Goal: Task Accomplishment & Management: Manage account settings

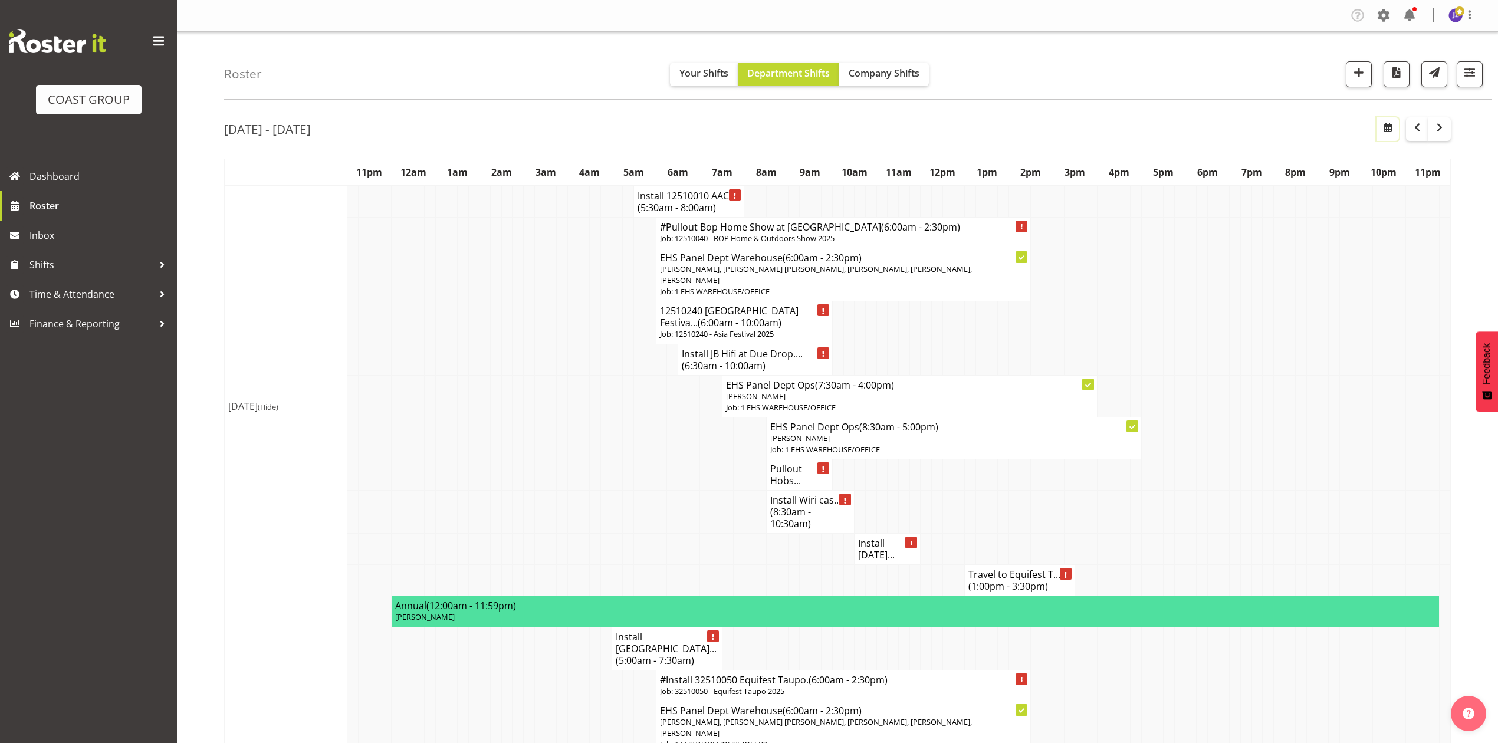
click at [1385, 121] on span "button" at bounding box center [1388, 127] width 14 height 14
select select "9"
select select "2025"
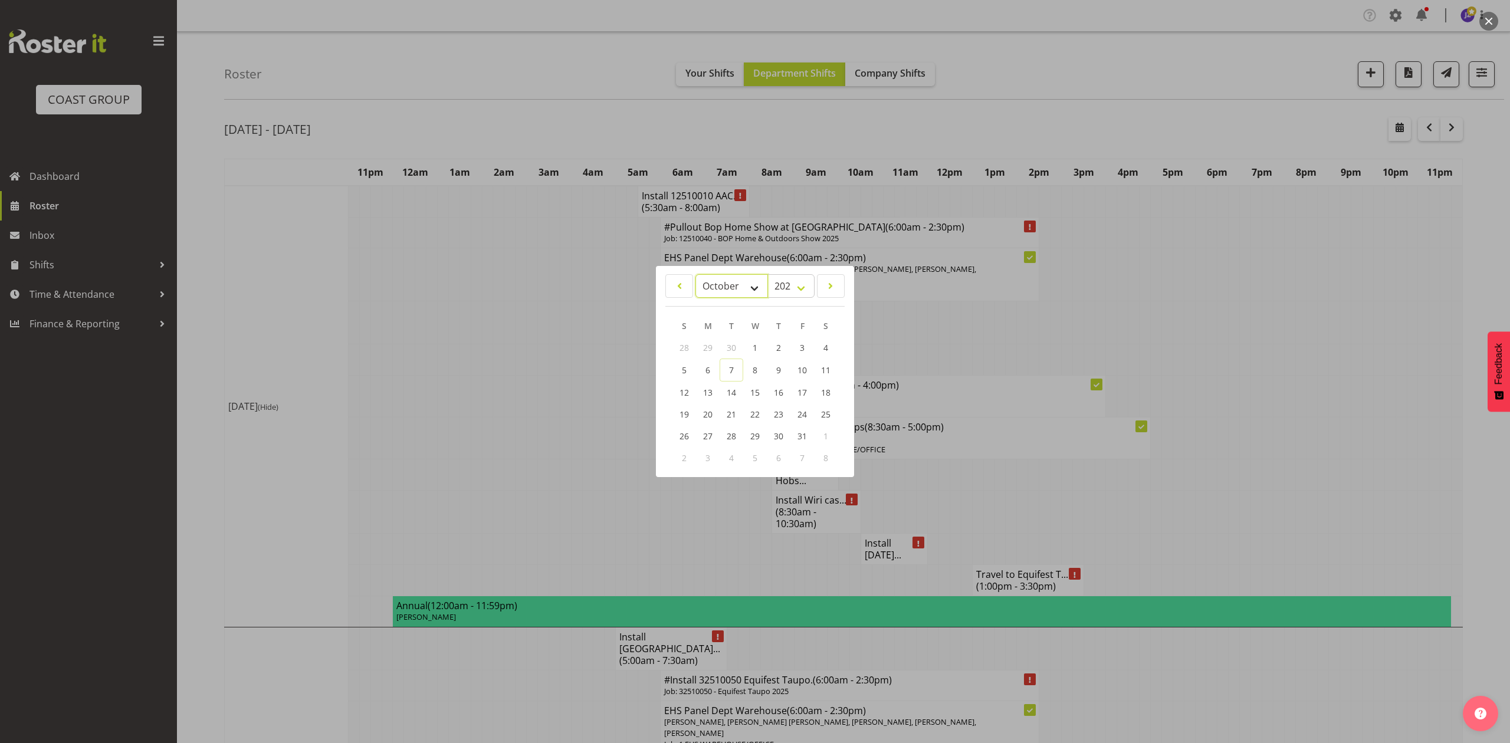
click at [708, 283] on select "January February March April May June July August September October November De…" at bounding box center [731, 286] width 73 height 24
select select "10"
click at [695, 274] on select "January February March April May June July August September October November De…" at bounding box center [731, 286] width 73 height 24
click at [717, 413] on link "17" at bounding box center [708, 414] width 24 height 22
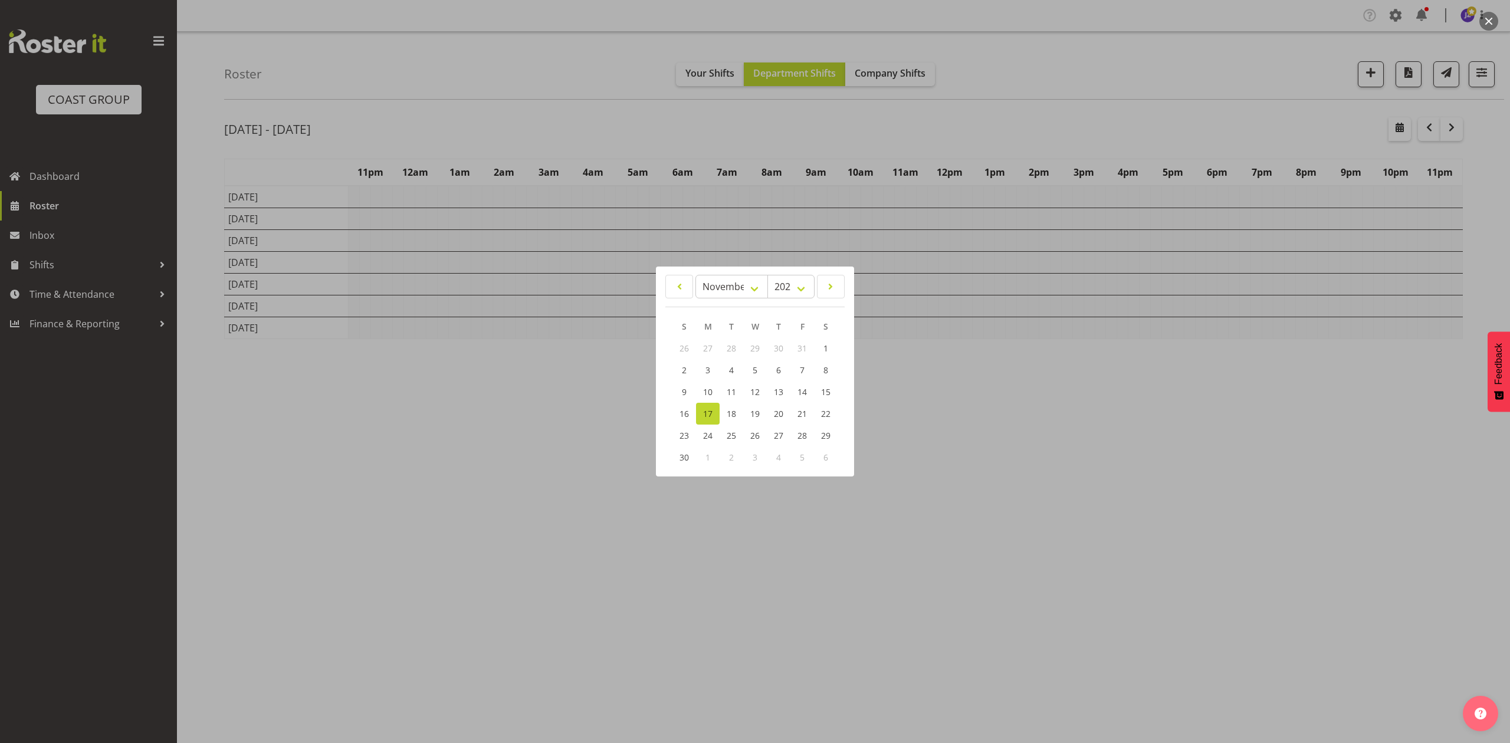
drag, startPoint x: 1246, startPoint y: 432, endPoint x: 1262, endPoint y: 422, distance: 18.5
click at [1256, 428] on div at bounding box center [755, 371] width 1510 height 743
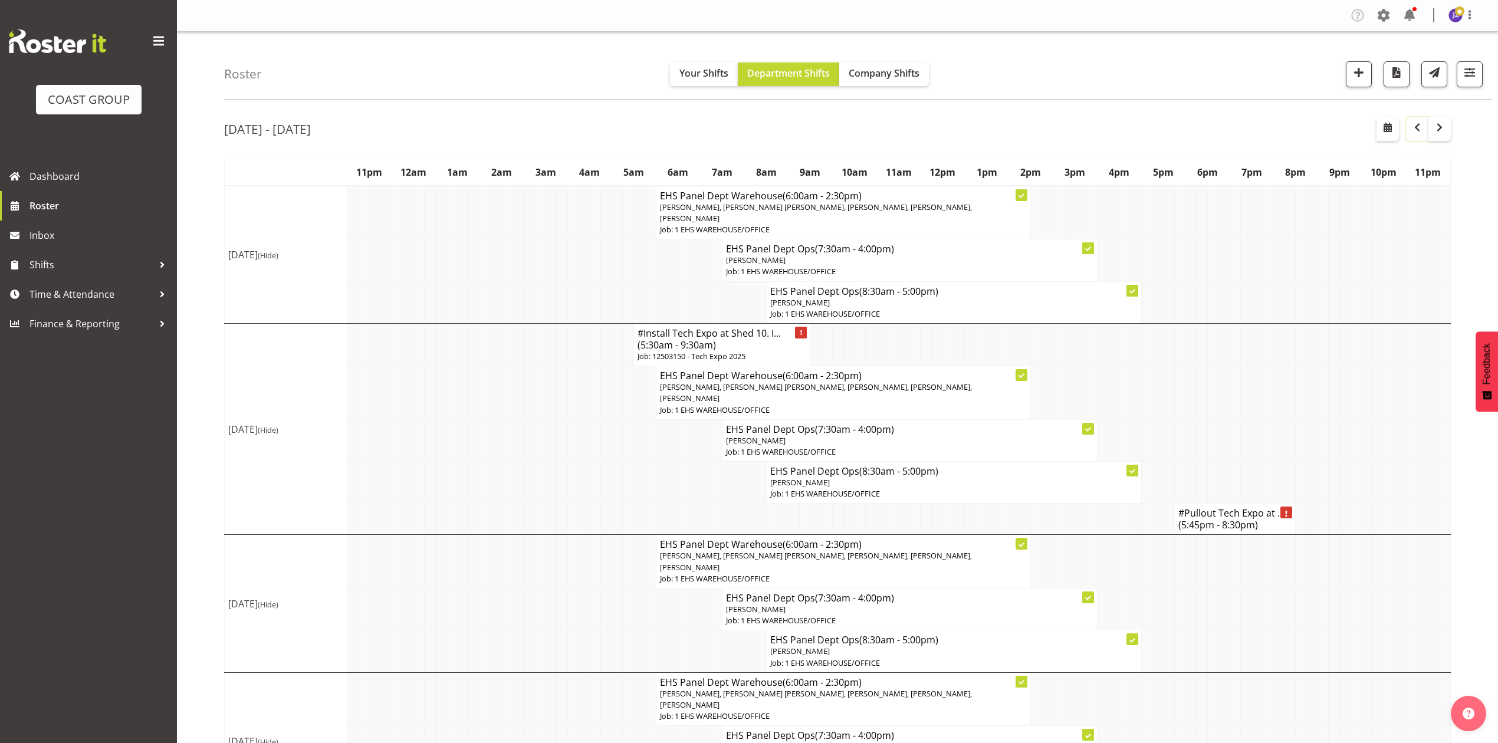
click at [1421, 121] on span "button" at bounding box center [1417, 127] width 14 height 14
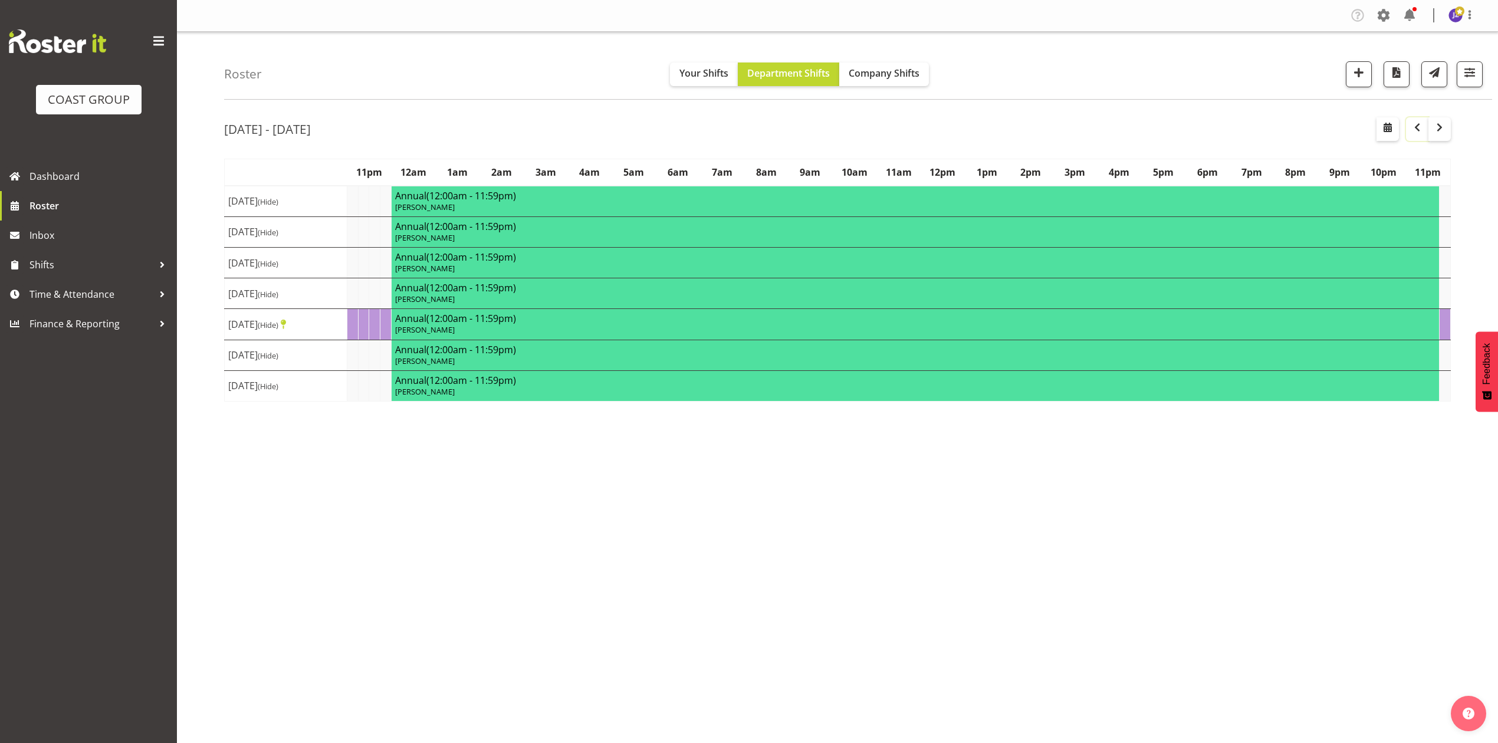
click at [1421, 121] on span "button" at bounding box center [1417, 127] width 14 height 14
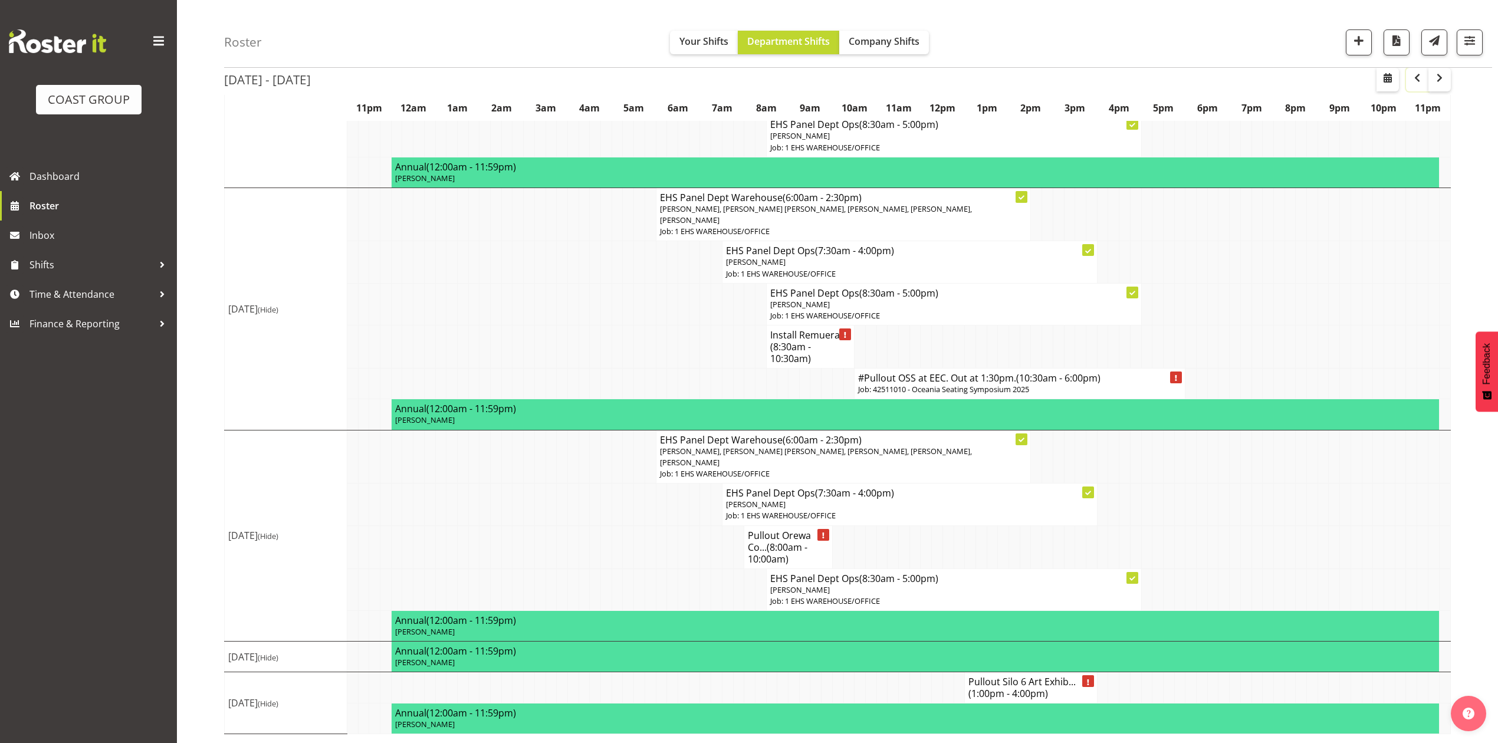
scroll to position [664, 0]
click at [1355, 46] on span "button" at bounding box center [1358, 40] width 15 height 15
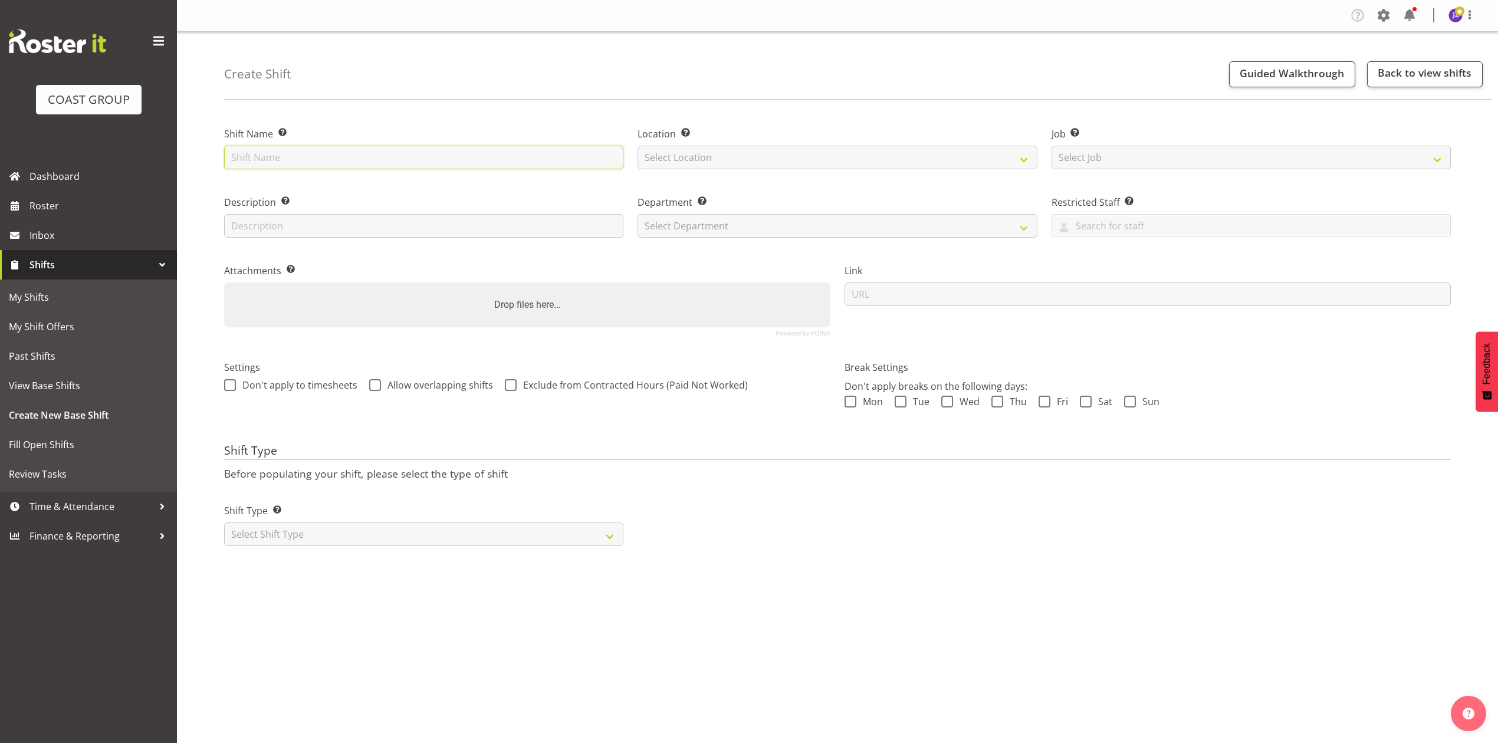
click at [329, 161] on input "text" at bounding box center [423, 158] width 399 height 24
type input "[PERSON_NAME] School casual"
click at [698, 159] on select "Select Location EHS RYMER" at bounding box center [837, 158] width 399 height 24
select select "35"
click at [638, 146] on select "Select Location EHS RYMER" at bounding box center [837, 158] width 399 height 24
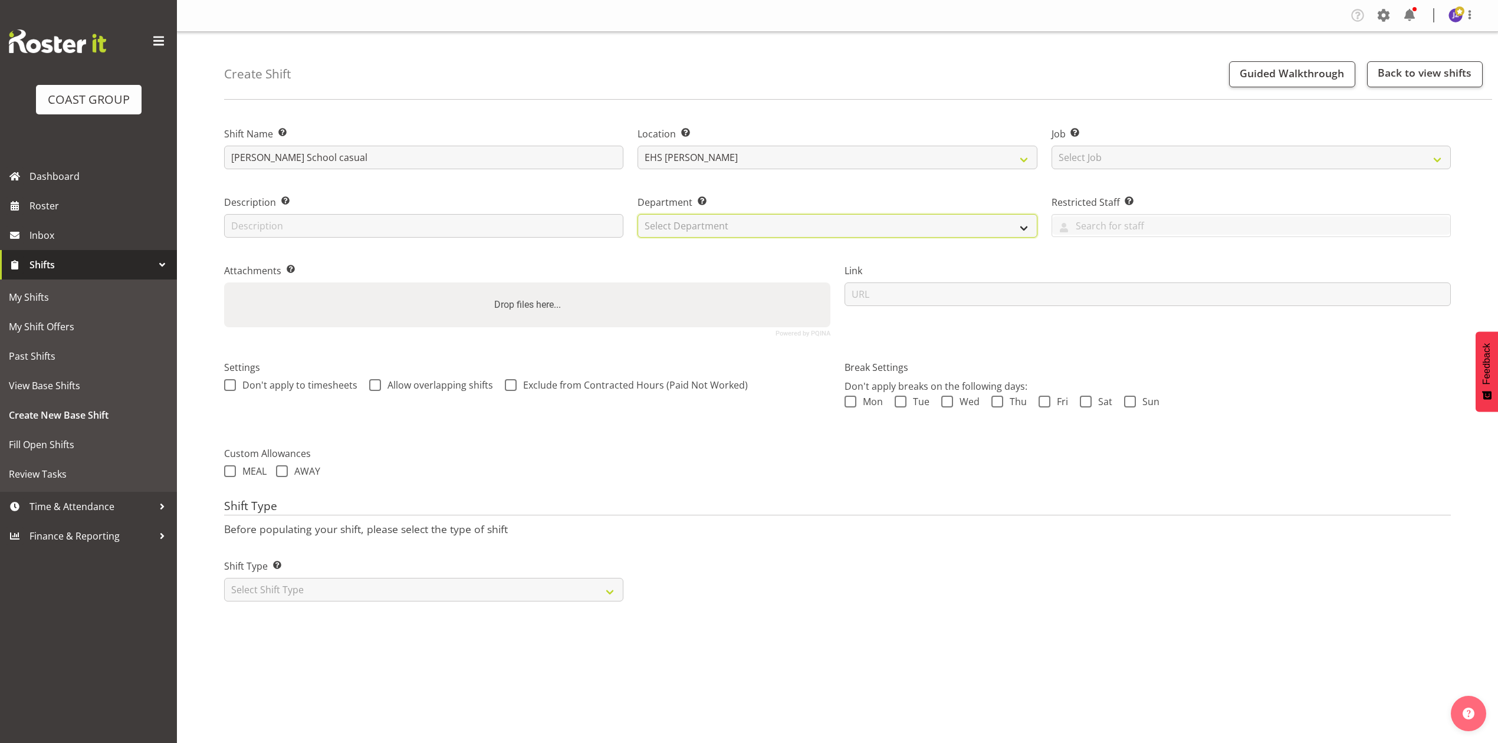
drag, startPoint x: 836, startPoint y: 220, endPoint x: 836, endPoint y: 237, distance: 17.1
click at [836, 220] on select "Select Department EHS AKL PANEL EHS AKL PANEL" at bounding box center [837, 226] width 399 height 24
select select "39"
click at [638, 214] on select "Select Department EHS AKL PANEL EHS AKL PANEL" at bounding box center [837, 226] width 399 height 24
click at [1184, 155] on select "Select Job Create new job 1 Carlton Events 1 Carlton Hamilton 1 Carlton Welling…" at bounding box center [1251, 158] width 399 height 24
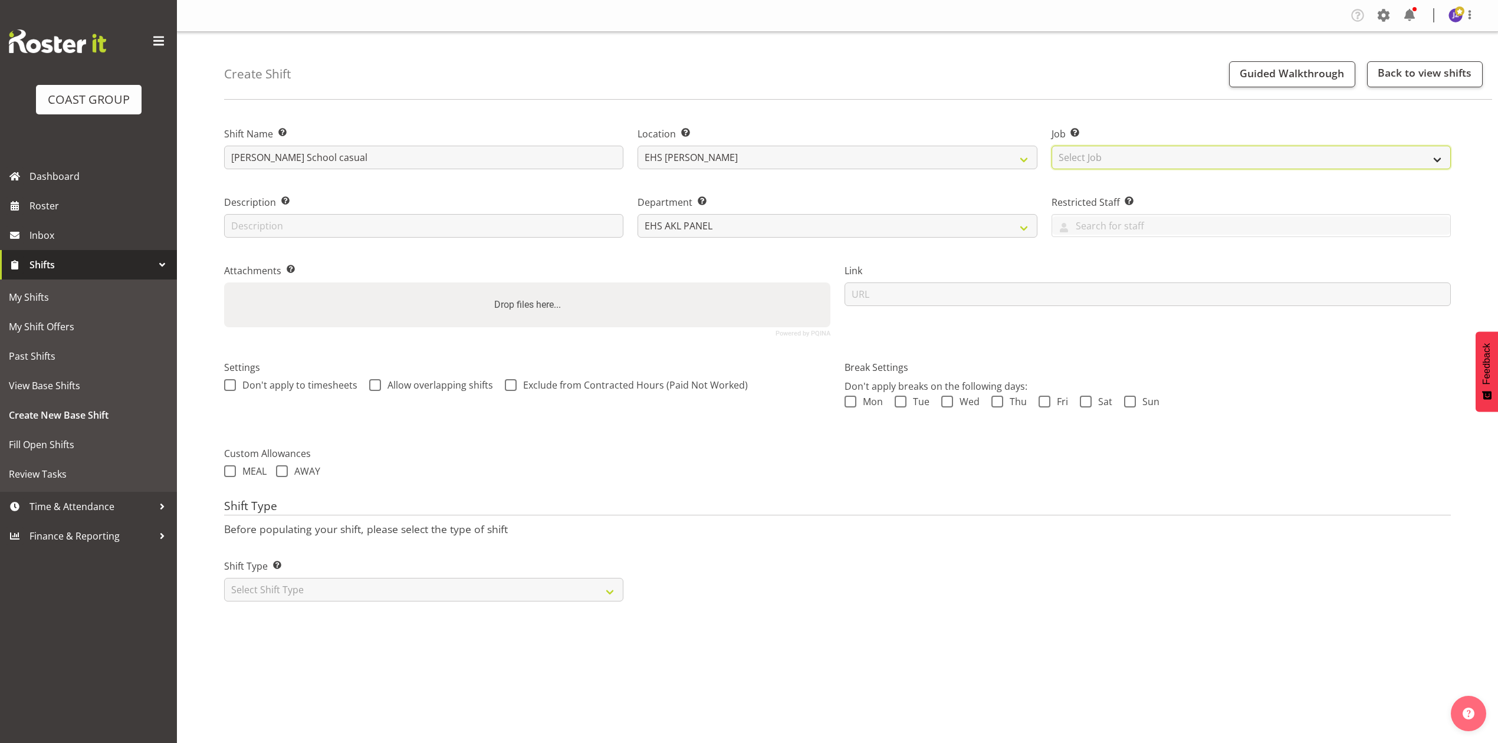
select select "8655"
click at [1052, 146] on select "Select Job Create new job 1 Carlton Events 1 Carlton Hamilton 1 Carlton Welling…" at bounding box center [1251, 158] width 399 height 24
click at [796, 232] on select "EHS AKL PANEL EHS AKL PANEL" at bounding box center [837, 226] width 399 height 24
click at [517, 239] on div "Description Provide a description of the shift if required." at bounding box center [423, 213] width 413 height 68
click at [518, 314] on label "Drop files here..." at bounding box center [528, 305] width 76 height 24
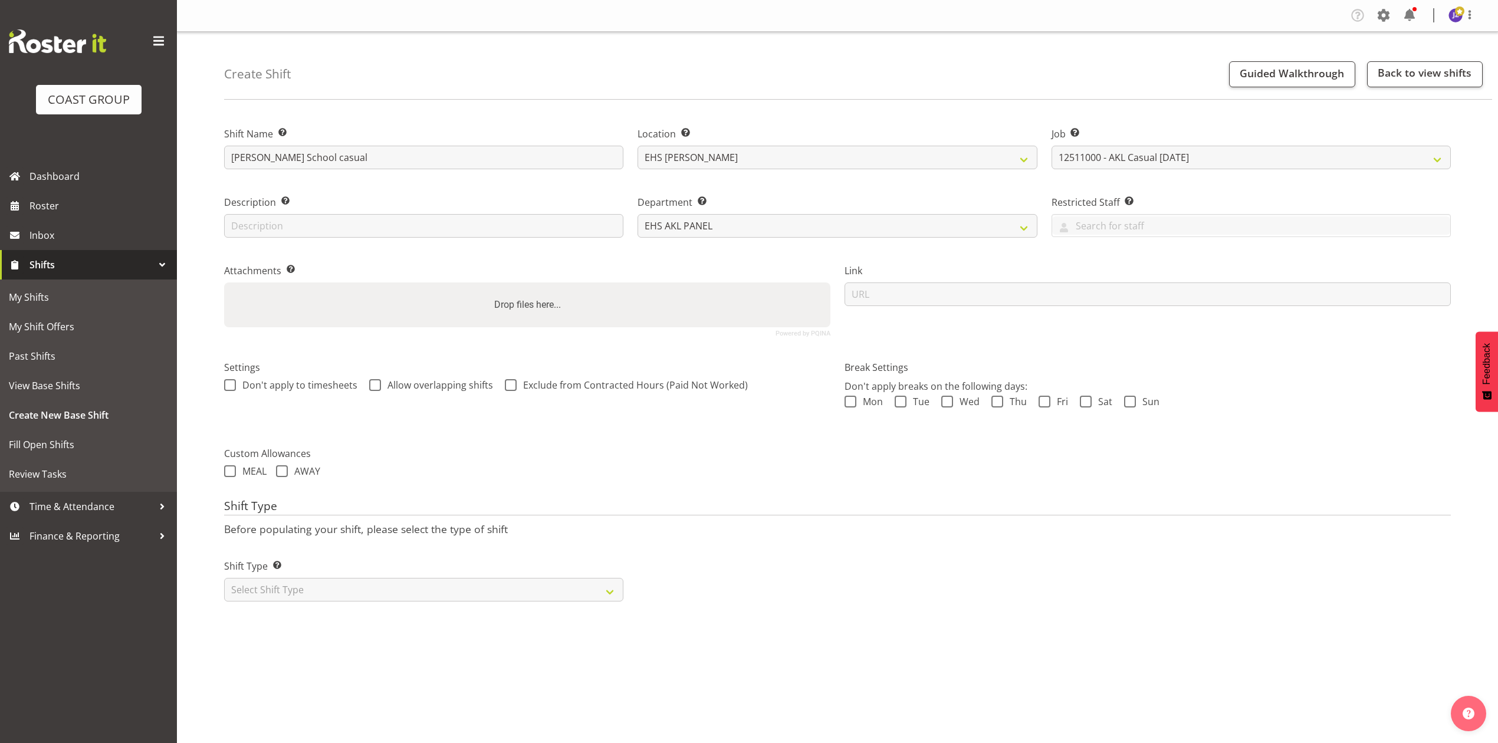
click at [518, 286] on input "Drop files here..." at bounding box center [527, 285] width 606 height 4
type input "C:\fakepath\KRISTINS-00097Q-V004.PDF"
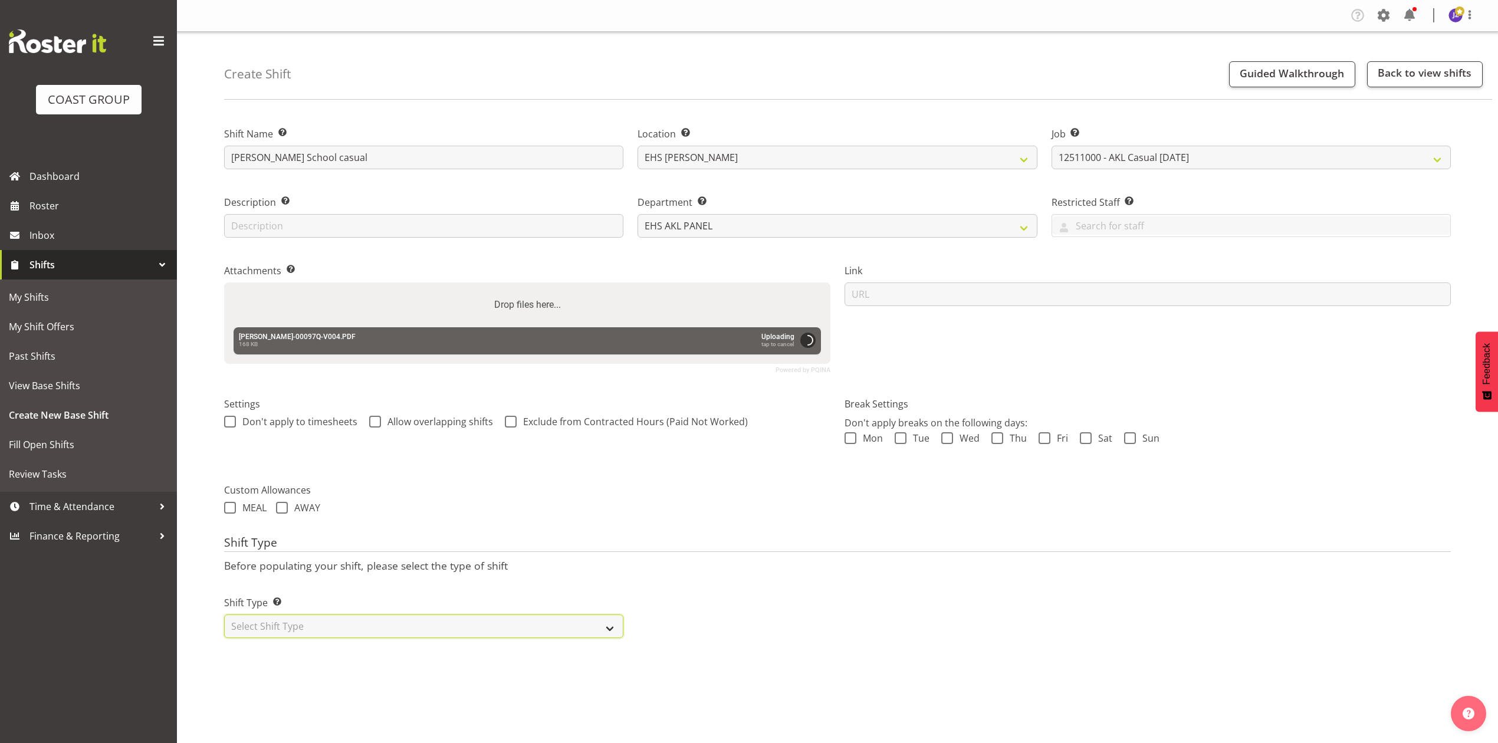
drag, startPoint x: 433, startPoint y: 630, endPoint x: 421, endPoint y: 638, distance: 14.1
click at [432, 631] on select "Select Shift Type One Off Shift Recurring Shift Rotating Shift" at bounding box center [423, 627] width 399 height 24
select select "recurring"
click at [224, 616] on select "Select Shift Type One Off Shift Recurring Shift Rotating Shift" at bounding box center [423, 627] width 399 height 24
select select "9"
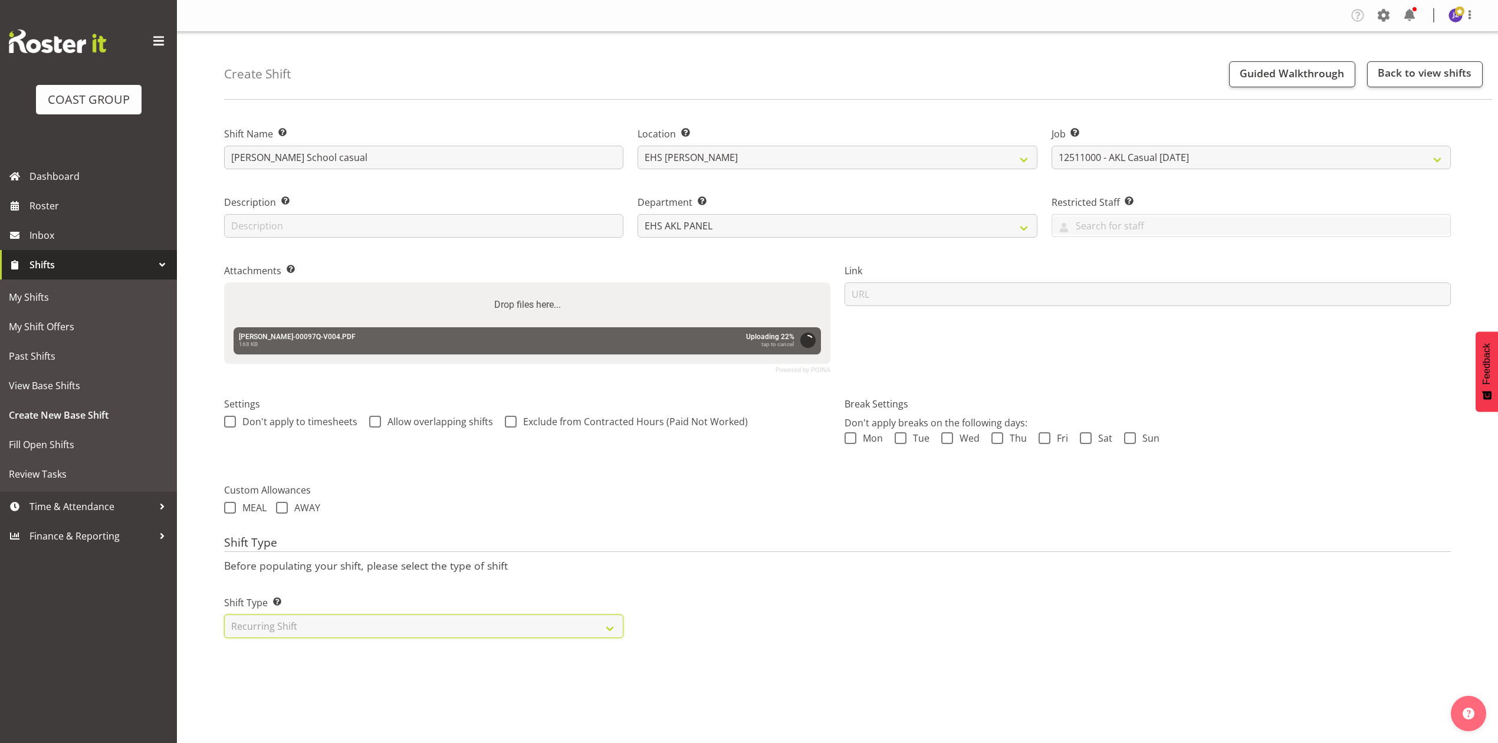
select select "2025"
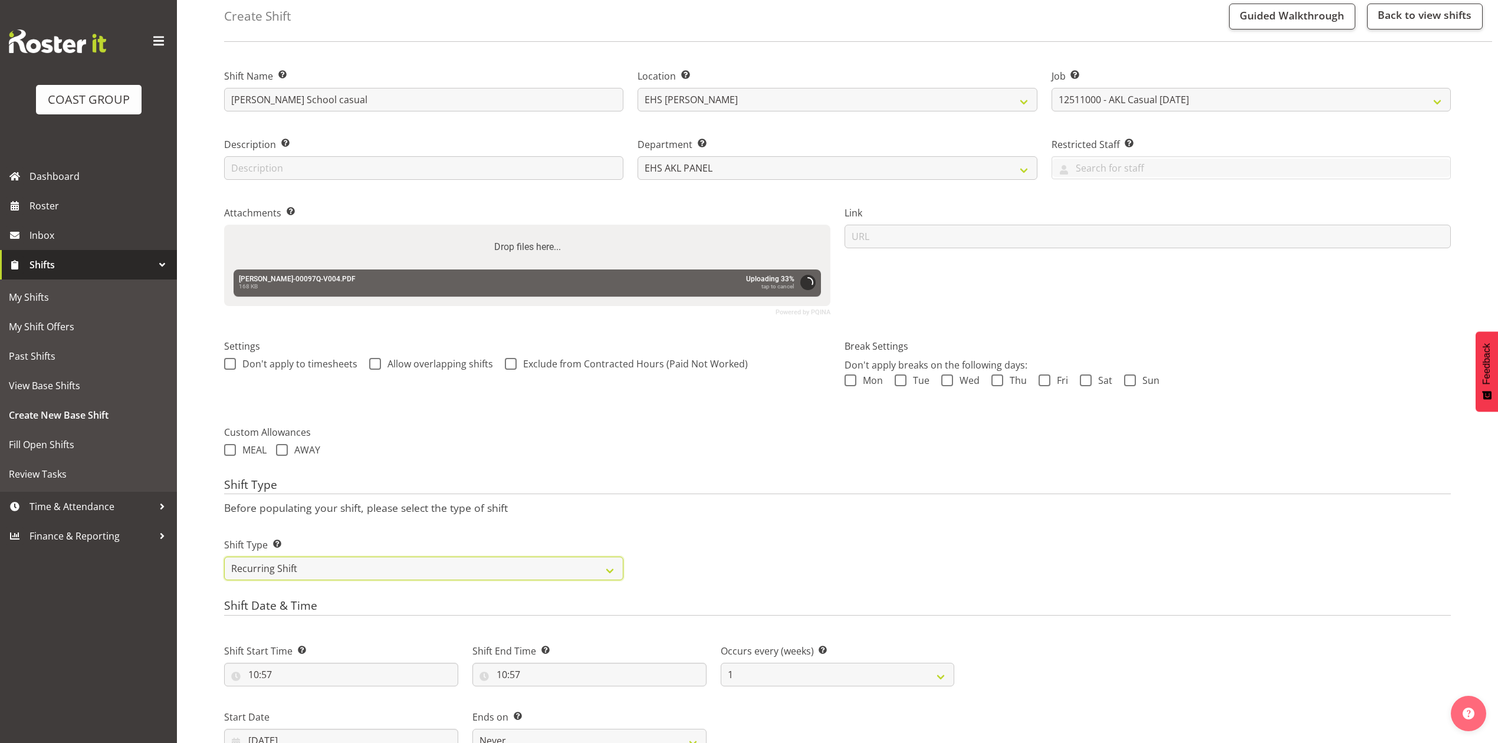
scroll to position [393, 0]
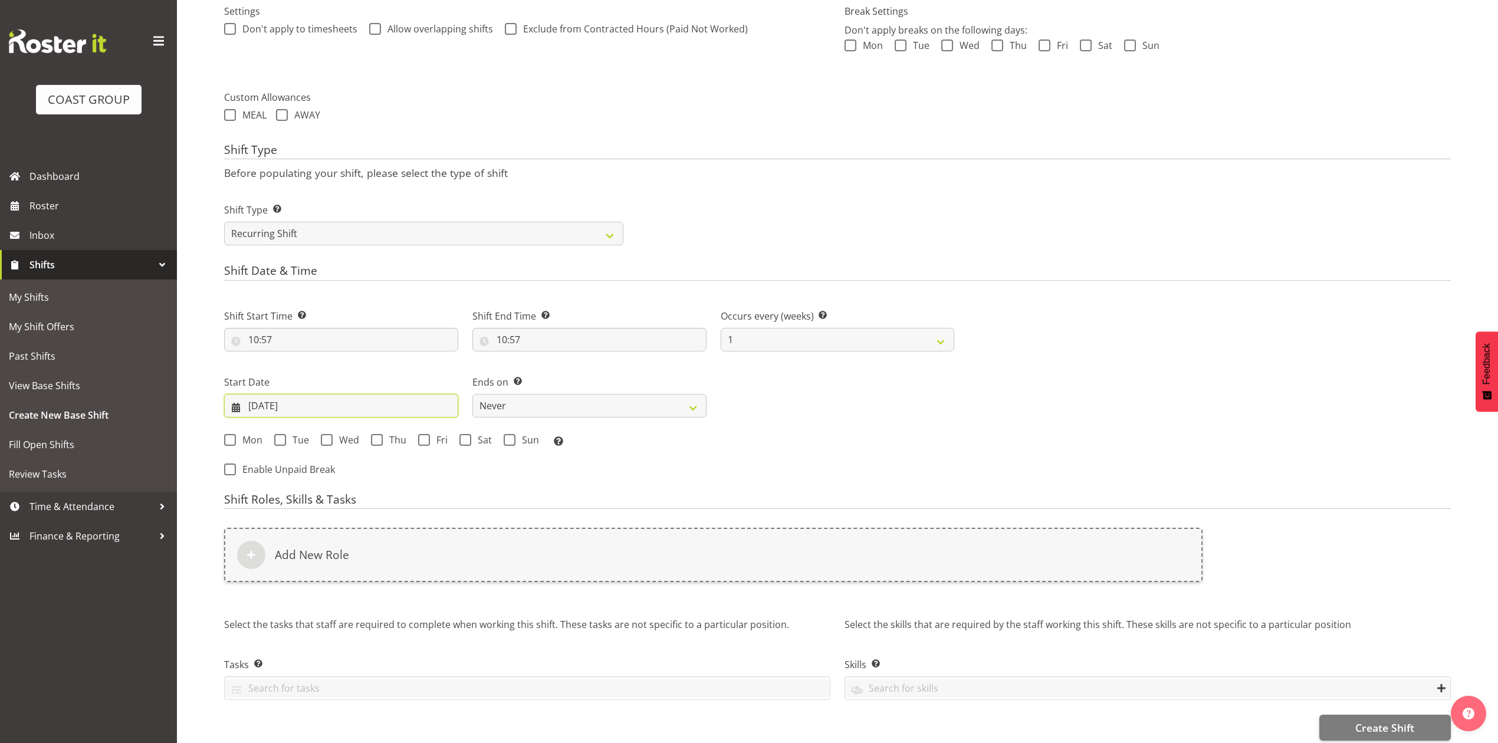
click at [300, 407] on input "07/10/2025" at bounding box center [341, 406] width 234 height 24
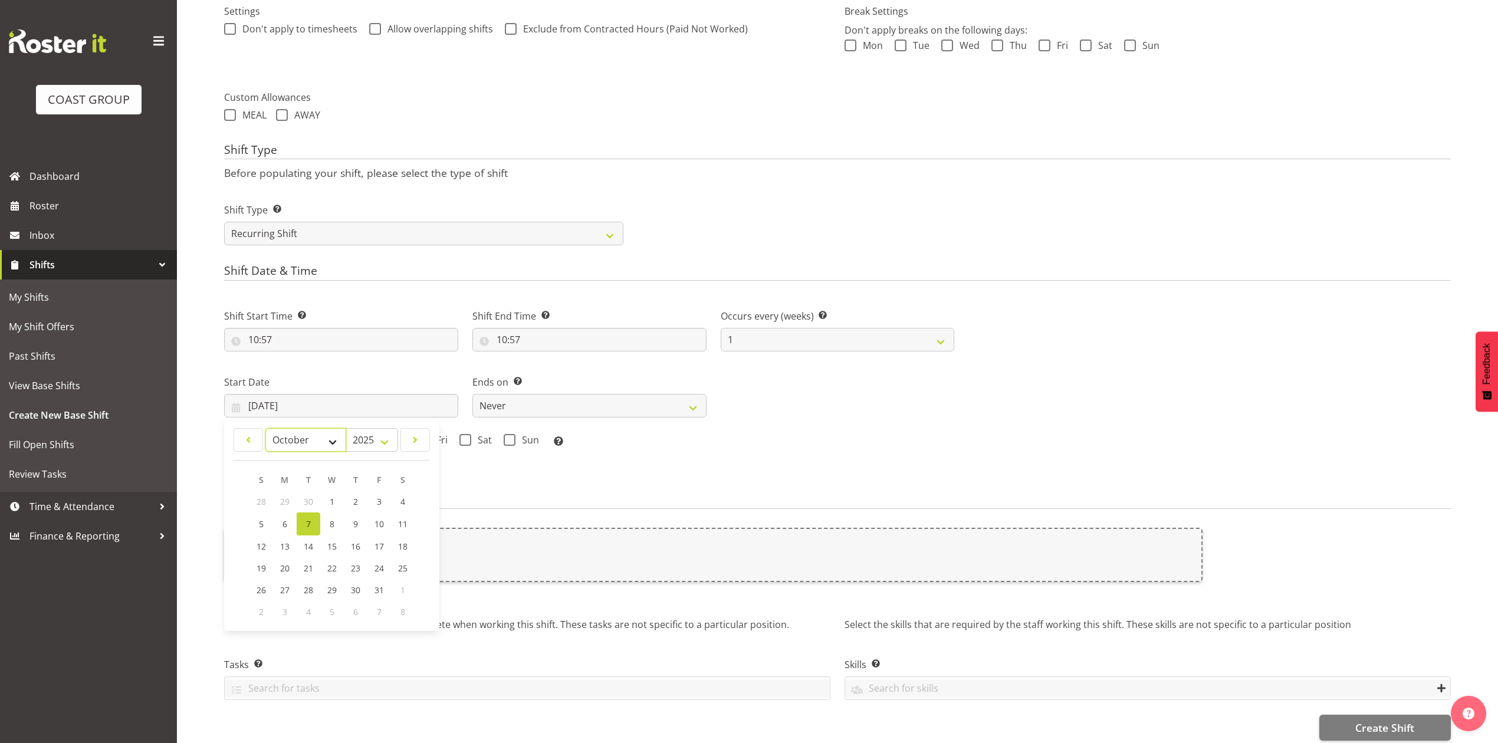
click at [296, 444] on select "January February March April May June July August September October November De…" at bounding box center [305, 440] width 81 height 24
select select "10"
click at [265, 429] on select "January February March April May June July August September October November De…" at bounding box center [305, 440] width 81 height 24
click at [377, 527] on span "7" at bounding box center [379, 523] width 5 height 11
type input "07/11/2025"
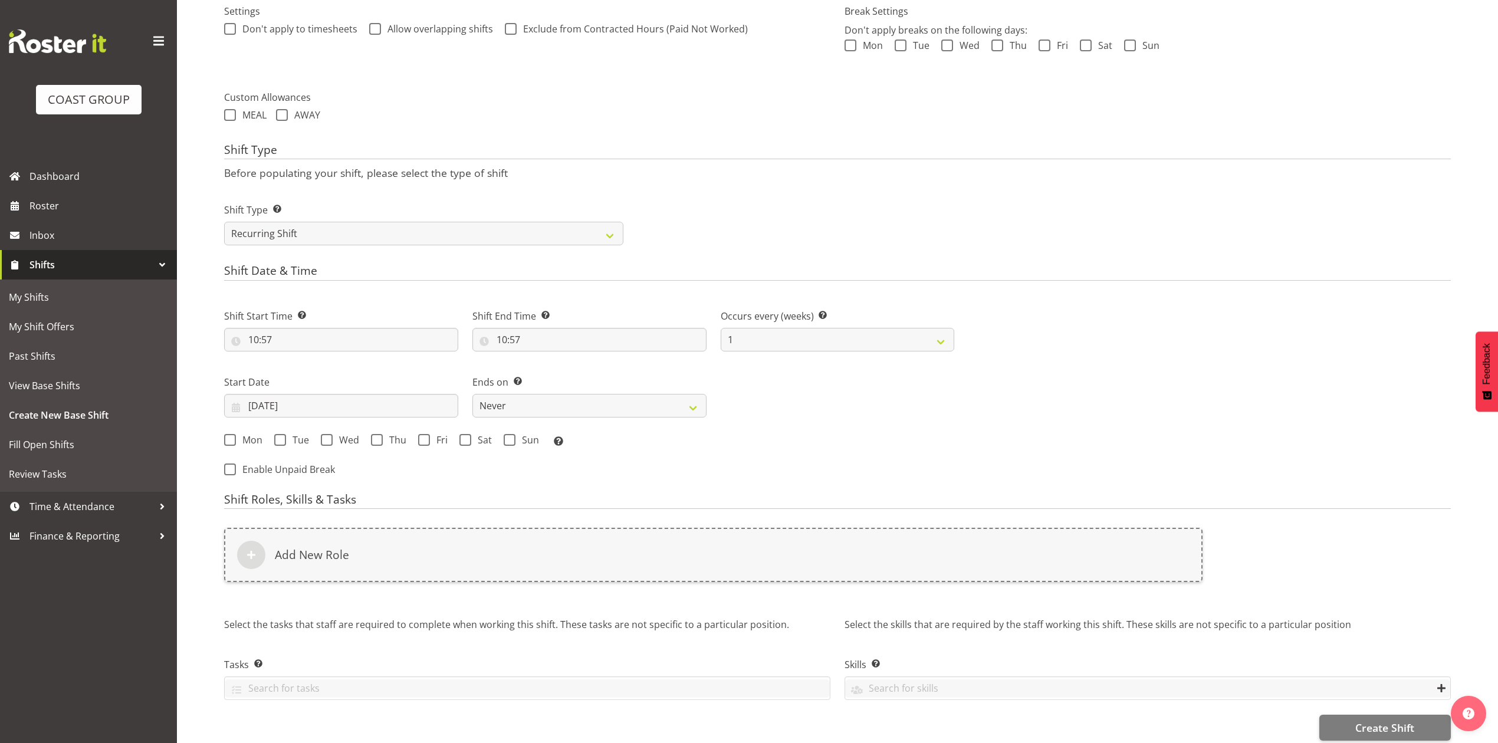
drag, startPoint x: 421, startPoint y: 441, endPoint x: 497, endPoint y: 431, distance: 76.8
click at [422, 441] on span at bounding box center [424, 440] width 12 height 12
click at [422, 441] on input "Fri" at bounding box center [422, 440] width 8 height 8
checkbox input "true"
click at [539, 413] on select "Never On Date" at bounding box center [589, 406] width 234 height 24
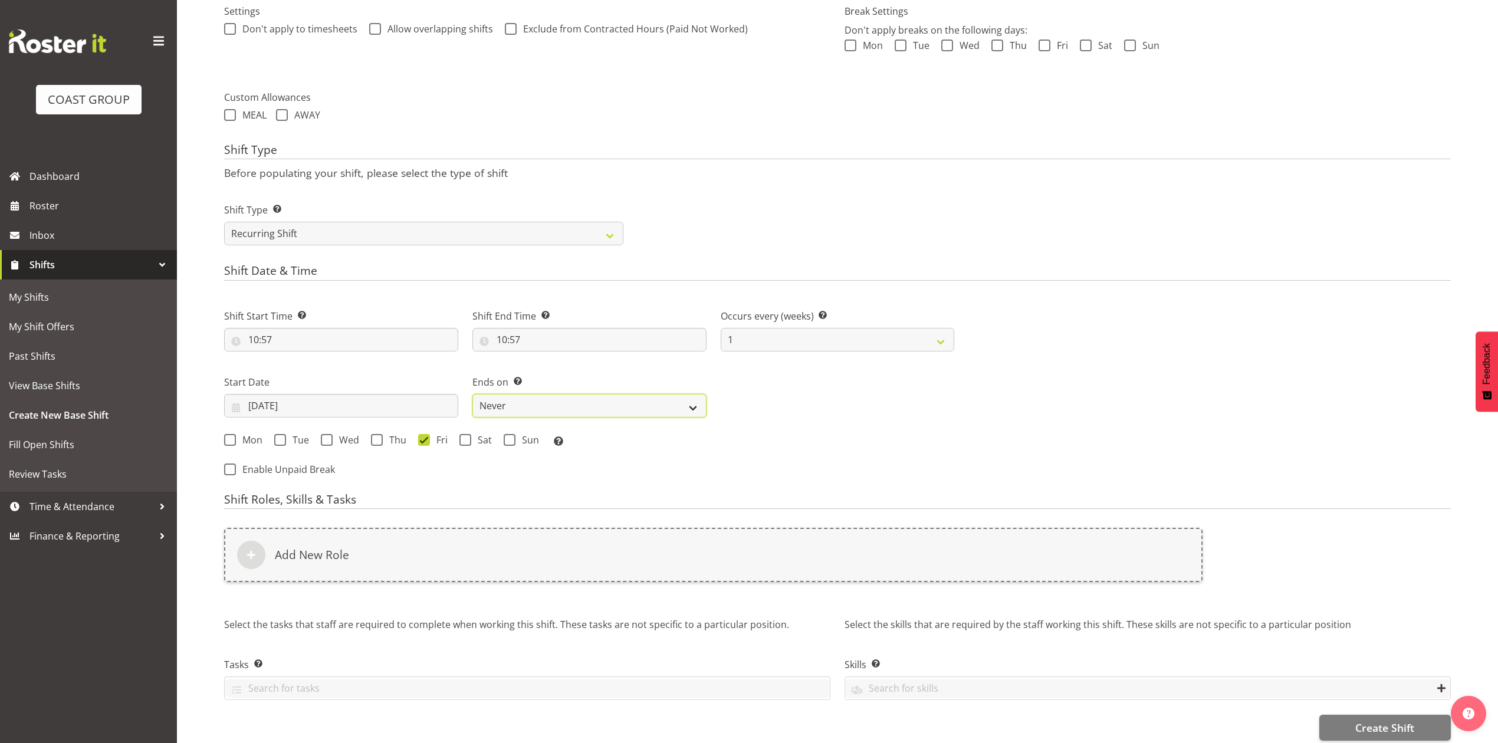
select select "date"
click at [472, 395] on select "Never On Date" at bounding box center [589, 406] width 234 height 24
select select "9"
select select "2025"
drag, startPoint x: 774, startPoint y: 406, endPoint x: 784, endPoint y: 421, distance: 17.5
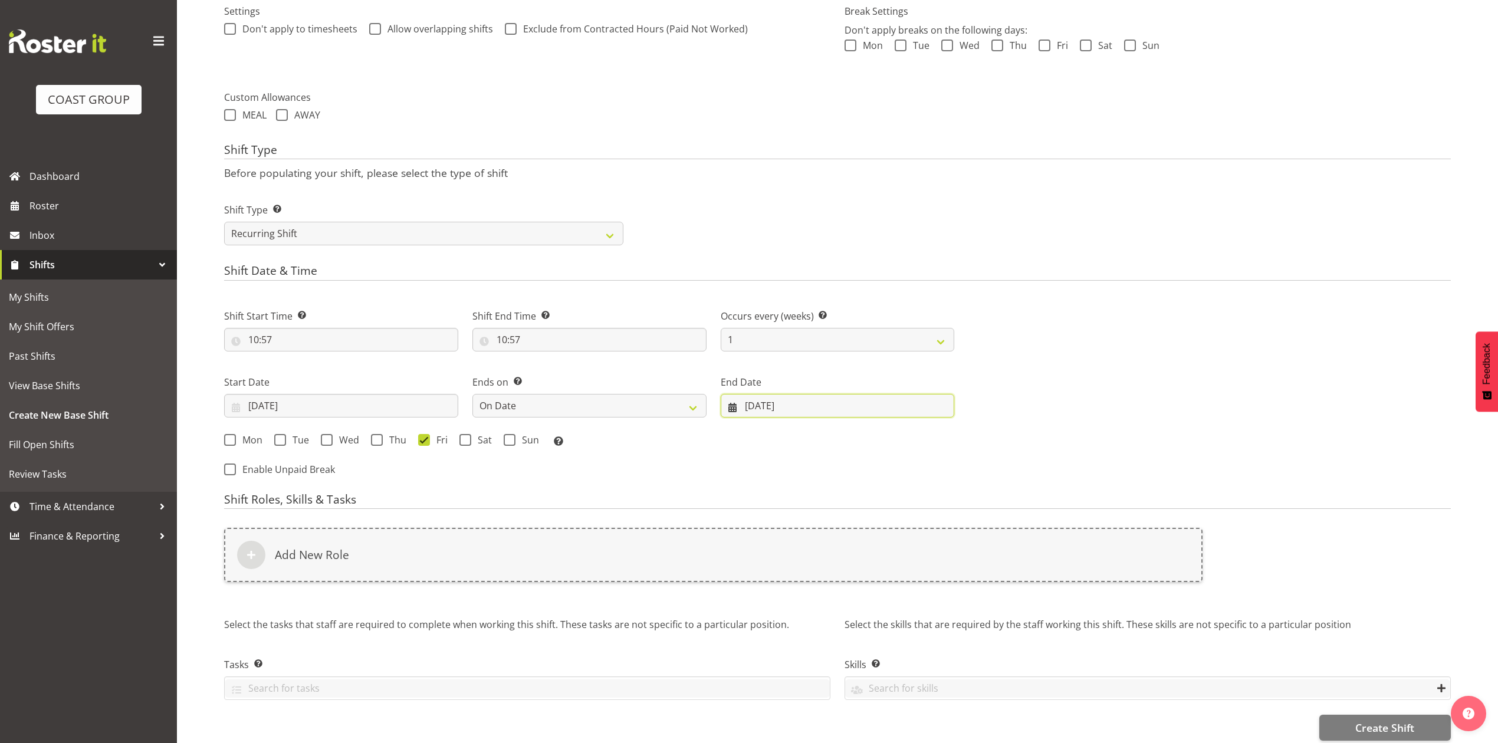
click at [776, 406] on input "07/10/2025" at bounding box center [838, 406] width 234 height 24
drag, startPoint x: 826, startPoint y: 439, endPoint x: 819, endPoint y: 451, distance: 13.3
click at [826, 439] on select "January February March April May June July August September October November De…" at bounding box center [820, 440] width 81 height 24
select select "10"
click at [780, 429] on select "January February March April May June July August September October November De…" at bounding box center [820, 440] width 81 height 24
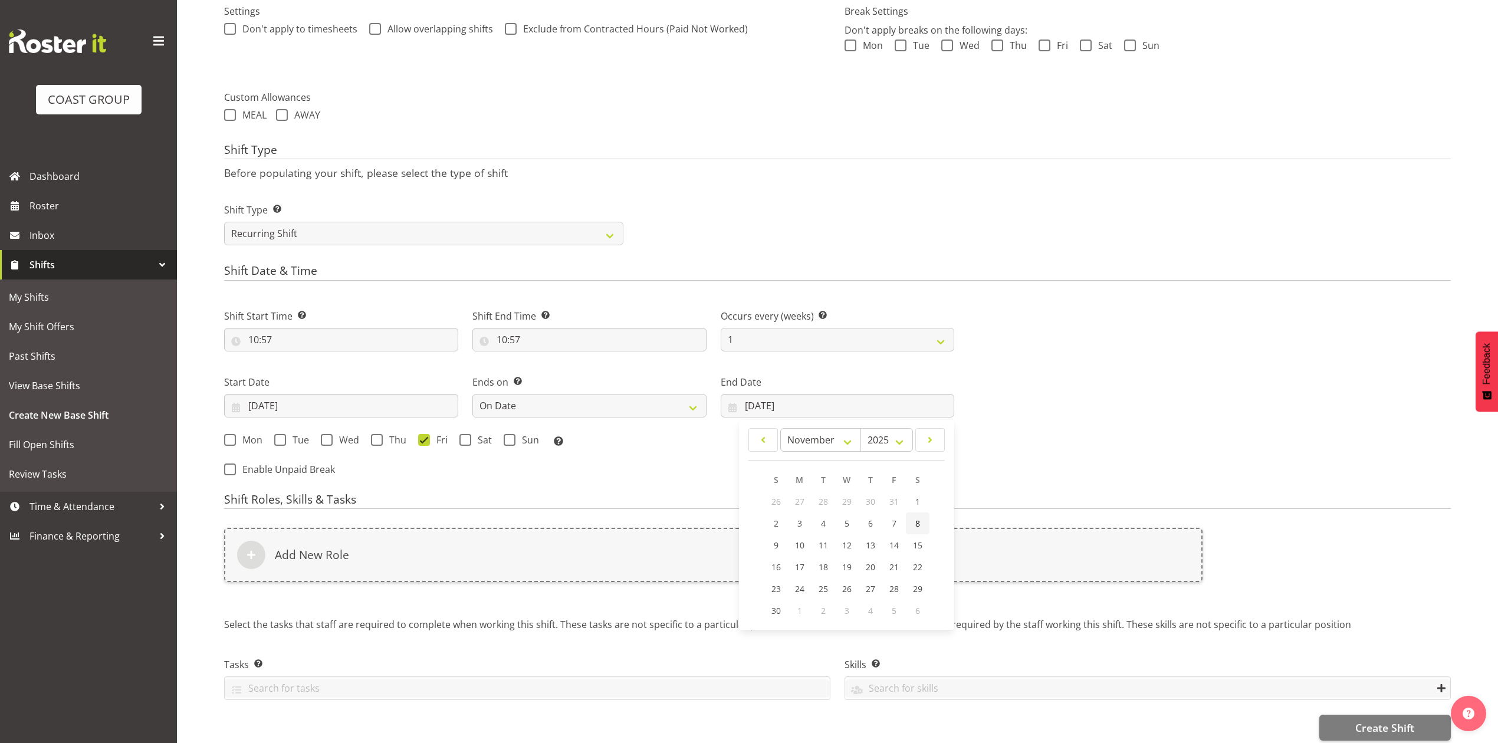
click at [910, 523] on link "8" at bounding box center [918, 524] width 24 height 22
type input "08/11/2025"
click at [467, 438] on span at bounding box center [466, 440] width 12 height 12
click at [467, 438] on input "Sat" at bounding box center [464, 440] width 8 height 8
checkbox input "true"
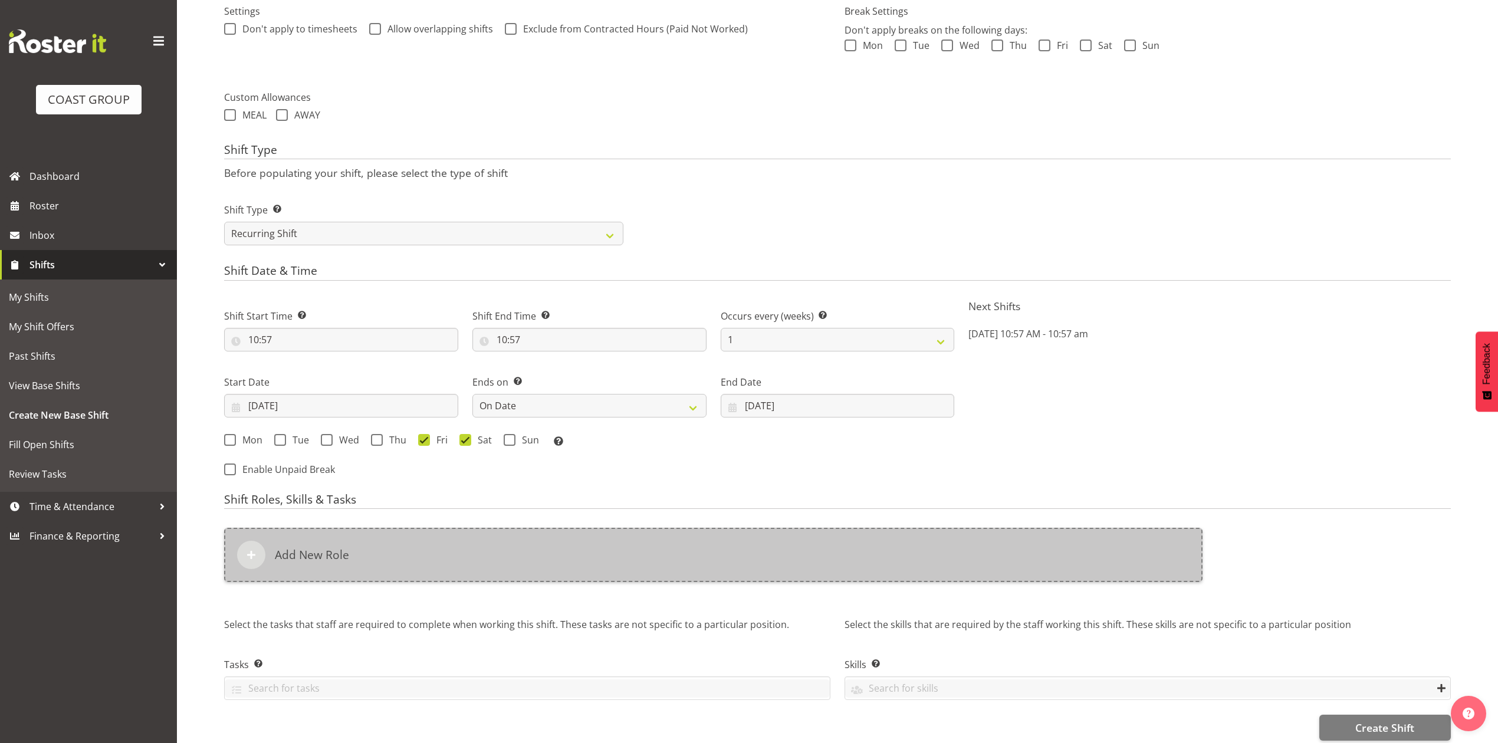
click at [464, 571] on div "Add New Role" at bounding box center [713, 555] width 979 height 54
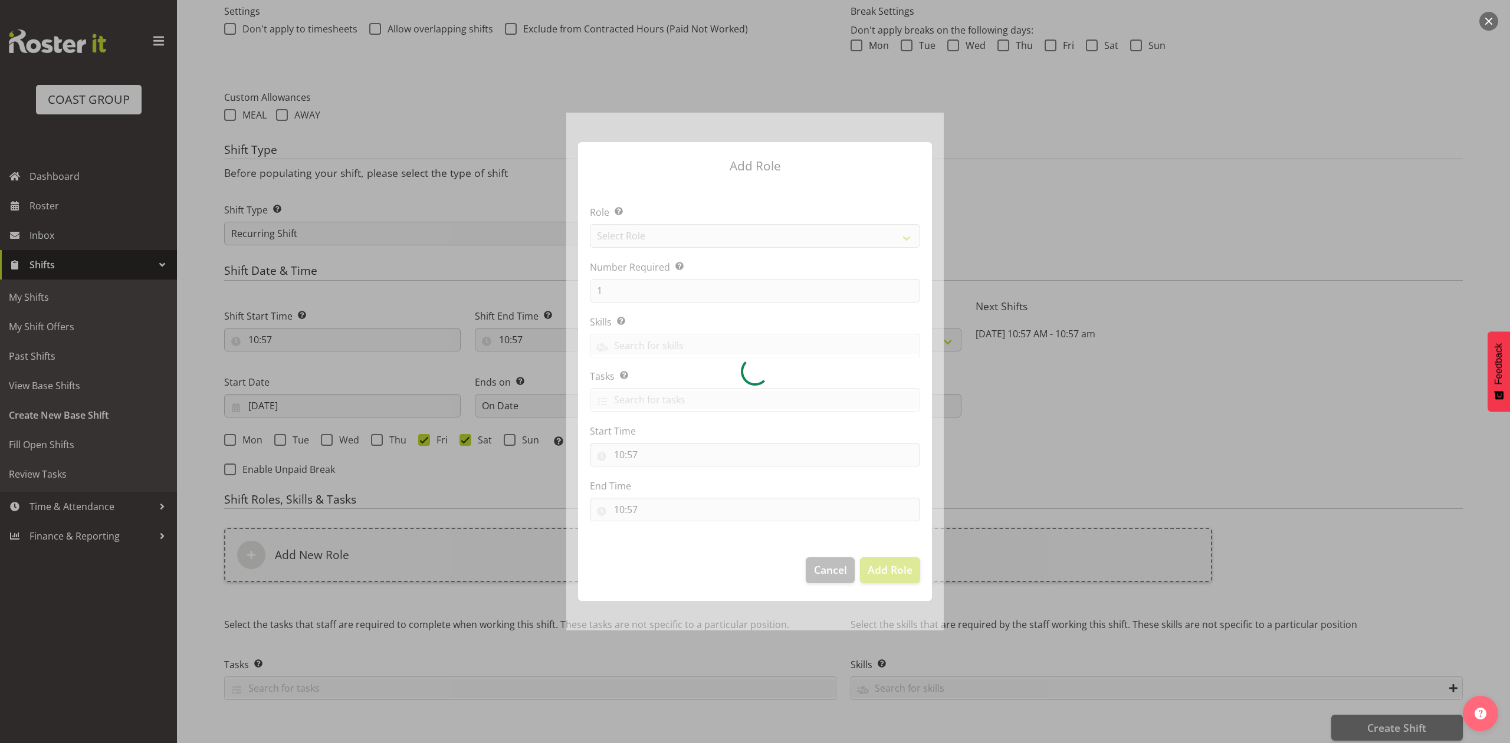
click at [628, 230] on div at bounding box center [755, 371] width 378 height 517
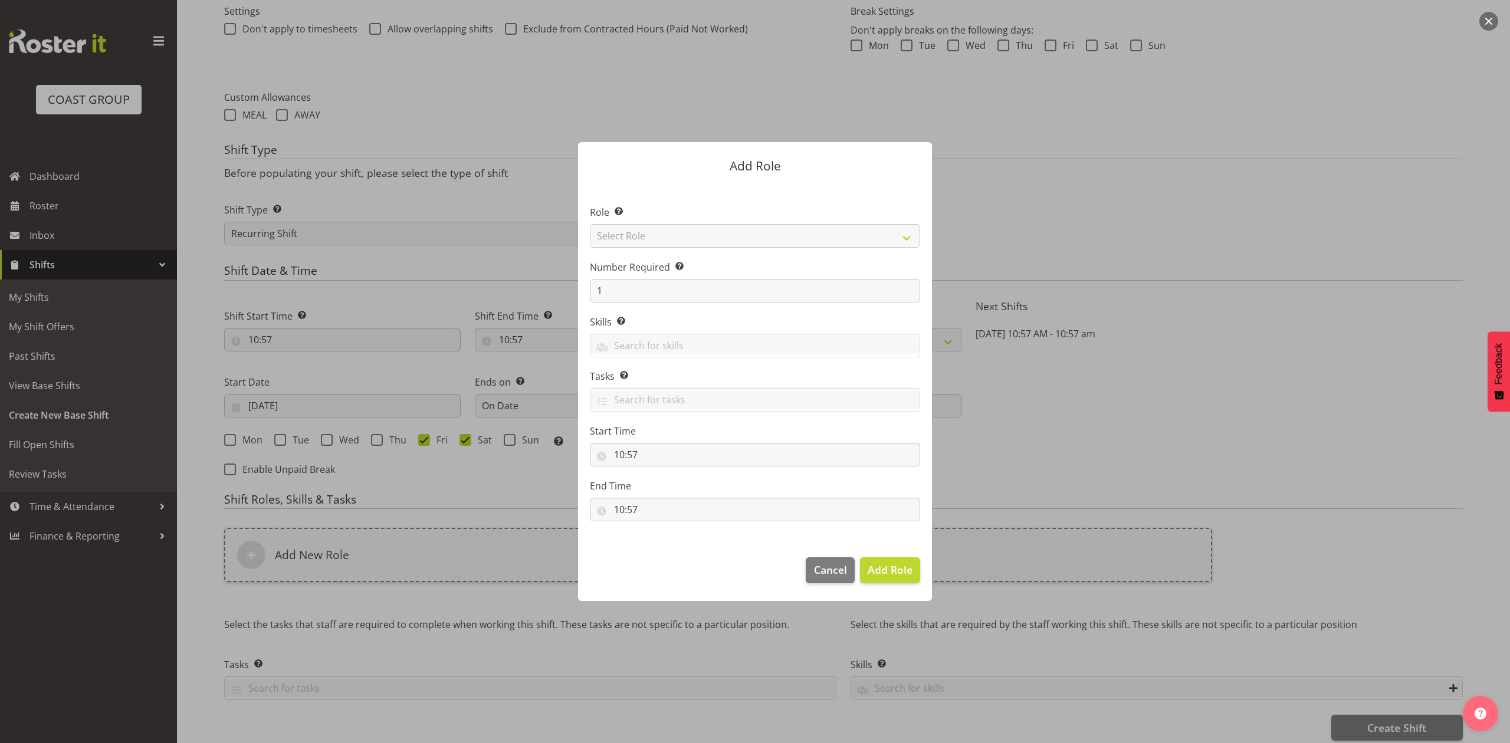
click at [628, 230] on section "Role Select the role you wish to add to the shift. Select Role ACCOUNT MANAGER …" at bounding box center [755, 364] width 354 height 361
click at [628, 230] on select "Select Role ACCOUNT MANAGER ACCOUNT MANAGER DW ACCOUNTS AKL DIANNA VEHICLES AKL…" at bounding box center [755, 236] width 330 height 24
select select "81"
click at [590, 224] on select "Select Role ACCOUNT MANAGER ACCOUNT MANAGER DW ACCOUNTS AKL DIANNA VEHICLES AKL…" at bounding box center [755, 236] width 330 height 24
drag, startPoint x: 897, startPoint y: 567, endPoint x: 805, endPoint y: 593, distance: 95.0
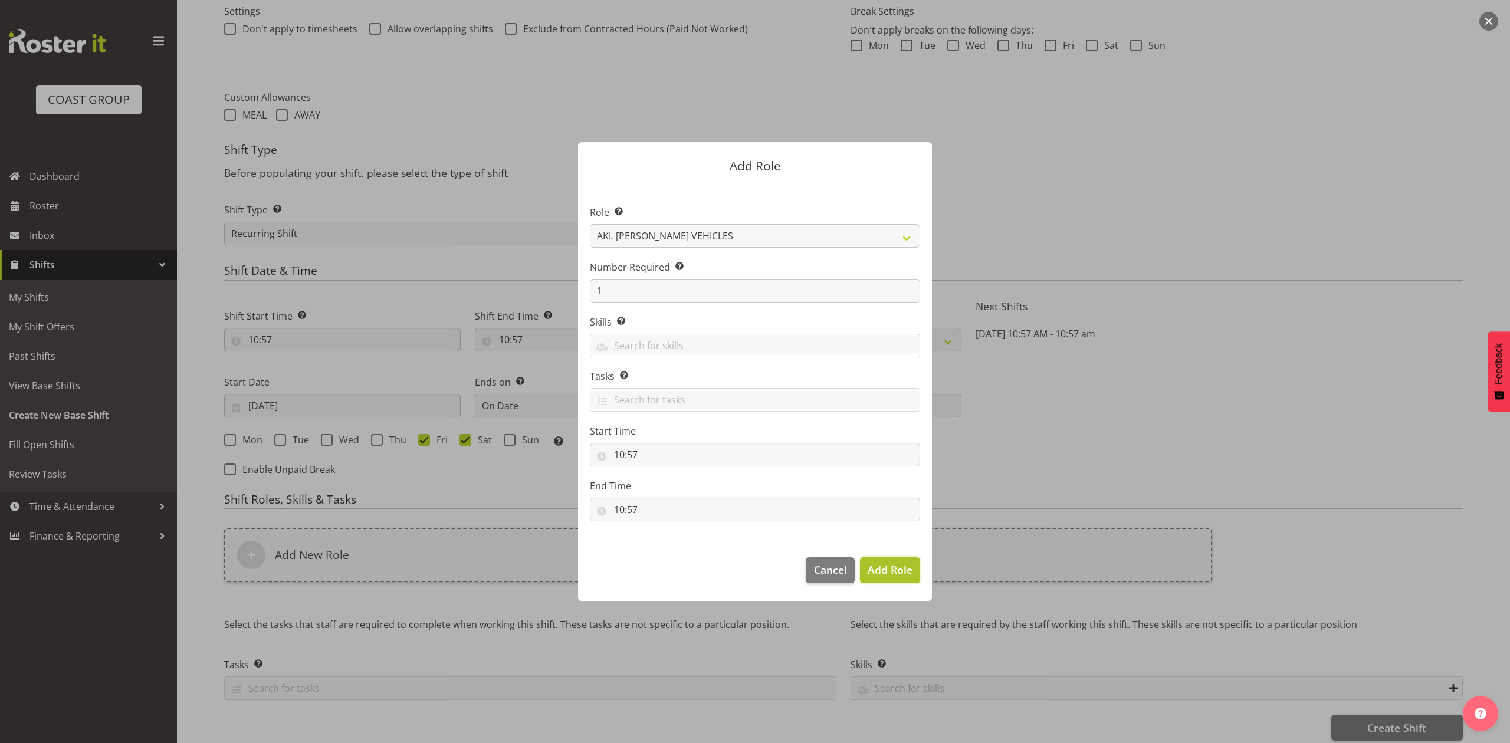
click at [897, 569] on span "Add Role" at bounding box center [890, 570] width 45 height 14
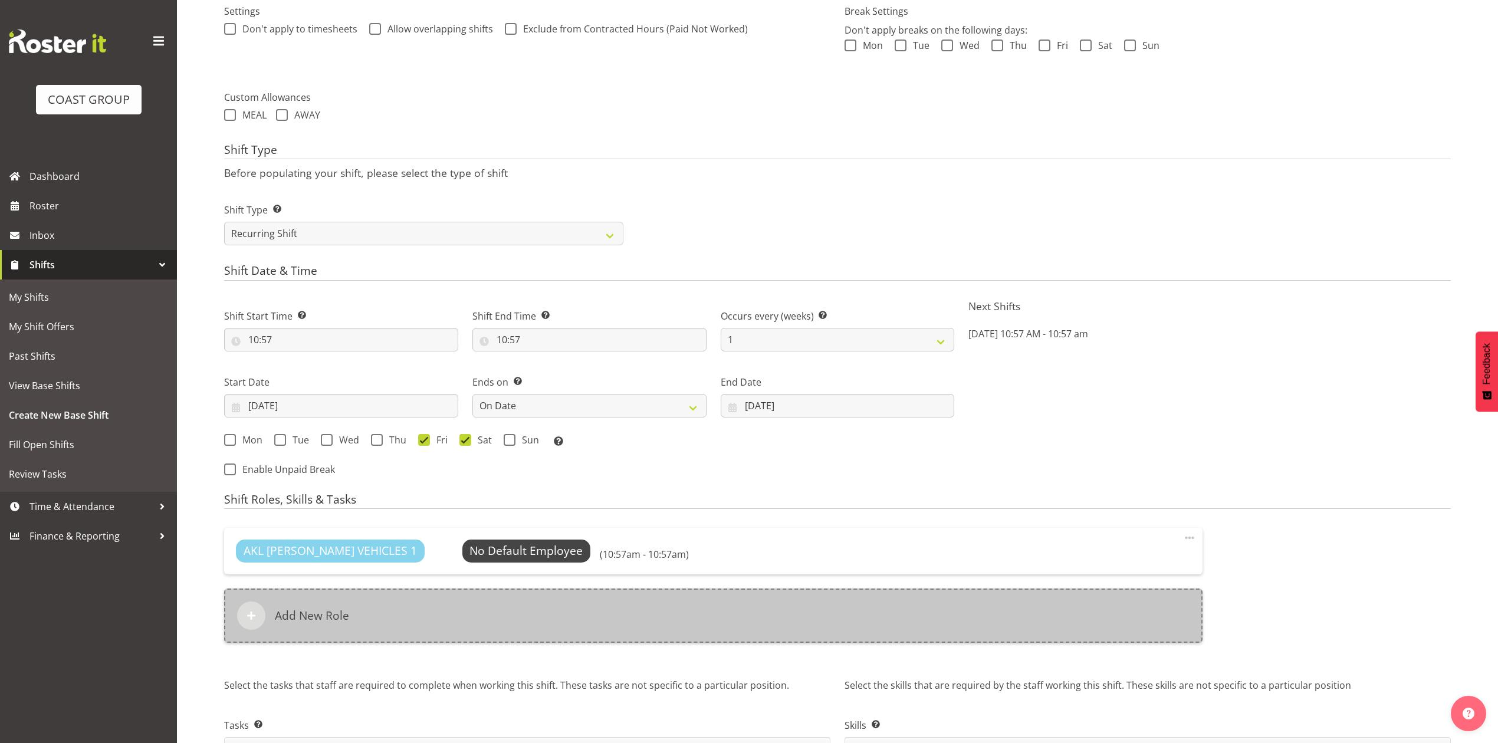
click at [583, 616] on div "Add New Role" at bounding box center [713, 616] width 979 height 54
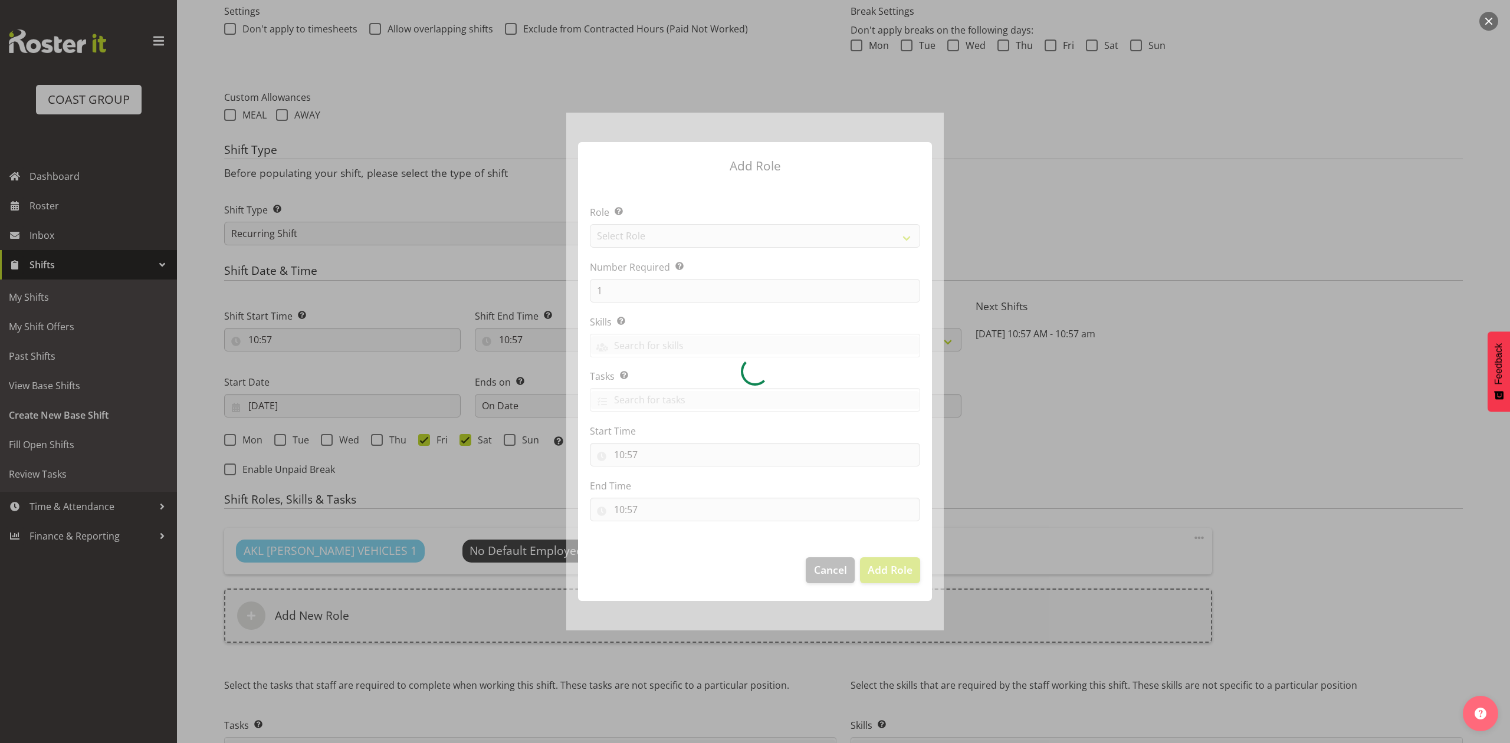
click at [655, 236] on div at bounding box center [755, 371] width 378 height 517
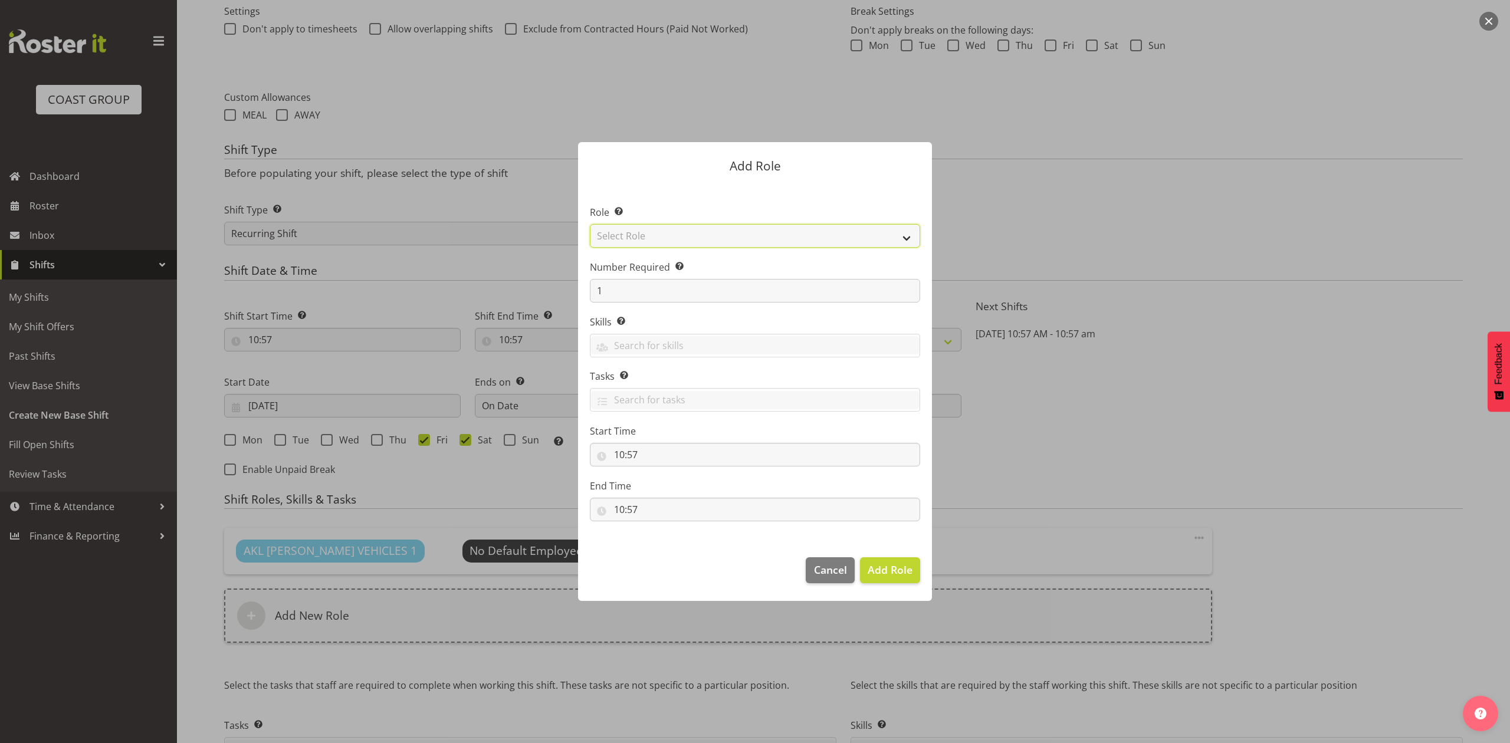
click at [655, 236] on select "Select Role ACCOUNT MANAGER ACCOUNT MANAGER DW ACCOUNTS AKL DIANNA VEHICLES AKL…" at bounding box center [755, 236] width 330 height 24
select select "188"
click at [590, 224] on select "Select Role ACCOUNT MANAGER ACCOUNT MANAGER DW ACCOUNTS AKL DIANNA VEHICLES AKL…" at bounding box center [755, 236] width 330 height 24
click at [728, 590] on footer "Cancel Add Role" at bounding box center [755, 573] width 354 height 55
click at [887, 566] on span "Add Role" at bounding box center [890, 570] width 45 height 14
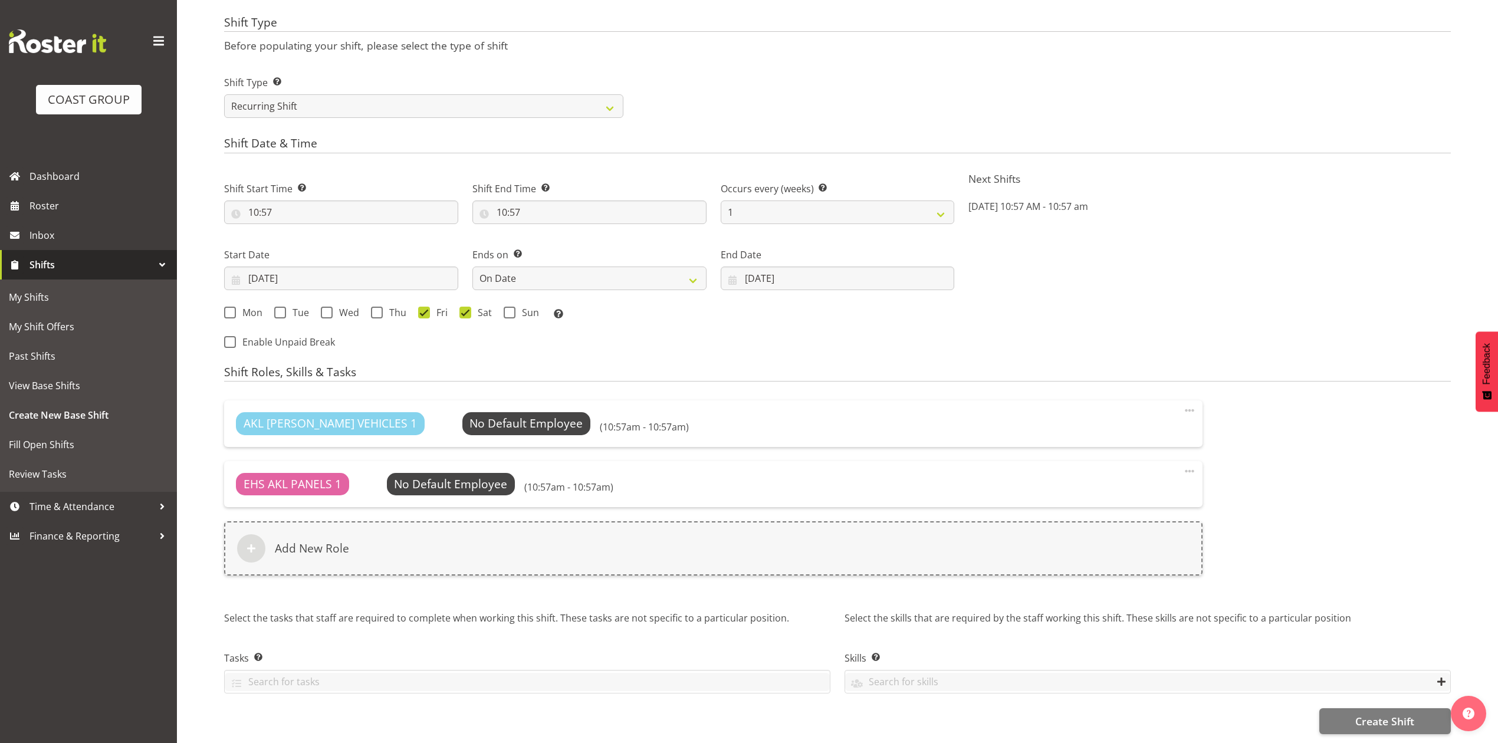
scroll to position [534, 0]
click at [1364, 714] on span "Create Shift" at bounding box center [1384, 721] width 59 height 15
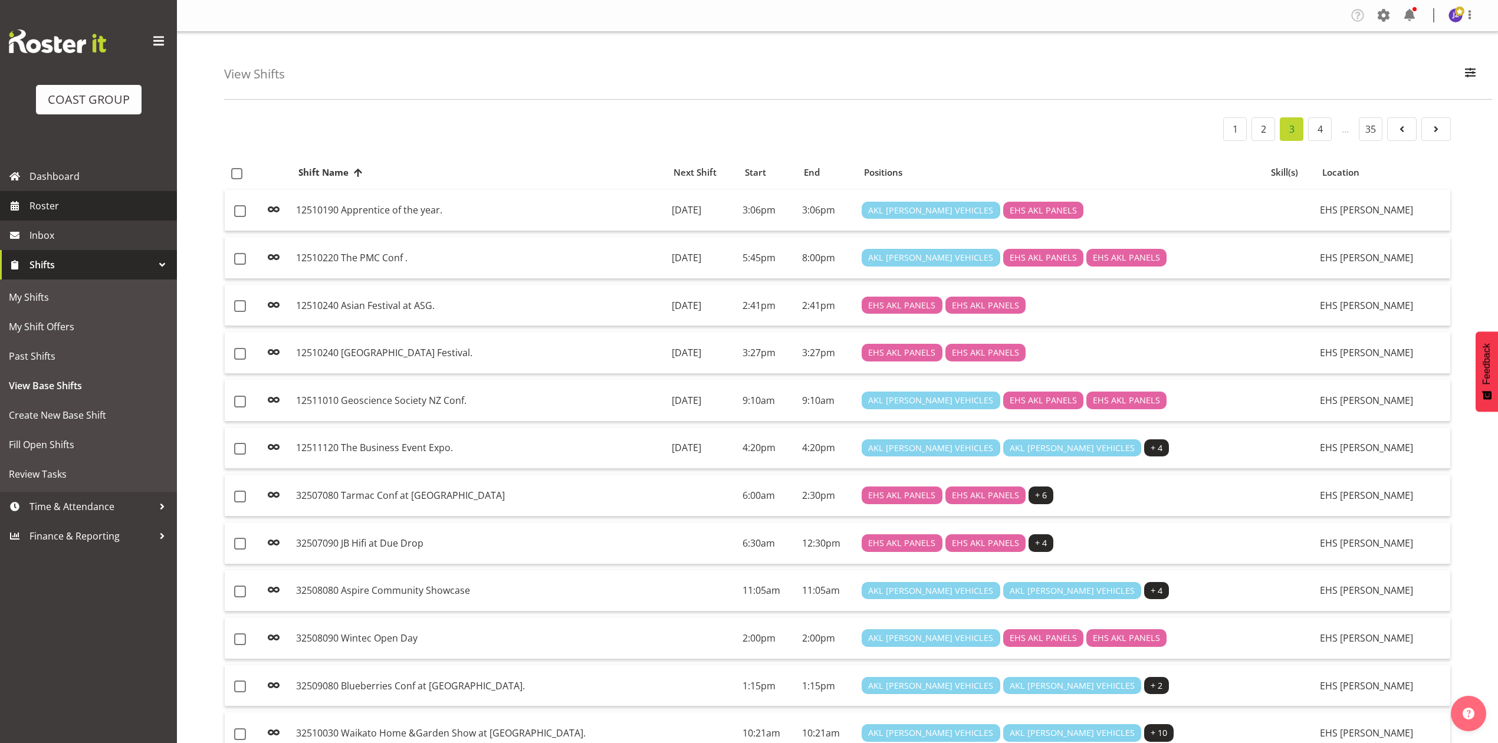
click at [71, 204] on span "Roster" at bounding box center [100, 206] width 142 height 18
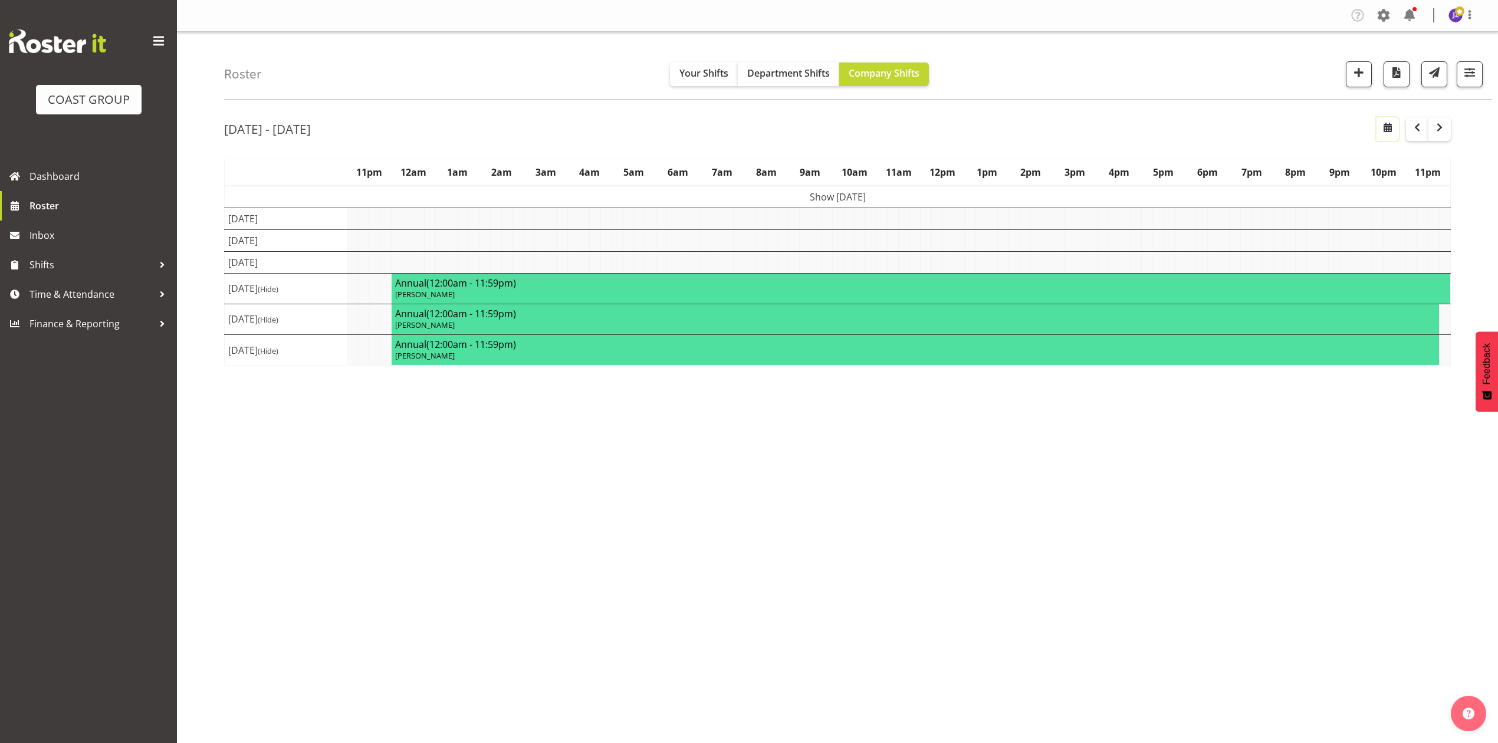
click at [1381, 126] on span "button" at bounding box center [1388, 127] width 14 height 14
select select "9"
select select "2025"
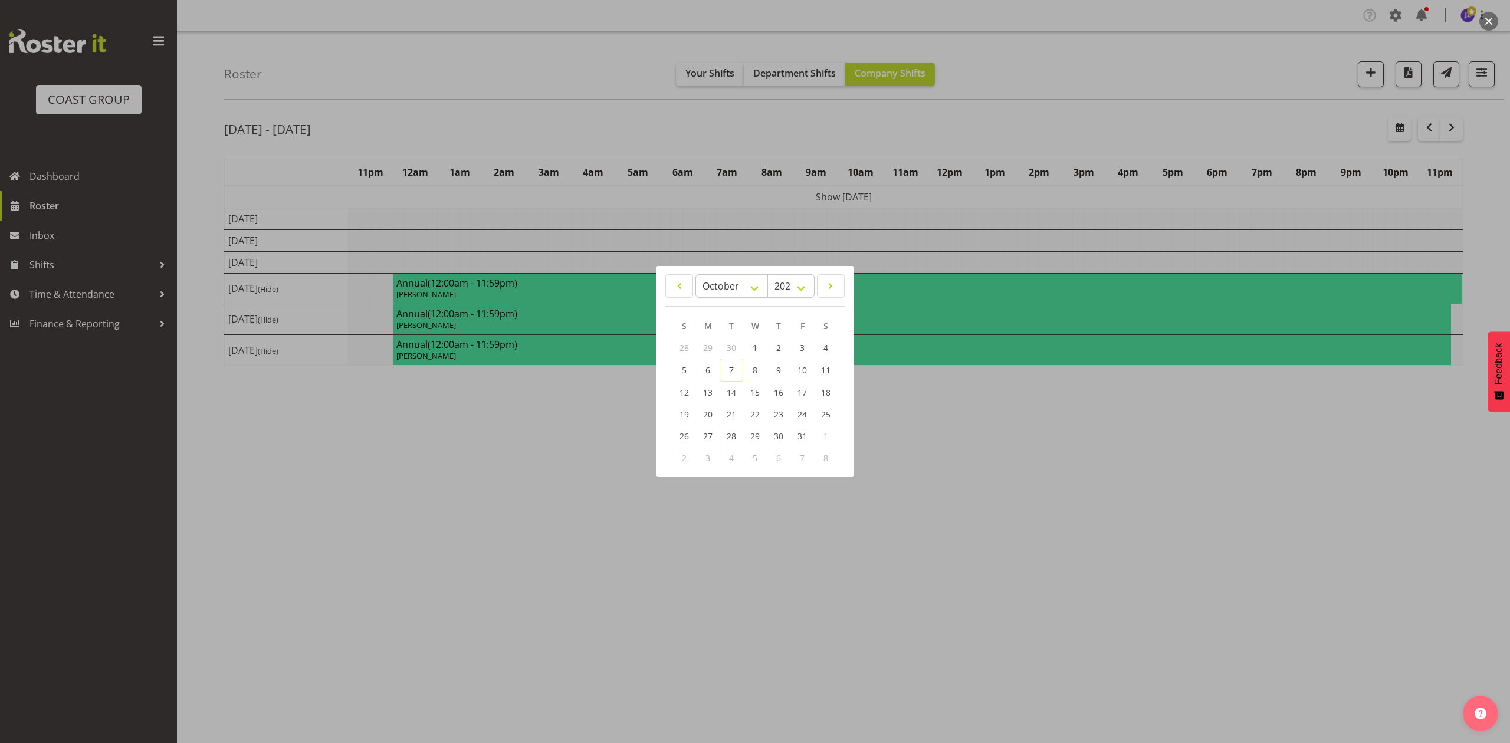
click at [729, 271] on div "January February March April May June July August September October November De…" at bounding box center [755, 372] width 198 height 202
drag, startPoint x: 727, startPoint y: 286, endPoint x: 726, endPoint y: 293, distance: 7.2
click at [727, 286] on select "January February March April May June July August September October November De…" at bounding box center [731, 286] width 73 height 24
select select "10"
click at [695, 274] on select "January February March April May June July August September October November De…" at bounding box center [731, 286] width 73 height 24
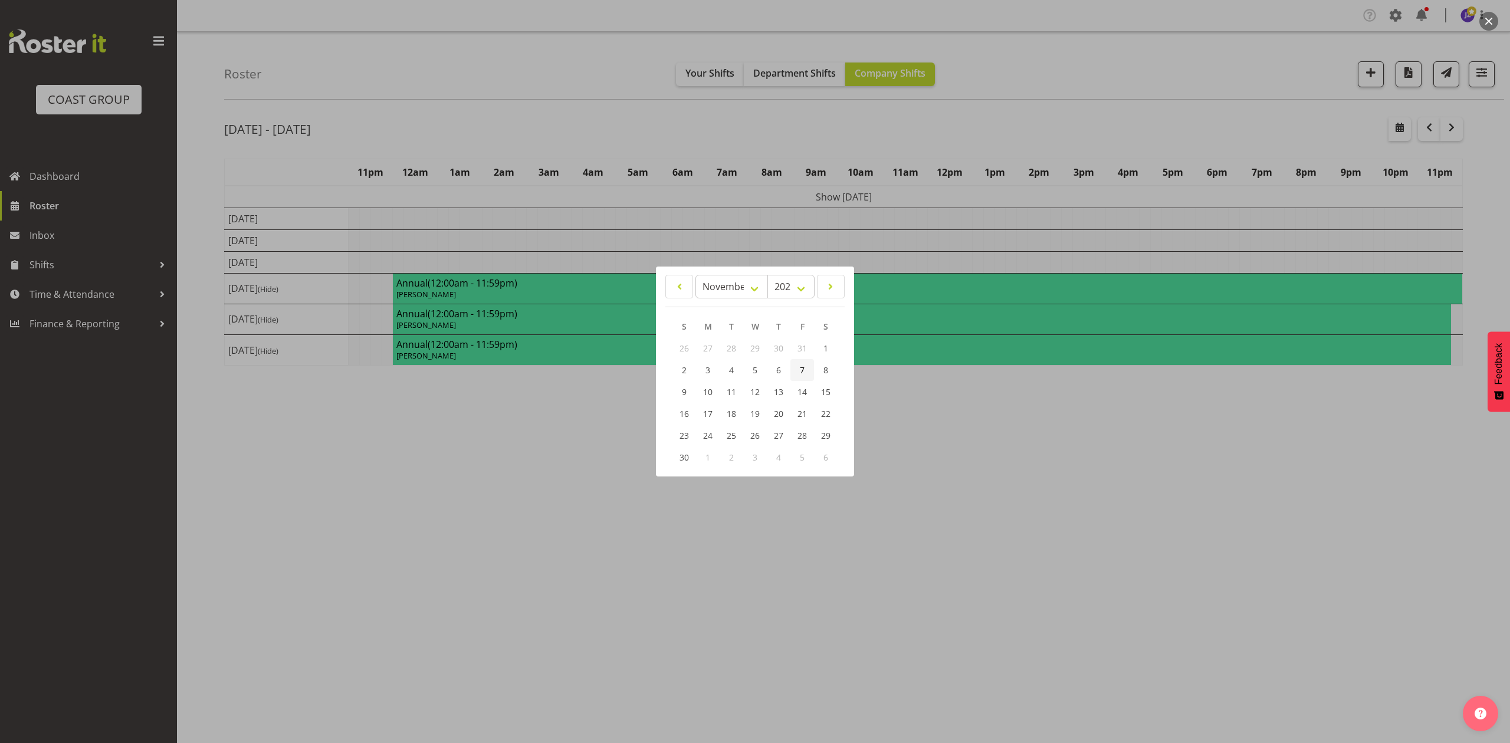
click at [793, 369] on link "7" at bounding box center [802, 370] width 24 height 22
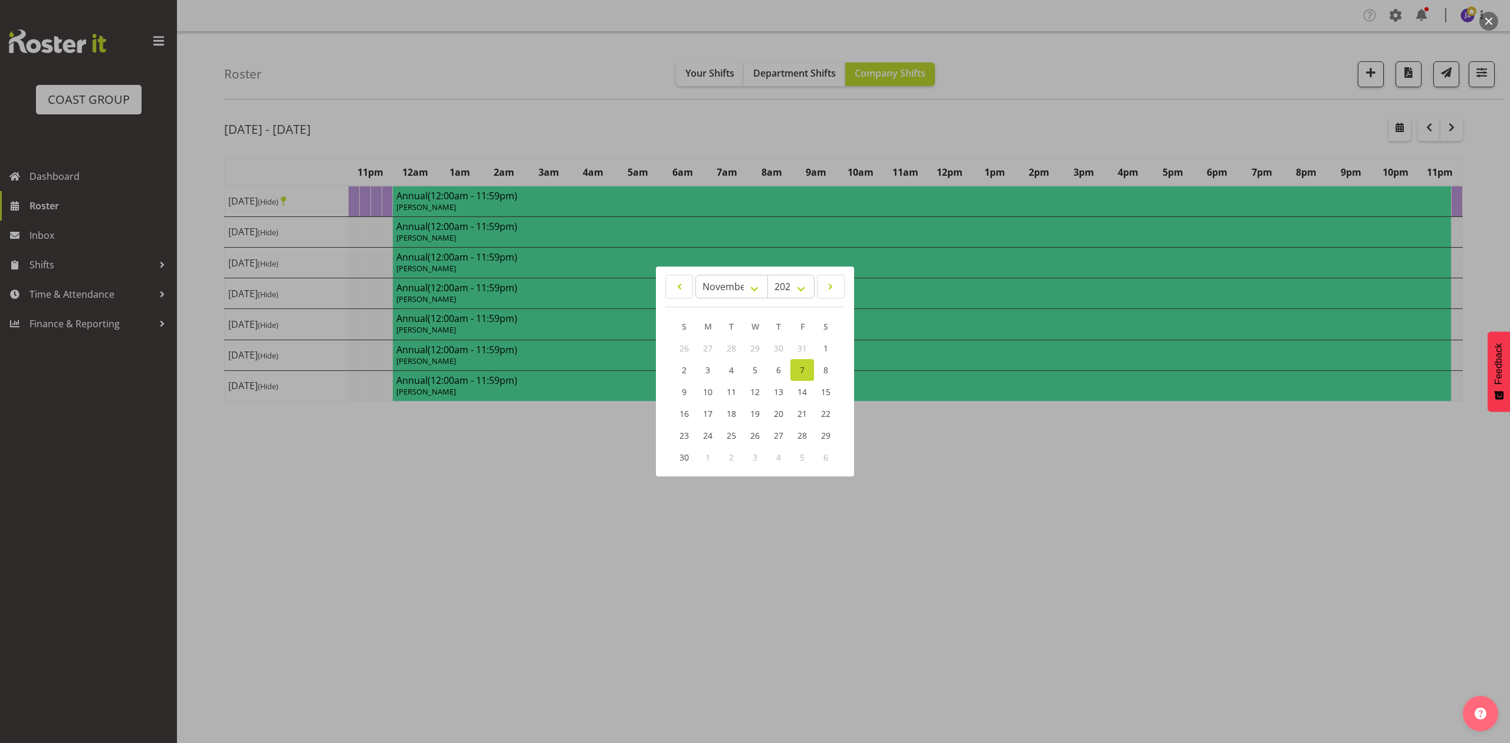
drag, startPoint x: 985, startPoint y: 90, endPoint x: 1027, endPoint y: 145, distance: 68.5
click at [987, 90] on div at bounding box center [755, 371] width 1510 height 743
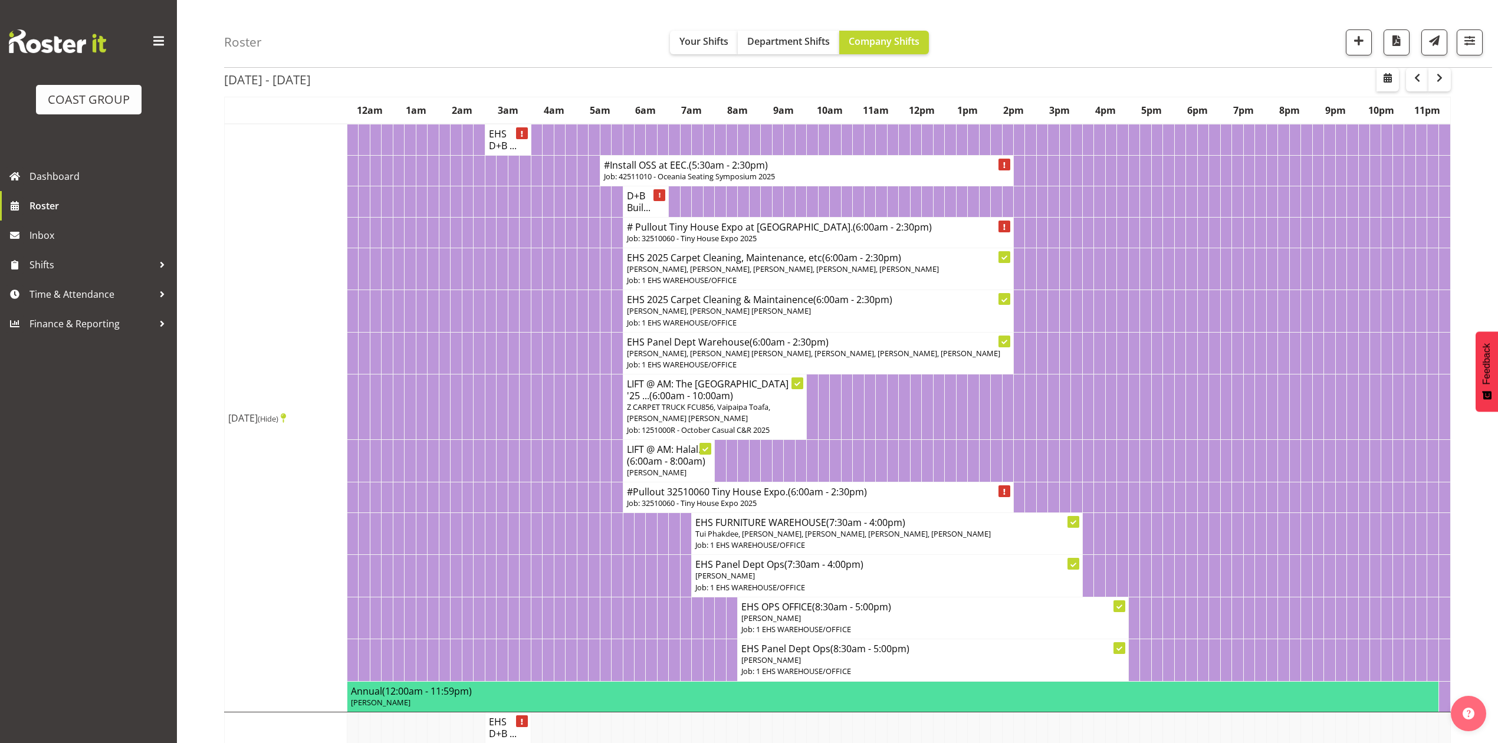
scroll to position [78, 0]
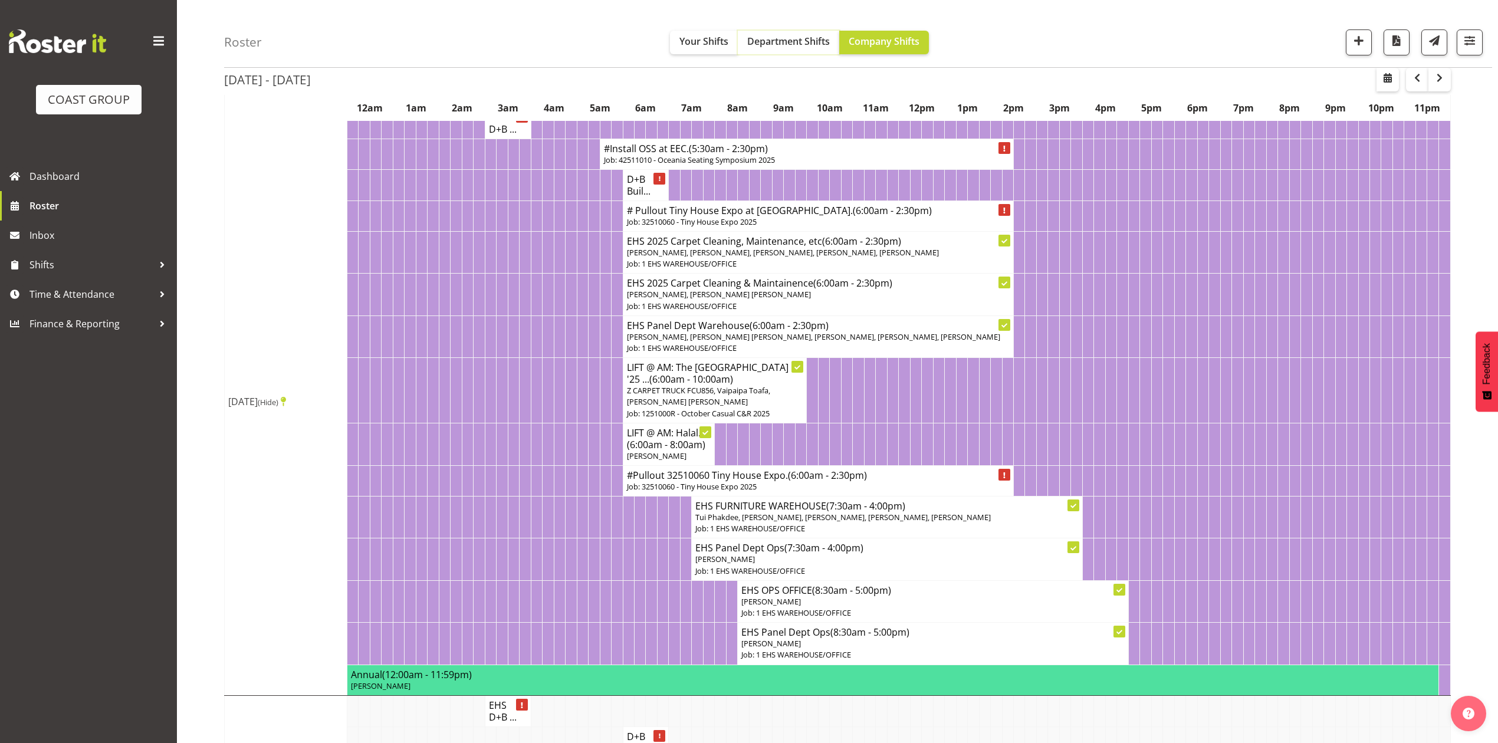
click at [816, 46] on span "Department Shifts" at bounding box center [788, 41] width 83 height 13
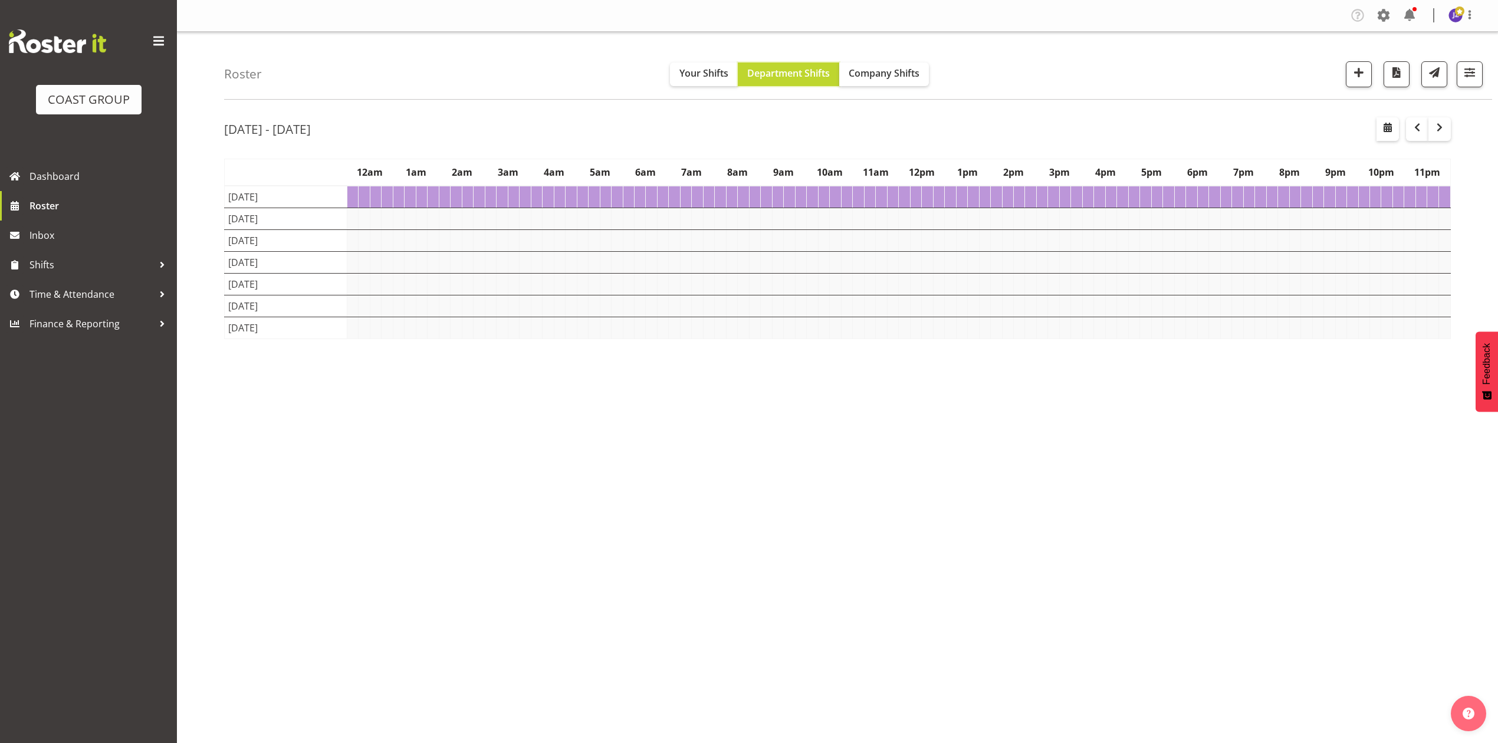
scroll to position [0, 0]
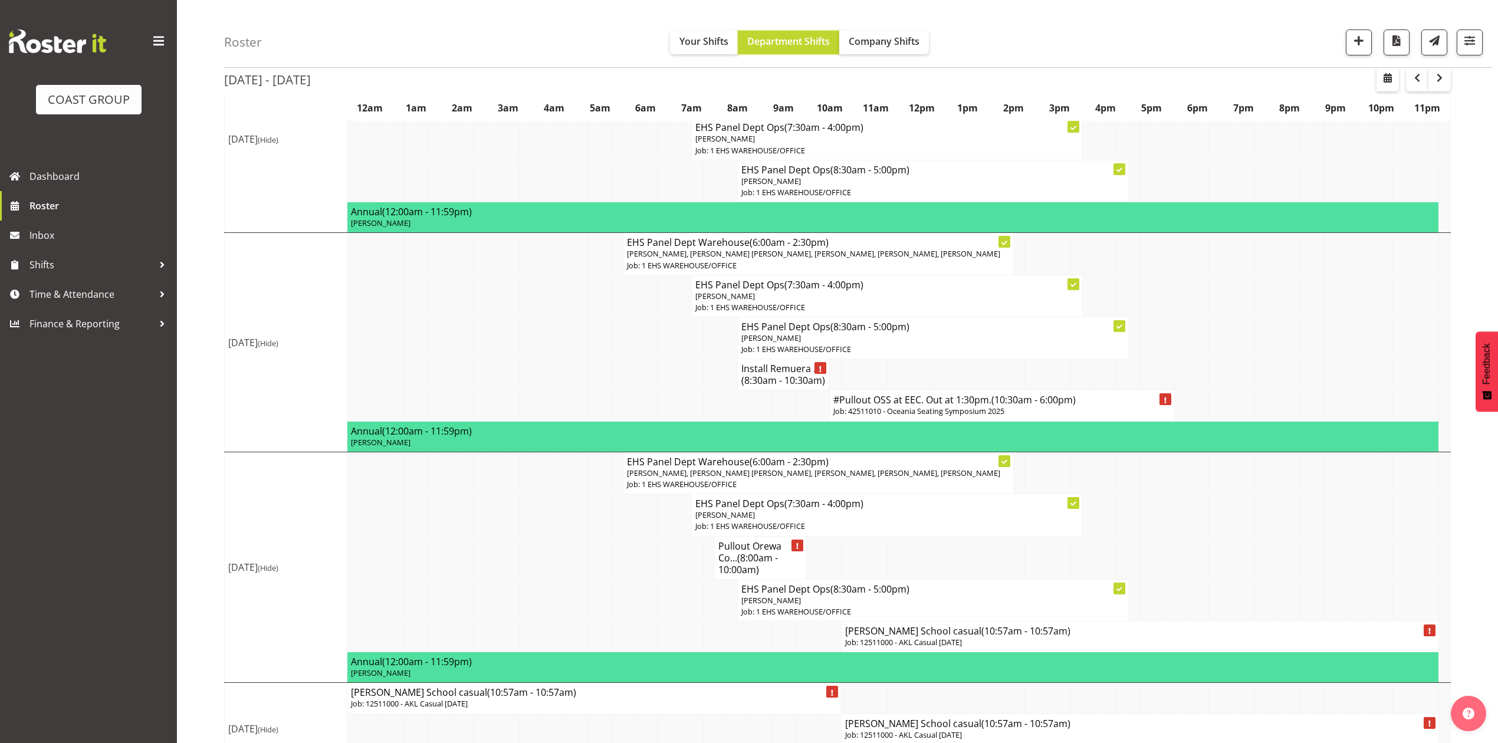
scroll to position [786, 0]
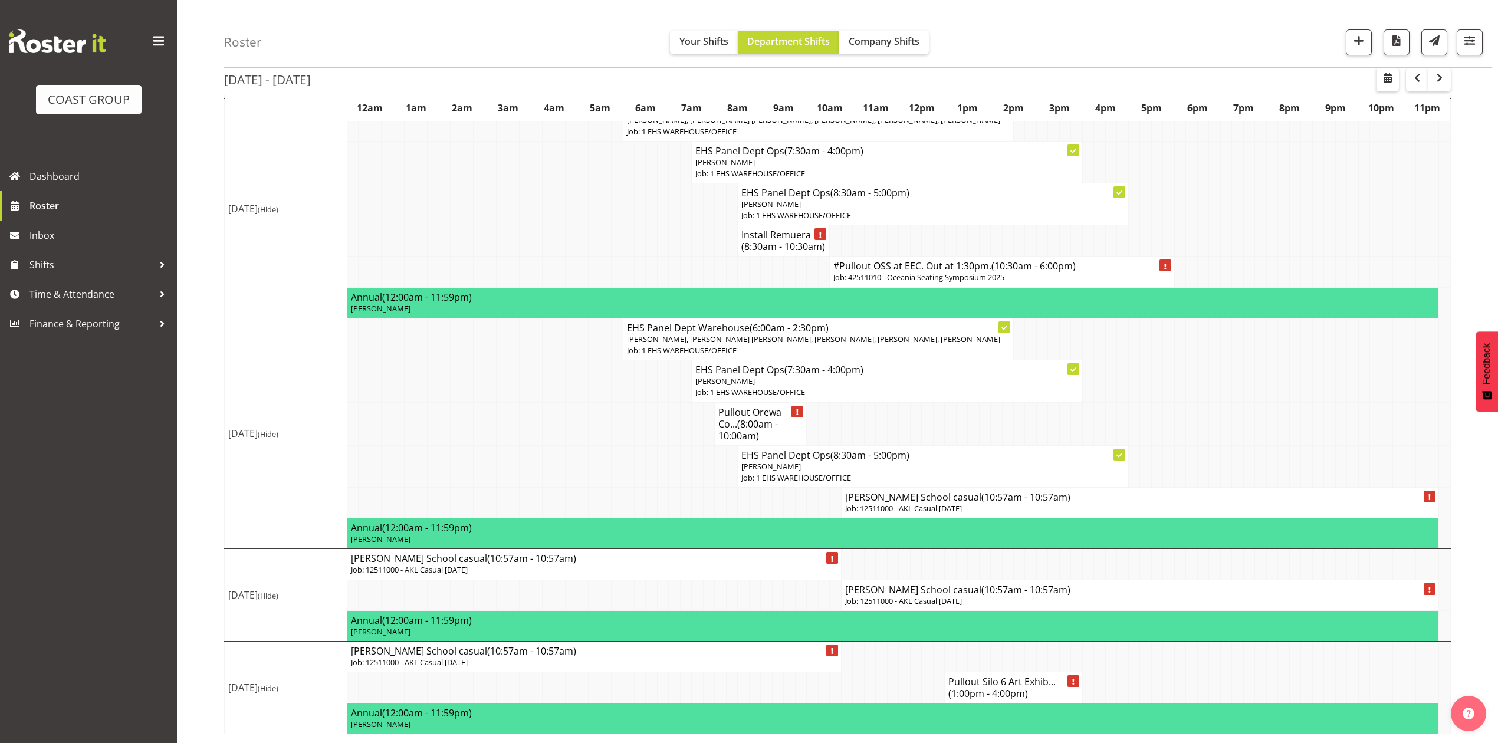
click at [914, 498] on h4 "Kristin School casual (10:57am - 10:57am)" at bounding box center [1140, 497] width 590 height 12
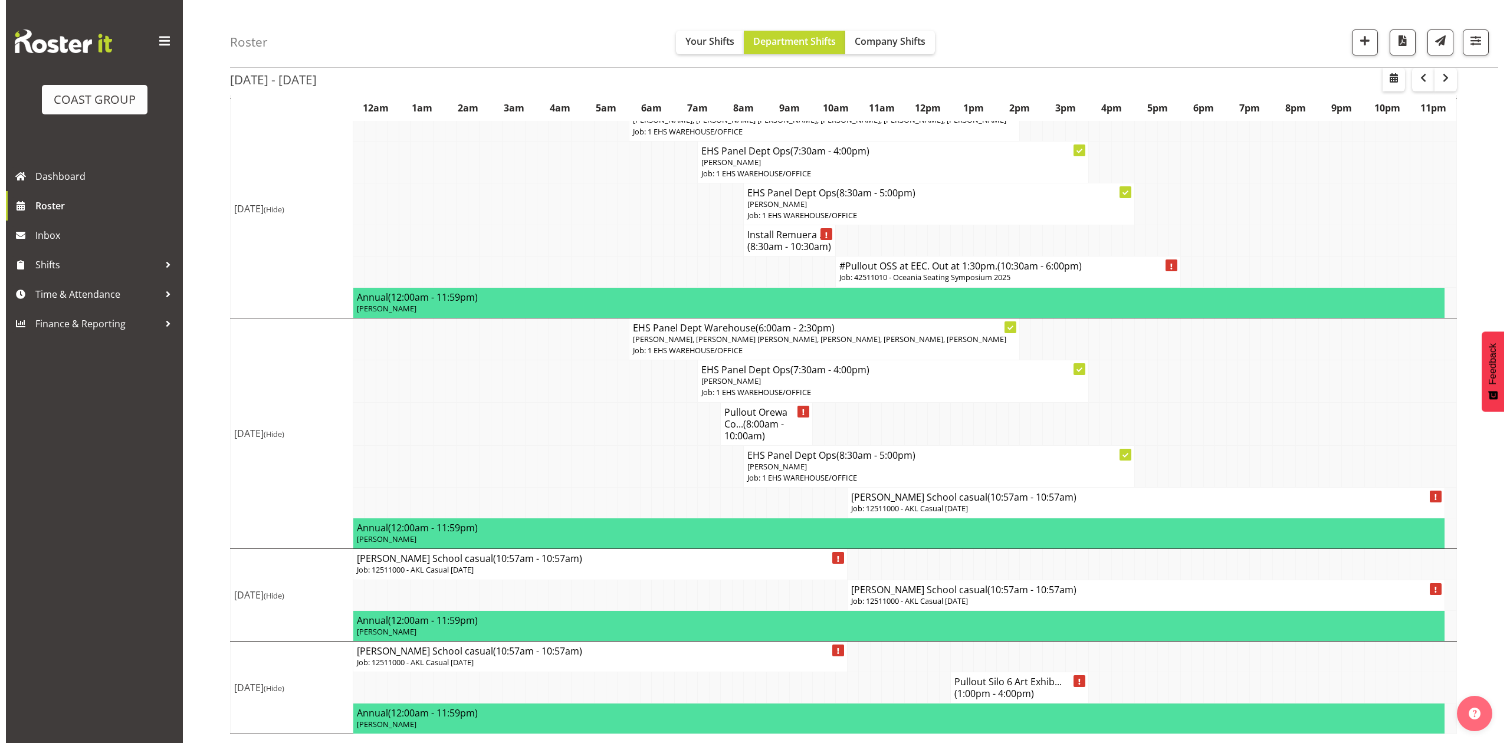
scroll to position [765, 0]
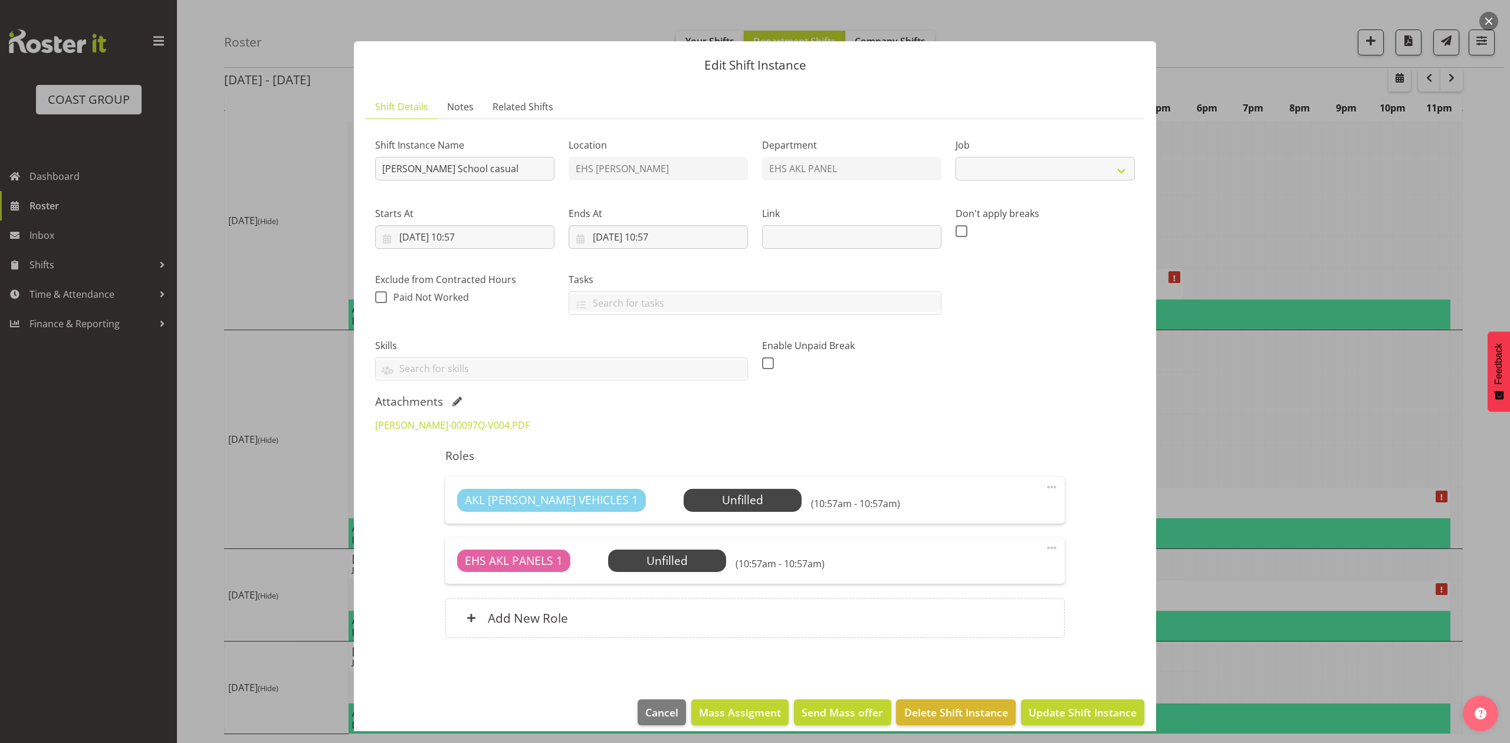
select select "8655"
click at [380, 170] on input "Kristin School casual" at bounding box center [464, 169] width 179 height 24
click at [501, 166] on input "Install Kristin School casual" at bounding box center [464, 169] width 179 height 24
type input "Install Kristin School casual. In at 10am."
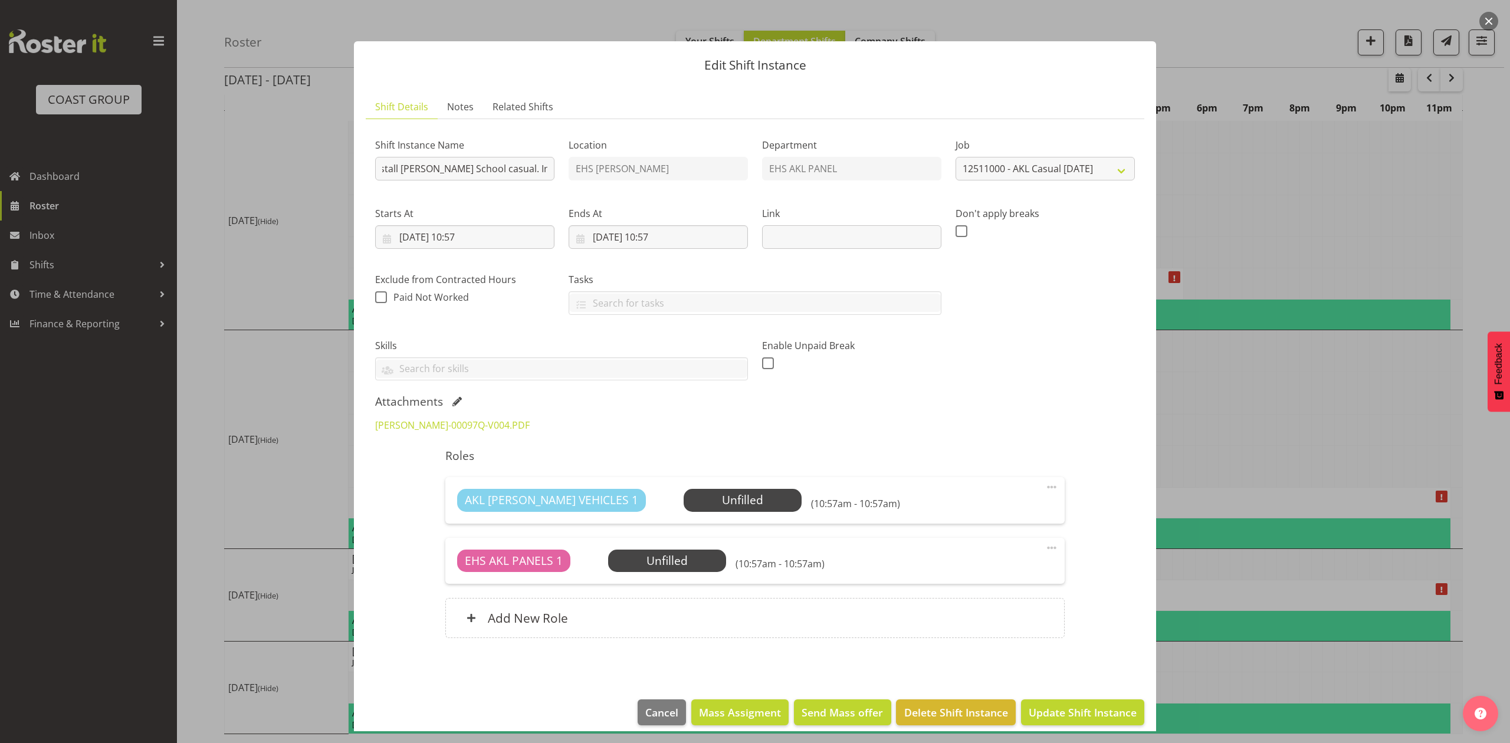
scroll to position [0, 0]
click at [600, 241] on input "08/11/2025, 10:57" at bounding box center [658, 237] width 179 height 24
click at [724, 349] on link "7" at bounding box center [720, 355] width 24 height 22
type input "07/11/2025, 10:57"
click at [512, 201] on div "Starts At 07/11/2025, 10:57 January February March April May June July August S…" at bounding box center [464, 223] width 193 height 66
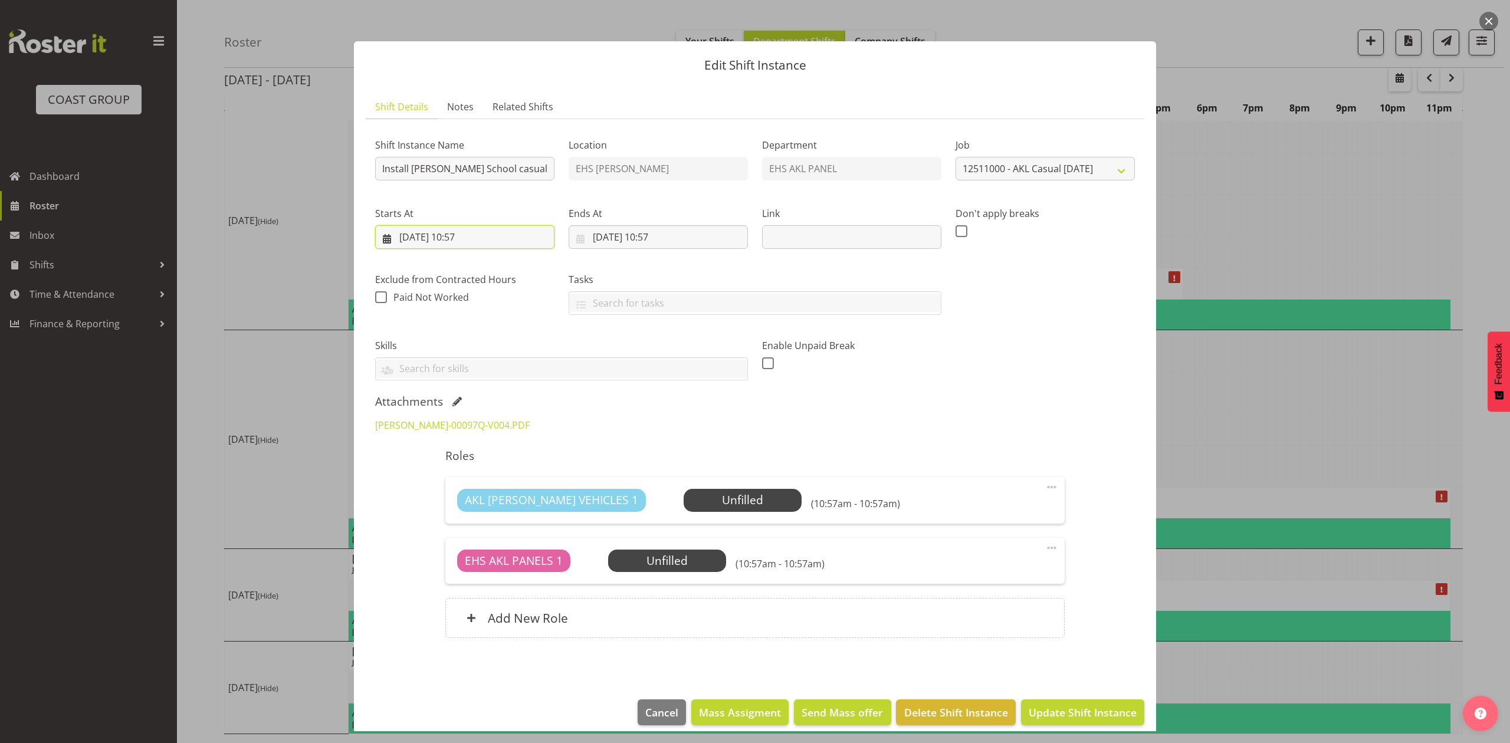
click at [472, 239] on input "07/11/2025, 10:57" at bounding box center [464, 237] width 179 height 24
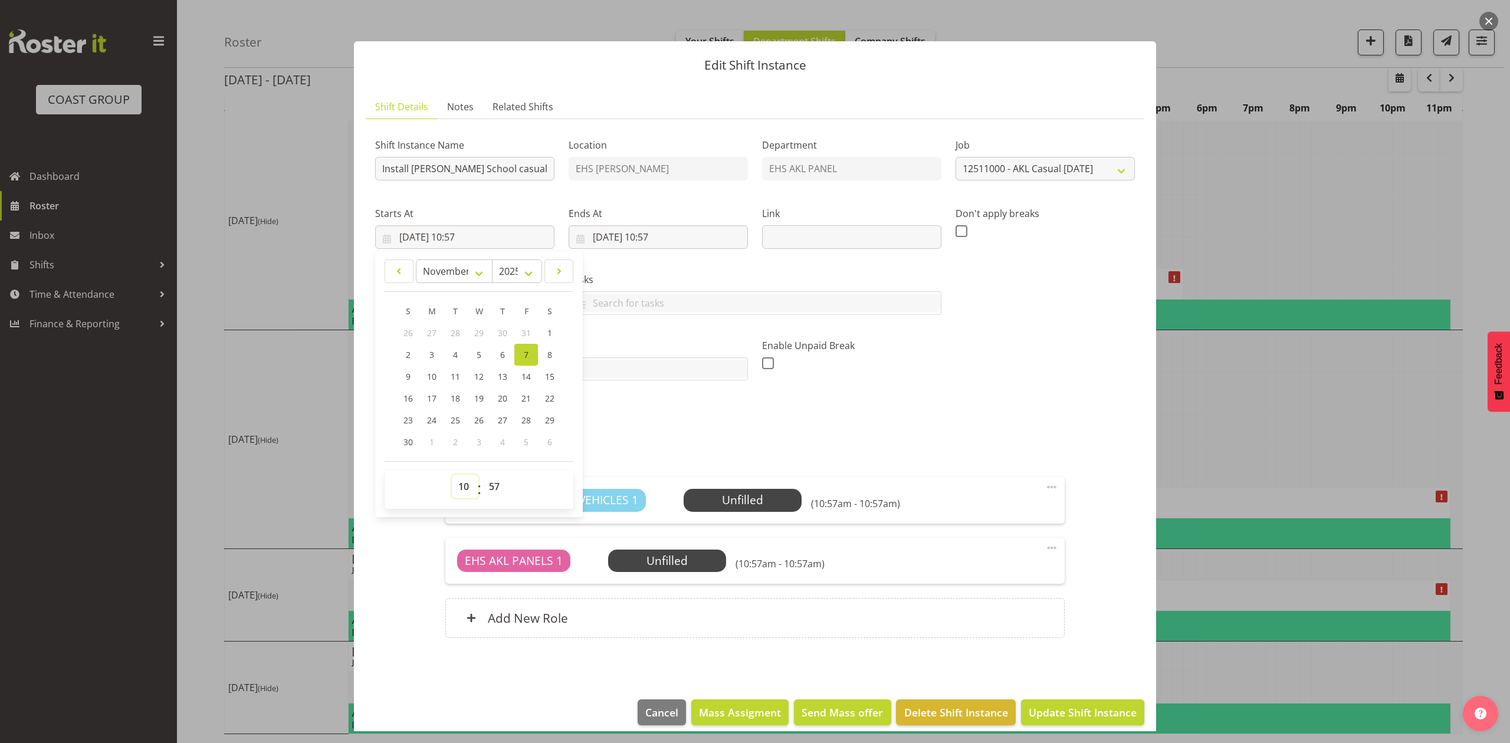
click at [467, 486] on select "00 01 02 03 04 05 06 07 08 09 10 11 12 13 14 15 16 17 18 19 20 21 22 23" at bounding box center [465, 487] width 27 height 24
select select "9"
click at [452, 475] on select "00 01 02 03 04 05 06 07 08 09 10 11 12 13 14 15 16 17 18 19 20 21 22 23" at bounding box center [465, 487] width 27 height 24
type input "07/11/2025, 09:57"
drag, startPoint x: 500, startPoint y: 472, endPoint x: 499, endPoint y: 481, distance: 8.9
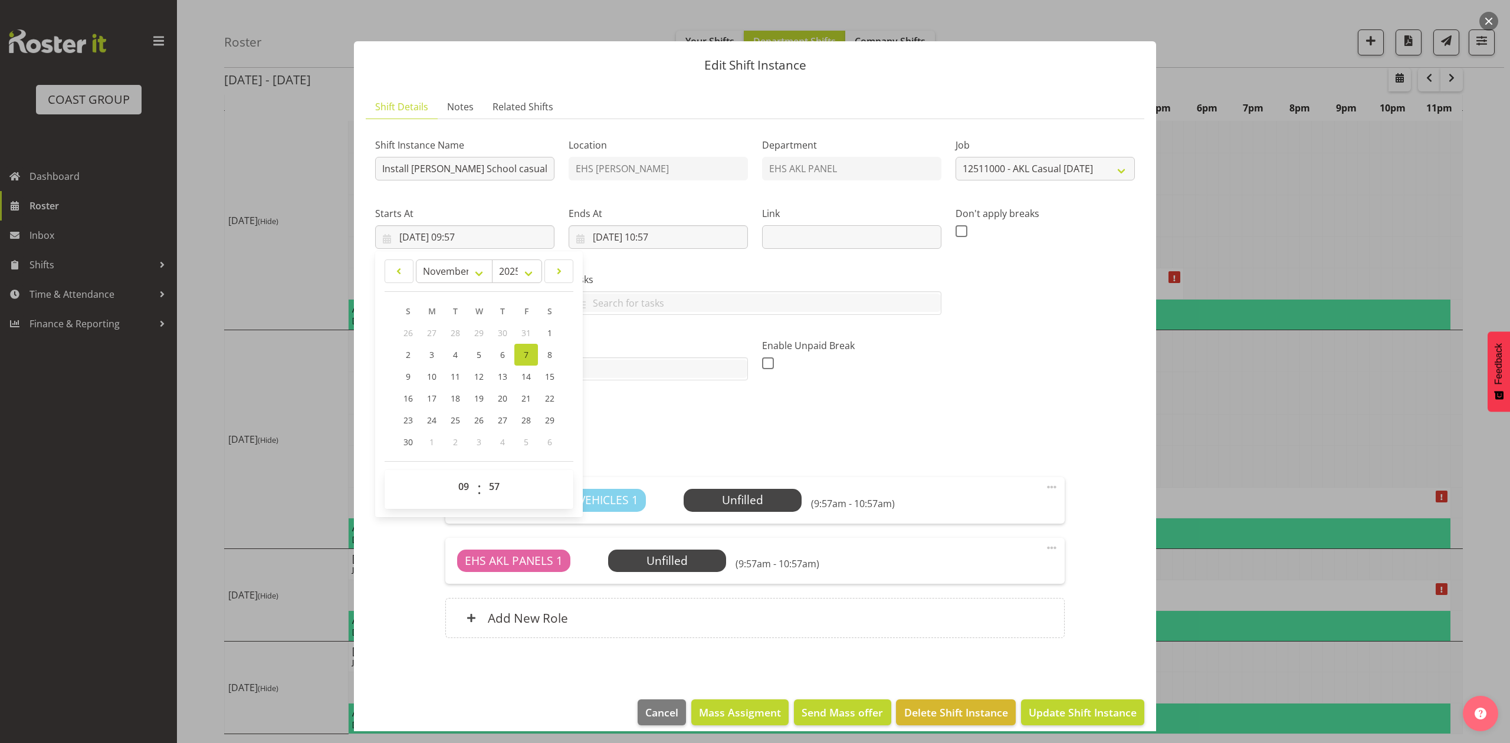
click at [500, 474] on div "00 01 02 03 04 05 06 07 08 09 10 11 12 13 14 15 16 17 18 19 20 21 22 23 : 00 01…" at bounding box center [479, 489] width 189 height 39
click at [499, 481] on select "00 01 02 03 04 05 06 07 08 09 10 11 12 13 14 15 16 17 18 19 20 21 22 23 24 25 2…" at bounding box center [496, 487] width 27 height 24
select select "15"
click at [483, 475] on select "00 01 02 03 04 05 06 07 08 09 10 11 12 13 14 15 16 17 18 19 20 21 22 23 24 25 2…" at bounding box center [496, 487] width 27 height 24
type input "07/11/2025, 09:15"
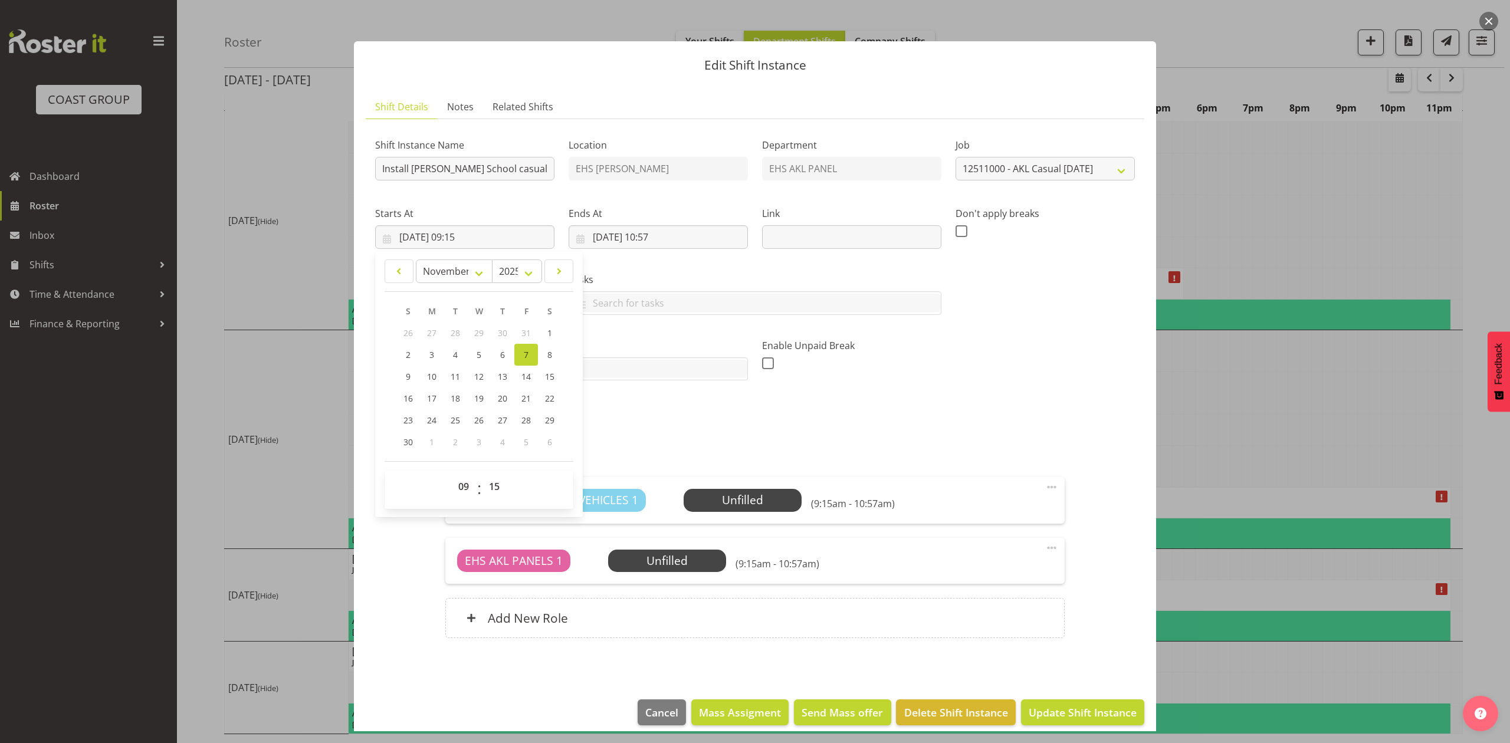
click at [751, 434] on div "KRISTINS-00097Q-V004.PDF" at bounding box center [755, 425] width 774 height 28
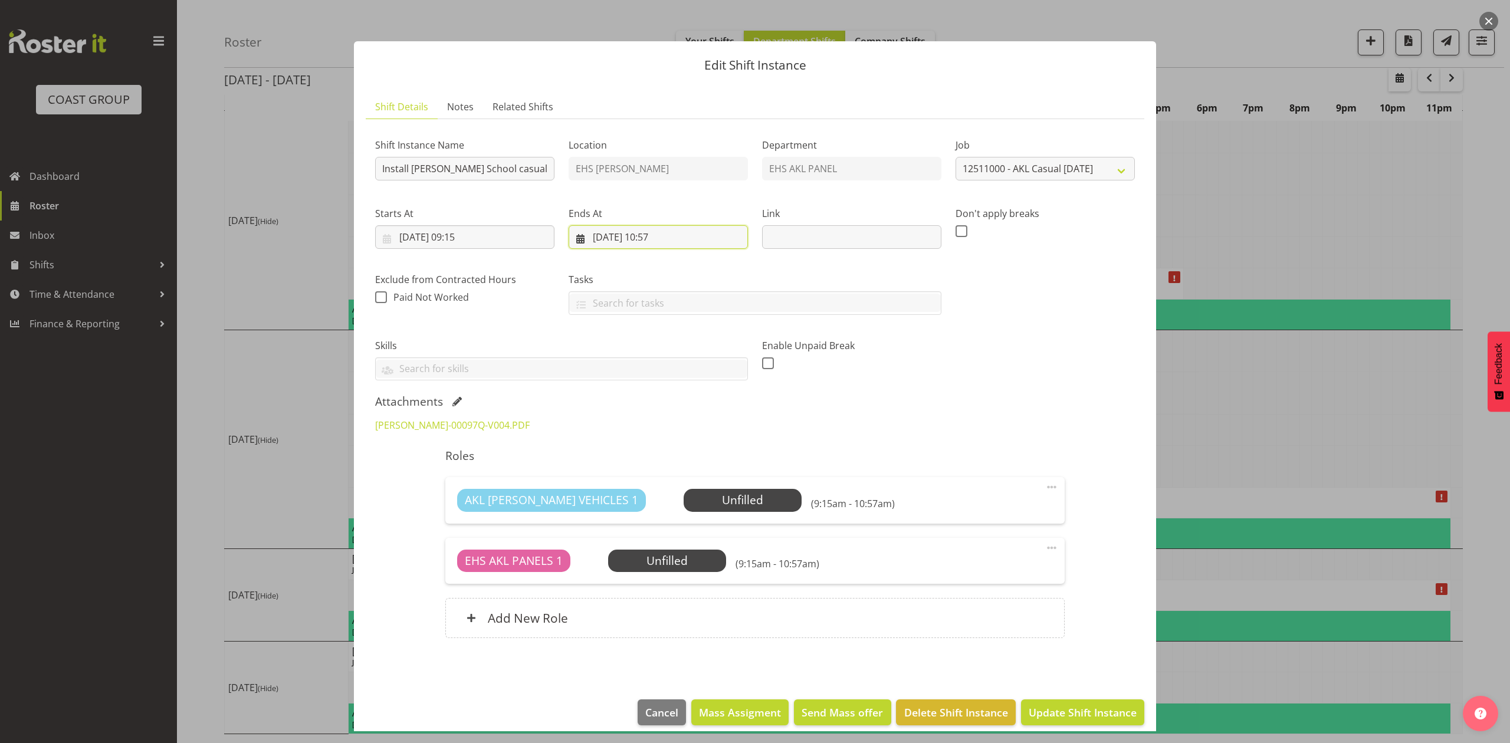
click at [666, 243] on input "07/11/2025, 10:57" at bounding box center [658, 237] width 179 height 24
click at [661, 482] on select "00 01 02 03 04 05 06 07 08 09 10 11 12 13 14 15 16 17 18 19 20 21 22 23" at bounding box center [658, 487] width 27 height 24
select select "11"
click at [645, 475] on select "00 01 02 03 04 05 06 07 08 09 10 11 12 13 14 15 16 17 18 19 20 21 22 23" at bounding box center [658, 487] width 27 height 24
type input "07/11/2025, 11:57"
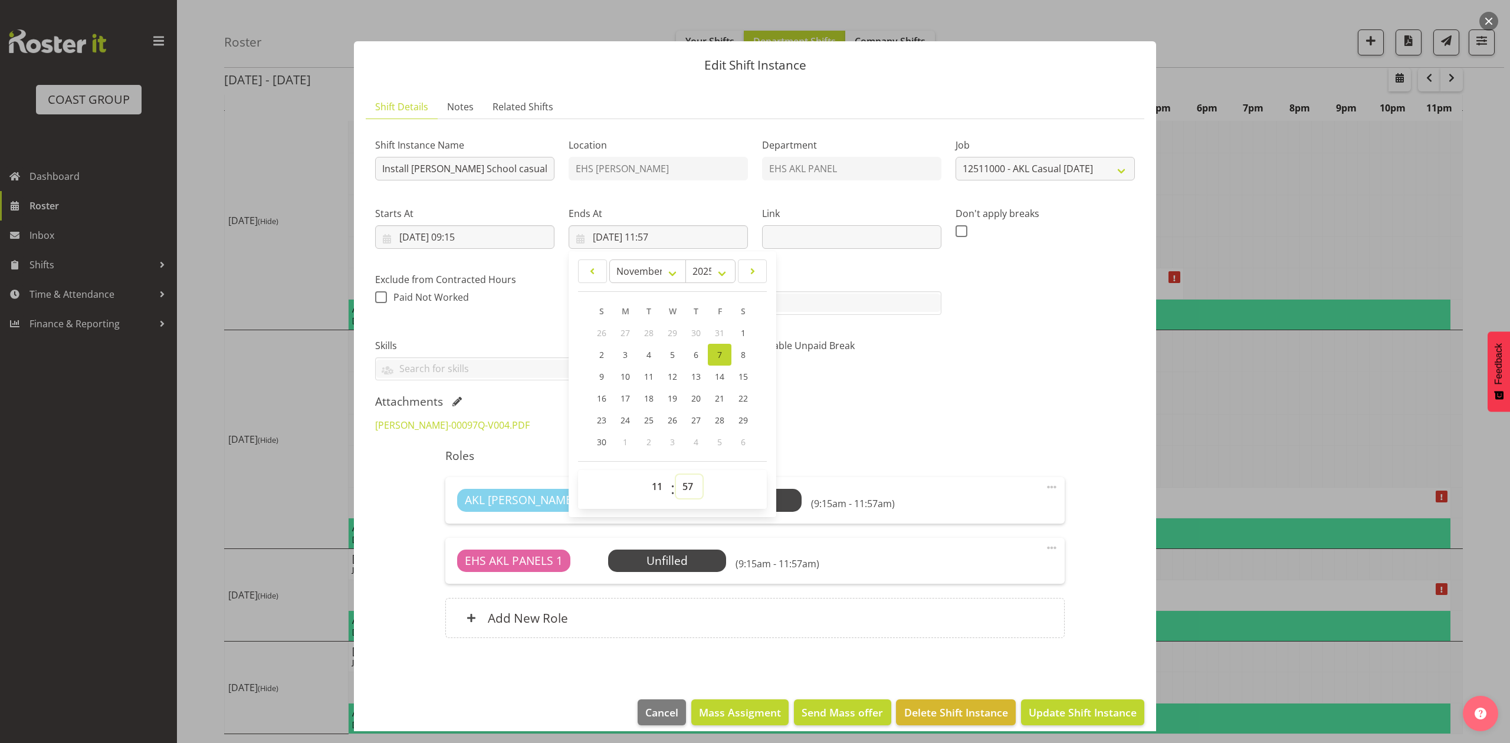
drag, startPoint x: 690, startPoint y: 486, endPoint x: 692, endPoint y: 475, distance: 10.8
click at [690, 486] on select "00 01 02 03 04 05 06 07 08 09 10 11 12 13 14 15 16 17 18 19 20 21 22 23 24 25 2…" at bounding box center [689, 487] width 27 height 24
select select "0"
click at [676, 475] on select "00 01 02 03 04 05 06 07 08 09 10 11 12 13 14 15 16 17 18 19 20 21 22 23 24 25 2…" at bounding box center [689, 487] width 27 height 24
type input "07/11/2025, 11:00"
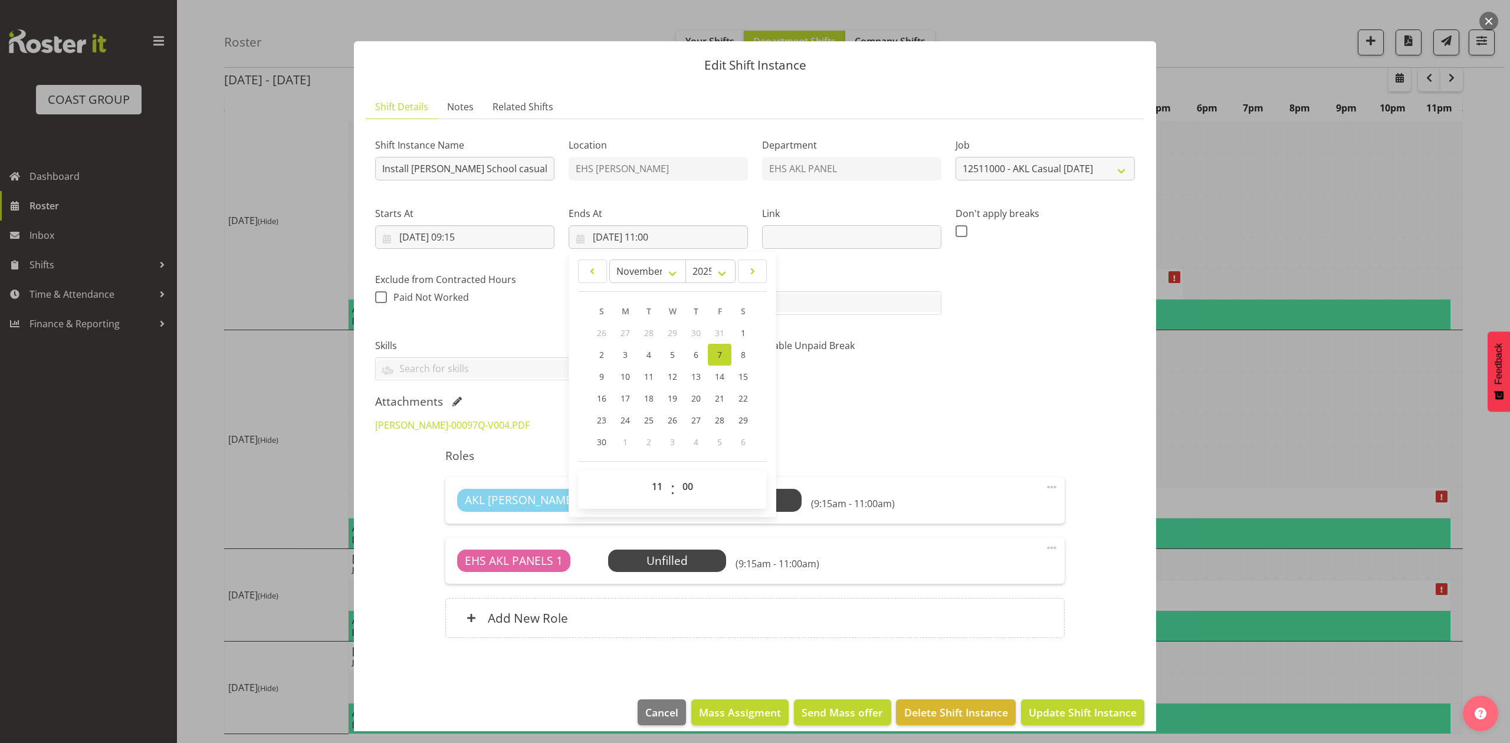
click at [1044, 428] on div "KRISTINS-00097Q-V004.PDF" at bounding box center [755, 425] width 774 height 28
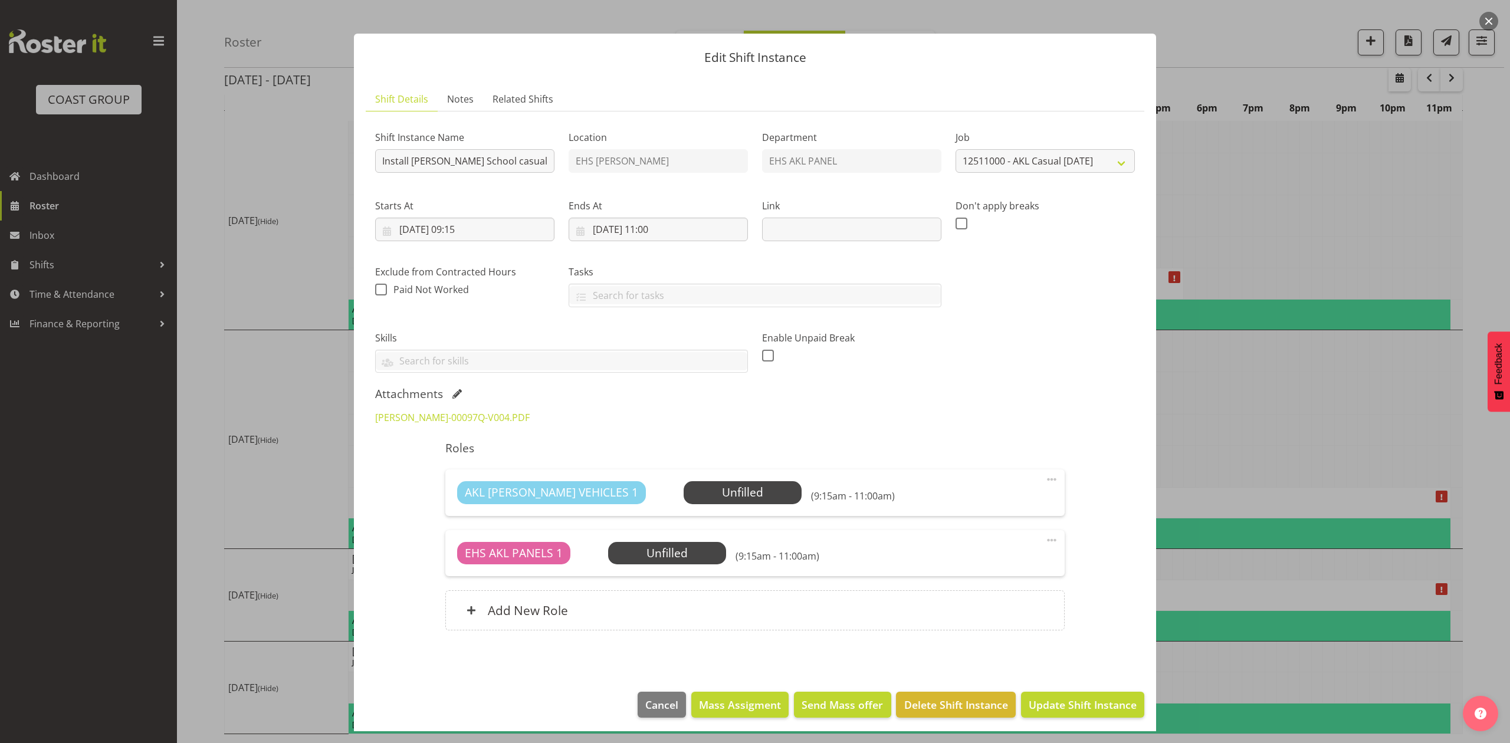
scroll to position [13, 0]
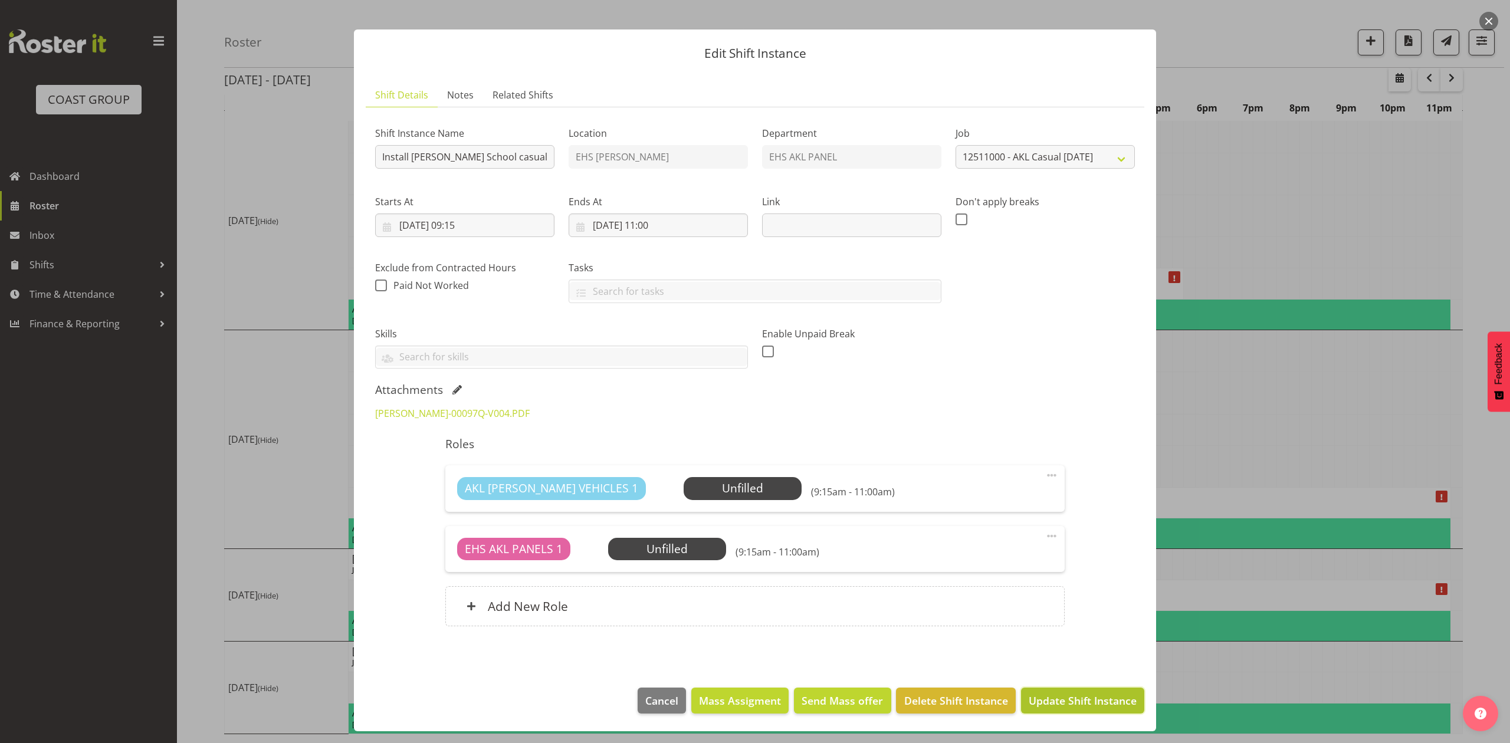
click at [1088, 703] on span "Update Shift Instance" at bounding box center [1083, 700] width 108 height 15
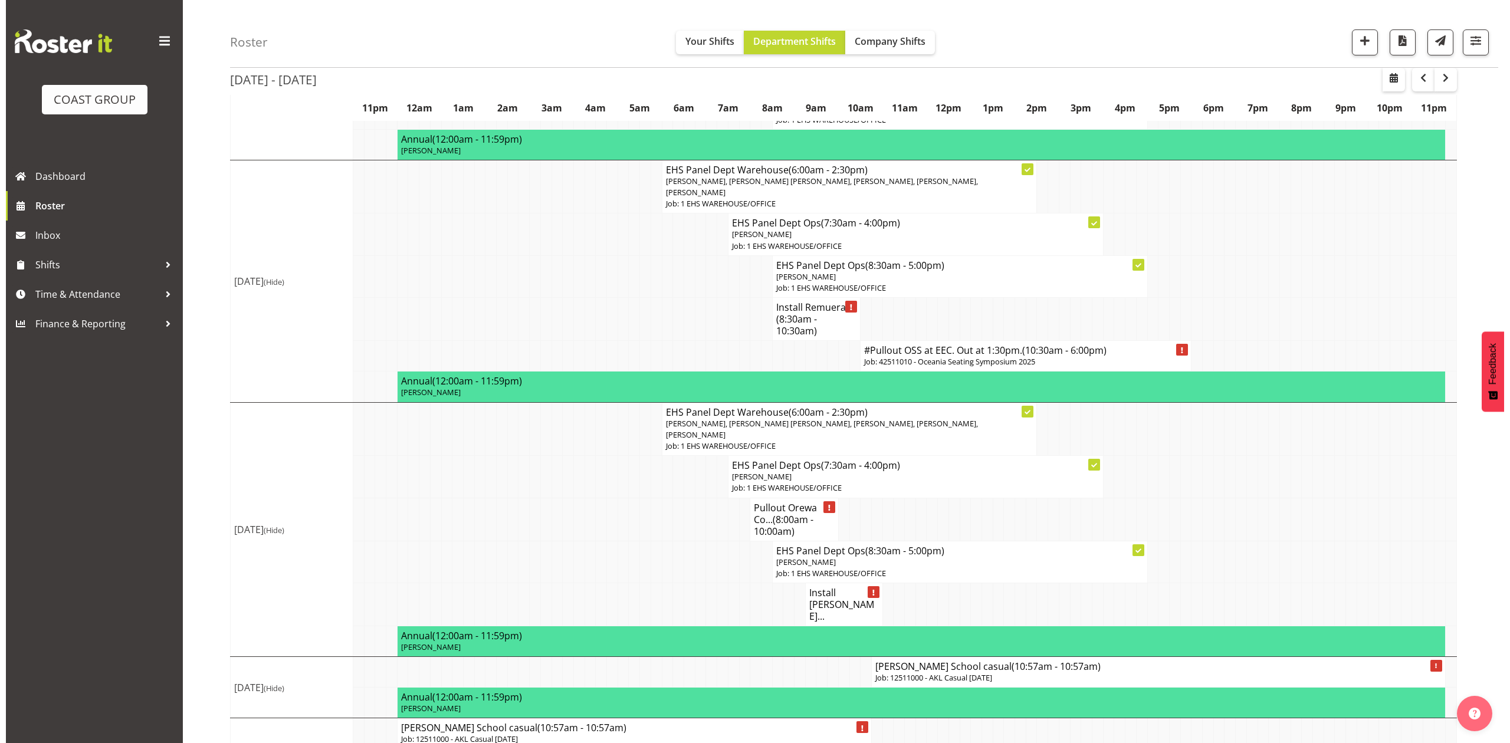
scroll to position [746, 0]
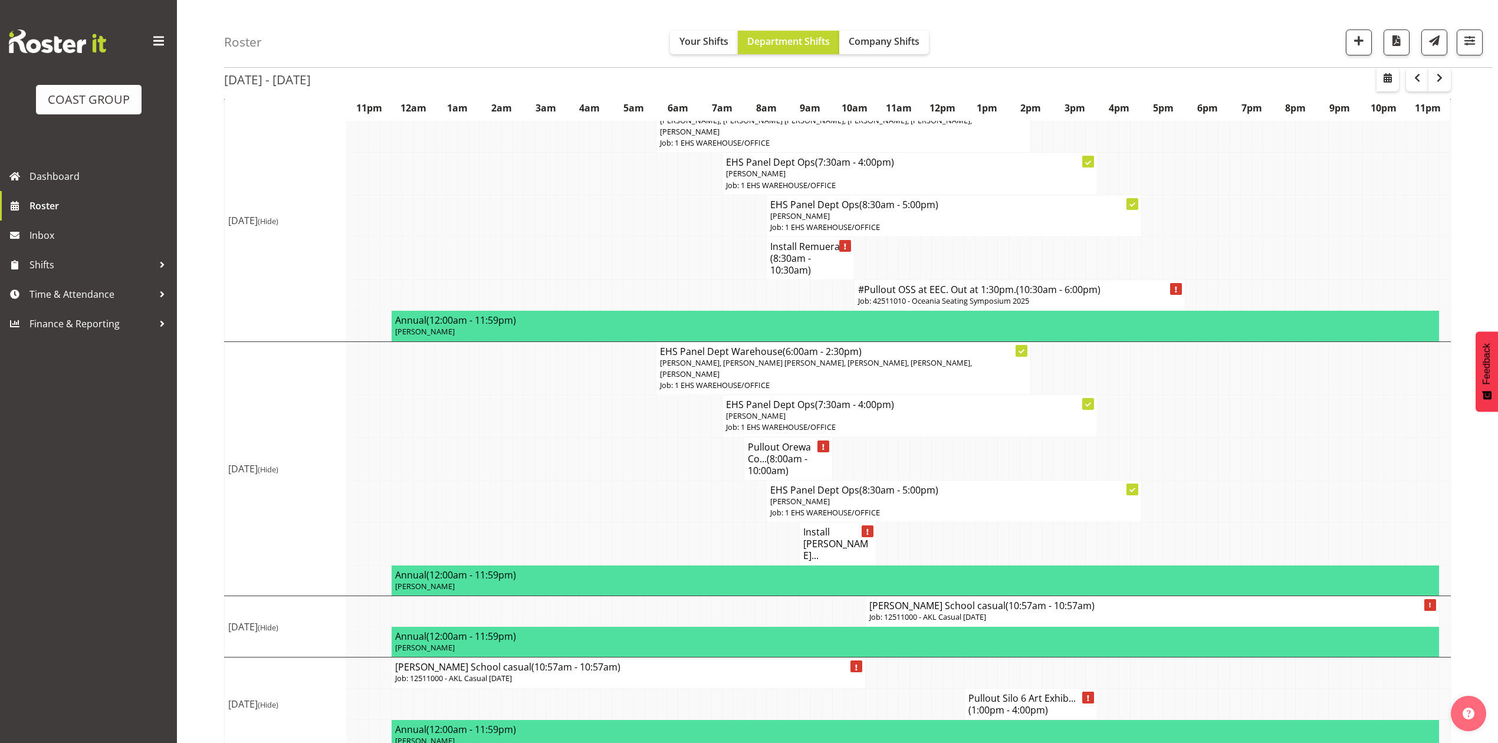
click at [1006, 599] on span "(10:57am - 10:57am)" at bounding box center [1050, 605] width 89 height 13
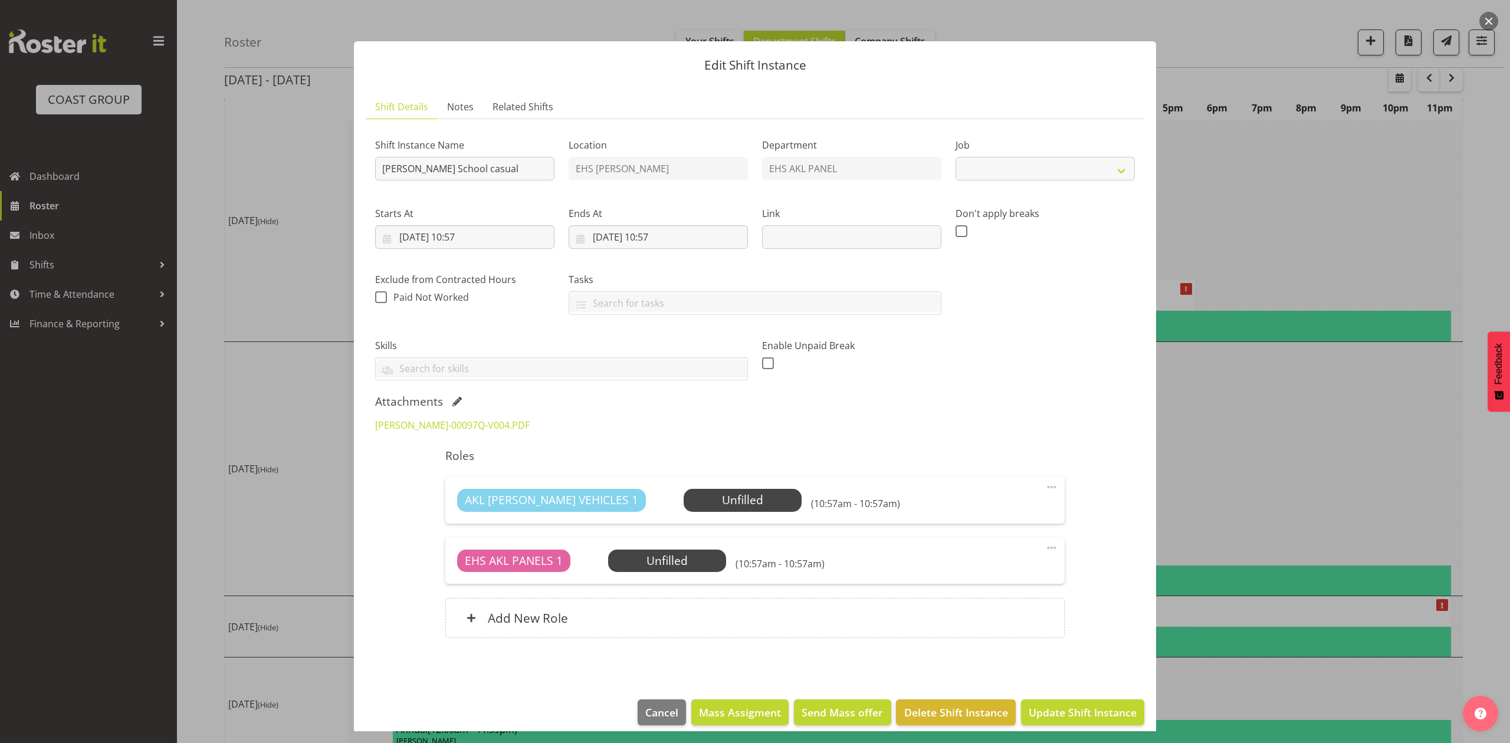
select select "8655"
click at [378, 170] on input "Kristin School casual" at bounding box center [464, 169] width 179 height 24
click at [534, 164] on input "Pullout Kristin School casual" at bounding box center [464, 169] width 179 height 24
click at [534, 176] on input "Pullout Kristin School casual" at bounding box center [464, 169] width 179 height 24
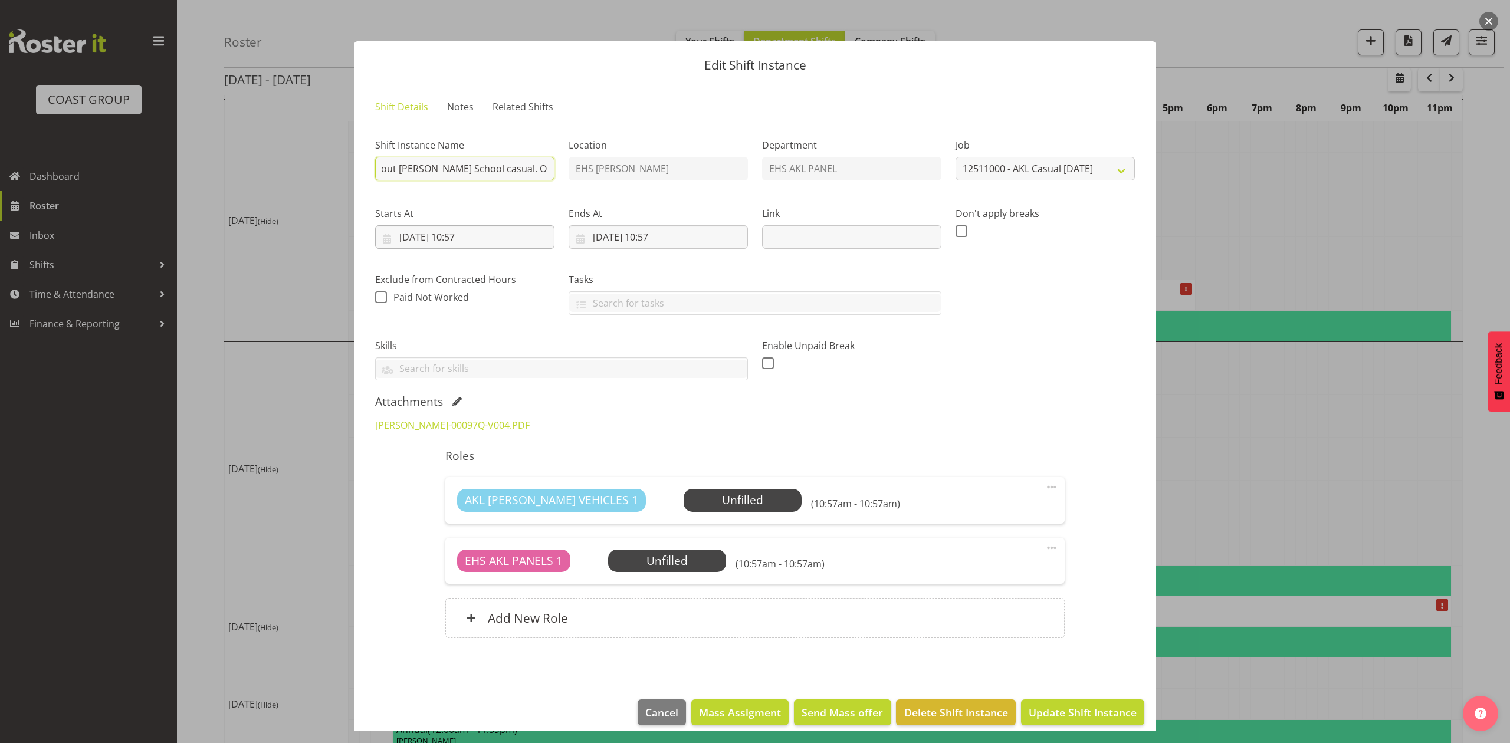
type input "Pullout Kristin School casual. Out at 9am."
click at [435, 239] on input "08/11/2025, 10:57" at bounding box center [464, 237] width 179 height 24
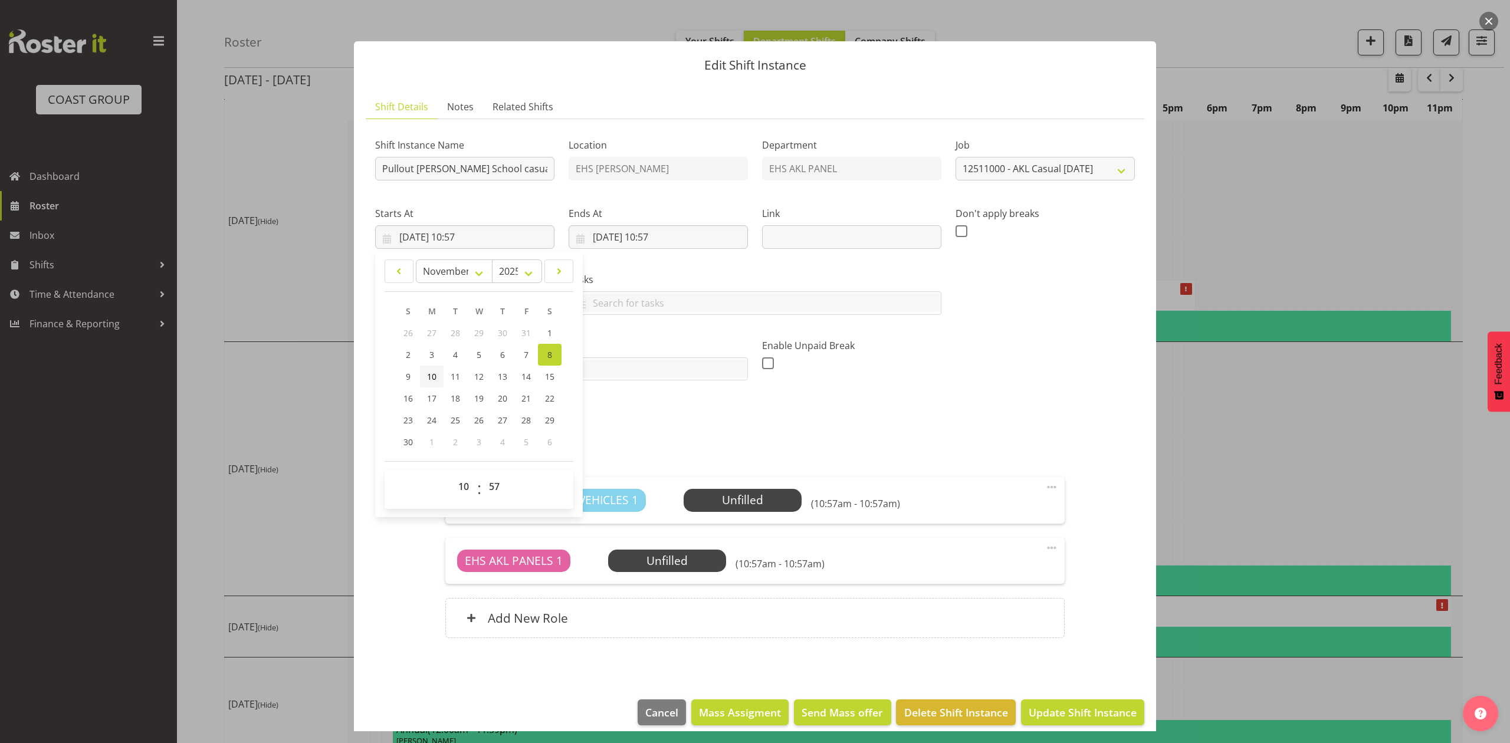
click at [420, 378] on link "10" at bounding box center [432, 377] width 24 height 22
type input "10/11/2025, 10:57"
click at [611, 237] on input "09/11/2025, 10:57" at bounding box center [658, 237] width 179 height 24
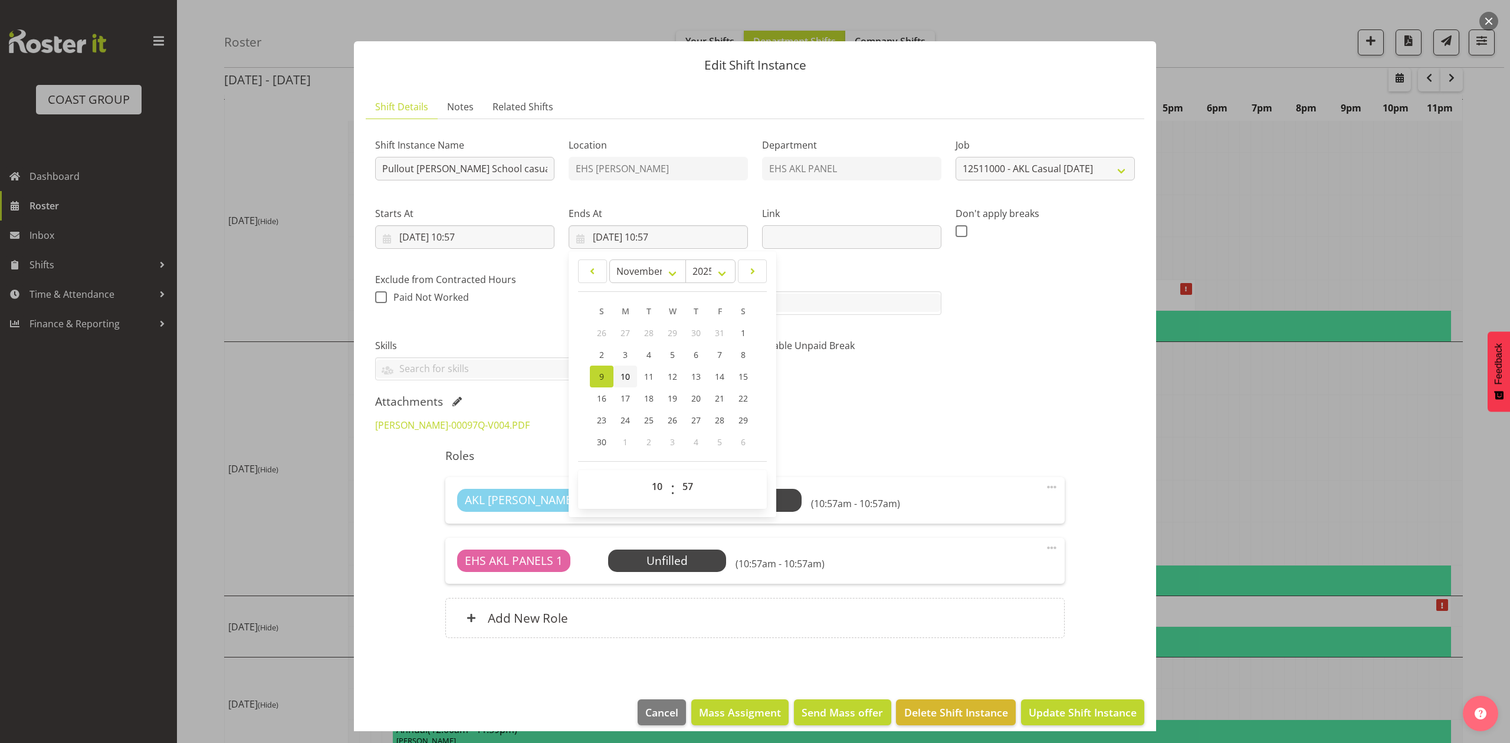
click at [616, 375] on link "10" at bounding box center [625, 377] width 24 height 22
type input "10/11/2025, 10:57"
drag, startPoint x: 951, startPoint y: 376, endPoint x: 937, endPoint y: 369, distance: 15.6
click at [951, 376] on div "Shift Instance Name Pullout Kristin School casual. Out at 9am. Location EHS RYM…" at bounding box center [755, 255] width 774 height 267
drag, startPoint x: 478, startPoint y: 241, endPoint x: 490, endPoint y: 331, distance: 91.0
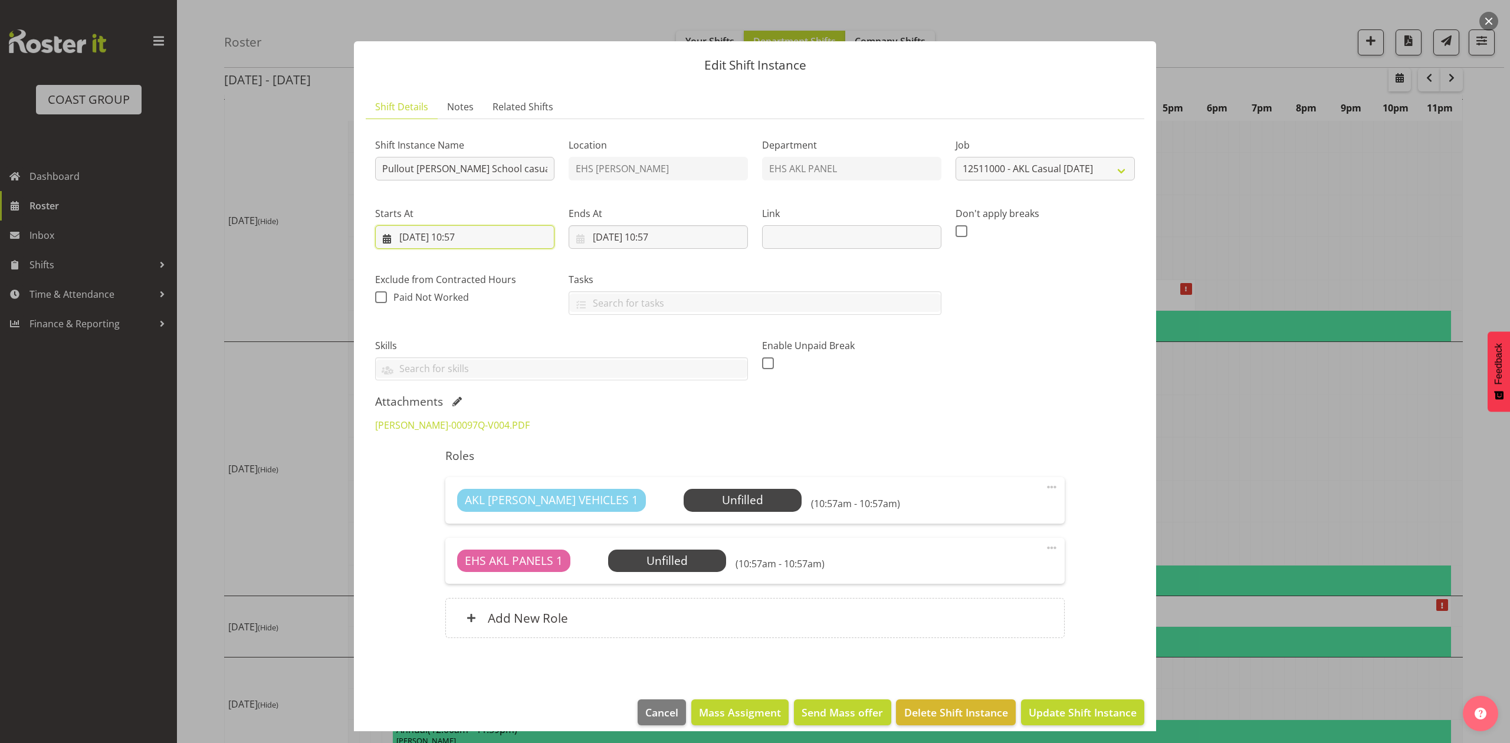
click at [480, 241] on input "10/11/2025, 10:57" at bounding box center [464, 237] width 179 height 24
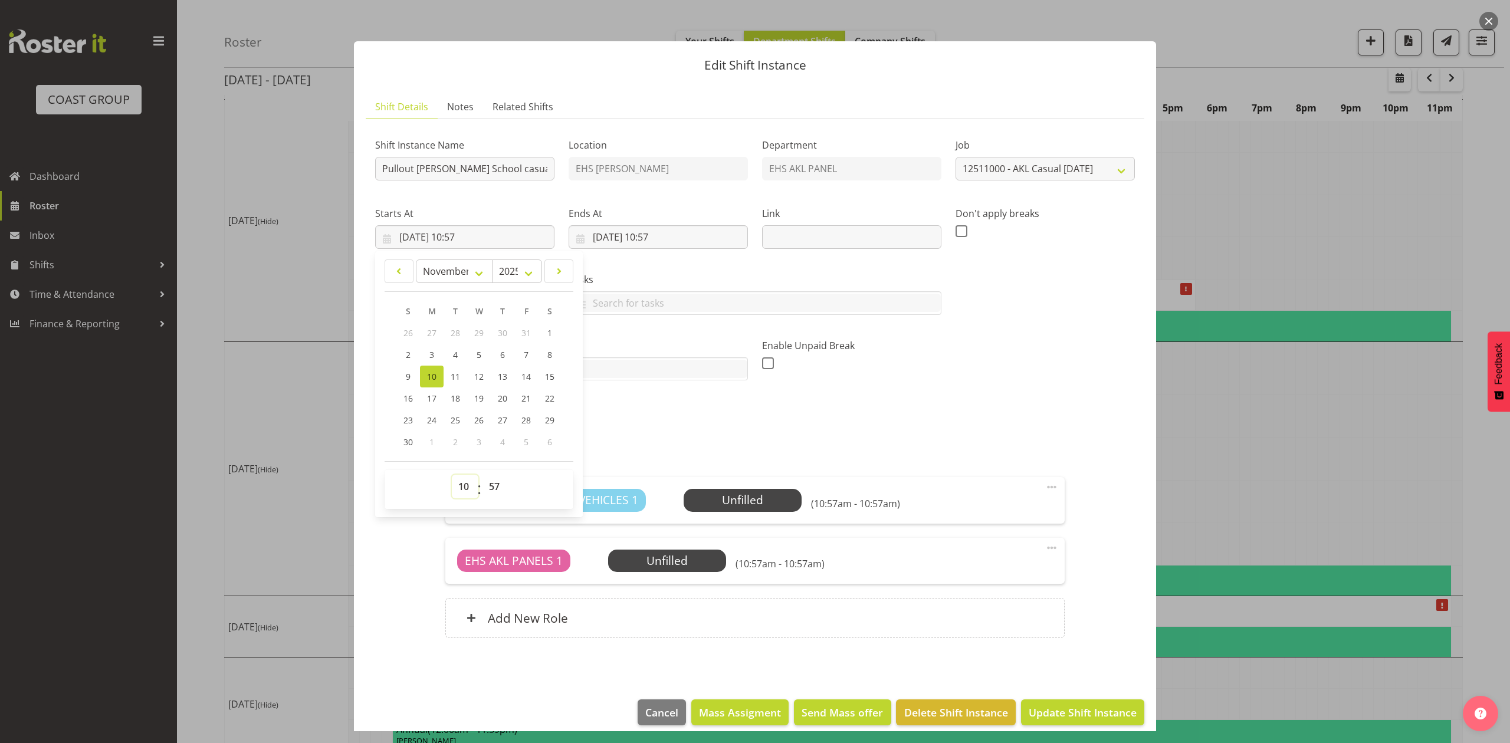
click at [470, 488] on select "00 01 02 03 04 05 06 07 08 09 10 11 12 13 14 15 16 17 18 19 20 21 22 23" at bounding box center [465, 487] width 27 height 24
select select "8"
click at [452, 475] on select "00 01 02 03 04 05 06 07 08 09 10 11 12 13 14 15 16 17 18 19 20 21 22 23" at bounding box center [465, 487] width 27 height 24
type input "10/11/2025, 08:57"
click at [492, 480] on select "00 01 02 03 04 05 06 07 08 09 10 11 12 13 14 15 16 17 18 19 20 21 22 23 24 25 2…" at bounding box center [496, 487] width 27 height 24
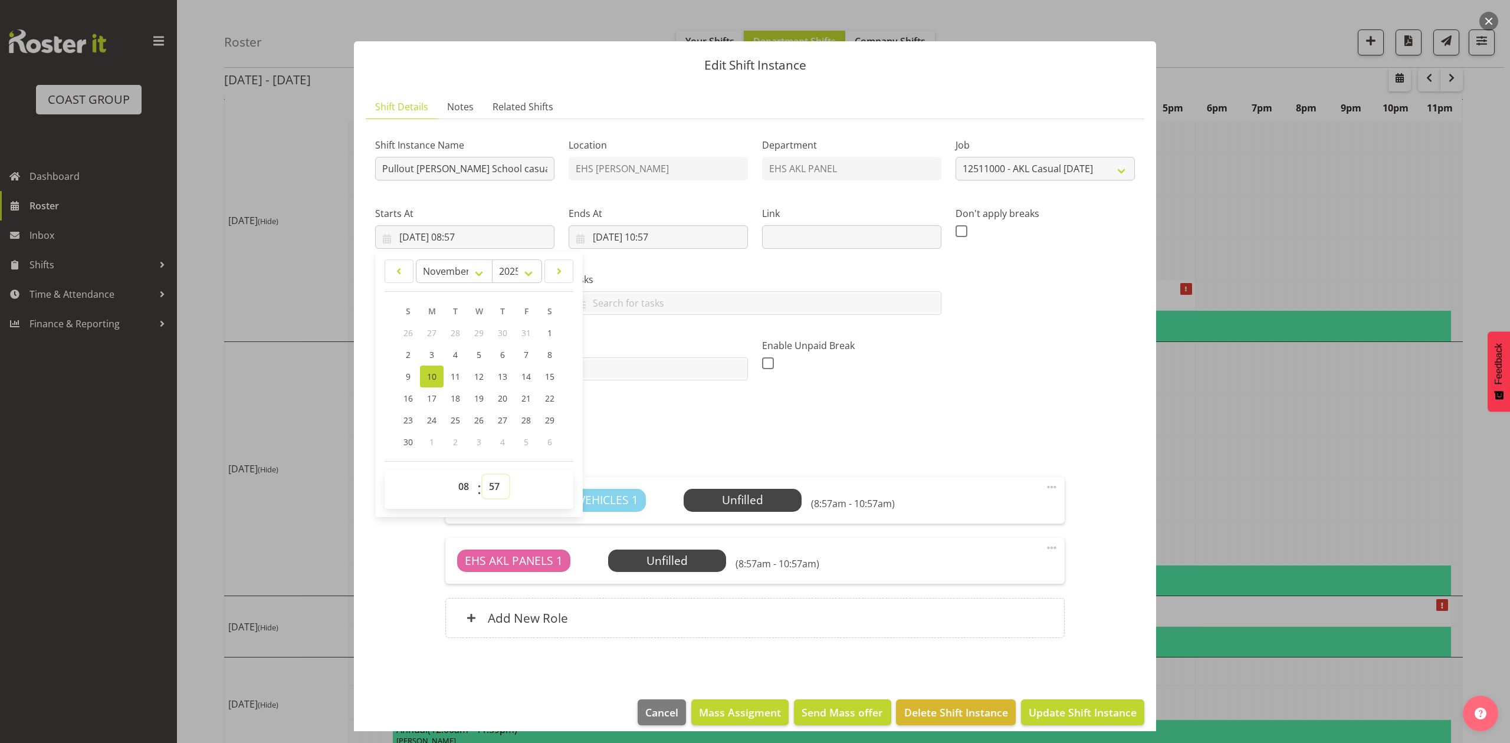
select select "30"
click at [483, 475] on select "00 01 02 03 04 05 06 07 08 09 10 11 12 13 14 15 16 17 18 19 20 21 22 23 24 25 2…" at bounding box center [496, 487] width 27 height 24
type input "10/11/2025, 08:30"
click at [681, 421] on div "KRISTINS-00097Q-V004.PDF" at bounding box center [755, 425] width 774 height 28
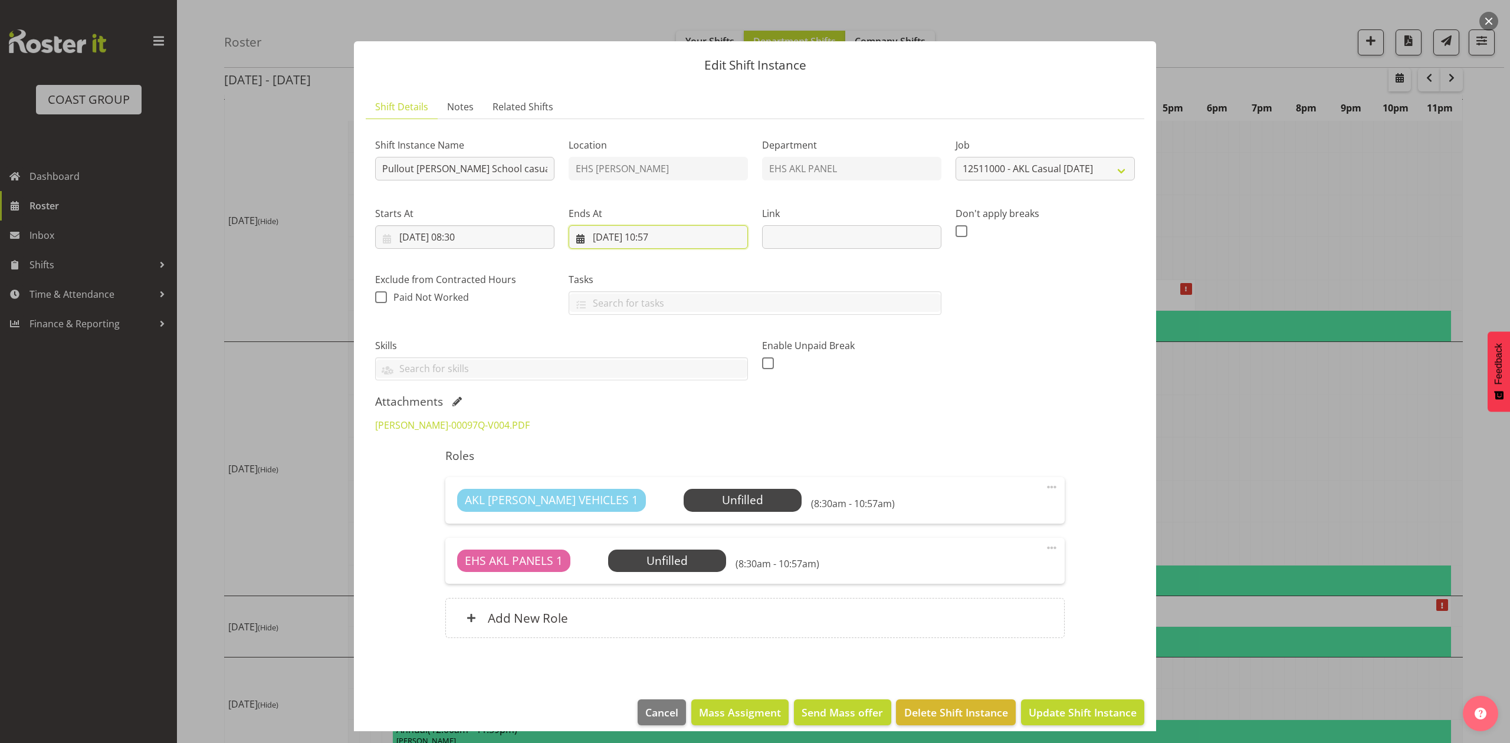
click at [666, 232] on input "10/11/2025, 10:57" at bounding box center [658, 237] width 179 height 24
click at [652, 488] on select "00 01 02 03 04 05 06 07 08 09 10 11 12 13 14 15 16 17 18 19 20 21 22 23" at bounding box center [658, 487] width 27 height 24
click at [645, 475] on select "00 01 02 03 04 05 06 07 08 09 10 11 12 13 14 15 16 17 18 19 20 21 22 23" at bounding box center [658, 487] width 27 height 24
click at [970, 422] on div "KRISTINS-00097Q-V004.PDF" at bounding box center [755, 425] width 774 height 28
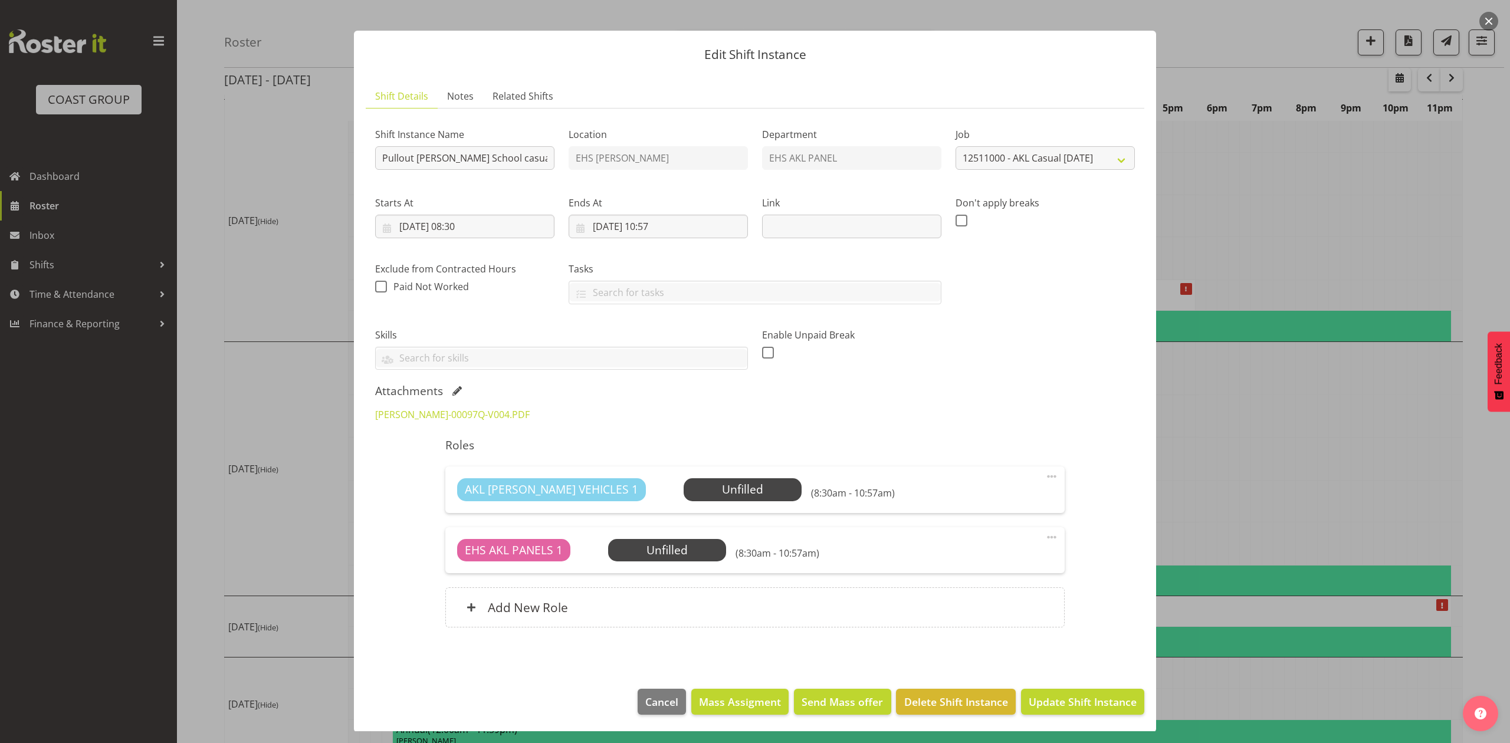
scroll to position [13, 0]
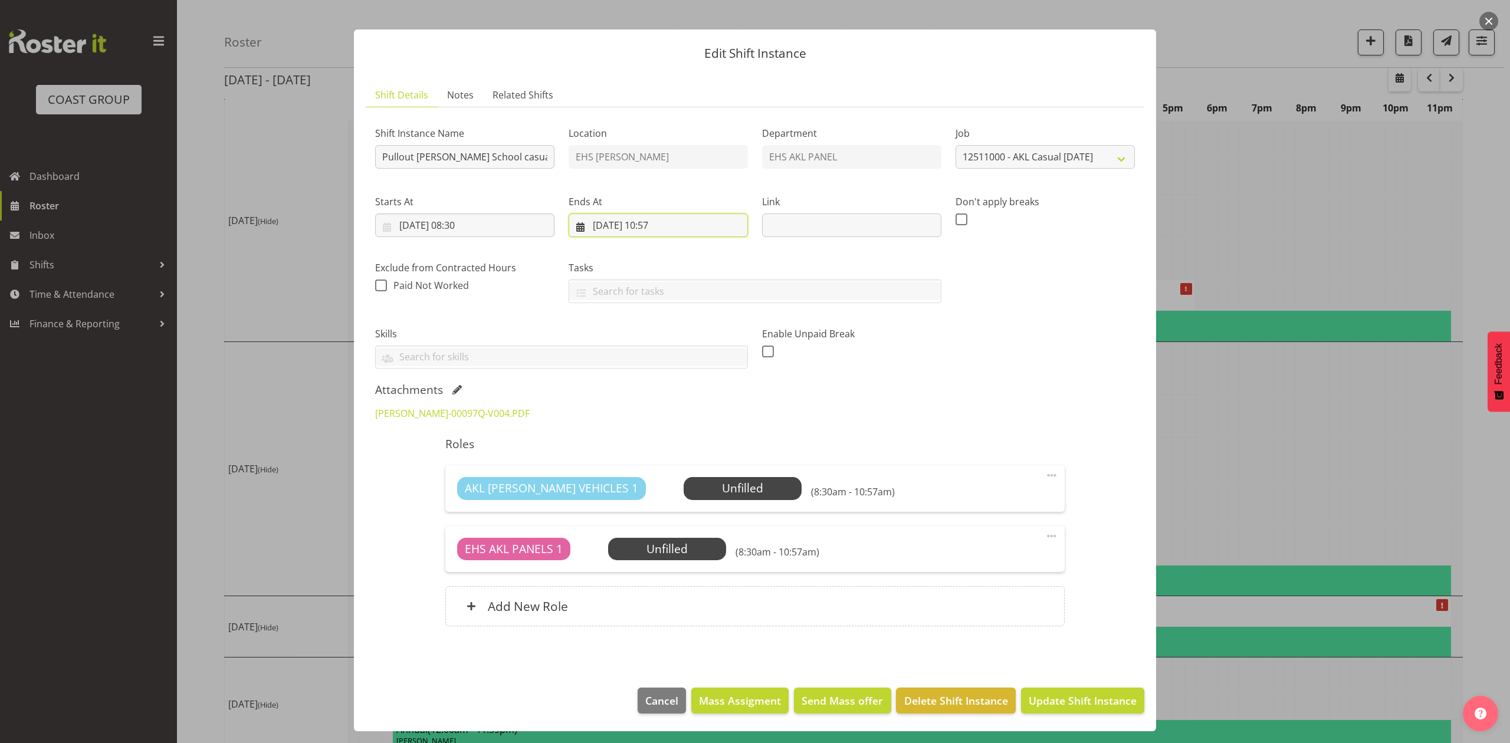
click at [662, 225] on input "10/11/2025, 10:57" at bounding box center [658, 226] width 179 height 24
click at [687, 474] on select "00 01 02 03 04 05 06 07 08 09 10 11 12 13 14 15 16 17 18 19 20 21 22 23 24 25 2…" at bounding box center [689, 475] width 27 height 24
select select "0"
click at [676, 463] on select "00 01 02 03 04 05 06 07 08 09 10 11 12 13 14 15 16 17 18 19 20 21 22 23 24 25 2…" at bounding box center [689, 475] width 27 height 24
type input "10/11/2025, 10:00"
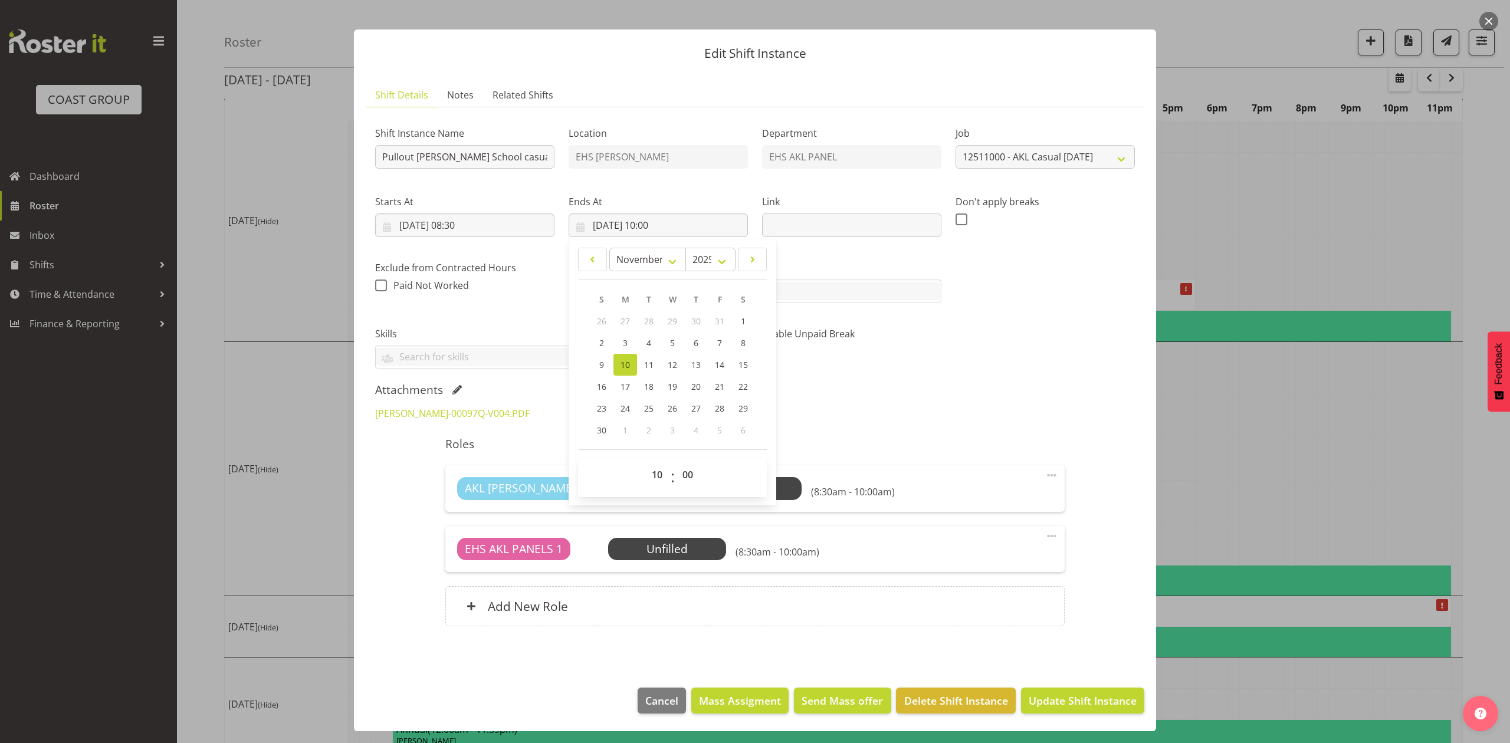
drag, startPoint x: 894, startPoint y: 338, endPoint x: 921, endPoint y: 369, distance: 41.0
click at [897, 339] on label "Enable Unpaid Break" at bounding box center [851, 334] width 179 height 14
click at [1112, 694] on span "Update Shift Instance" at bounding box center [1083, 700] width 108 height 15
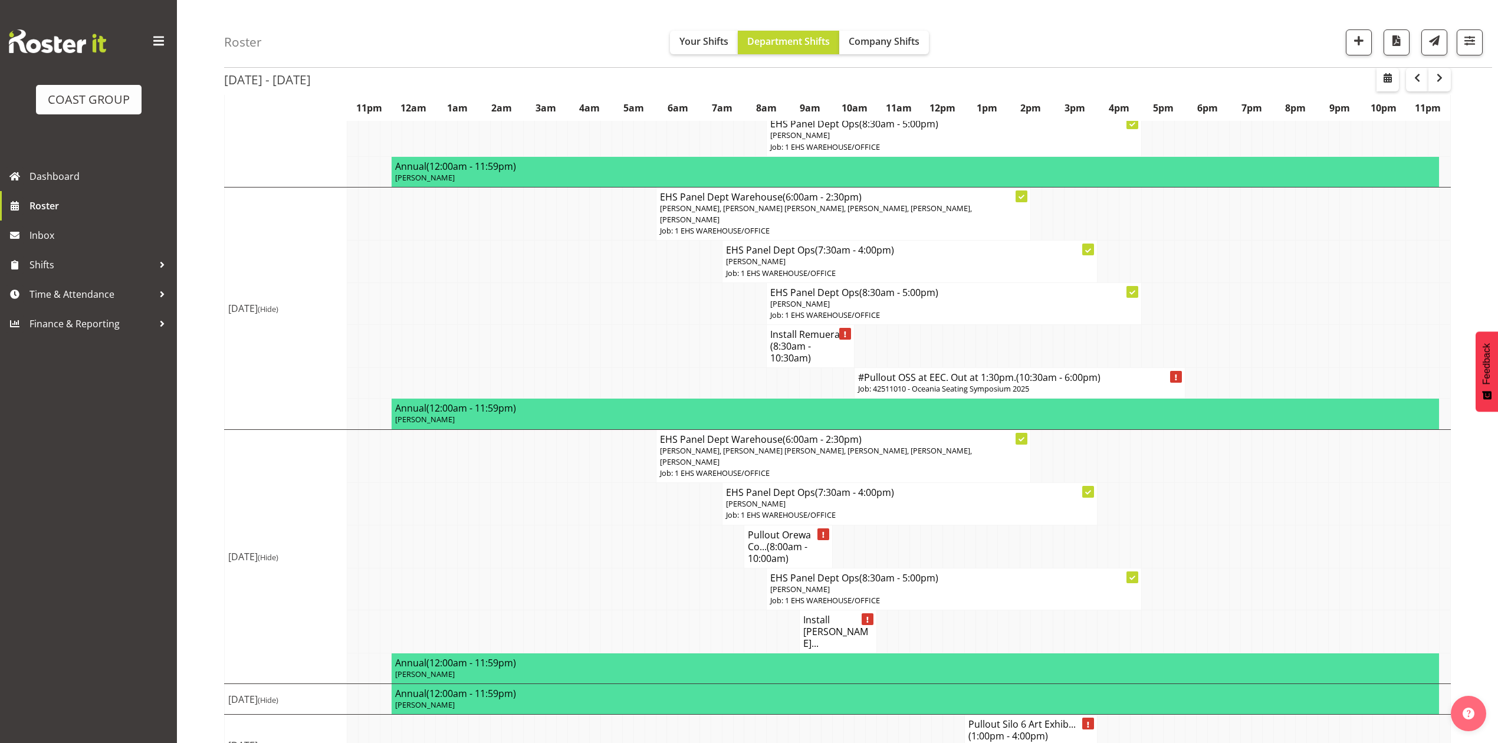
scroll to position [684, 0]
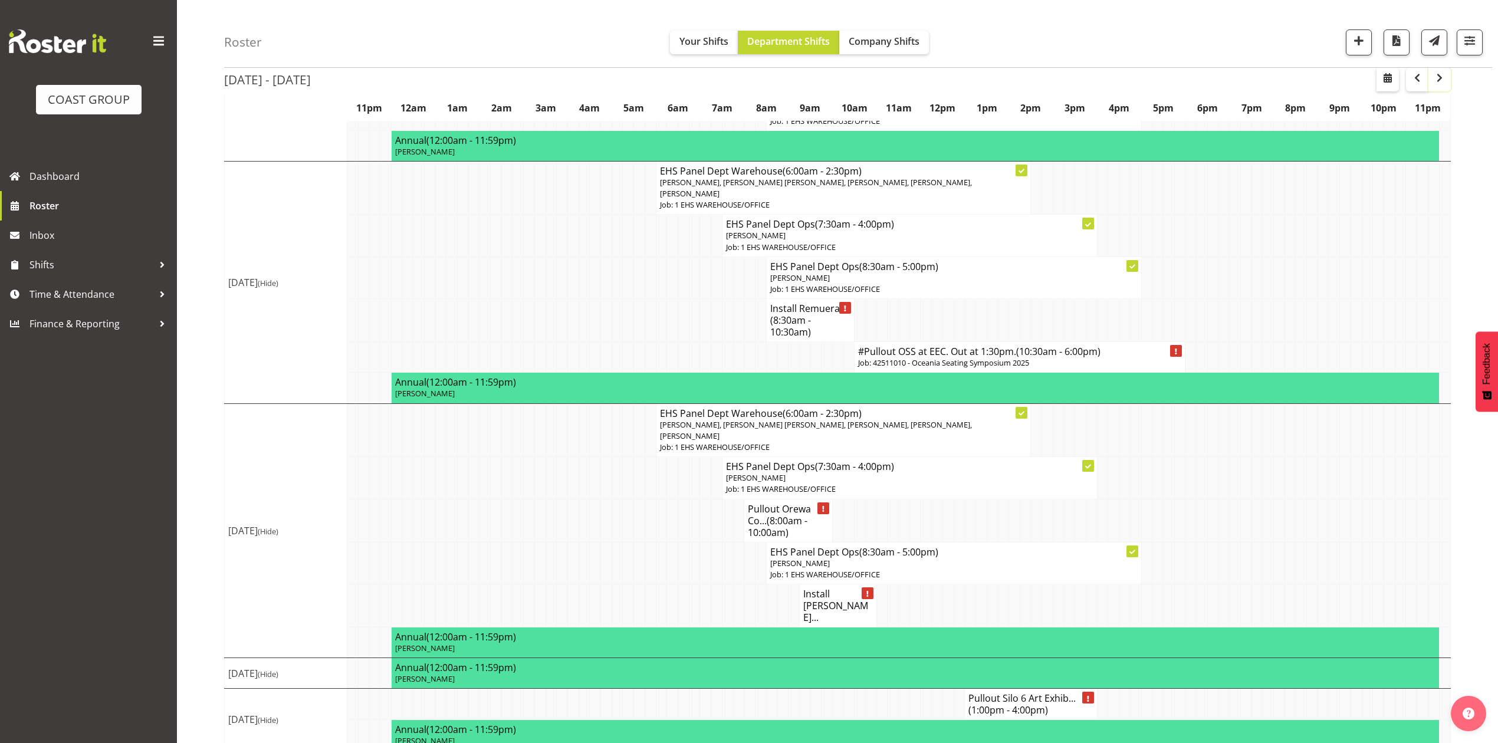
click at [1440, 85] on span "button" at bounding box center [1440, 78] width 14 height 14
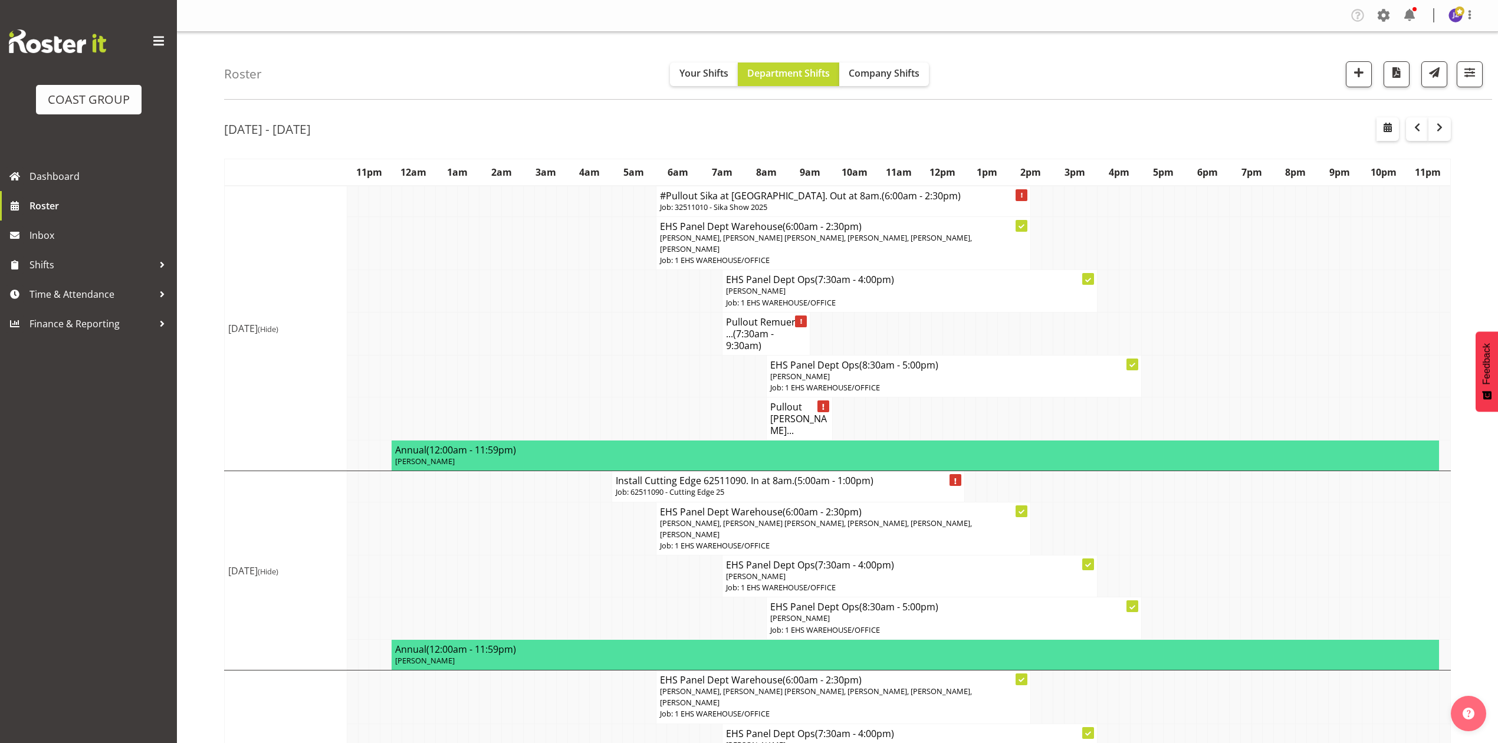
drag, startPoint x: 1298, startPoint y: 296, endPoint x: 1407, endPoint y: 256, distance: 116.3
click at [1301, 296] on td at bounding box center [1301, 291] width 11 height 42
click at [1188, 272] on td at bounding box center [1191, 291] width 11 height 42
click at [1377, 124] on button "button" at bounding box center [1388, 129] width 22 height 24
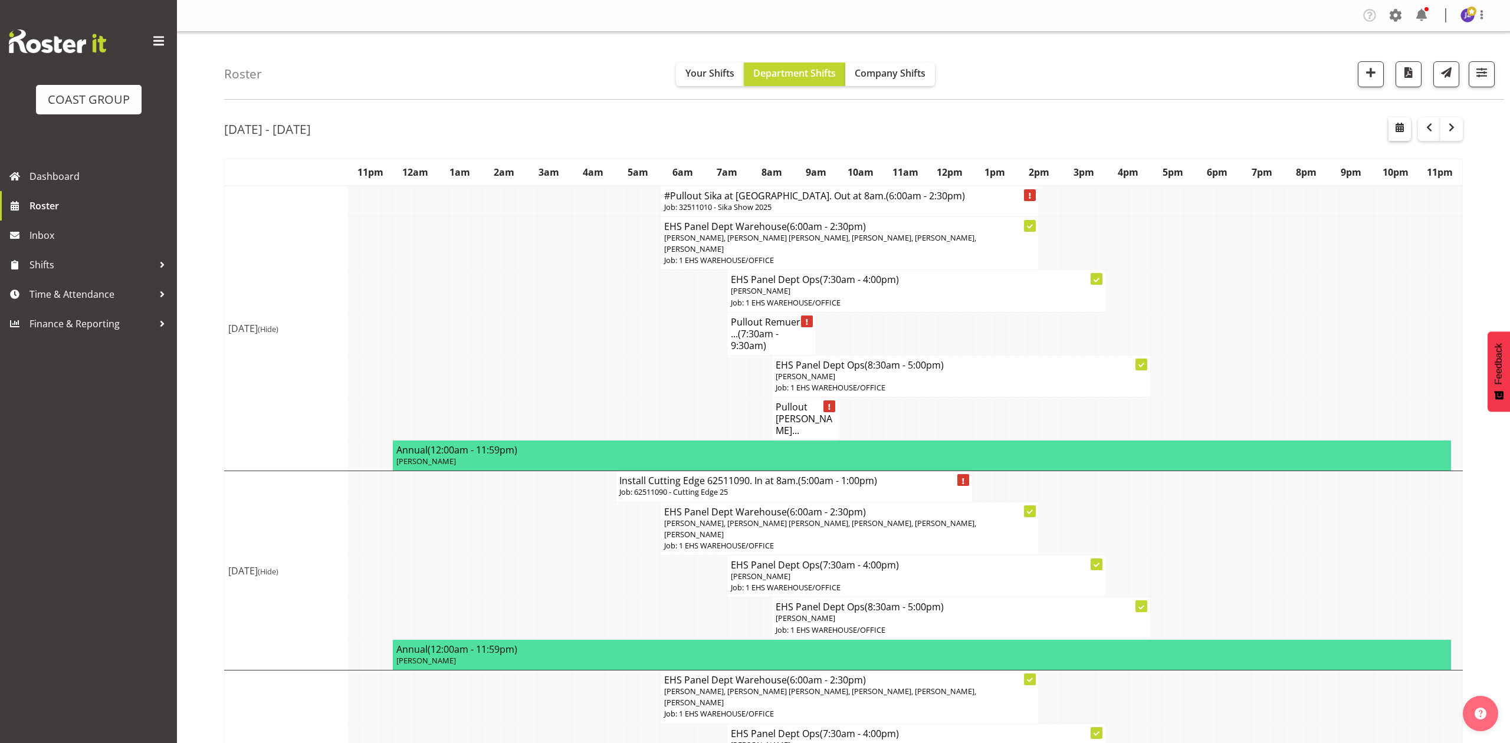
select select "9"
select select "2025"
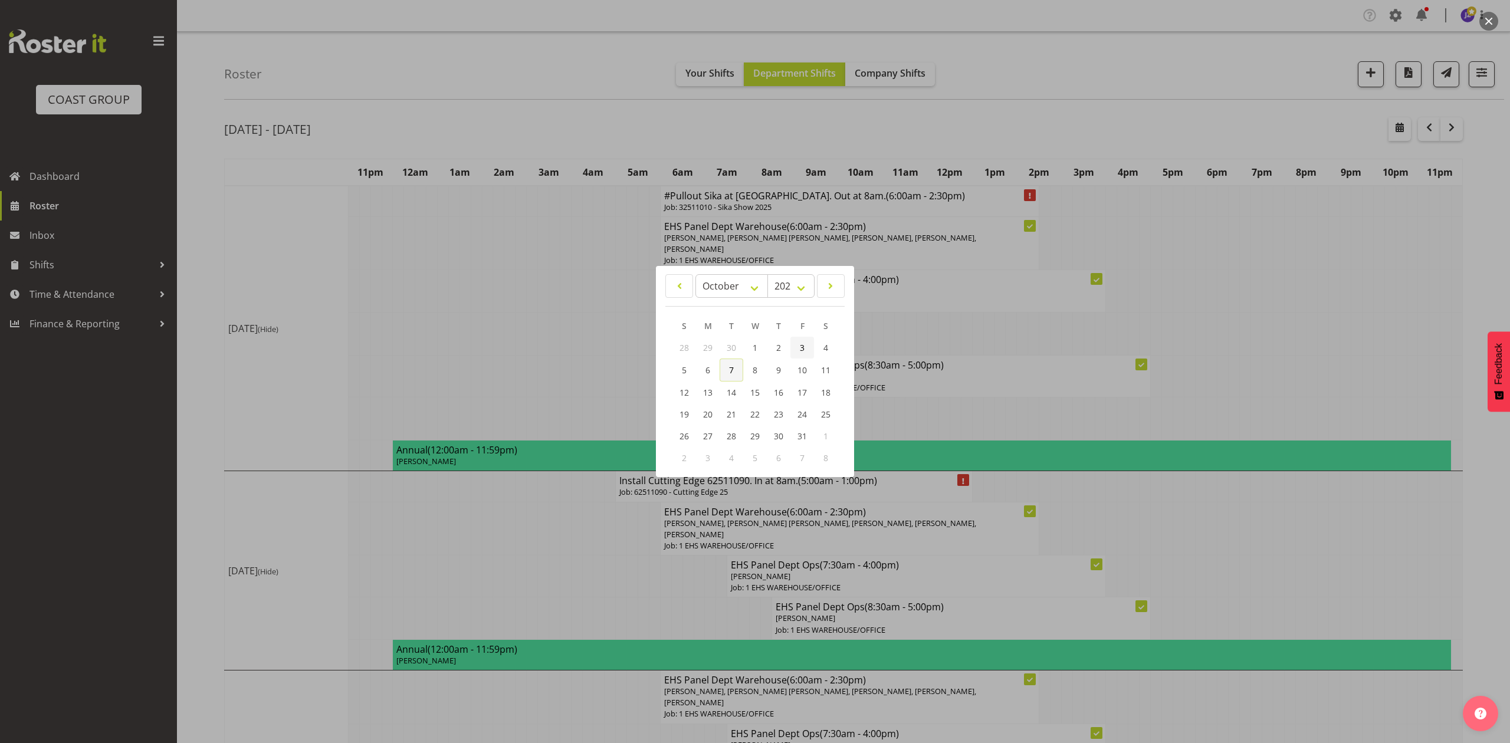
drag, startPoint x: 730, startPoint y: 366, endPoint x: 812, endPoint y: 352, distance: 83.2
click at [731, 366] on span "7" at bounding box center [731, 370] width 5 height 11
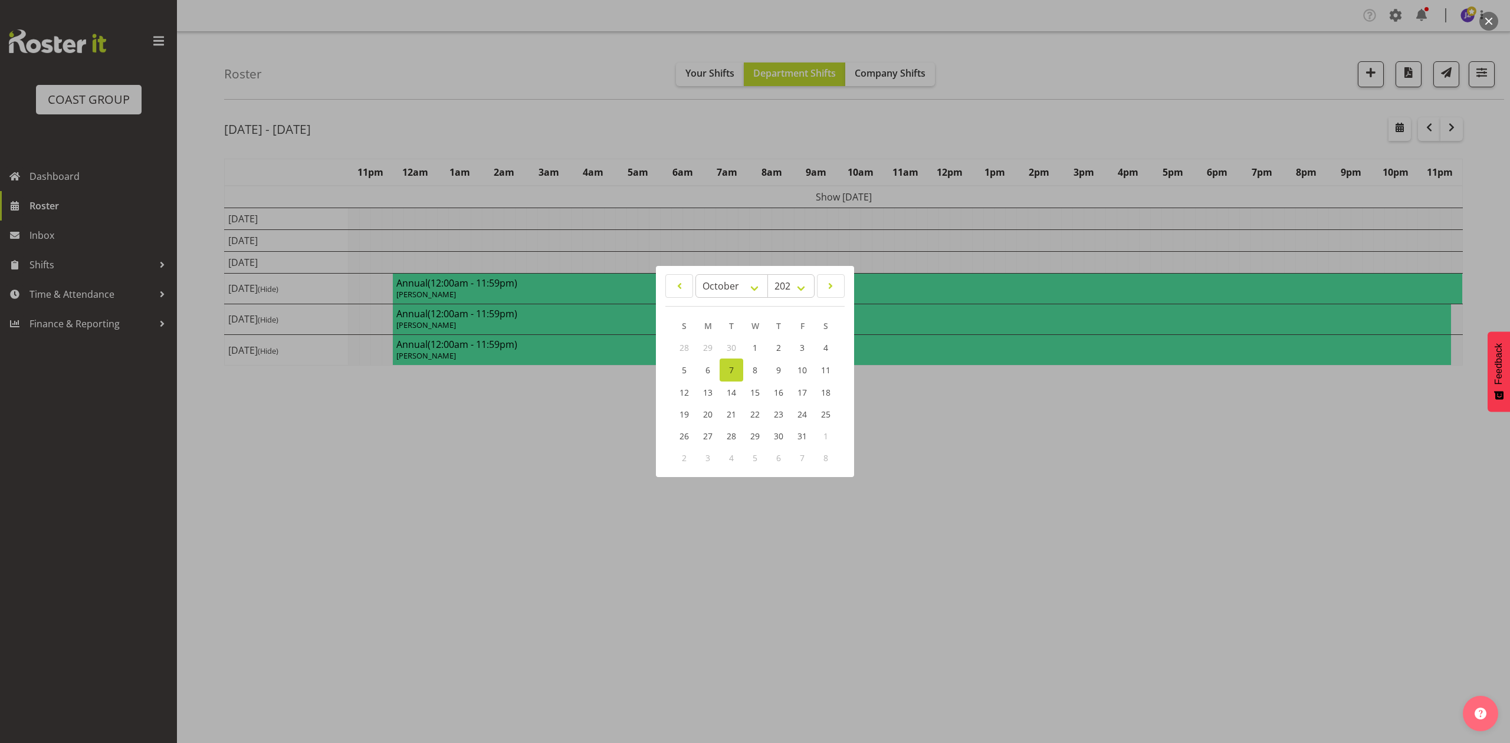
click at [1170, 76] on div at bounding box center [755, 371] width 1510 height 743
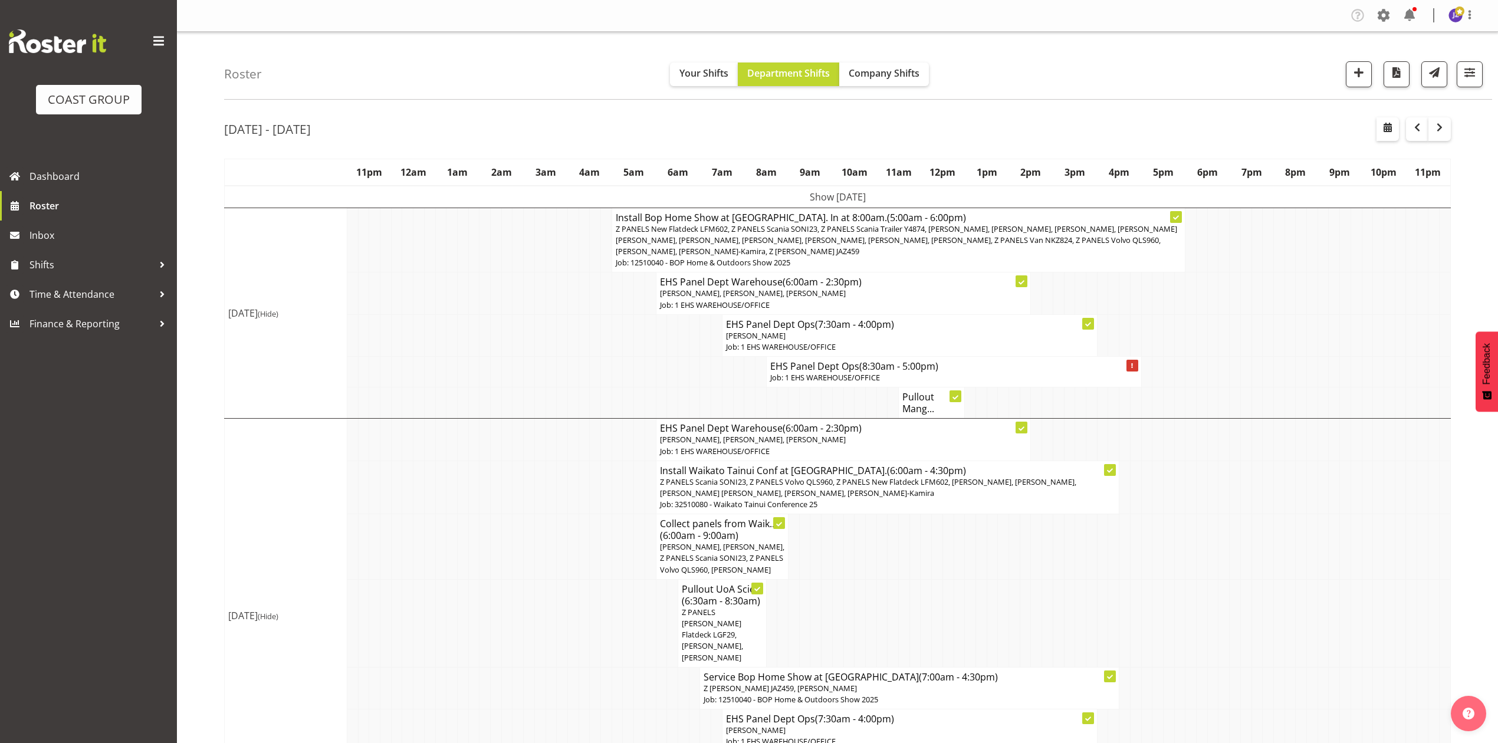
click at [1112, 133] on div "Oct 6th - 12th, 2025" at bounding box center [837, 130] width 1227 height 27
drag, startPoint x: 1235, startPoint y: 330, endPoint x: 1225, endPoint y: 342, distance: 15.5
click at [1235, 334] on td at bounding box center [1235, 335] width 11 height 42
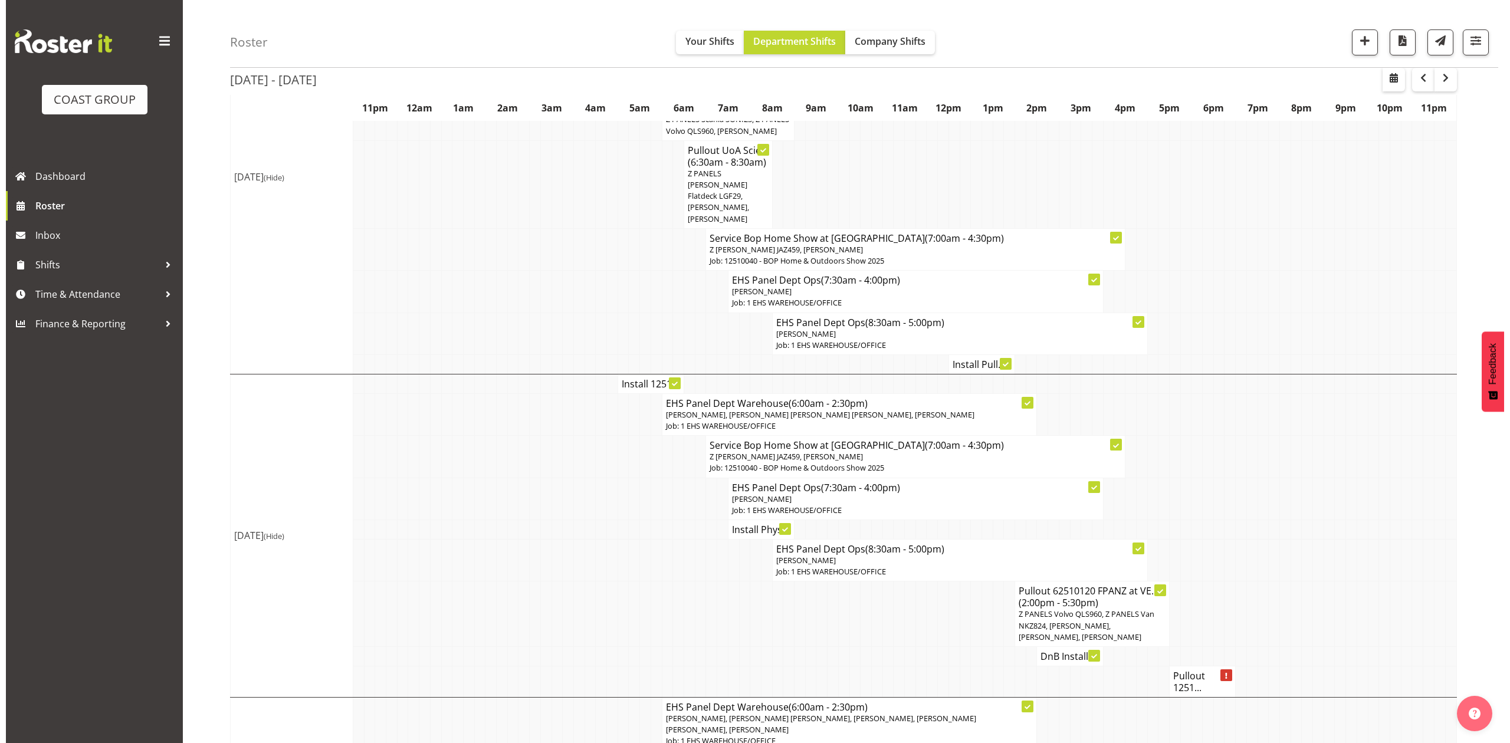
scroll to position [472, 0]
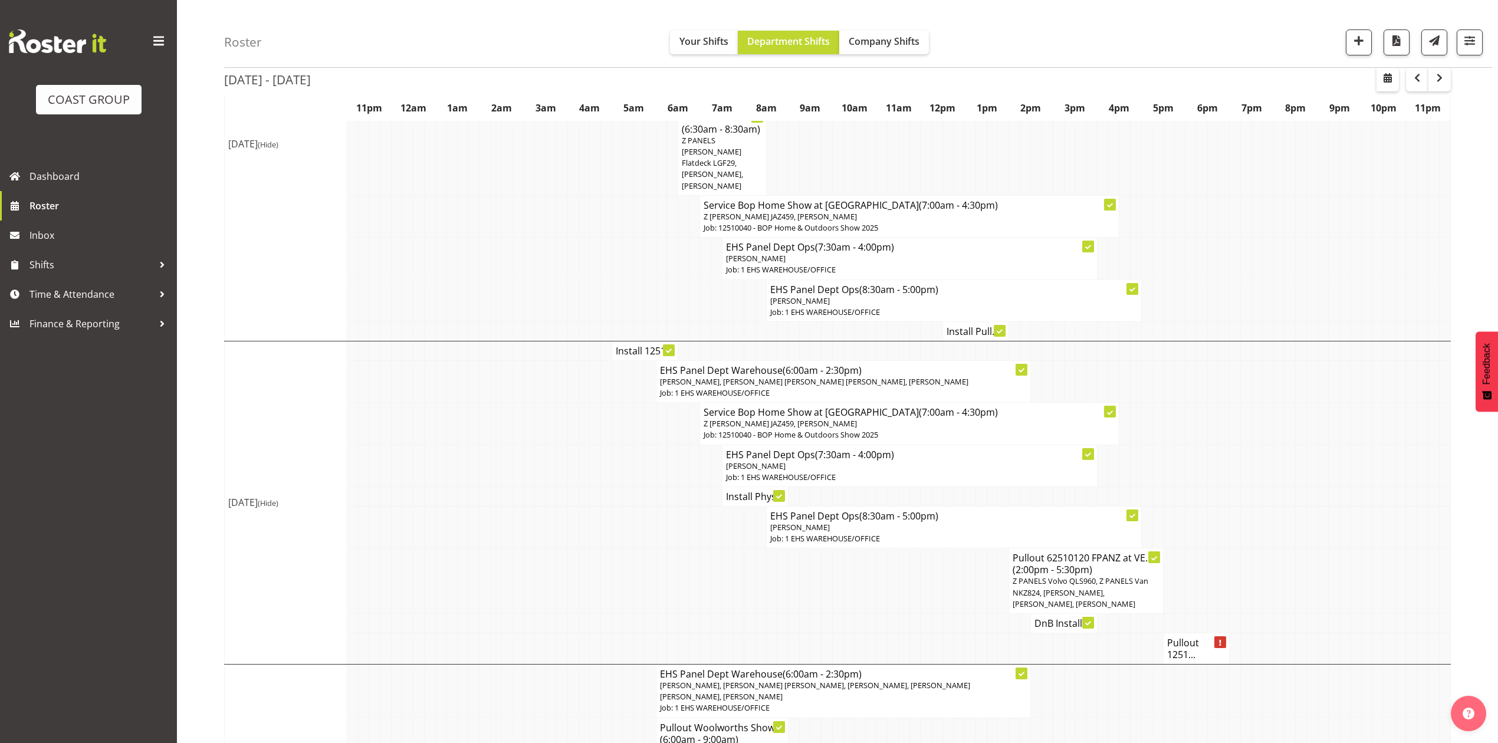
click at [1170, 633] on td at bounding box center [1168, 622] width 11 height 19
click at [1183, 654] on h4 "Pullout 1251..." at bounding box center [1196, 649] width 58 height 24
click at [1296, 448] on td at bounding box center [1301, 466] width 11 height 42
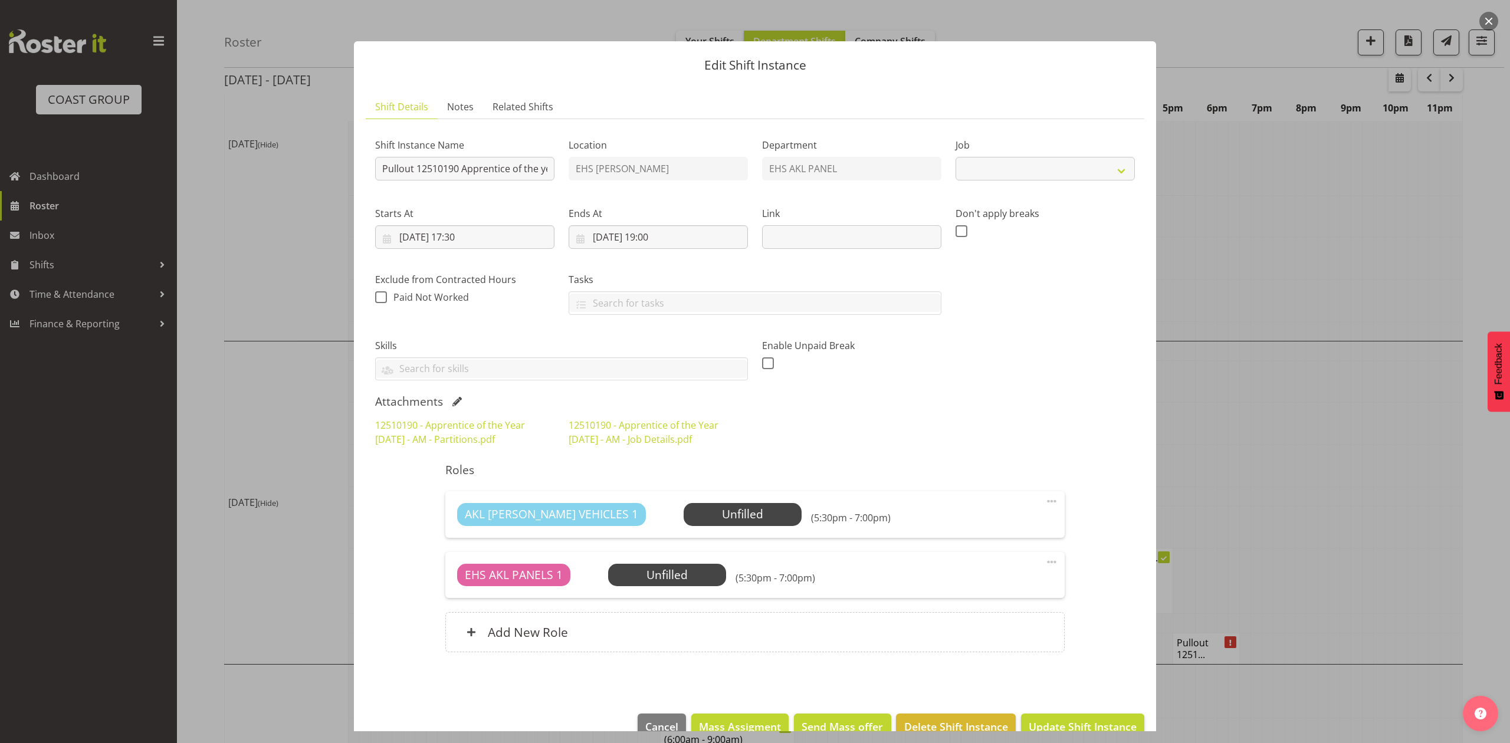
select select "10537"
click at [430, 428] on link "12510190 - Apprentice of the Year 2025 - AM - Partitions.pdf" at bounding box center [450, 432] width 150 height 27
click at [1275, 409] on div at bounding box center [755, 371] width 1510 height 743
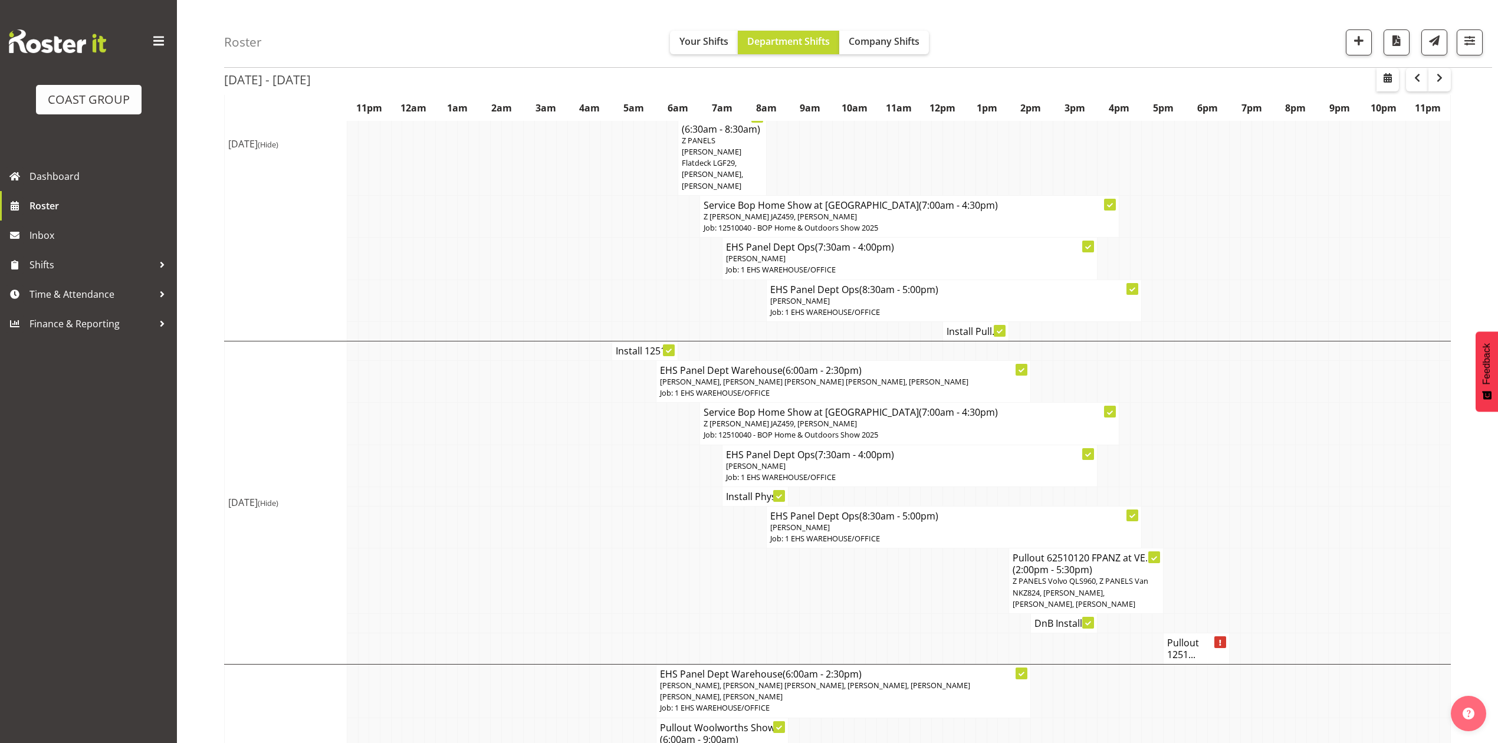
click at [1178, 652] on h4 "Pullout 1251..." at bounding box center [1196, 649] width 58 height 24
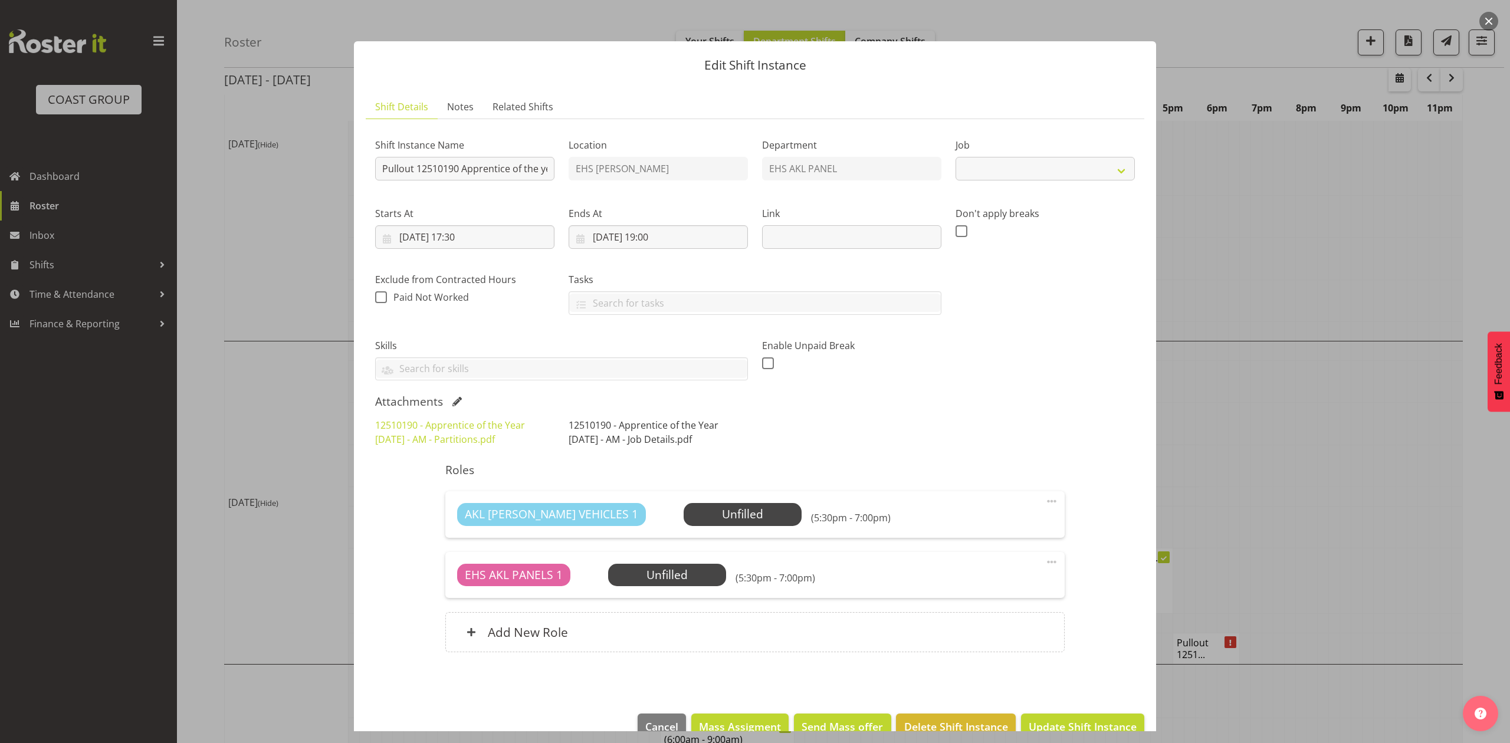
select select "10537"
click at [583, 444] on link "12510190 - Apprentice of the Year 2025 - AM - Job Details.pdf" at bounding box center [644, 432] width 150 height 27
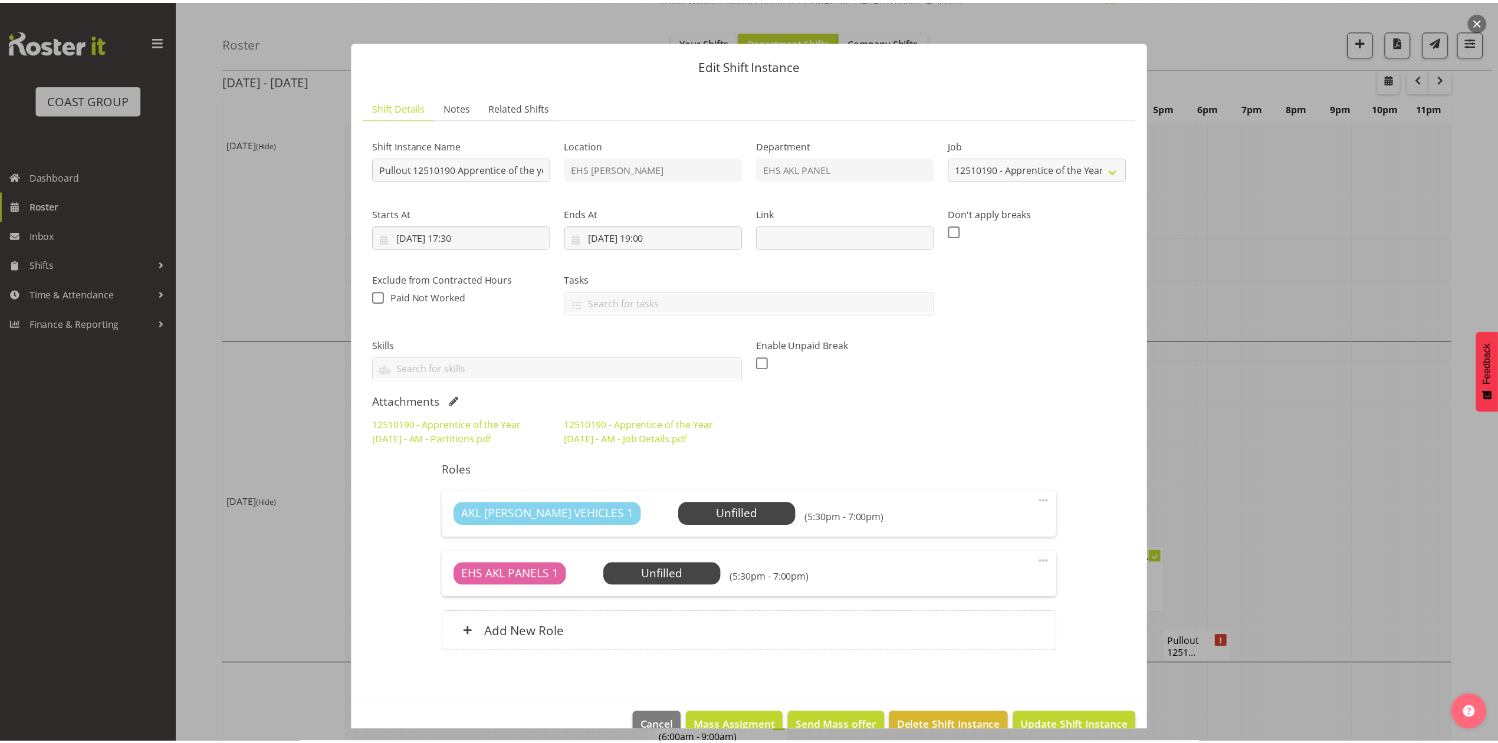
scroll to position [27, 0]
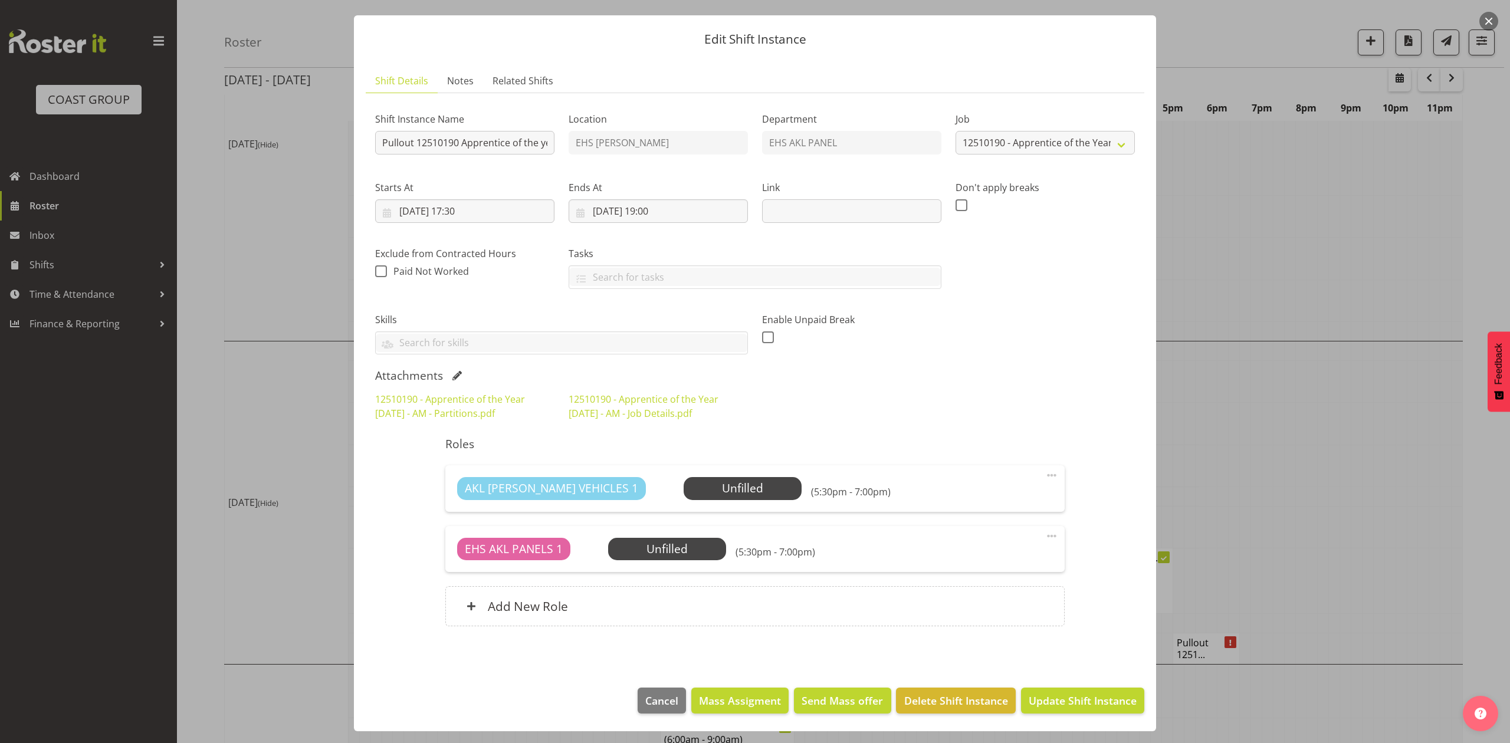
click at [1487, 17] on button "button" at bounding box center [1488, 21] width 19 height 19
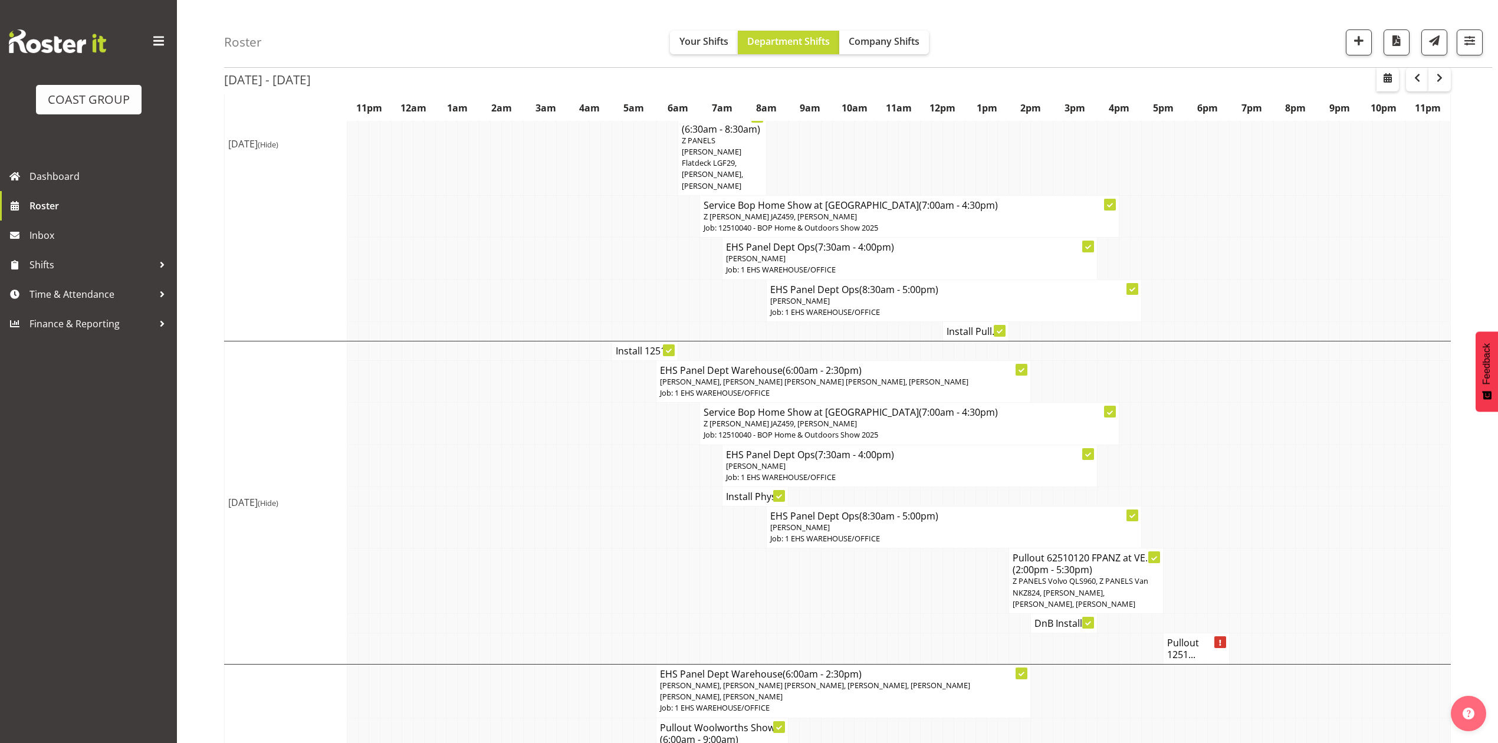
click at [1167, 655] on h4 "Pullout 1251..." at bounding box center [1196, 649] width 58 height 24
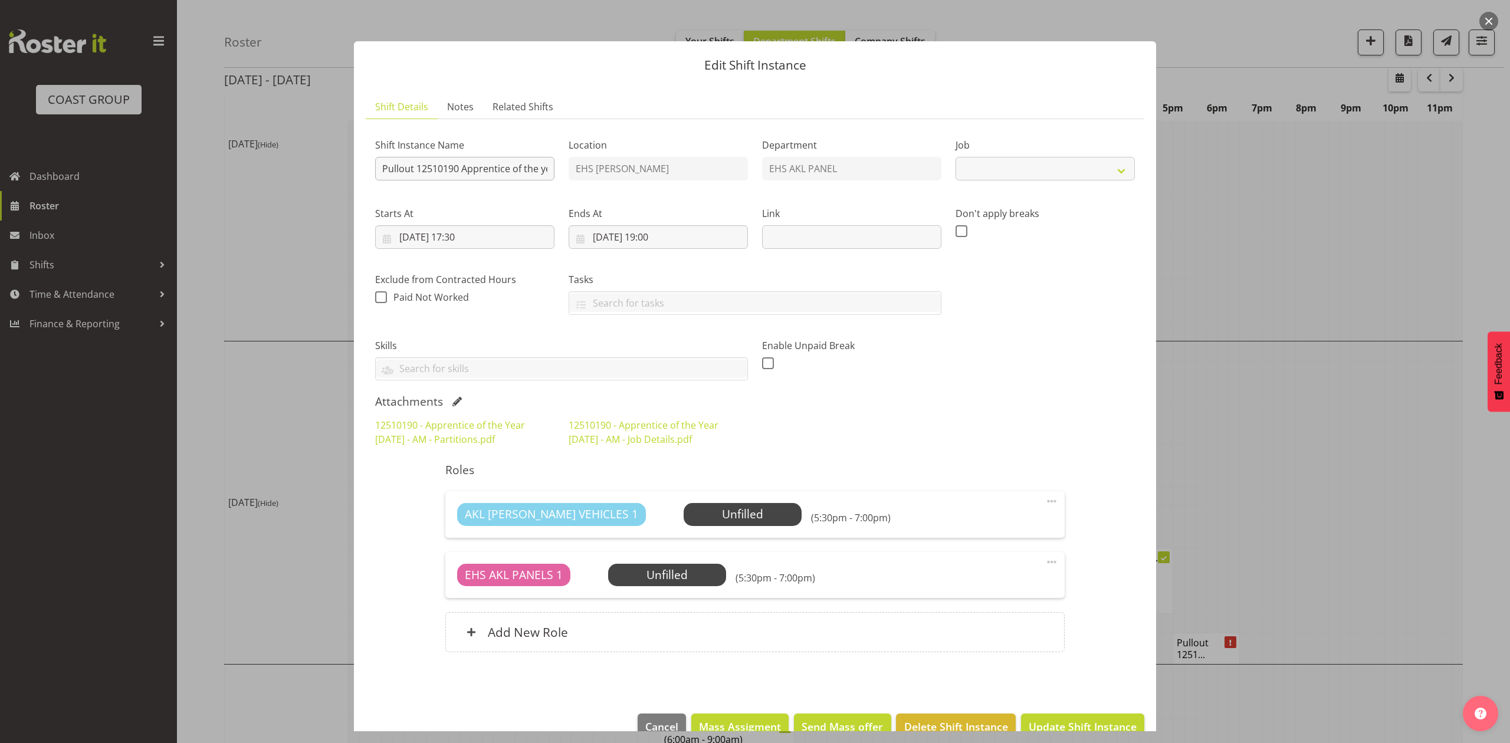
select select "10537"
click at [526, 168] on input "Pullout 12510190 Apprentice of the year.Out at 6pm." at bounding box center [464, 169] width 179 height 24
click at [441, 444] on link "12510190 - Apprentice of the Year 2025 - AM - Partitions.pdf" at bounding box center [450, 432] width 150 height 27
click at [1276, 198] on div at bounding box center [755, 371] width 1510 height 743
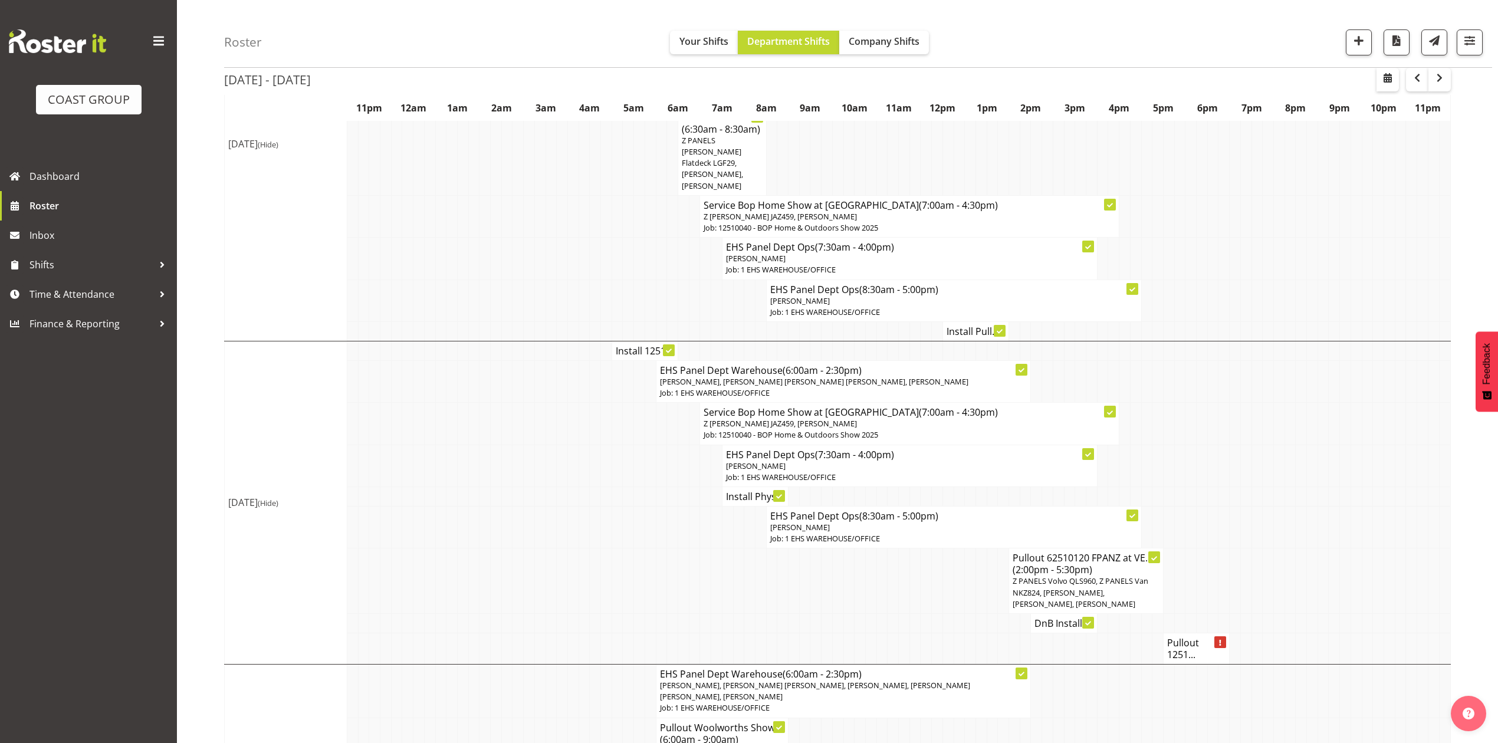
click at [1270, 369] on td at bounding box center [1268, 381] width 11 height 42
drag, startPoint x: 1175, startPoint y: 465, endPoint x: 1160, endPoint y: 465, distance: 15.3
click at [1174, 465] on td at bounding box center [1179, 466] width 11 height 42
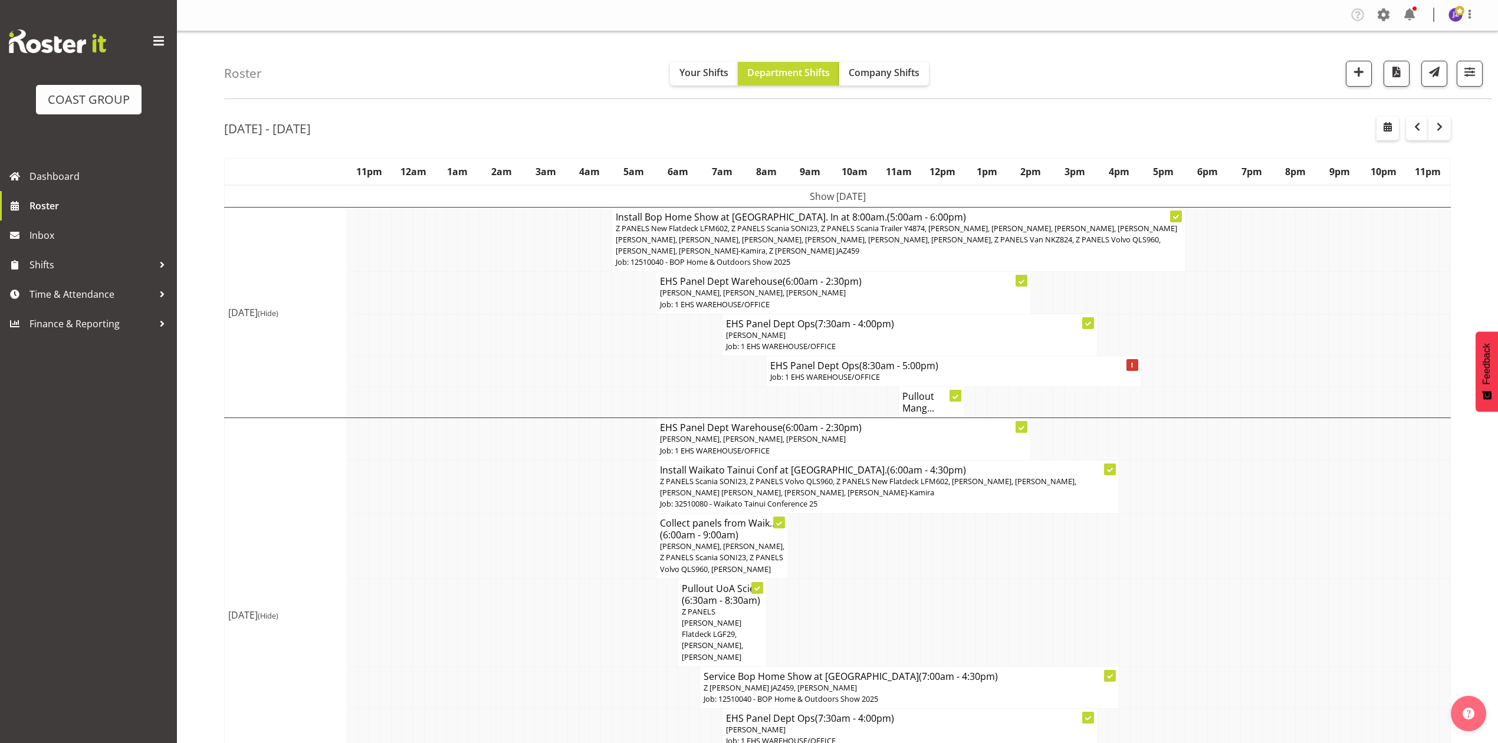
scroll to position [0, 0]
click at [915, 406] on h4 "Pullout Mang..." at bounding box center [931, 403] width 58 height 24
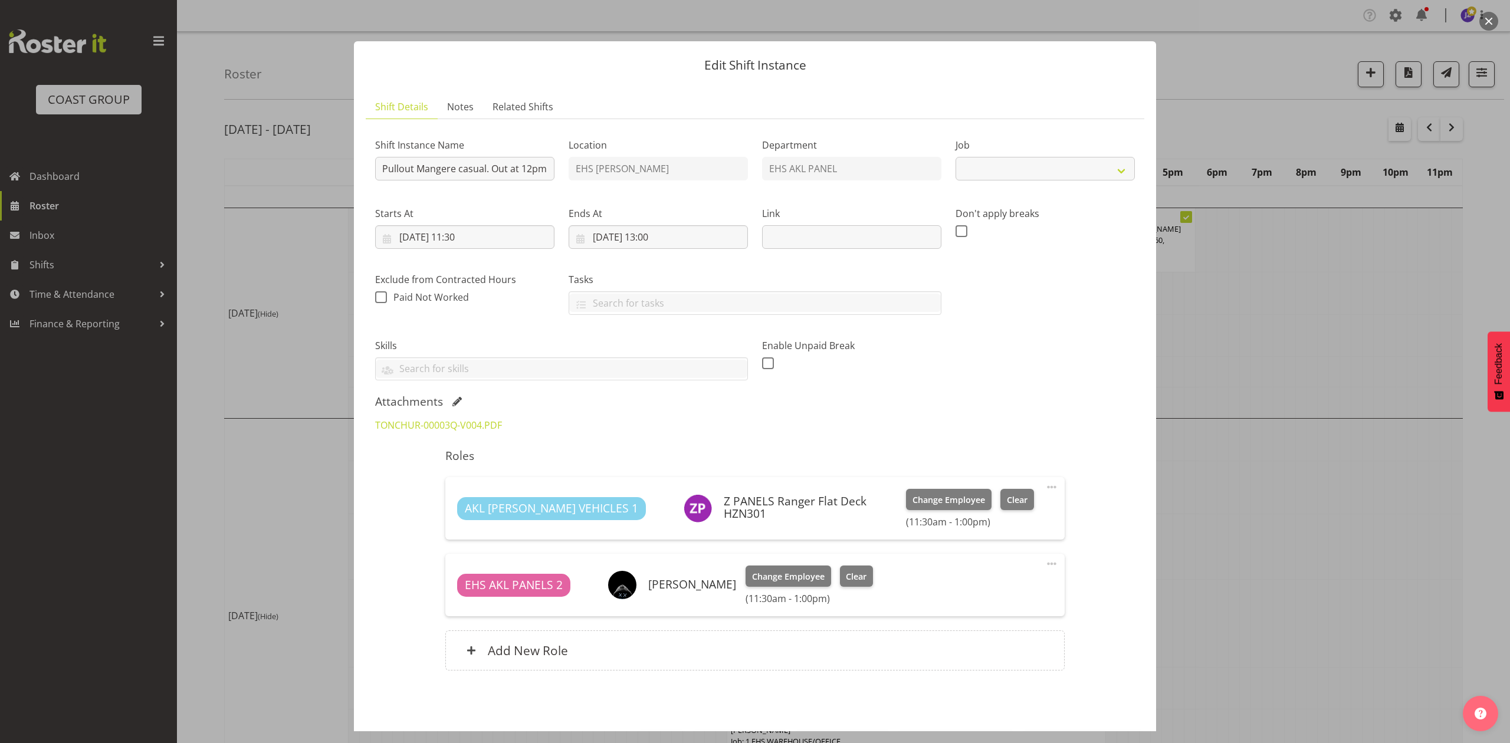
select select "8653"
drag, startPoint x: 1251, startPoint y: 326, endPoint x: 1262, endPoint y: 327, distance: 11.9
click at [1261, 328] on div at bounding box center [755, 371] width 1510 height 743
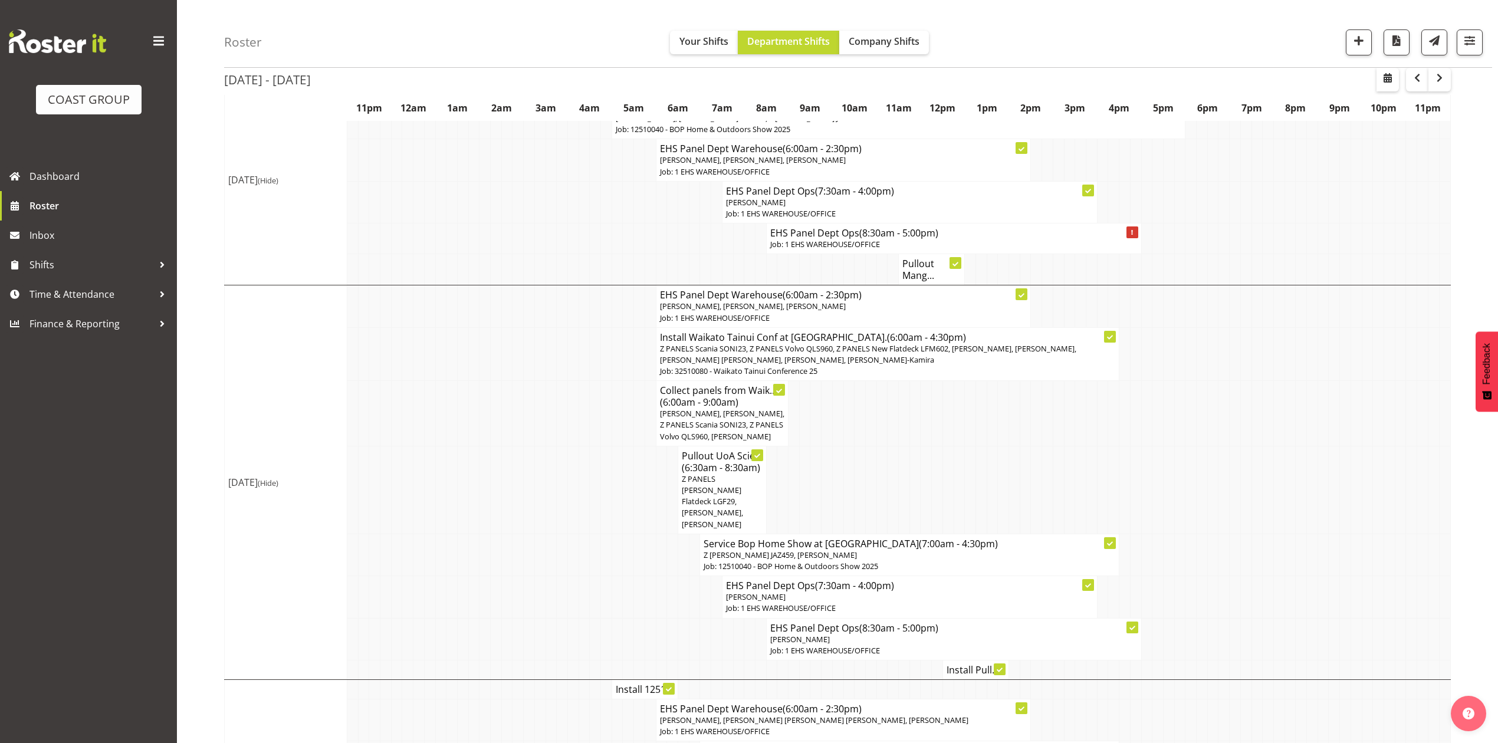
scroll to position [157, 0]
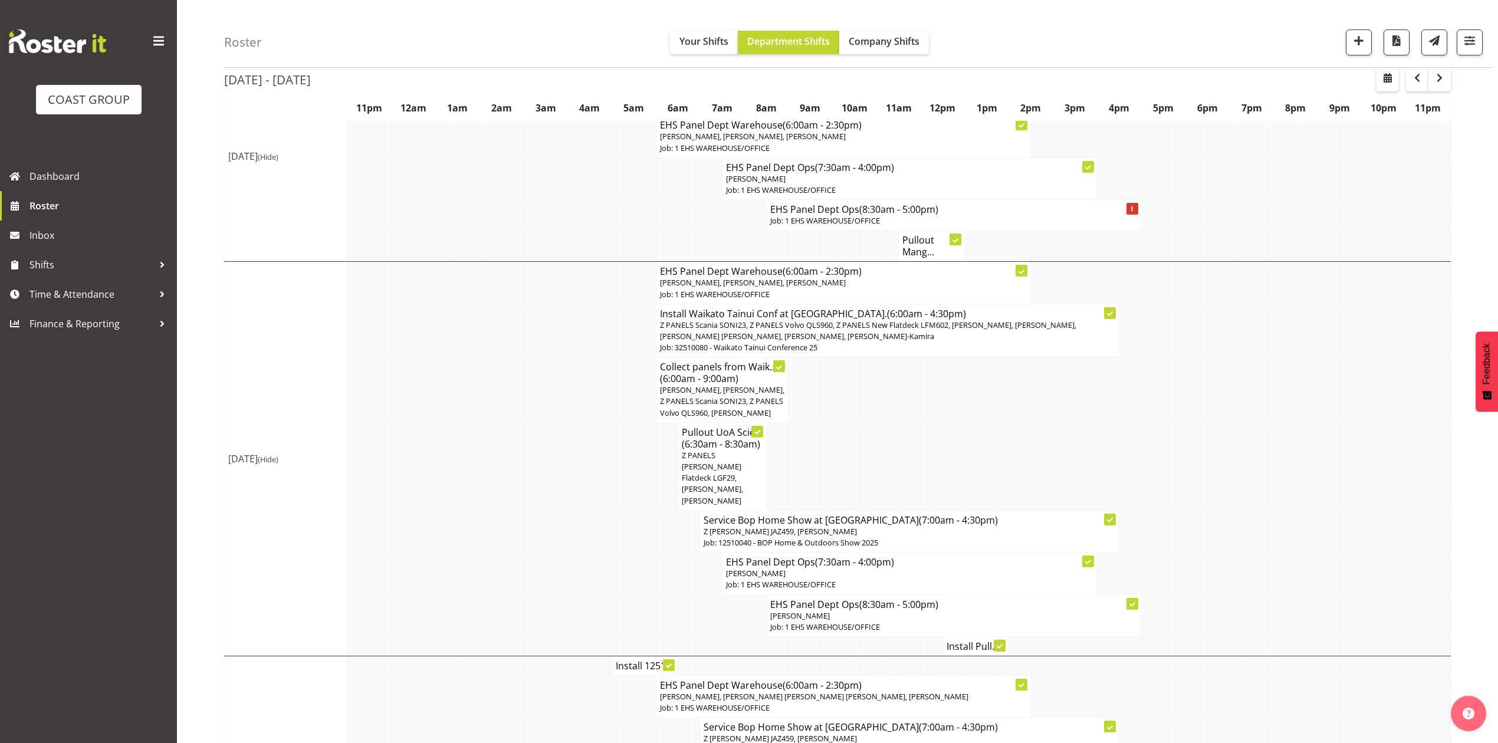
click at [1120, 402] on td at bounding box center [1125, 389] width 11 height 65
click at [831, 432] on td at bounding box center [827, 466] width 11 height 88
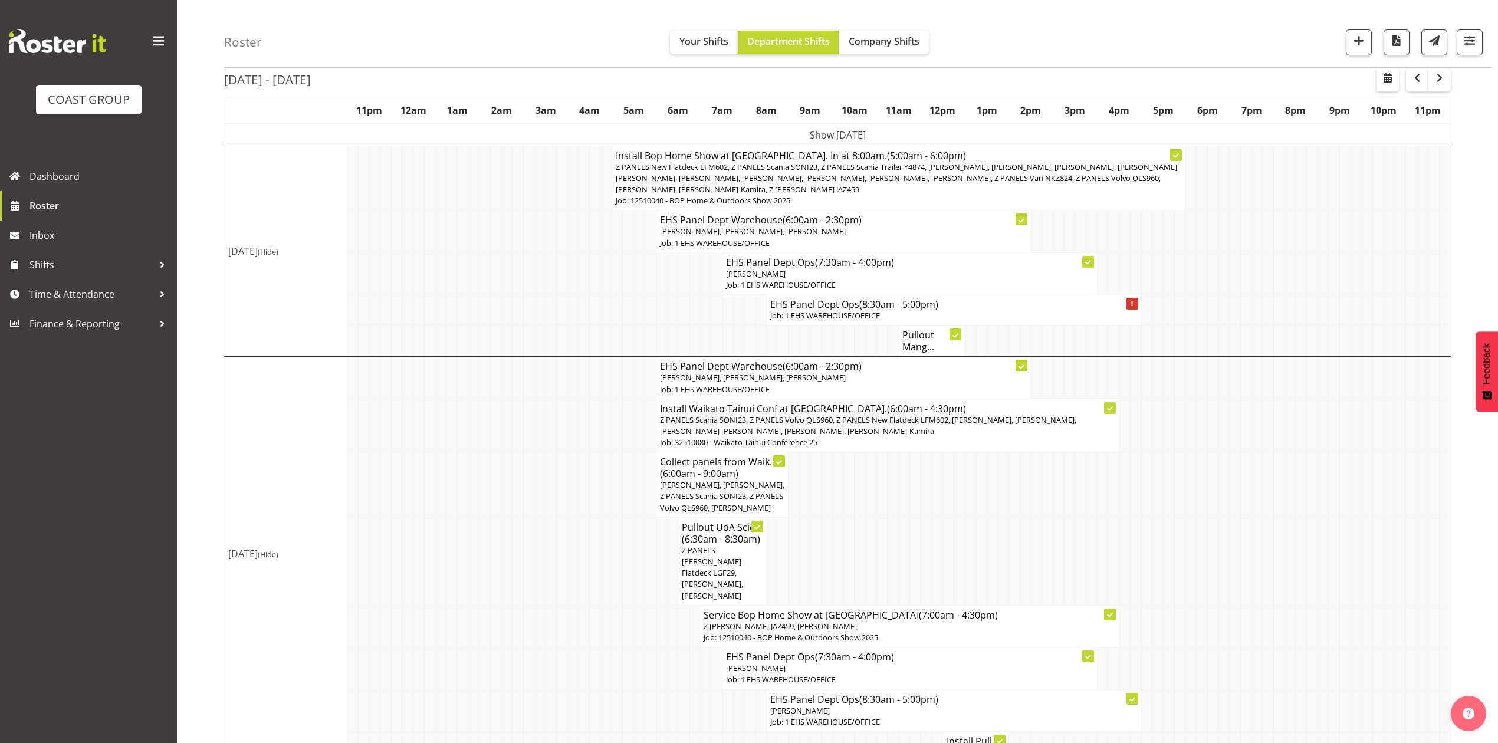
scroll to position [0, 0]
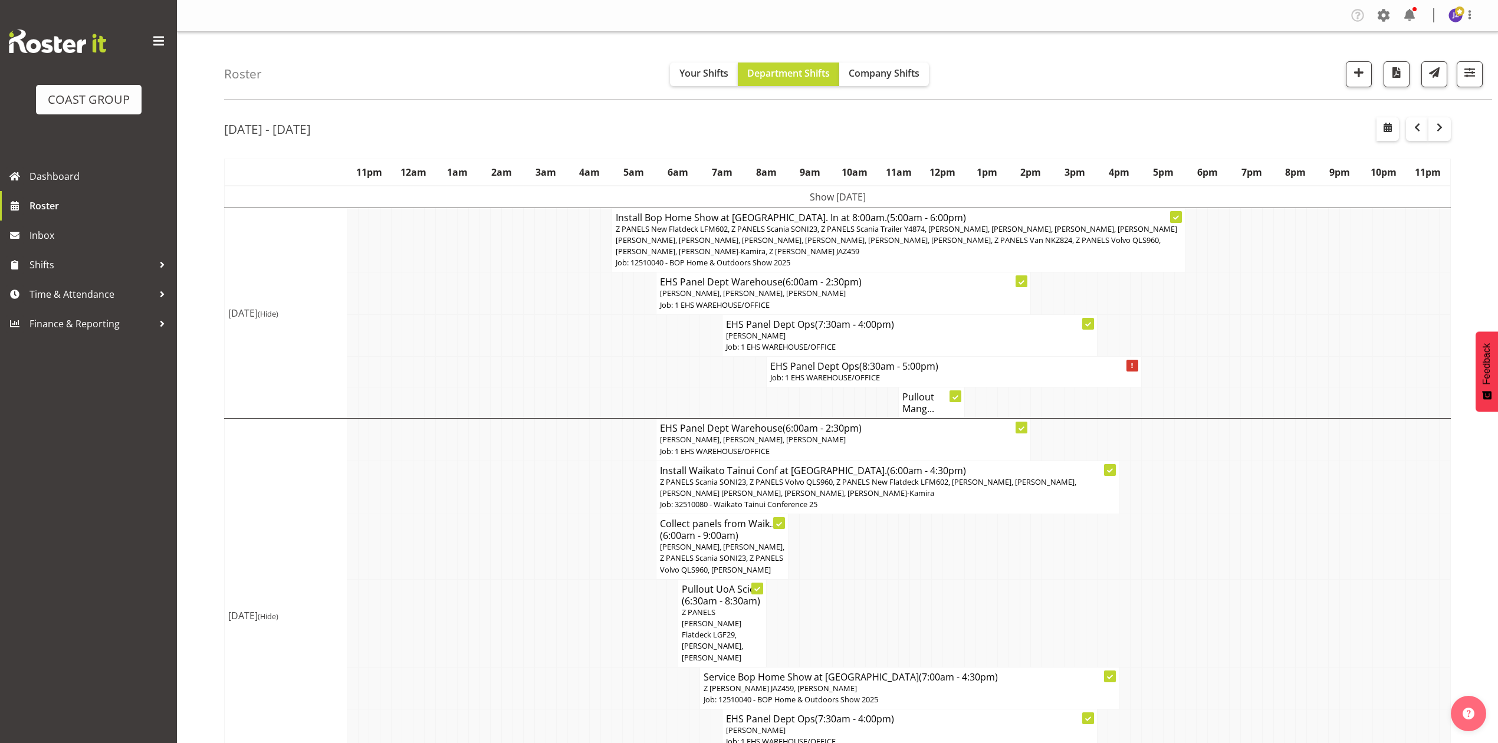
click at [1284, 586] on tr "Pullout UoA Scie... (6:30am - 8:30am) Z PANELS Mitsy Flatdeck LGF29, Shaun Keut…" at bounding box center [838, 623] width 1226 height 88
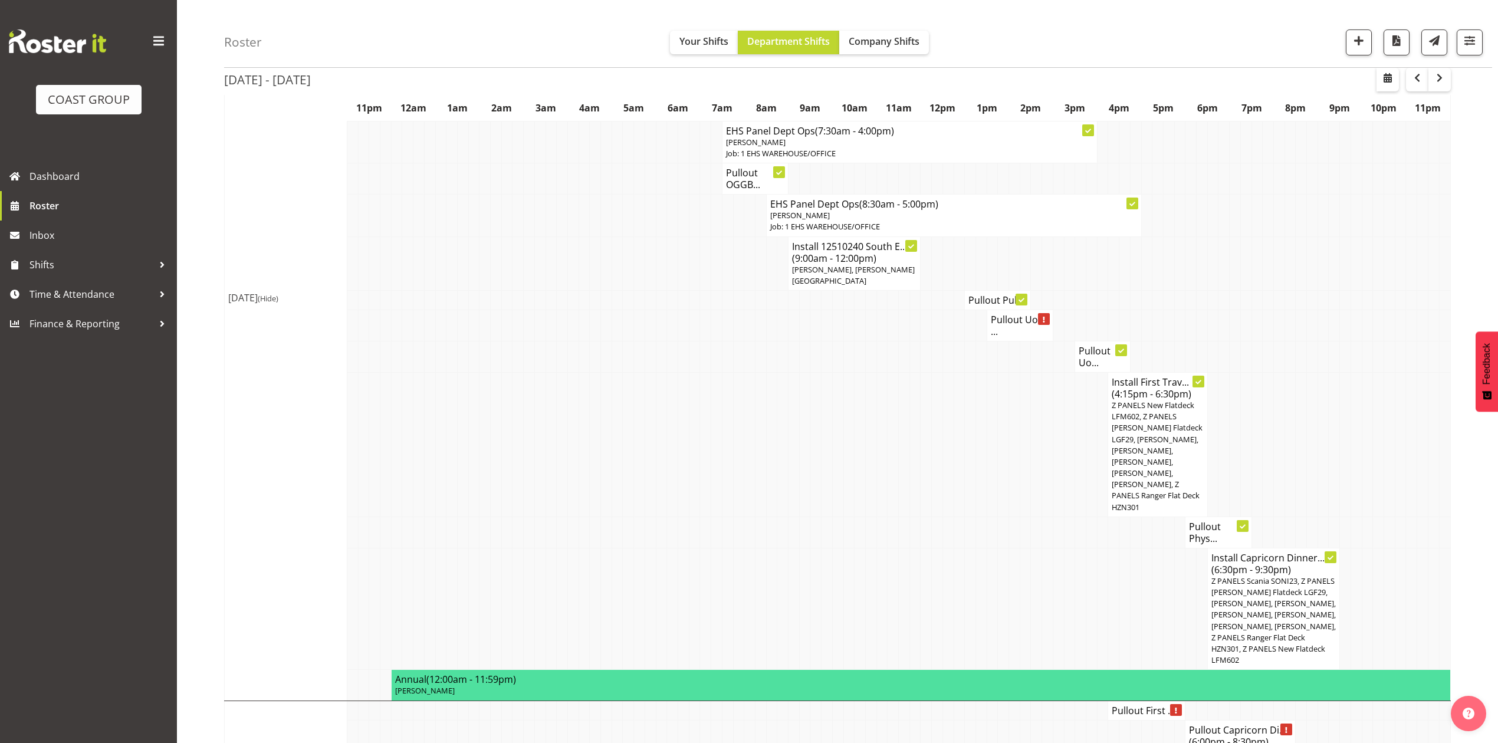
scroll to position [1412, 0]
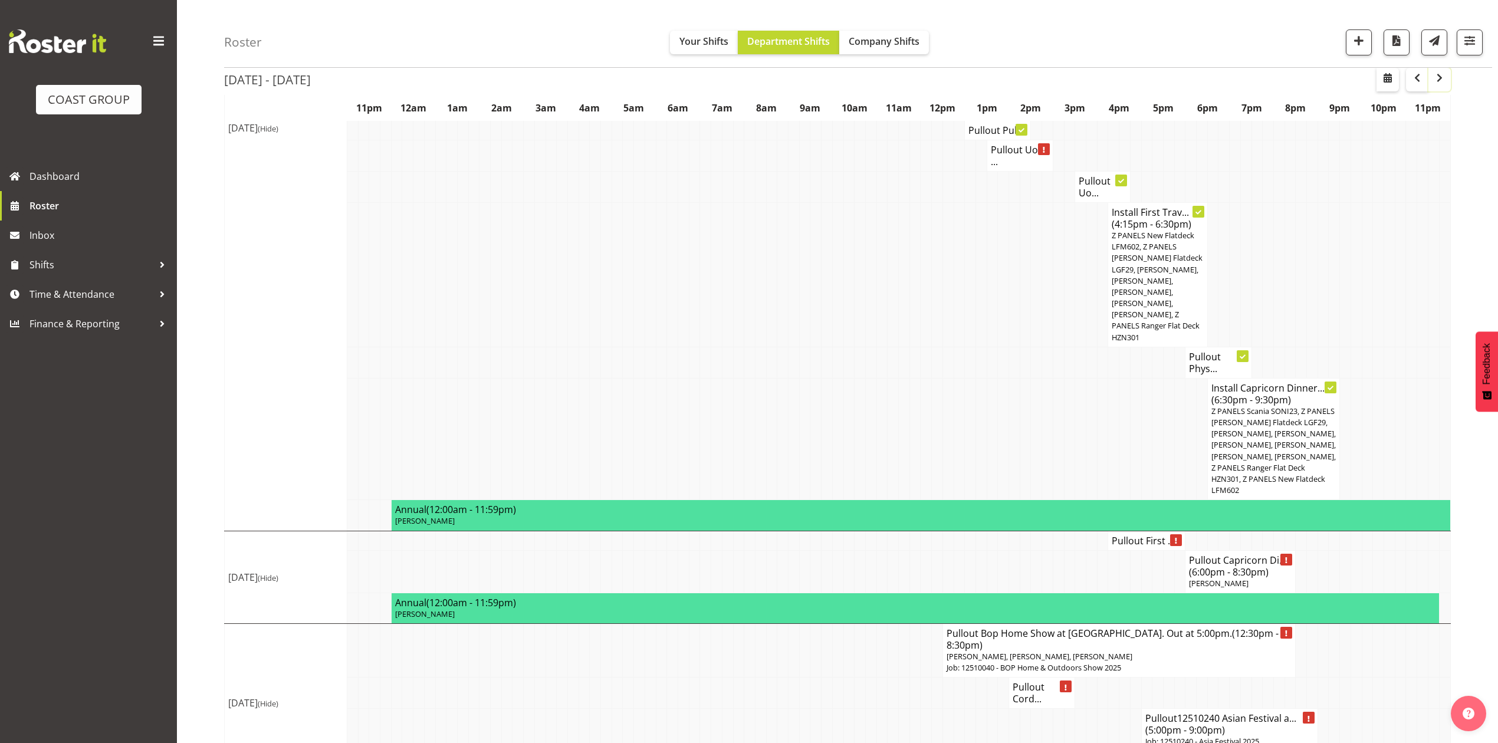
click at [1442, 84] on span "button" at bounding box center [1440, 78] width 14 height 14
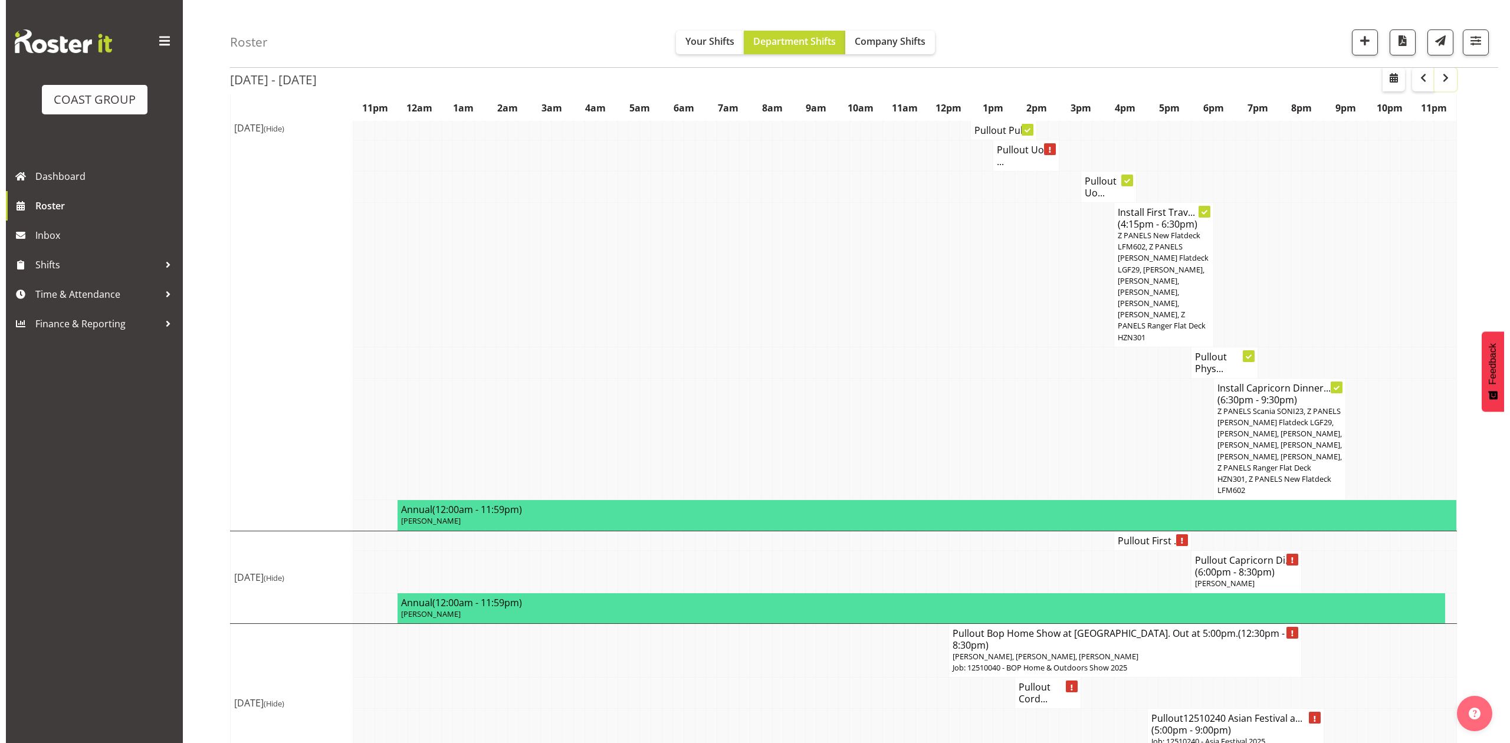
scroll to position [0, 0]
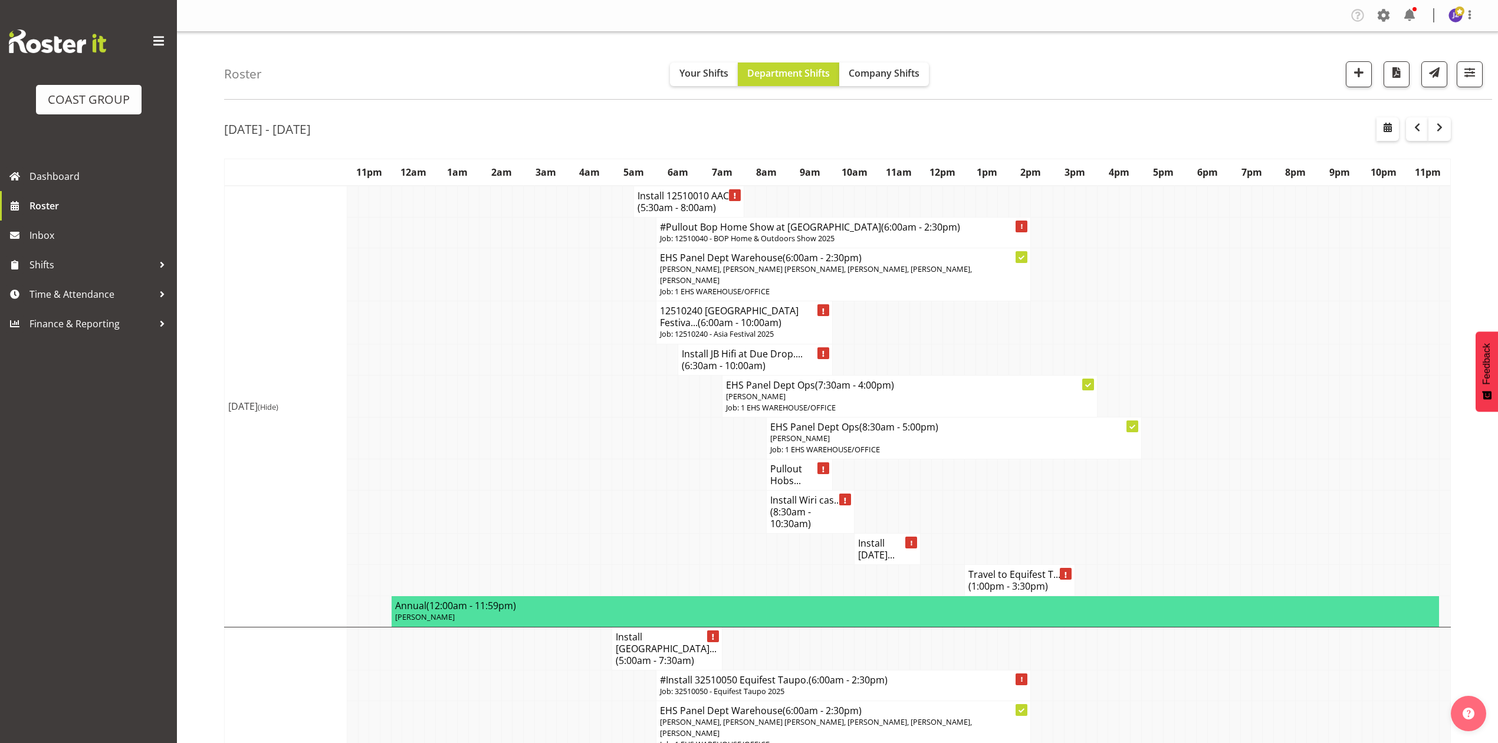
click at [681, 192] on h4 "Install 12510010 AAC... (5:30am - 8:00am)" at bounding box center [689, 202] width 103 height 24
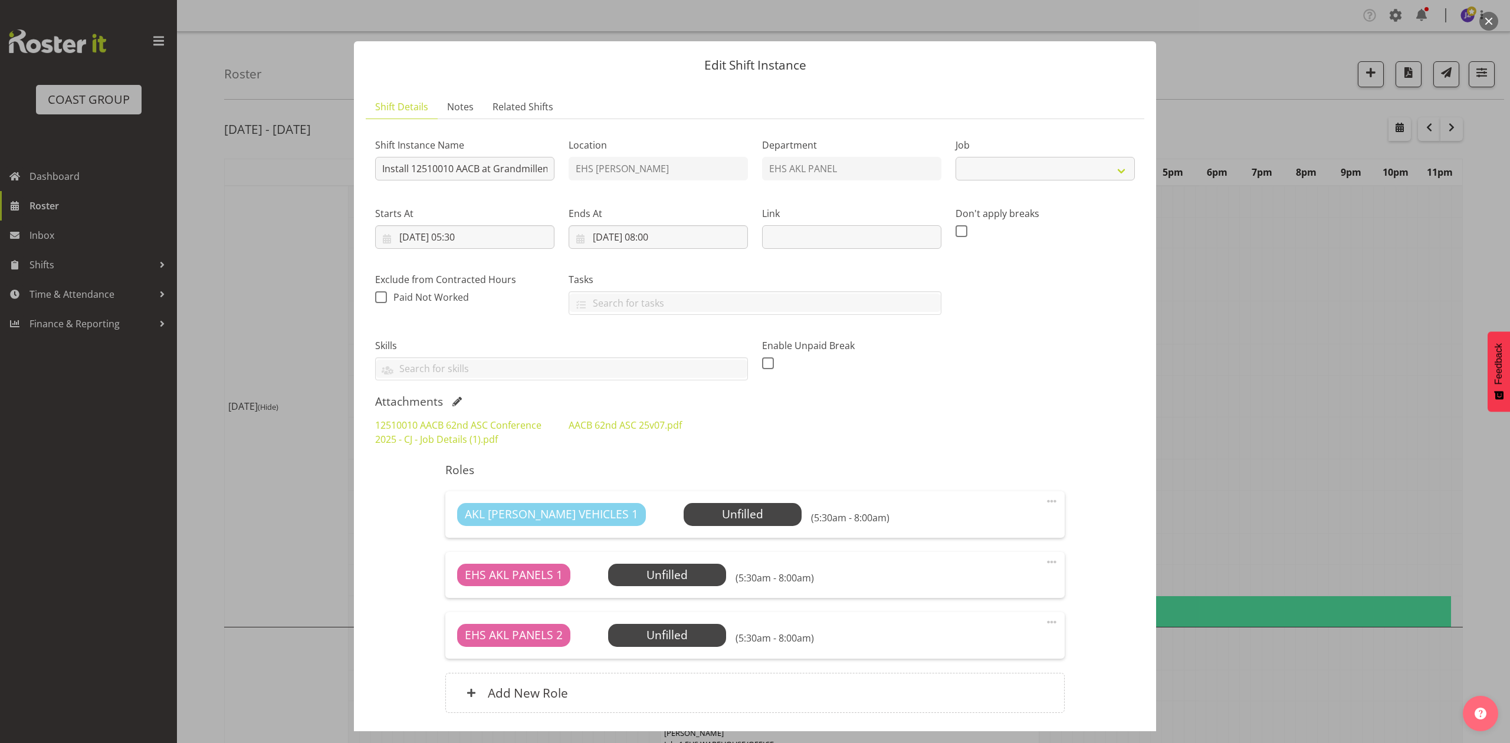
select select "8960"
click at [454, 402] on span at bounding box center [456, 401] width 9 height 9
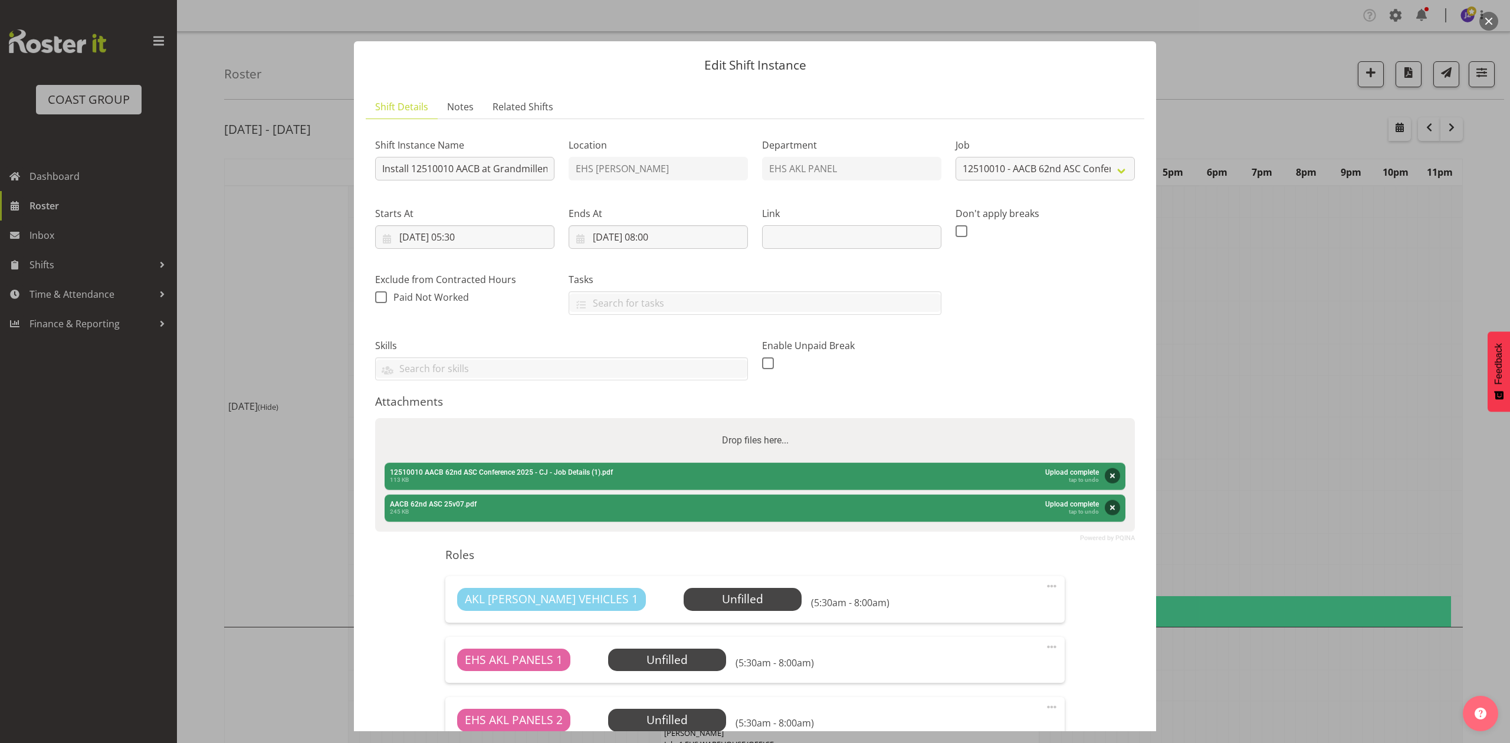
click at [522, 430] on div "Drop files here..." at bounding box center [755, 440] width 760 height 45
click at [375, 418] on input "Drop files here..." at bounding box center [755, 420] width 760 height 4
type input "C:\fakepath\AACB 62nd ASC 25v08.pdf"
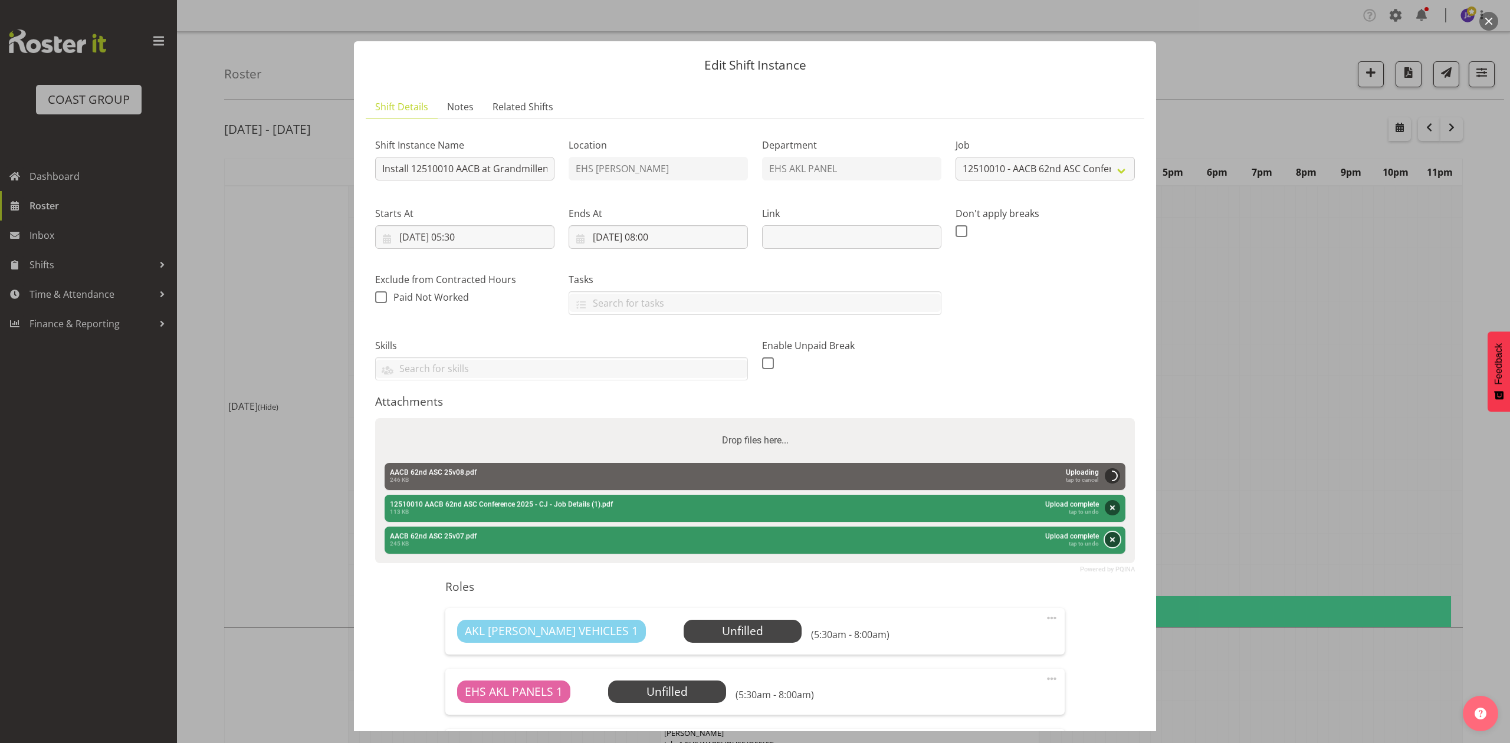
click at [1105, 540] on button "Remove" at bounding box center [1112, 539] width 15 height 15
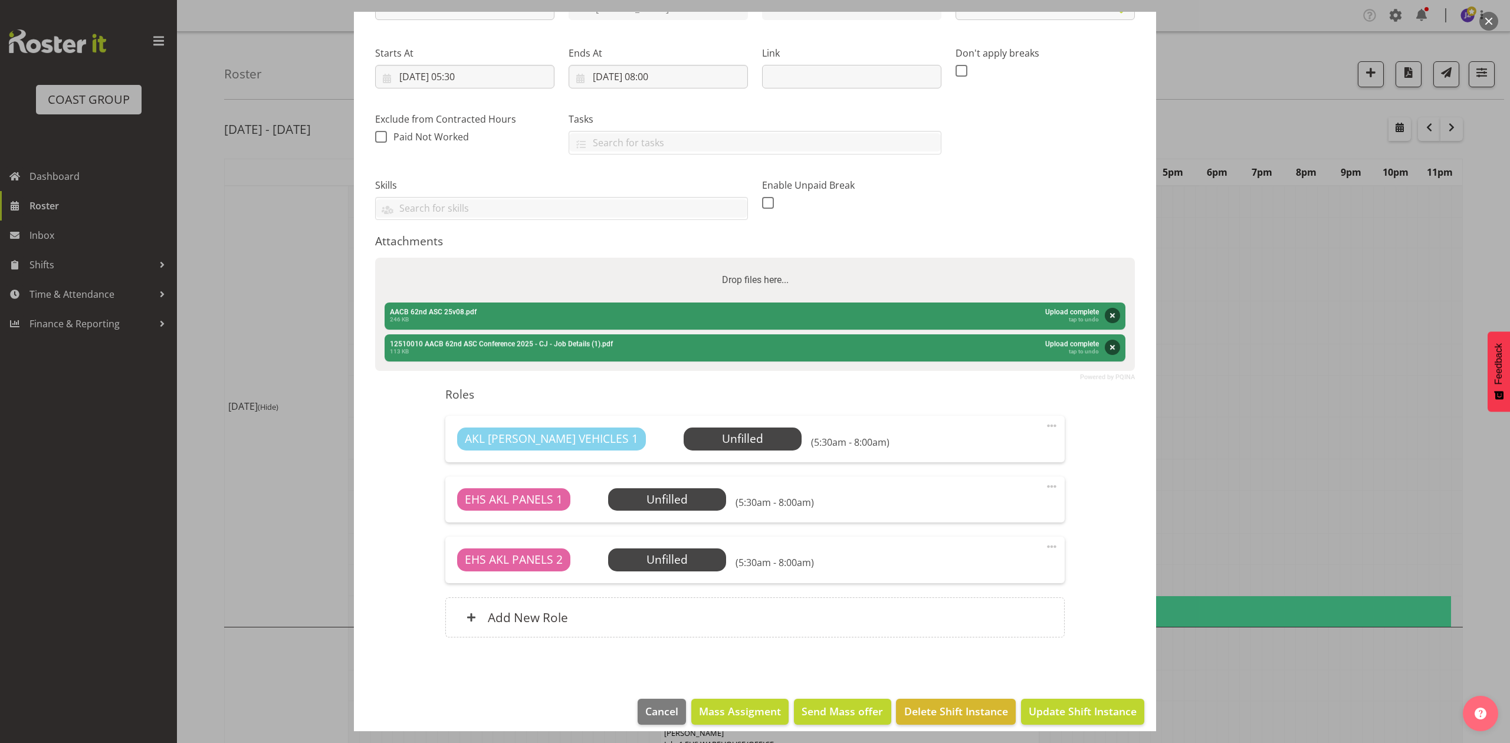
scroll to position [173, 0]
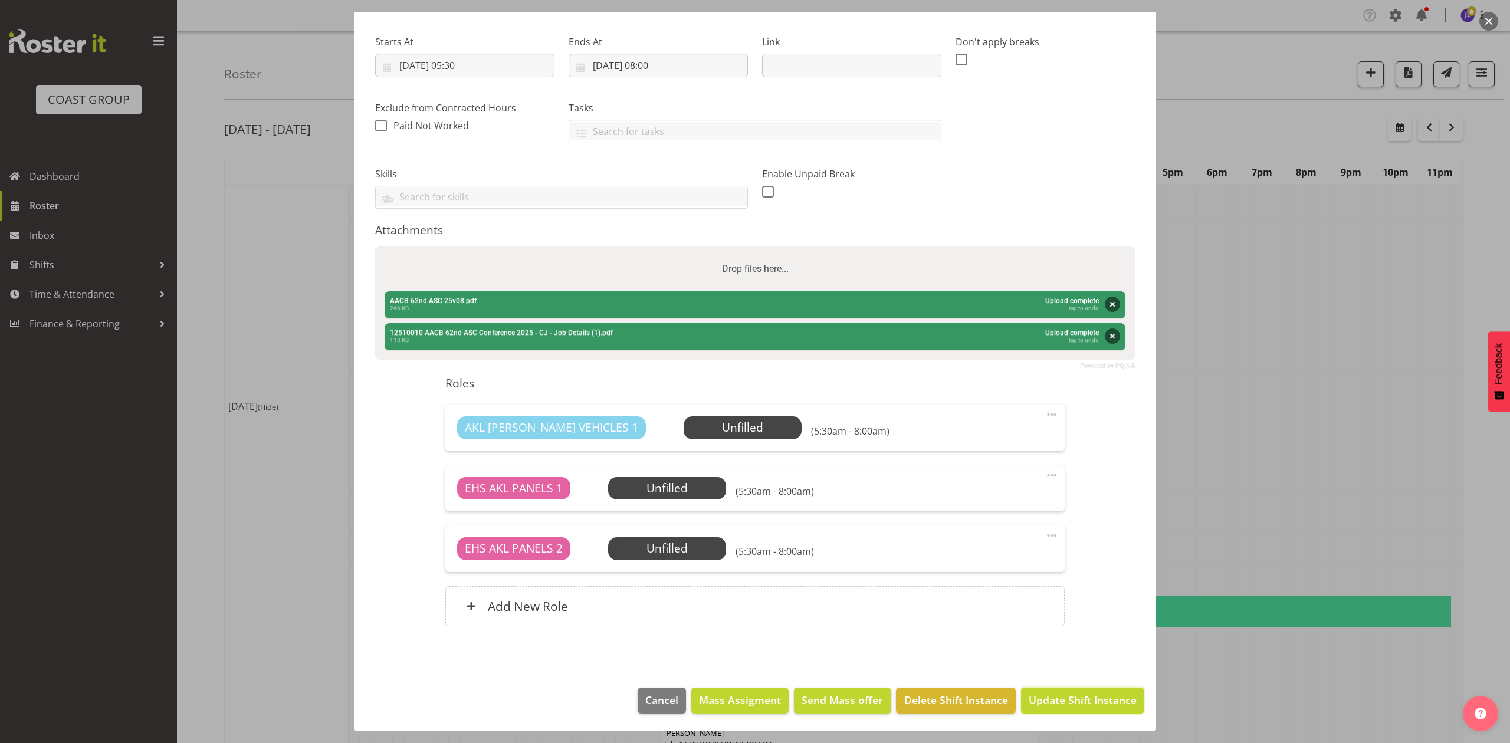
click at [1090, 698] on span "Update Shift Instance" at bounding box center [1083, 699] width 108 height 15
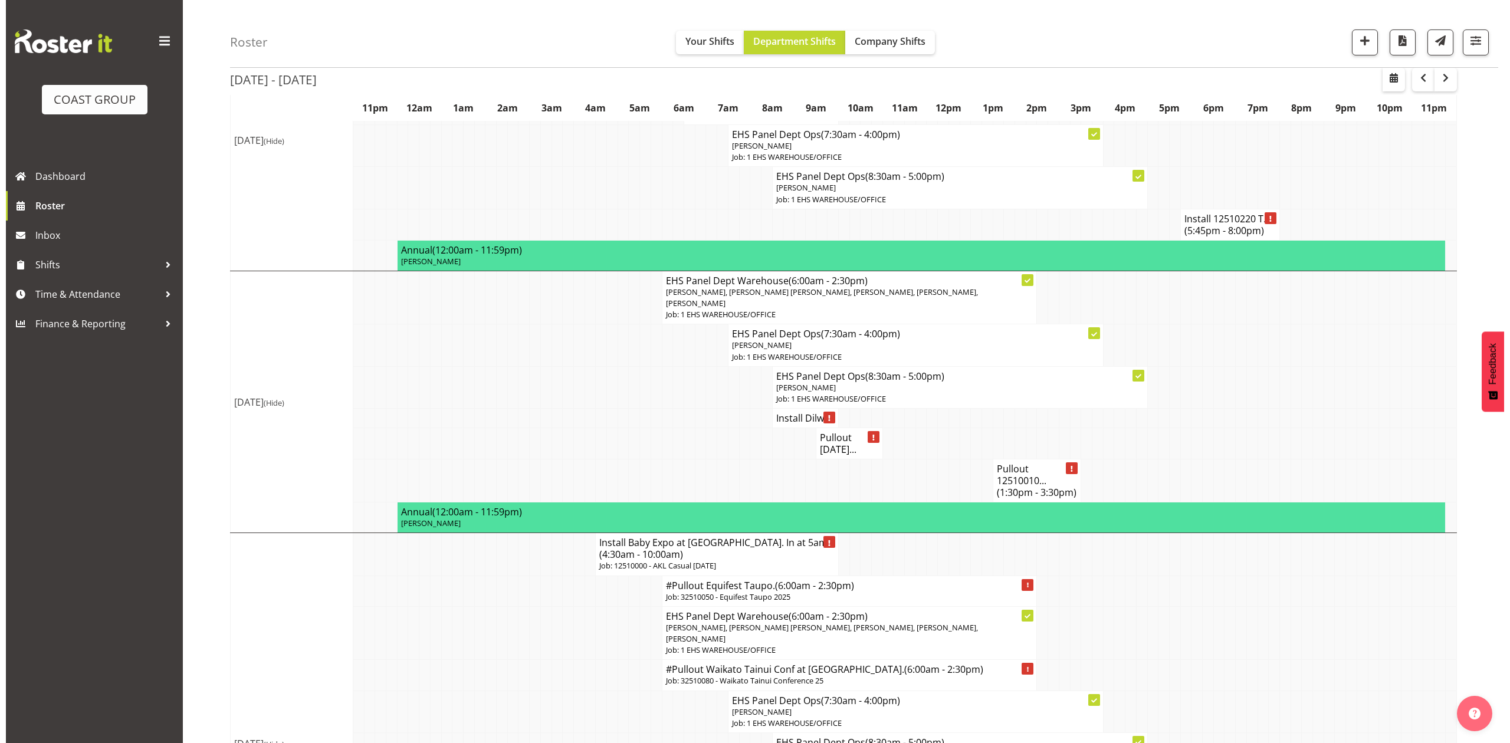
scroll to position [787, 0]
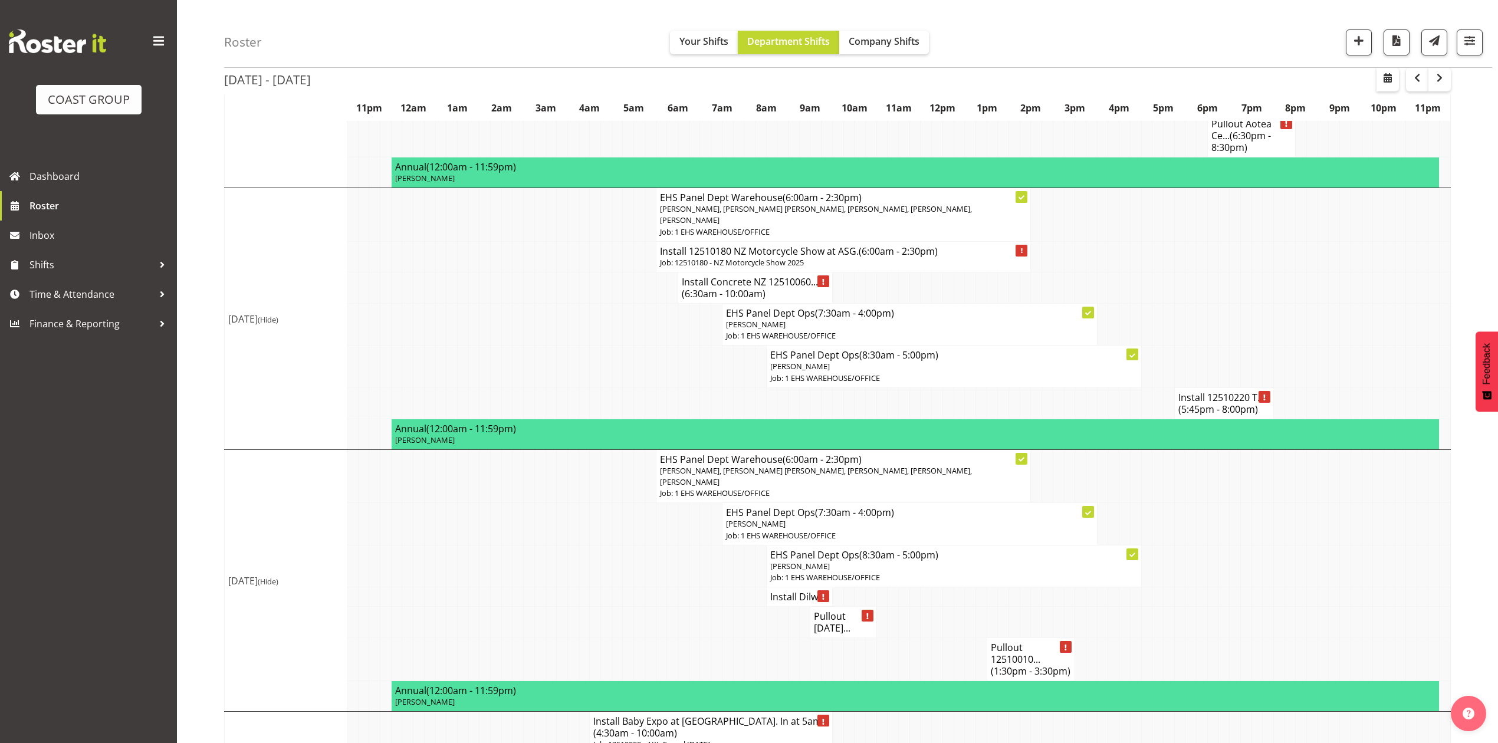
click at [1027, 665] on span "(1:30pm - 3:30pm)" at bounding box center [1031, 671] width 80 height 13
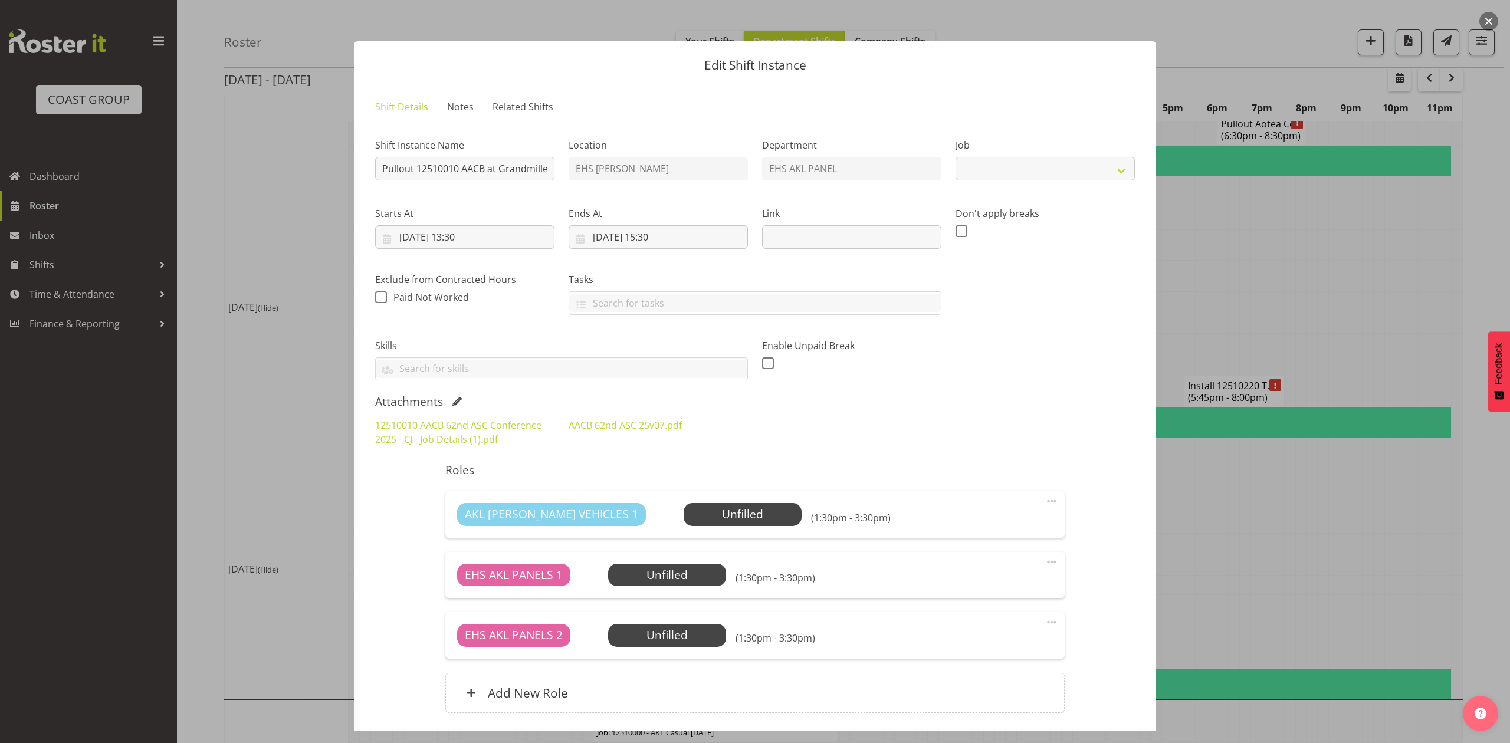
select select "8960"
click at [454, 403] on span at bounding box center [456, 401] width 9 height 9
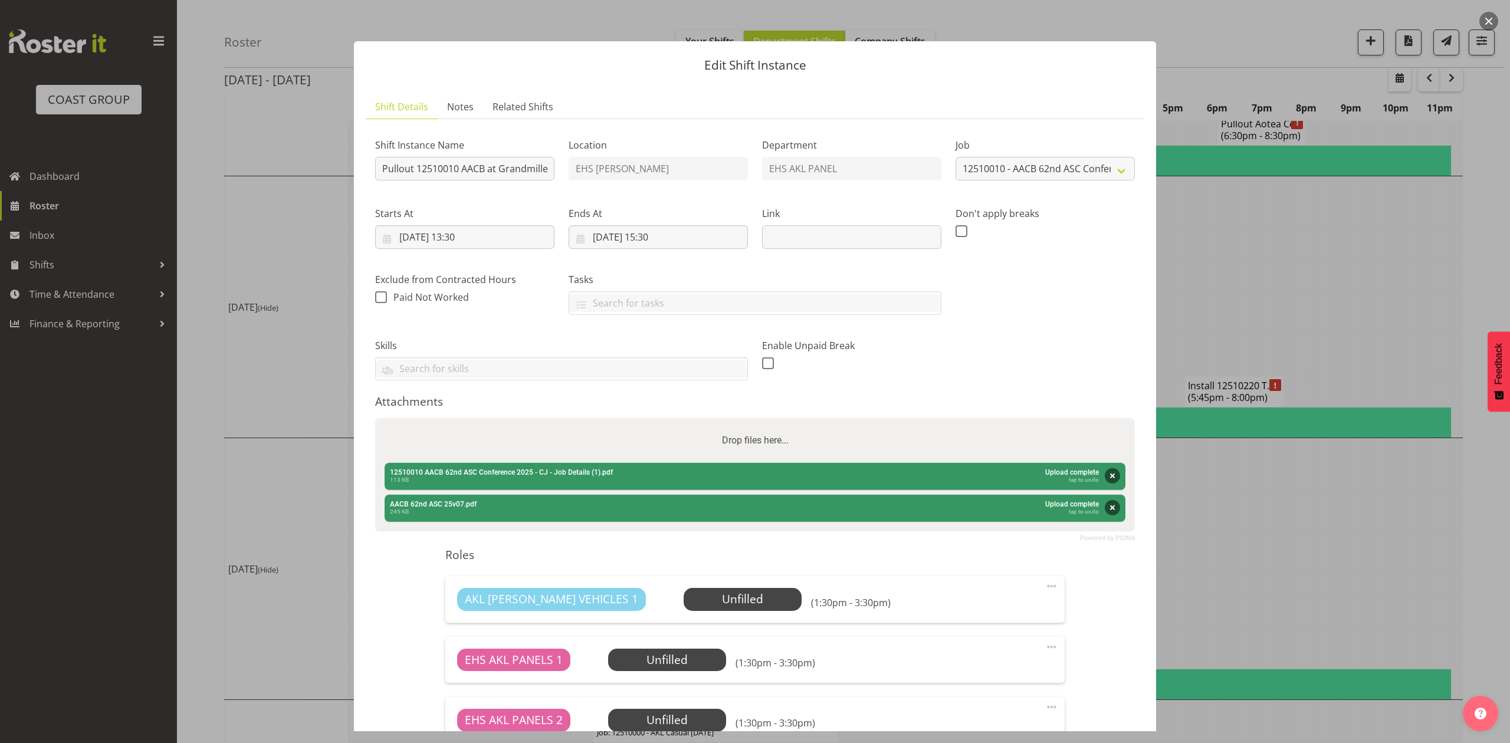
click at [510, 430] on div "Drop files here..." at bounding box center [755, 440] width 760 height 45
click at [375, 418] on input "Drop files here..." at bounding box center [755, 420] width 760 height 4
type input "C:\fakepath\AACB 62nd ASC 25v08.pdf"
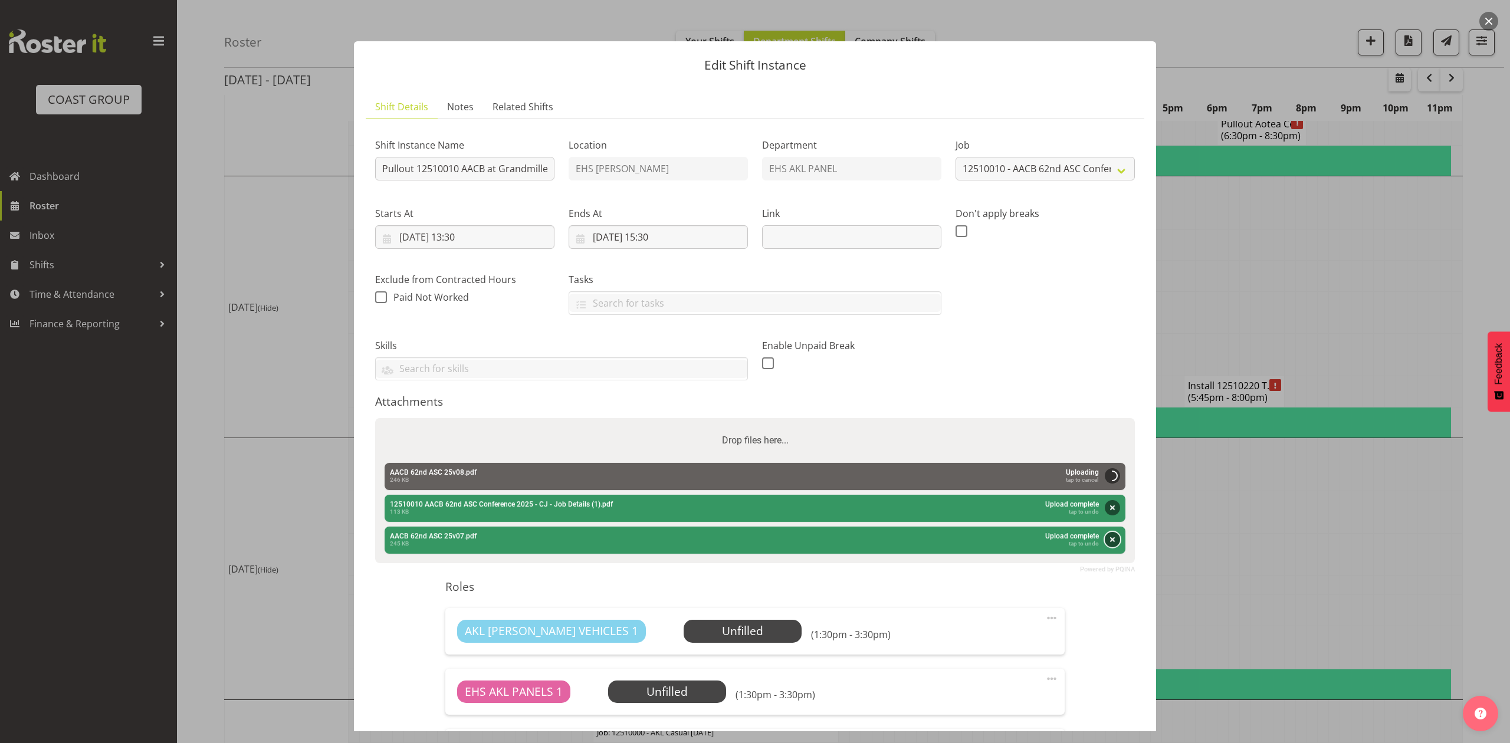
click at [1105, 546] on button "Remove" at bounding box center [1112, 539] width 15 height 15
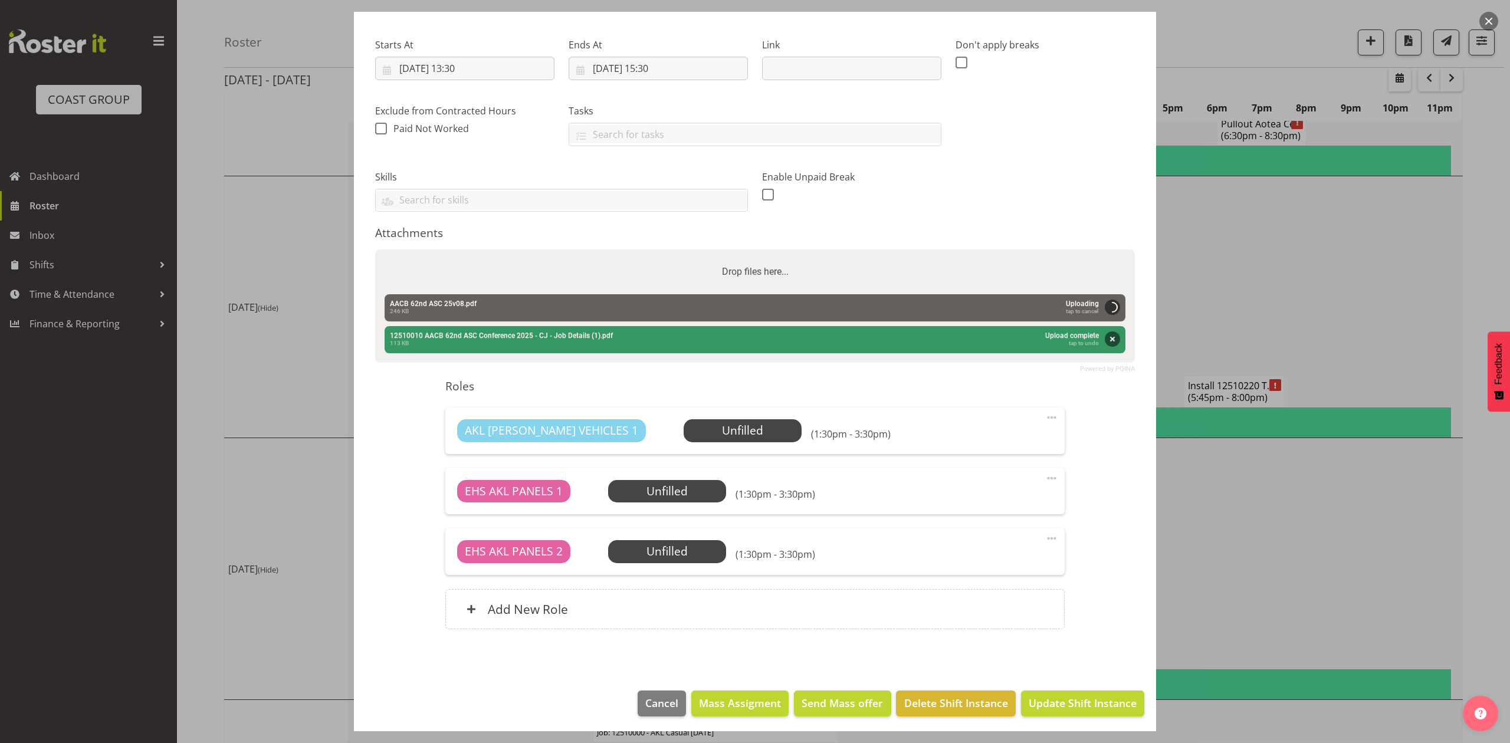
scroll to position [173, 0]
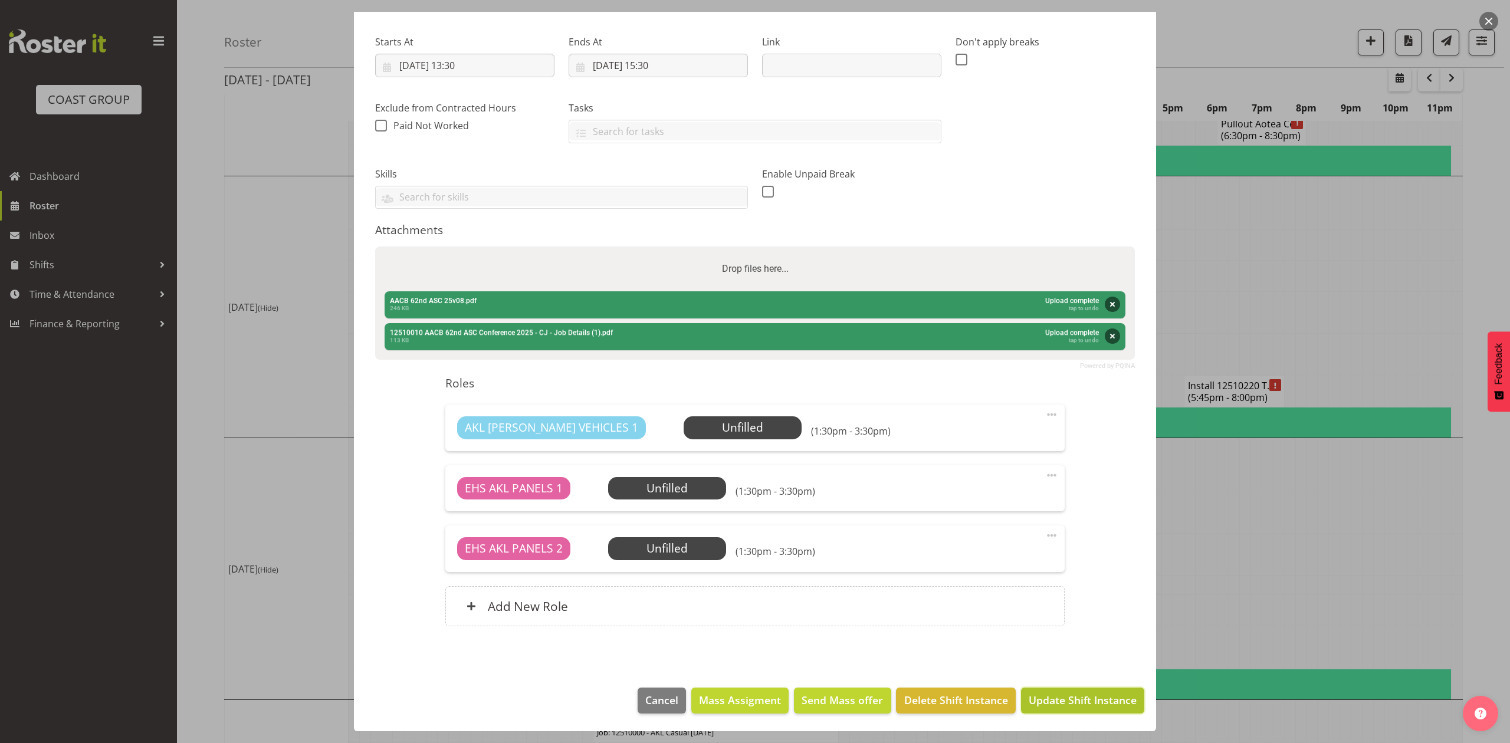
click at [1091, 710] on button "Update Shift Instance" at bounding box center [1082, 701] width 123 height 26
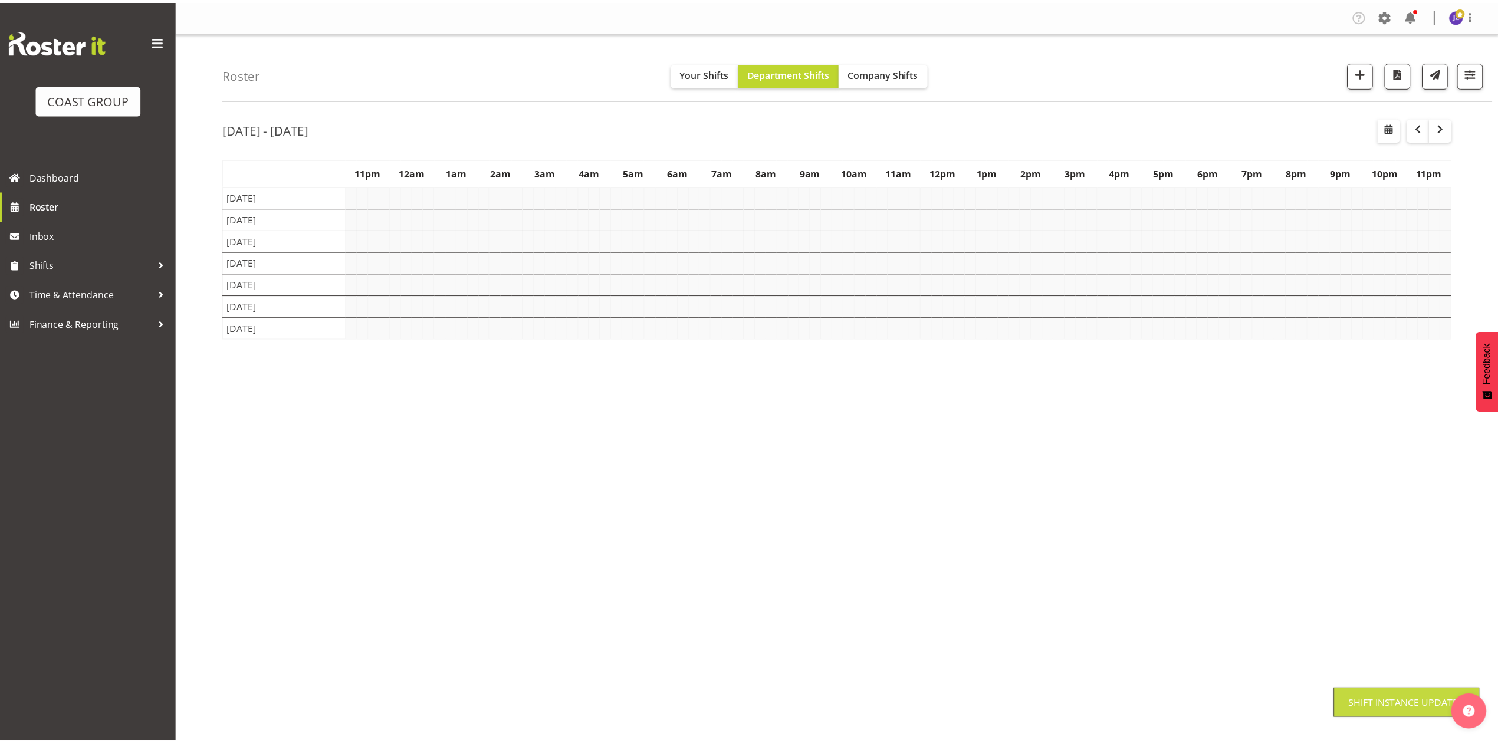
scroll to position [0, 0]
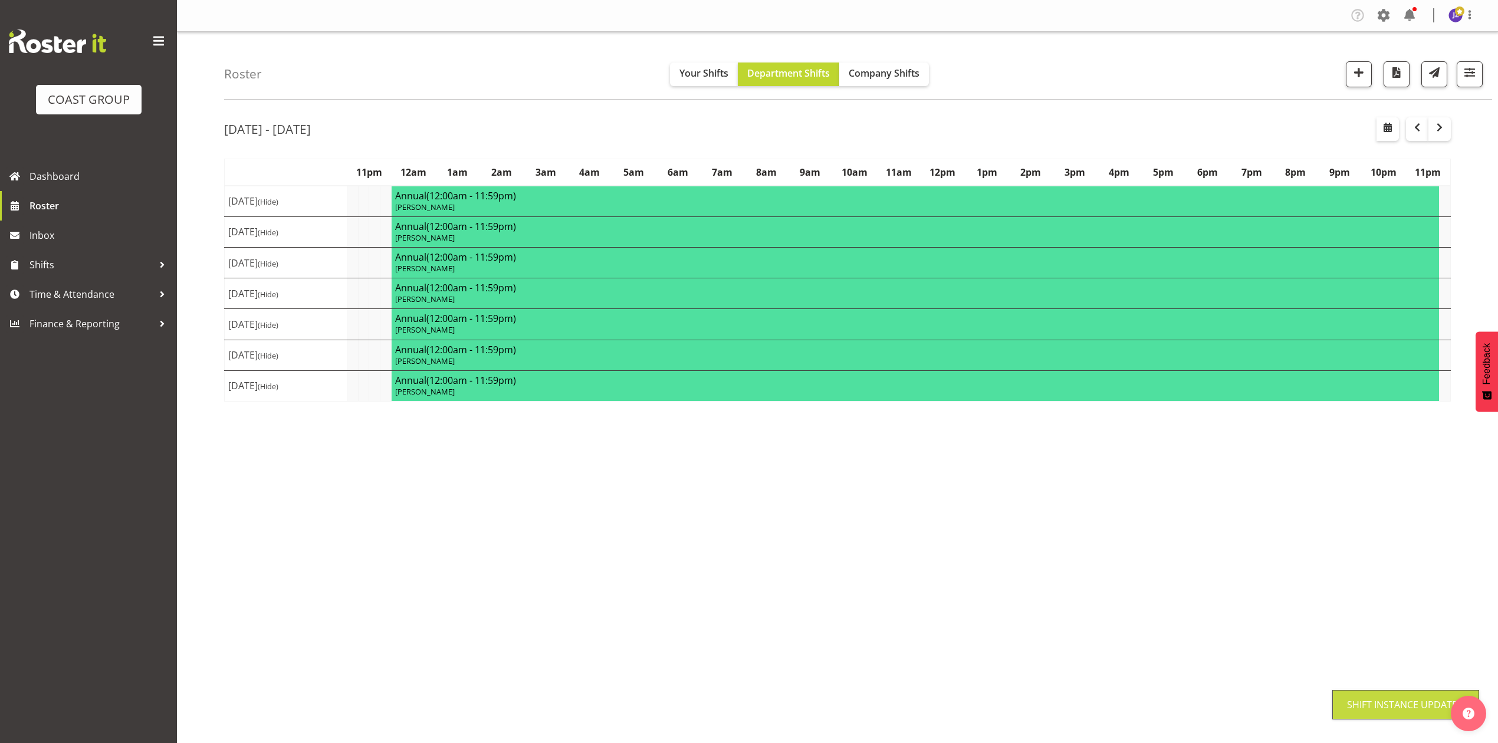
click at [1303, 524] on div "Oct 13th - 19th, 2025 October 13 - 19, 2025 Today Day Week Fortnight Month cale…" at bounding box center [861, 345] width 1274 height 472
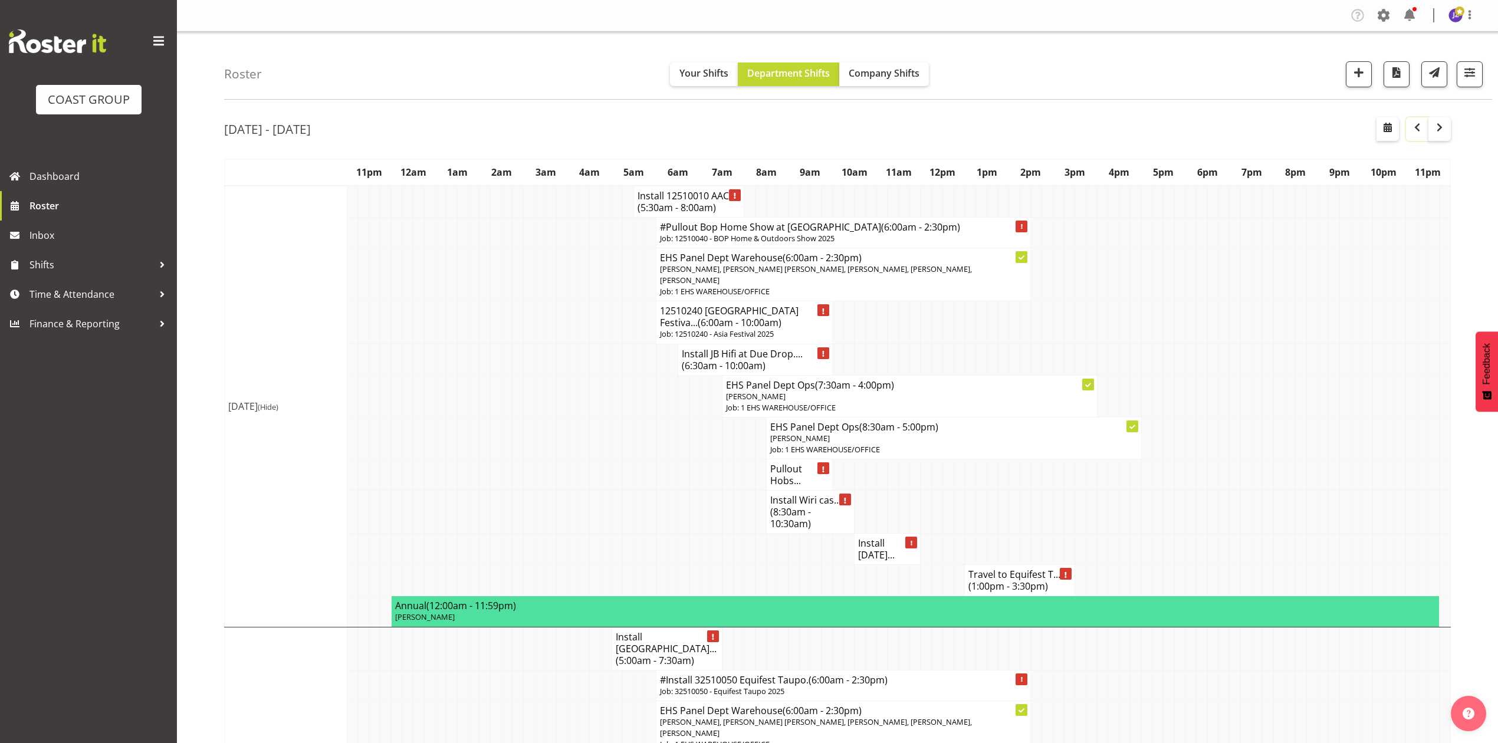
drag, startPoint x: 1423, startPoint y: 126, endPoint x: 1449, endPoint y: 462, distance: 337.2
click at [1423, 127] on span "button" at bounding box center [1417, 127] width 14 height 14
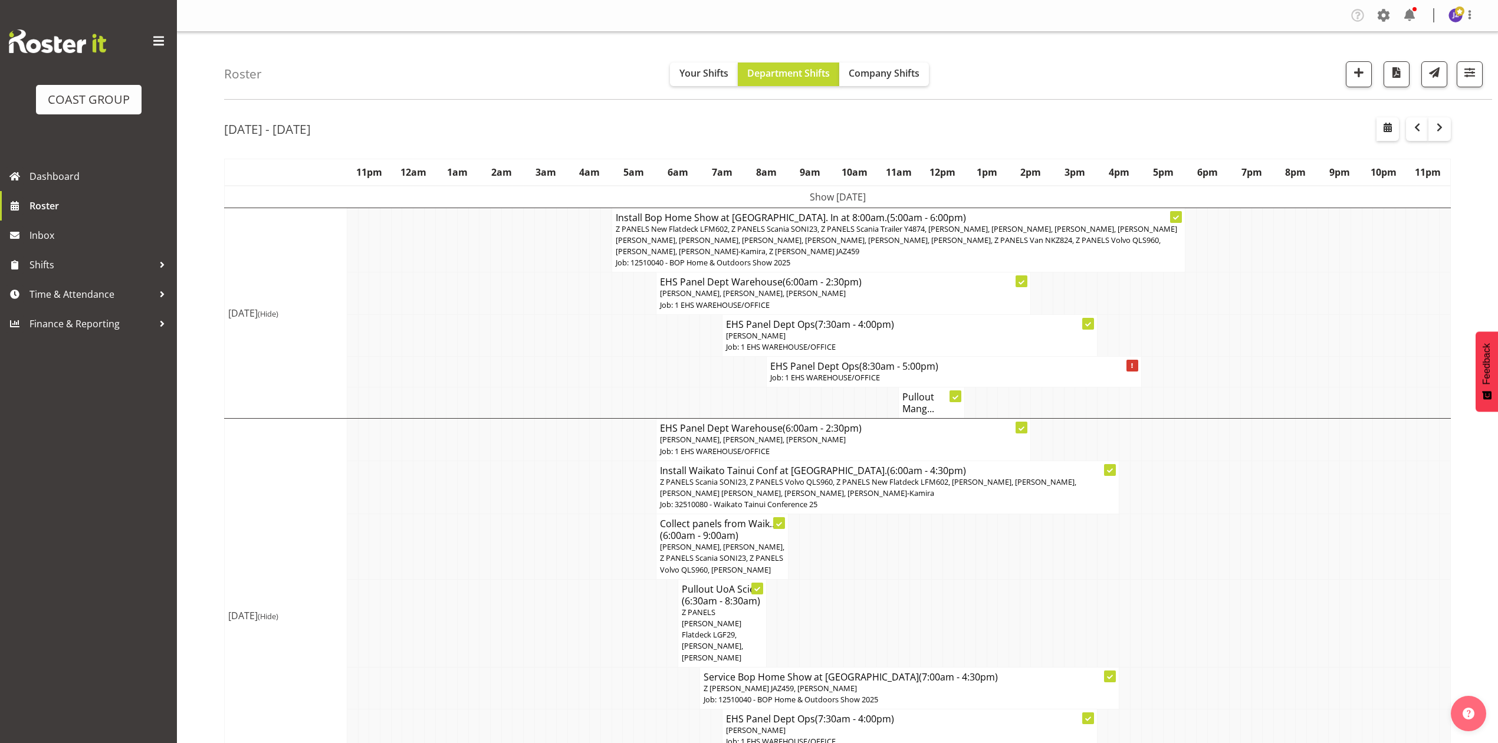
drag, startPoint x: 1220, startPoint y: 565, endPoint x: 1197, endPoint y: 564, distance: 23.0
click at [1212, 564] on tr "Collect panels from Waik... (6:00am - 9:00am) Jonathan Elder, Freddieric Fiel, …" at bounding box center [838, 546] width 1226 height 65
drag, startPoint x: 1296, startPoint y: 616, endPoint x: 1286, endPoint y: 612, distance: 10.3
click at [1293, 612] on tr "Pullout UoA Scie... (6:30am - 8:30am) Z PANELS Mitsy Flatdeck LGF29, Shaun Keut…" at bounding box center [838, 623] width 1226 height 88
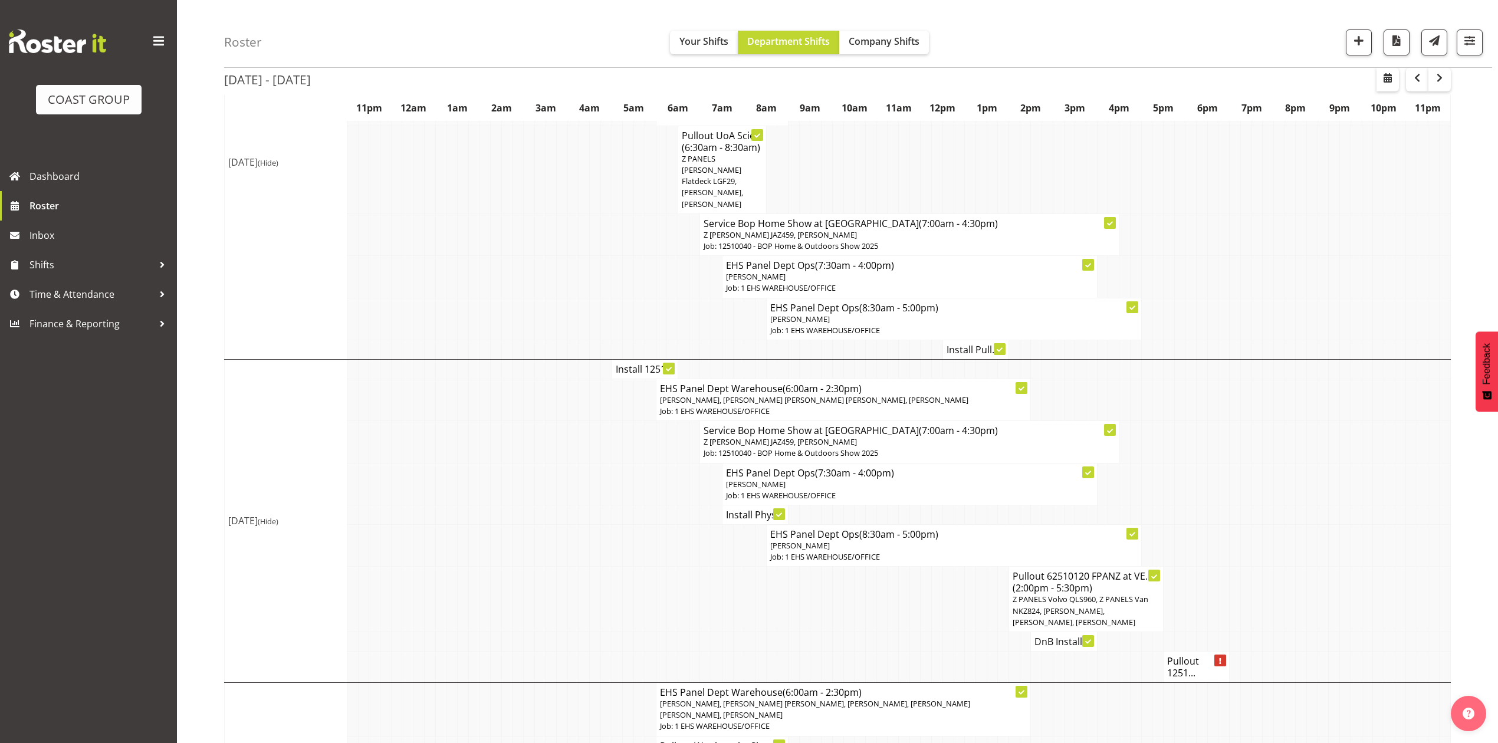
scroll to position [550, 0]
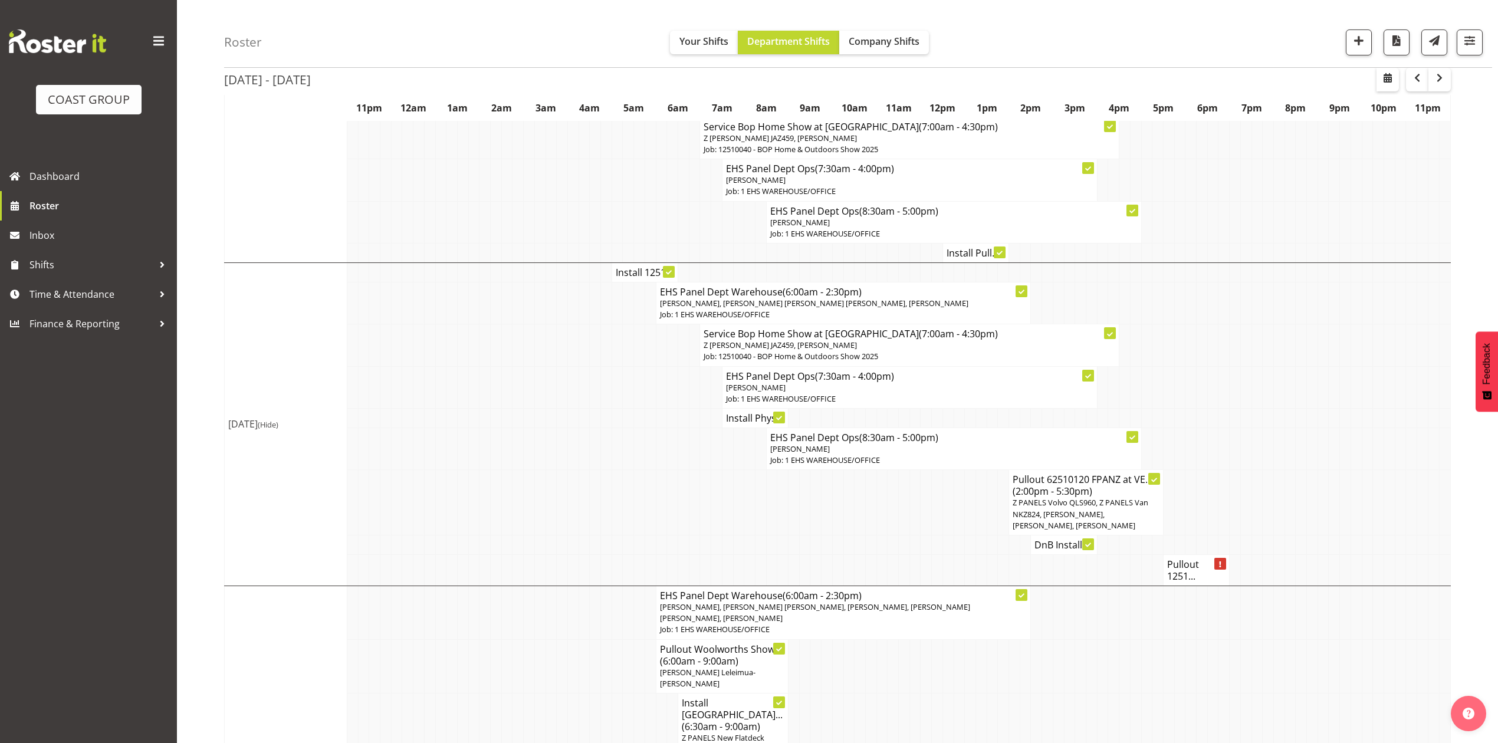
drag, startPoint x: 1253, startPoint y: 475, endPoint x: 1272, endPoint y: 508, distance: 38.0
click at [1254, 477] on td at bounding box center [1257, 502] width 11 height 65
click at [1183, 576] on h4 "Pullout 1251..." at bounding box center [1196, 571] width 58 height 24
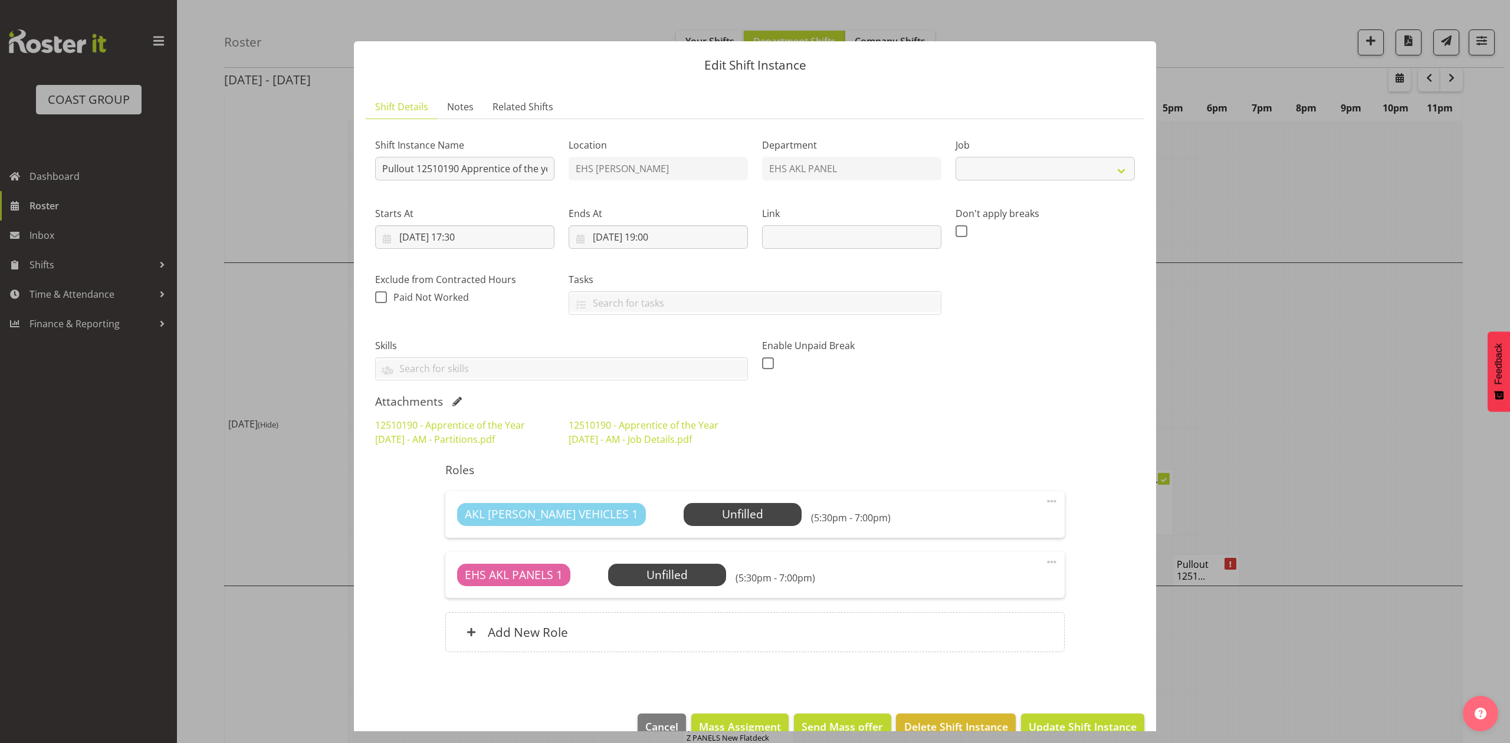
select select "10537"
click at [1281, 336] on div at bounding box center [755, 371] width 1510 height 743
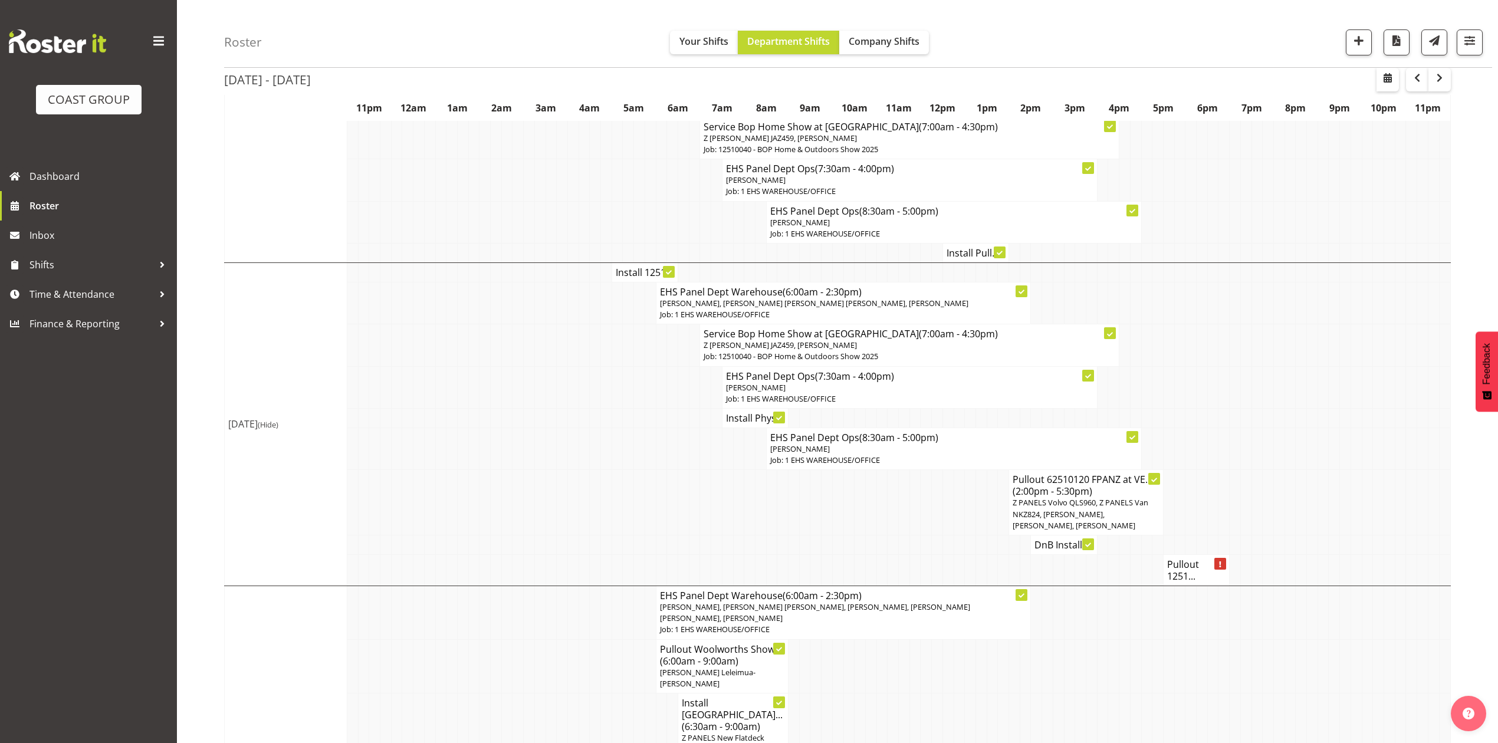
click at [817, 630] on td "EHS Panel Dept Warehouse (6:00am - 2:30pm) Freddieric Fiel, Grace Kaiuha, Hemi …" at bounding box center [843, 613] width 375 height 54
click at [928, 510] on td at bounding box center [926, 502] width 11 height 65
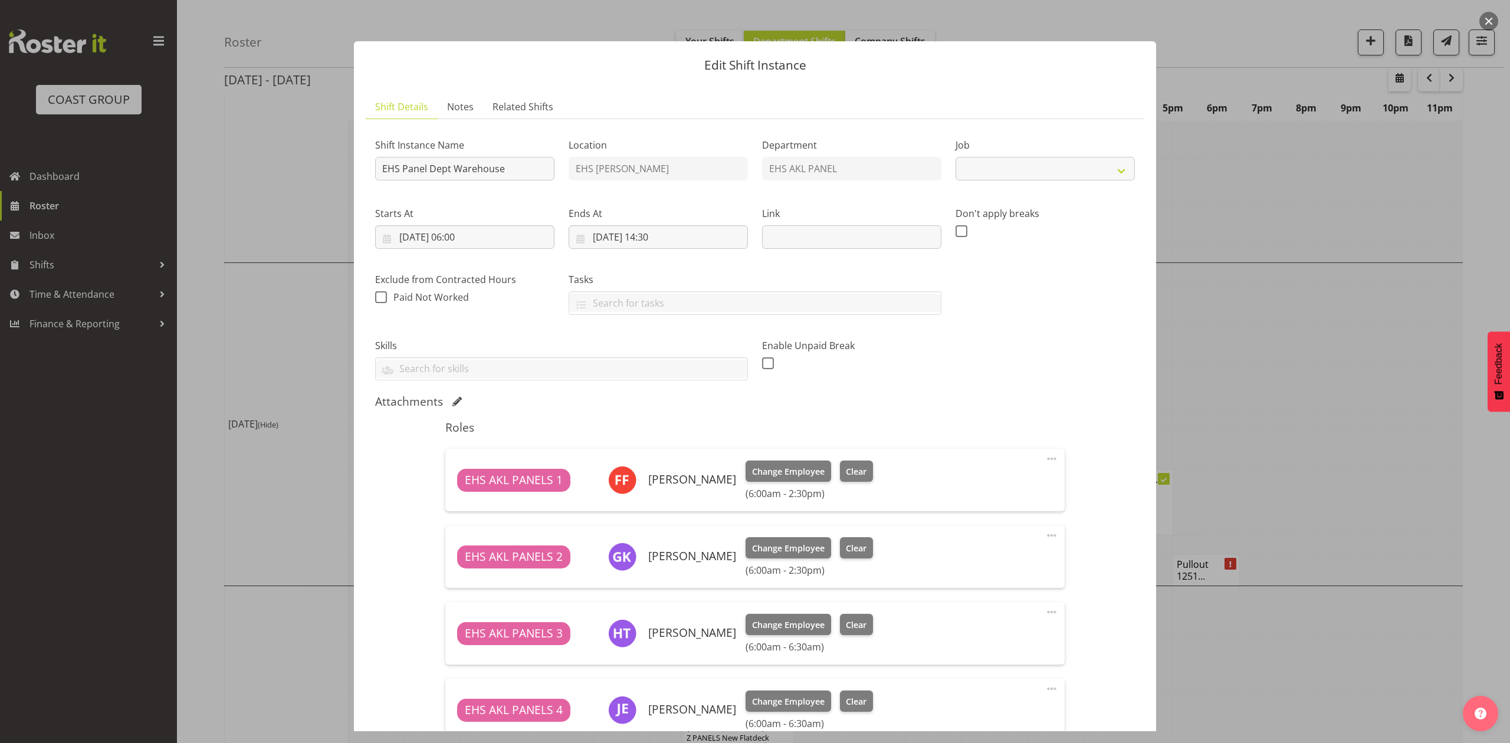
select select
drag, startPoint x: 1300, startPoint y: 338, endPoint x: 1271, endPoint y: 458, distance: 123.3
click at [1301, 338] on div at bounding box center [755, 371] width 1510 height 743
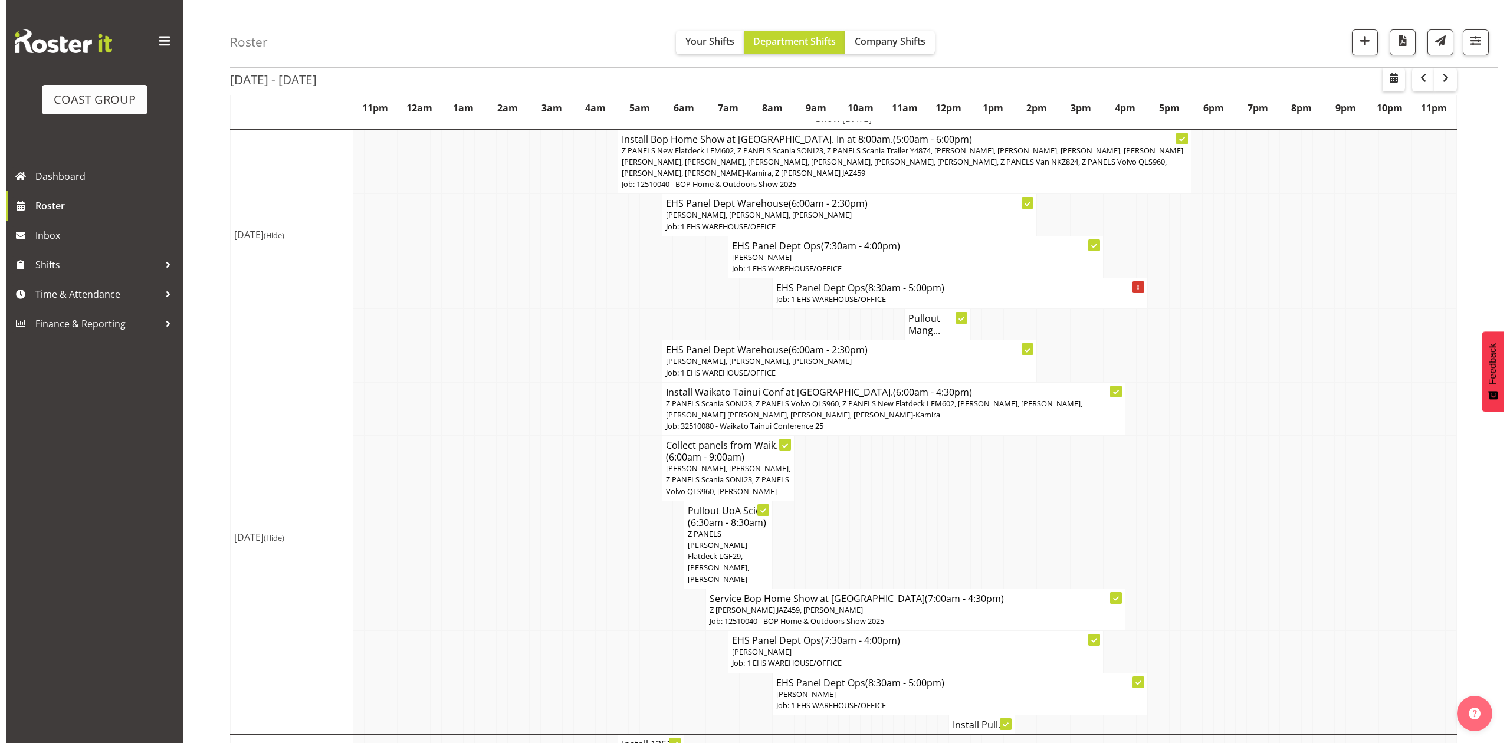
scroll to position [157, 0]
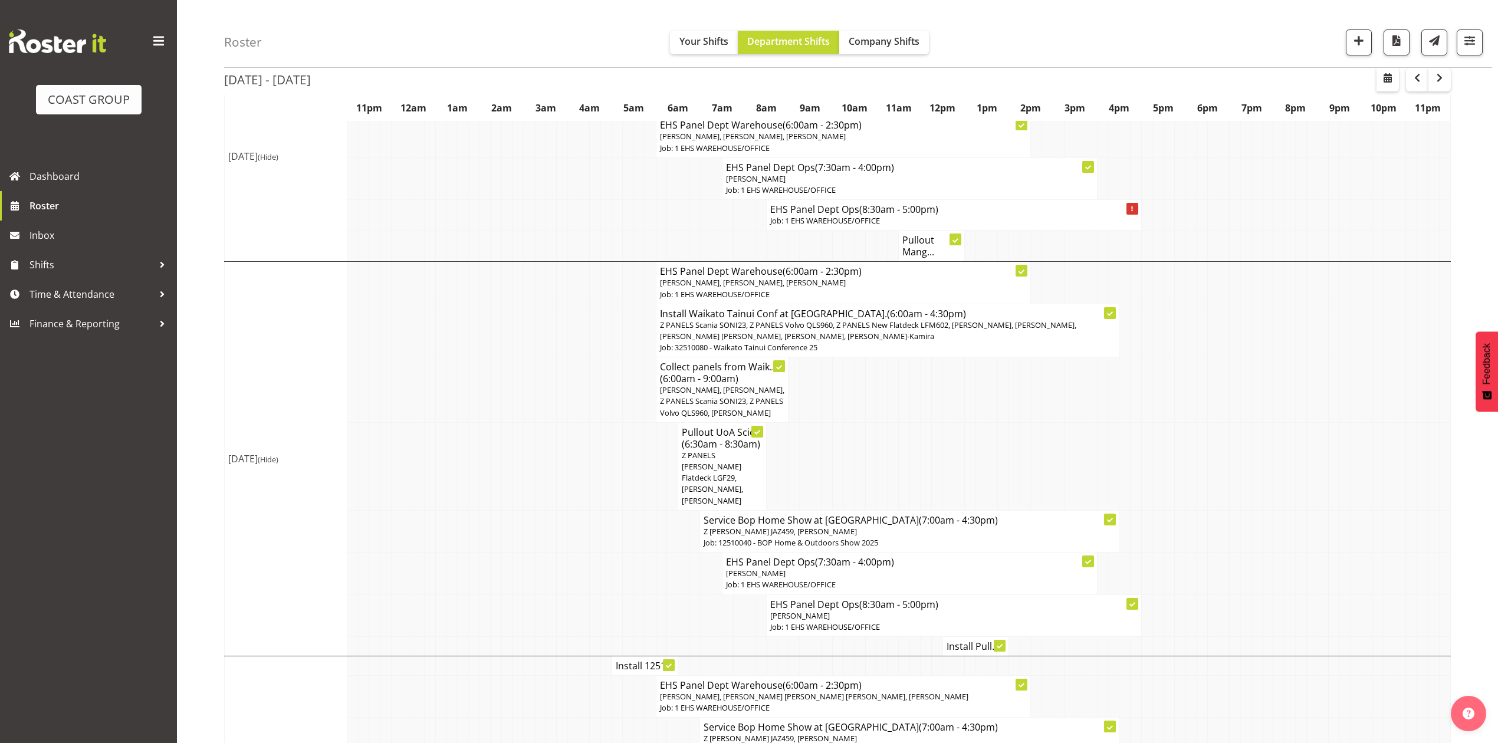
click at [920, 329] on span "Z PANELS Scania SONI23, Z PANELS Volvo QLS960, Z PANELS New Flatdeck LFM602, Ab…" at bounding box center [868, 331] width 416 height 22
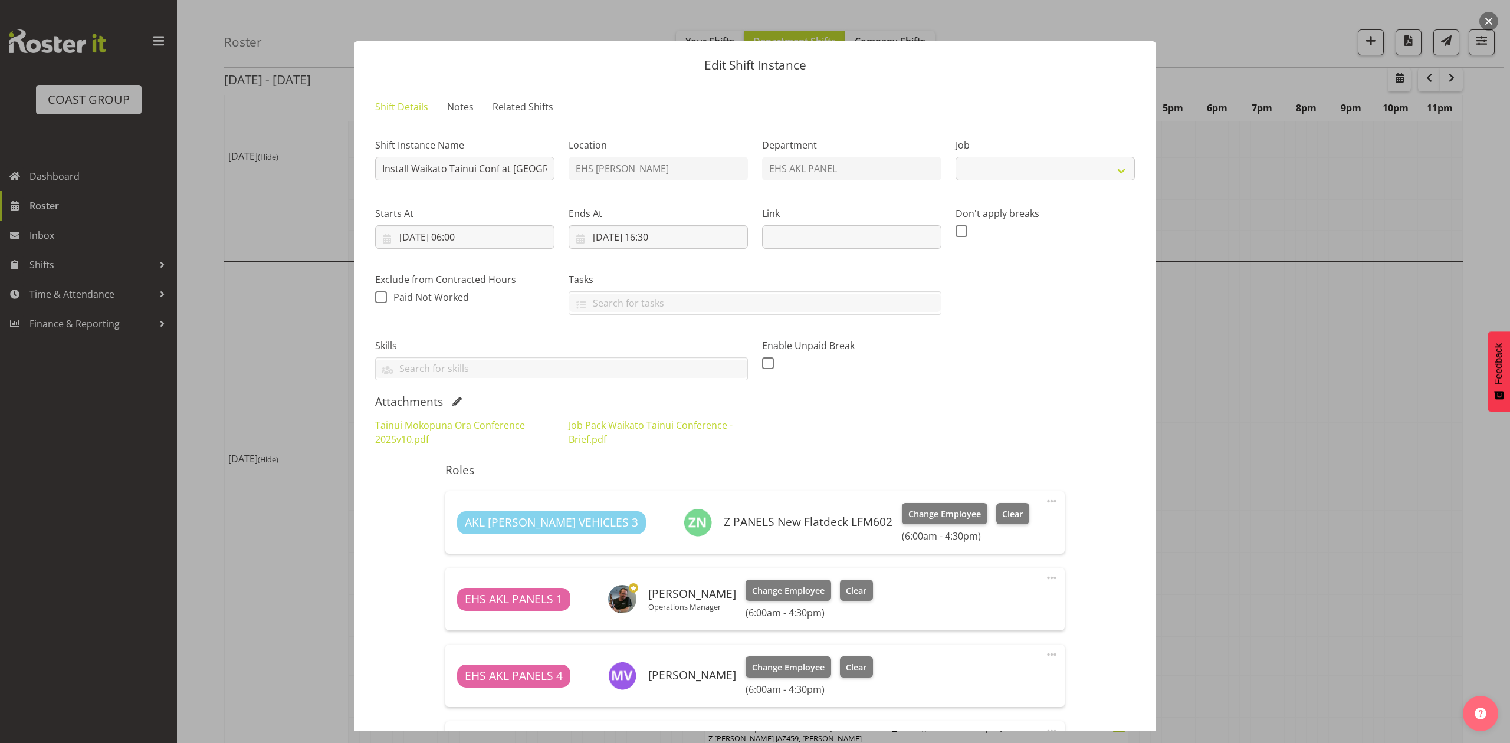
select select "9430"
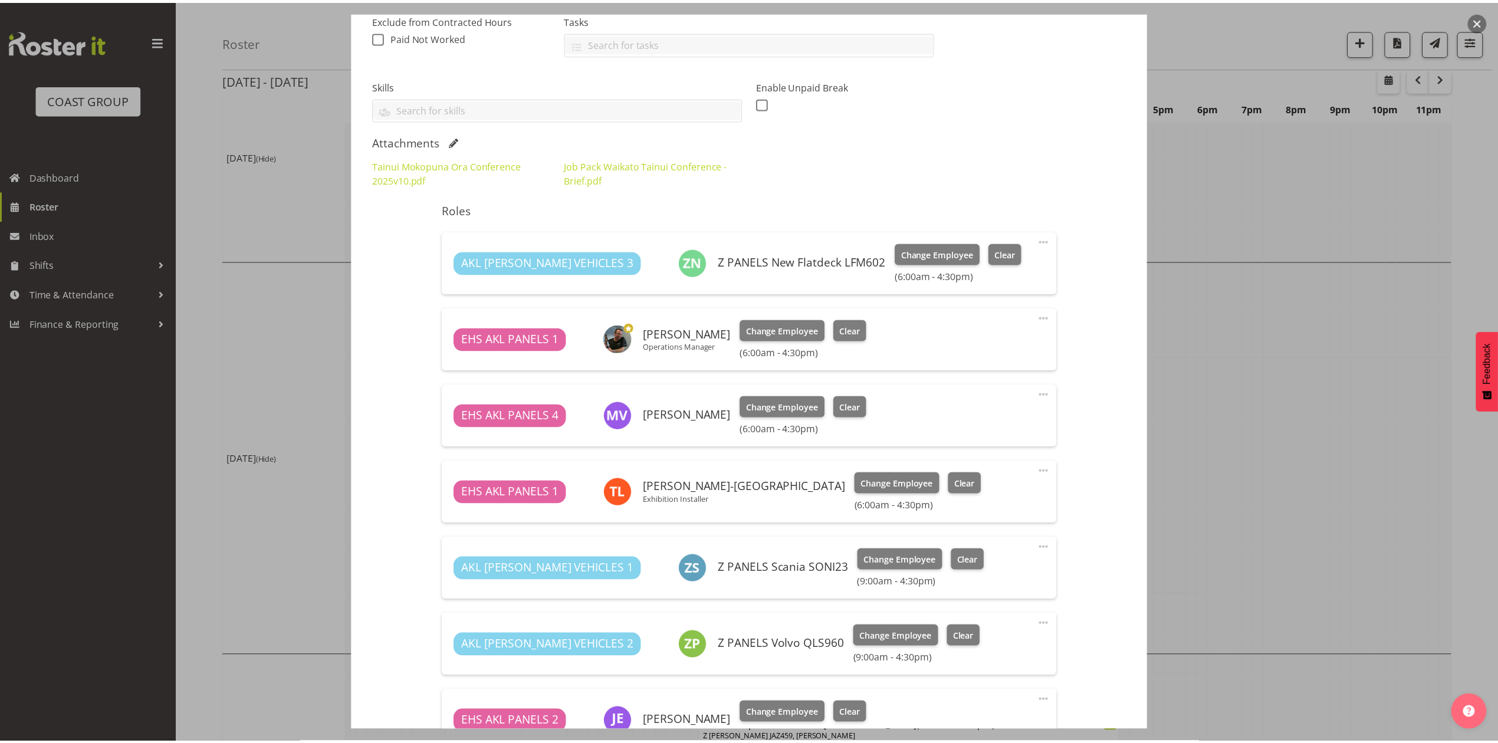
scroll to position [236, 0]
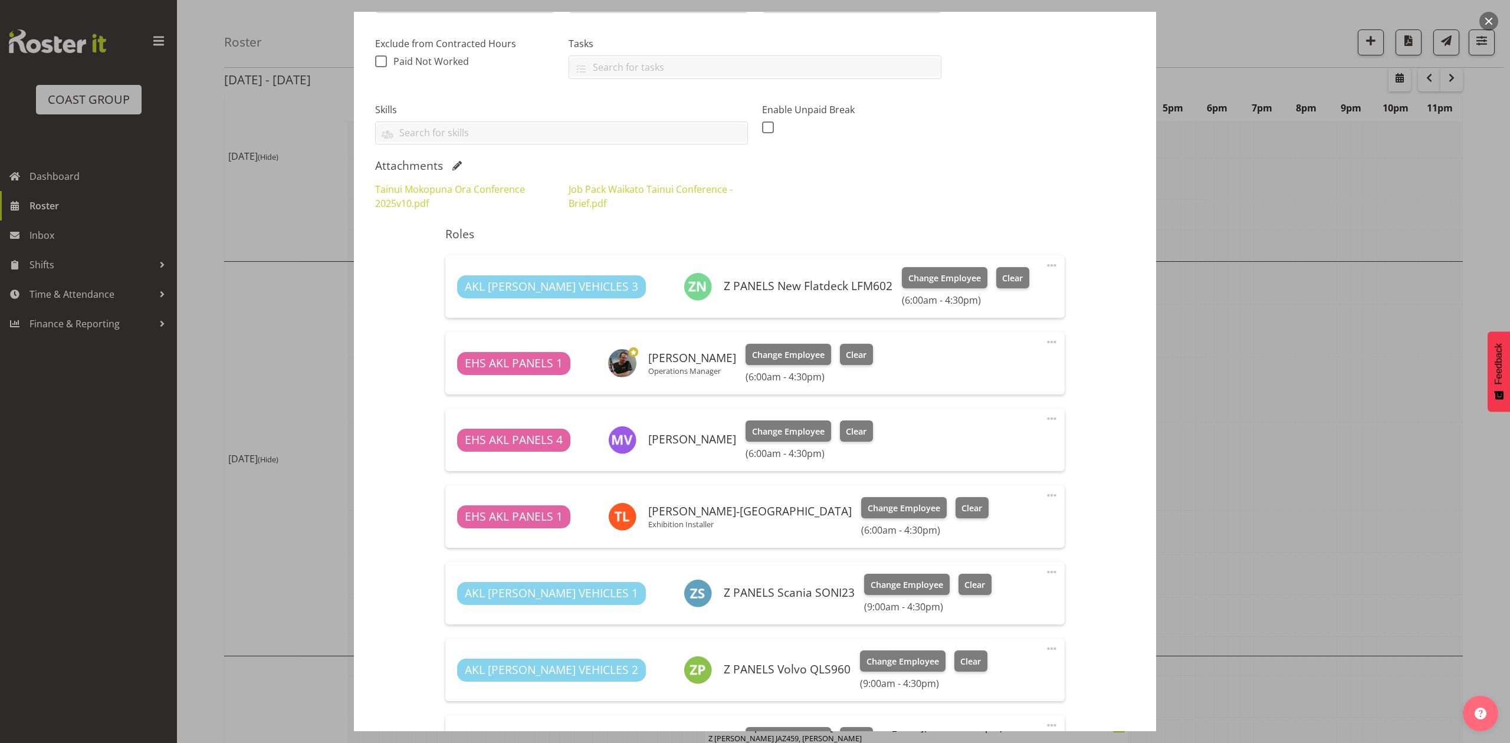
drag, startPoint x: 1124, startPoint y: 432, endPoint x: 1134, endPoint y: 432, distance: 9.4
click at [1126, 432] on section "Shift Instance Name Install Waikato Tainui Conf at Mystery Creek. Location EHS …" at bounding box center [755, 446] width 779 height 1127
click at [1311, 394] on div at bounding box center [755, 371] width 1510 height 743
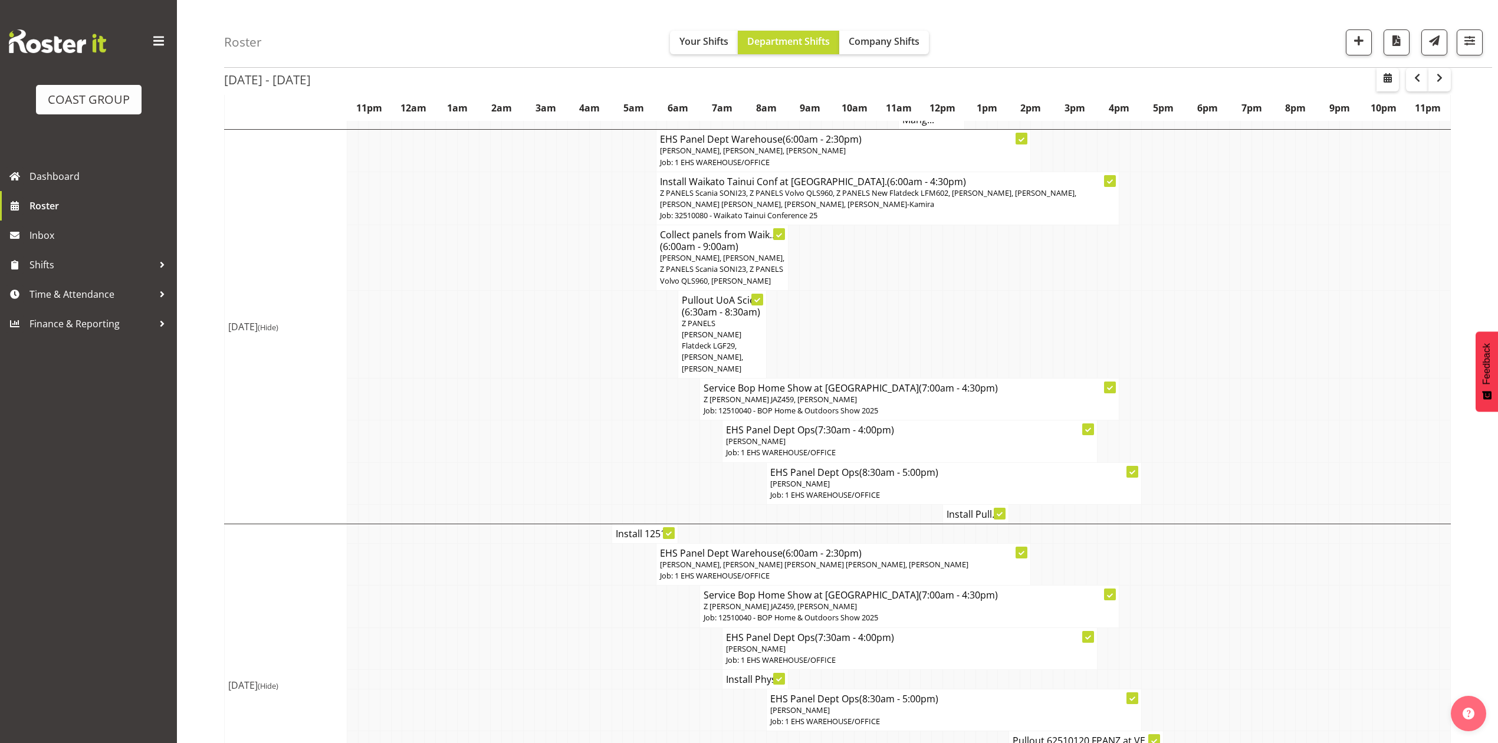
scroll to position [314, 0]
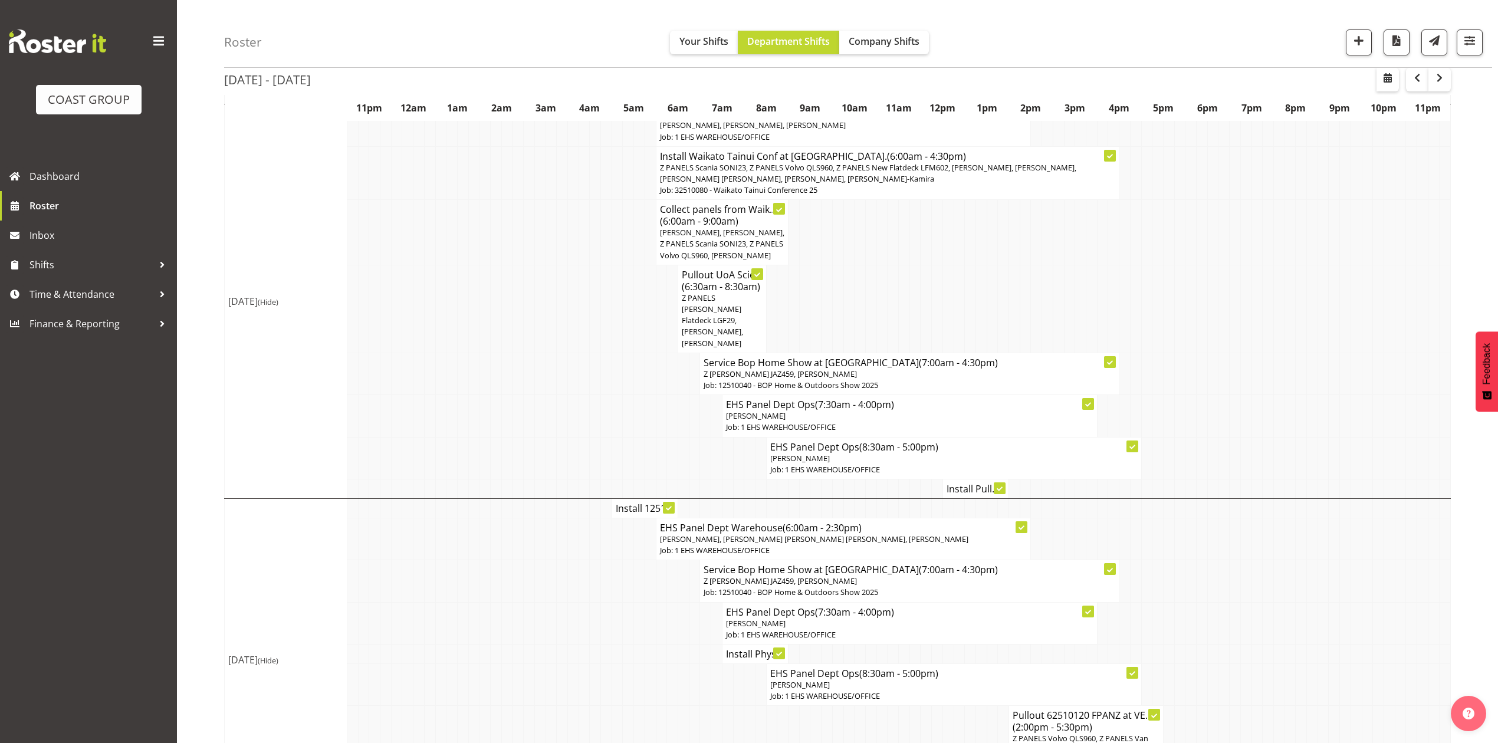
click at [947, 483] on h4 "Install Pull..." at bounding box center [976, 489] width 58 height 12
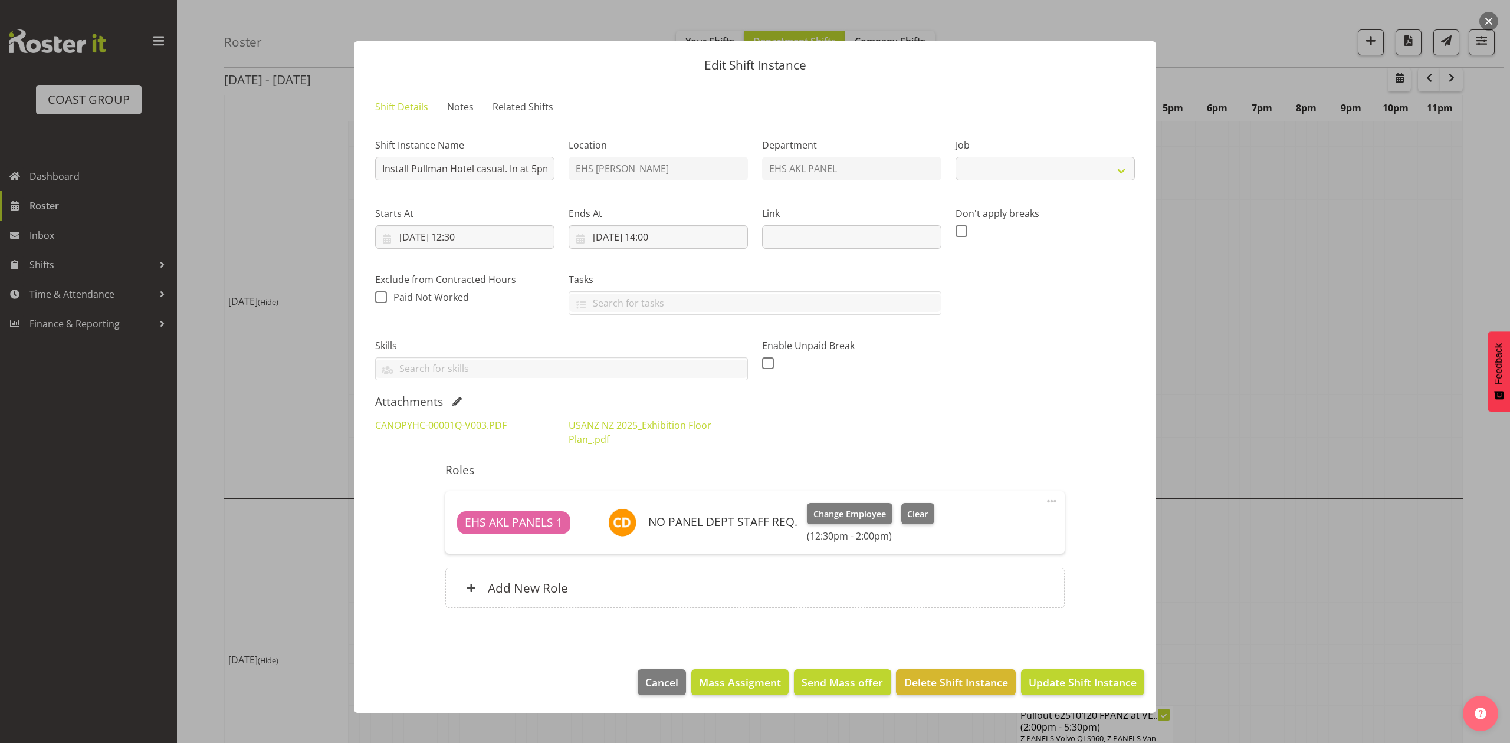
select select "8654"
click at [1333, 453] on div at bounding box center [755, 371] width 1510 height 743
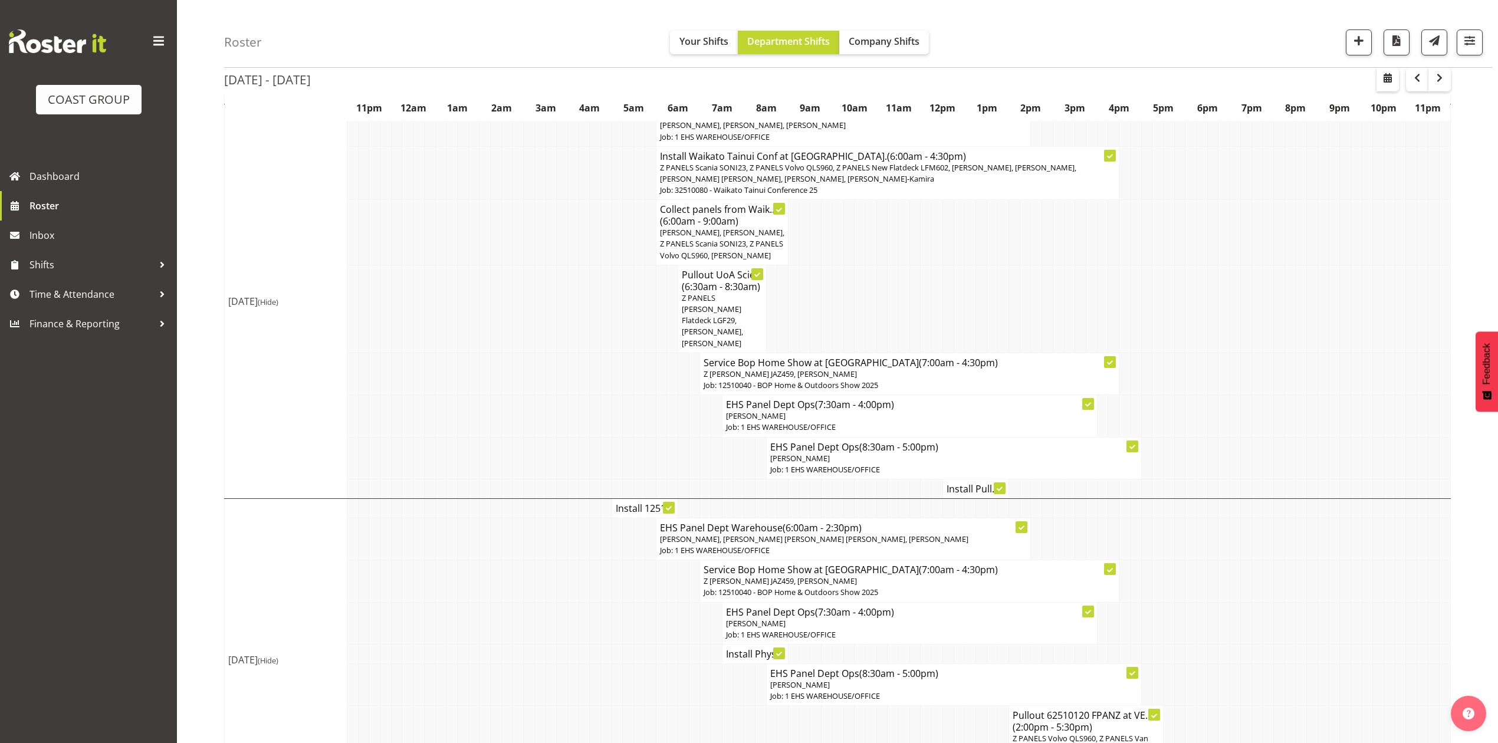
click at [642, 503] on h4 "Install 1251..." at bounding box center [645, 509] width 58 height 12
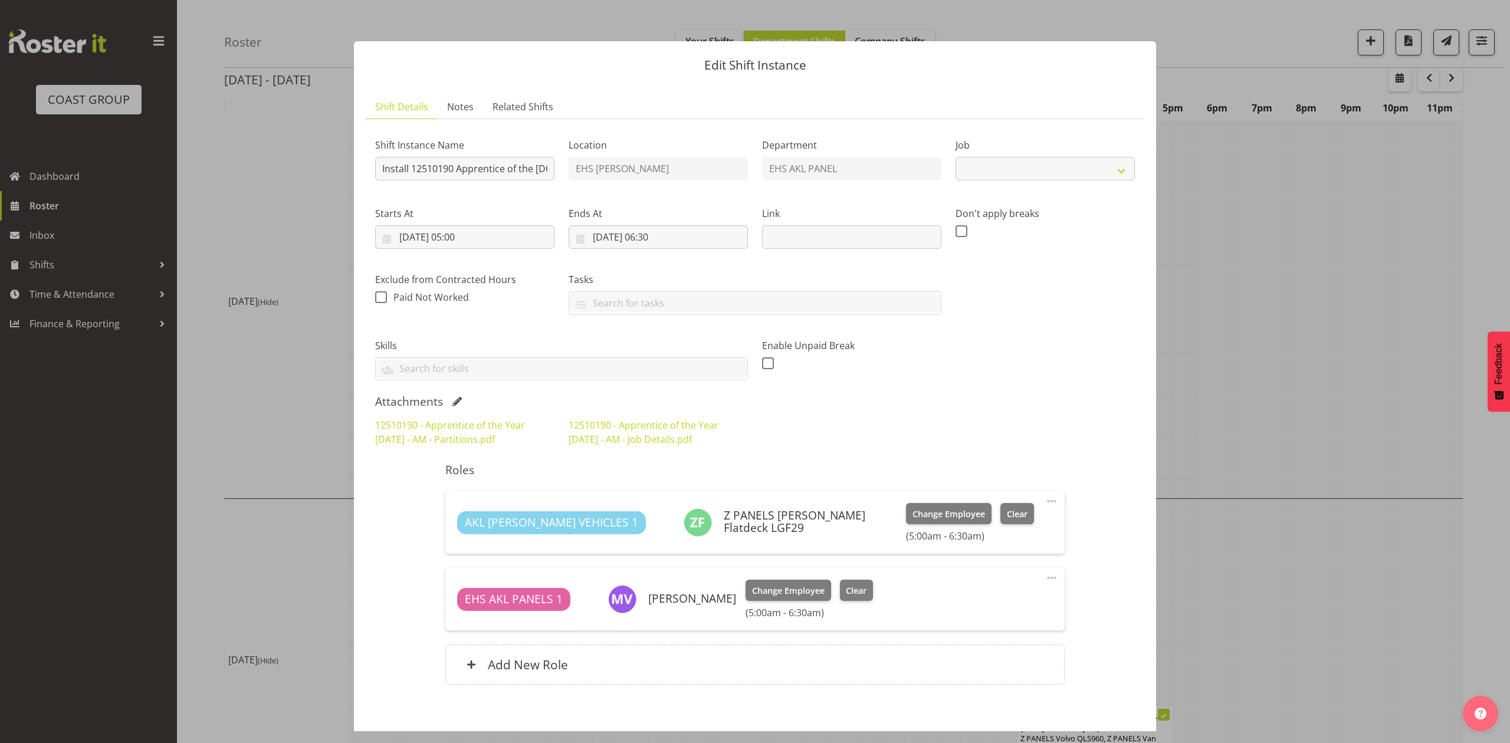
select select "10537"
click at [1296, 340] on div at bounding box center [755, 371] width 1510 height 743
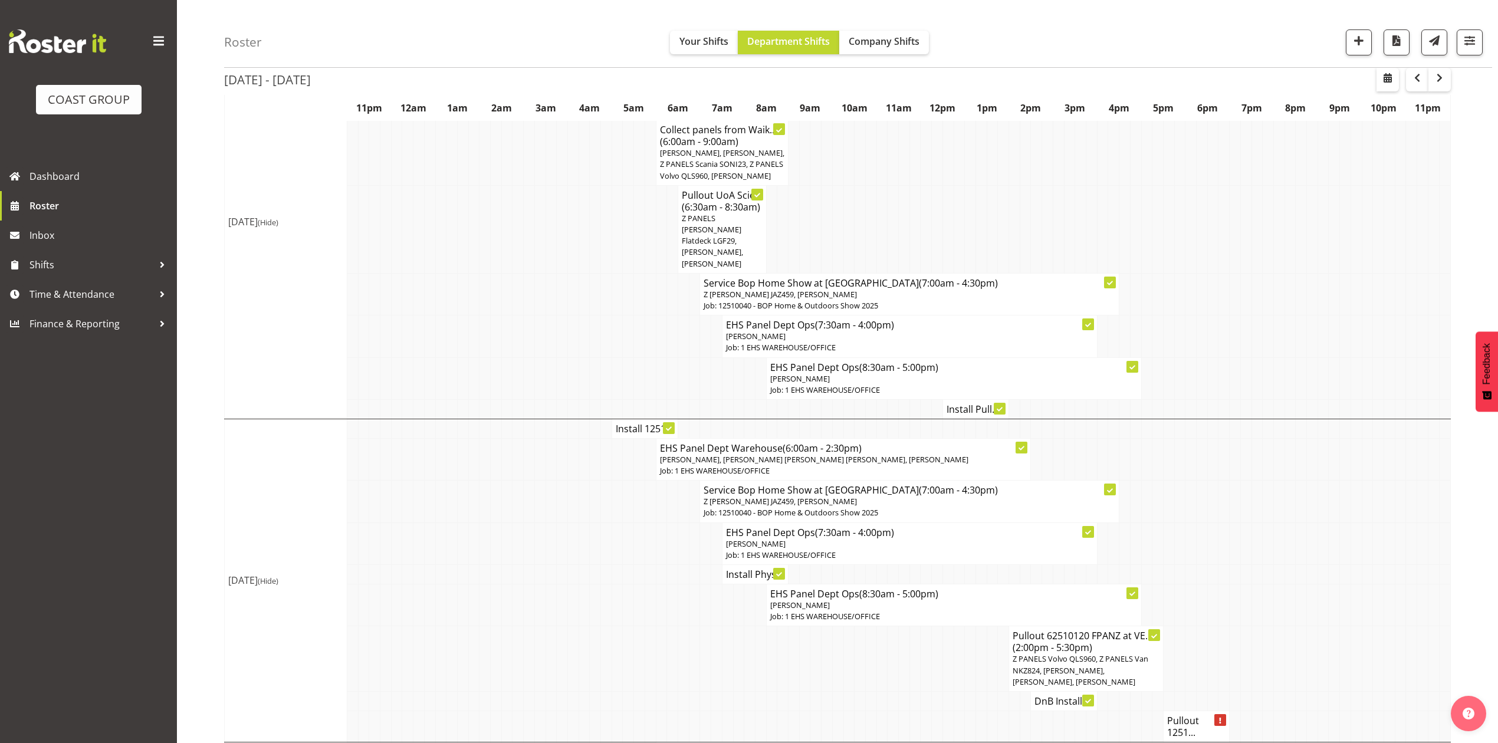
scroll to position [550, 0]
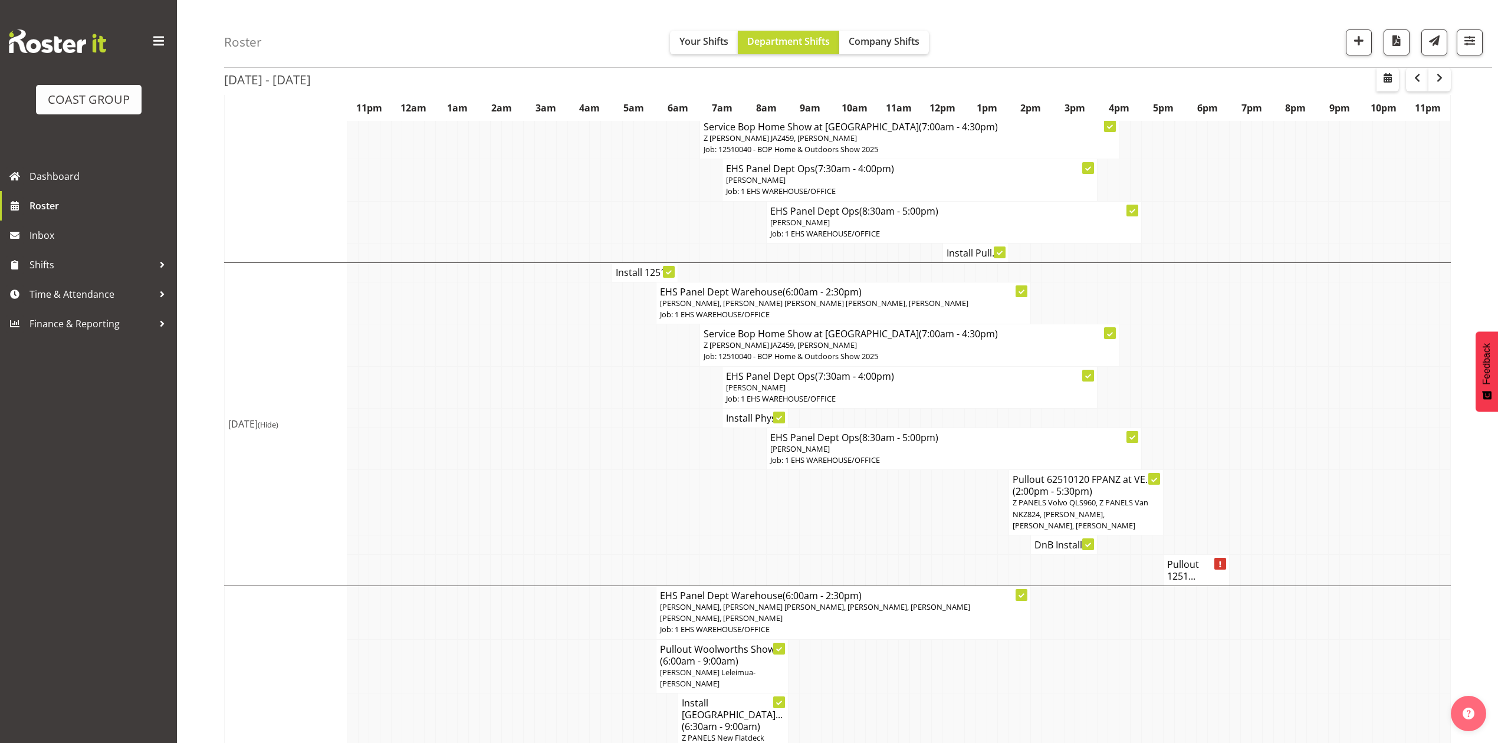
click at [726, 413] on h4 "Install Phys..." at bounding box center [755, 418] width 58 height 12
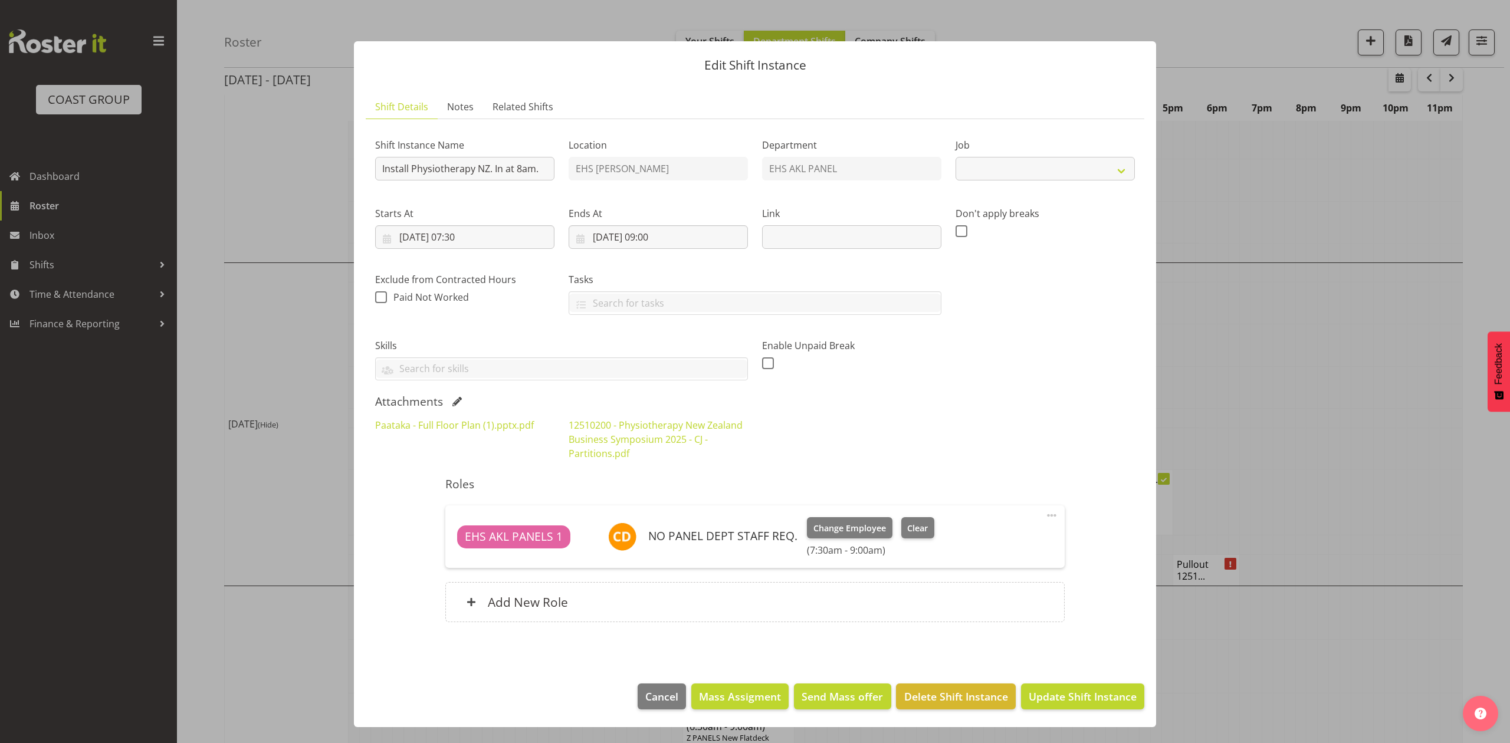
select select "9253"
click at [1289, 283] on div at bounding box center [755, 371] width 1510 height 743
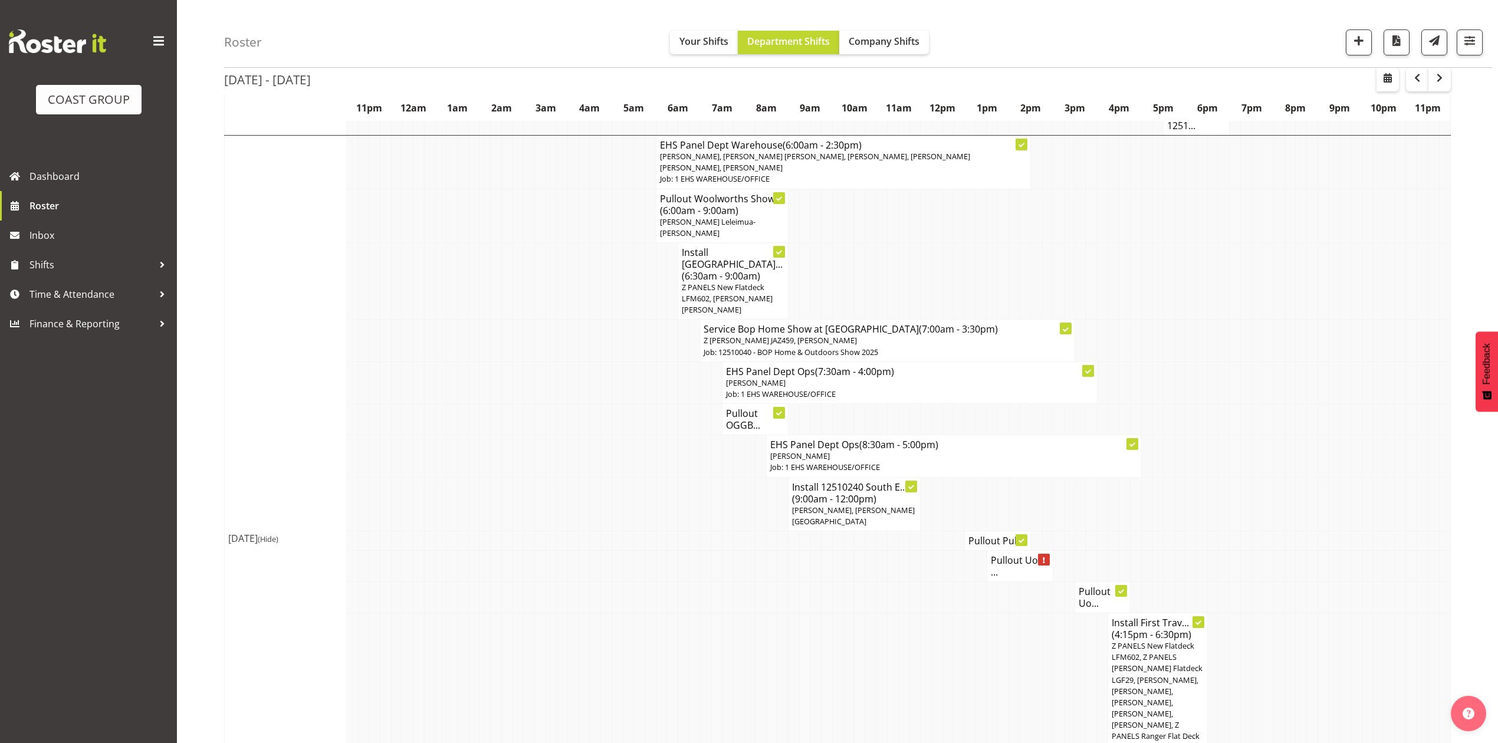
scroll to position [1022, 0]
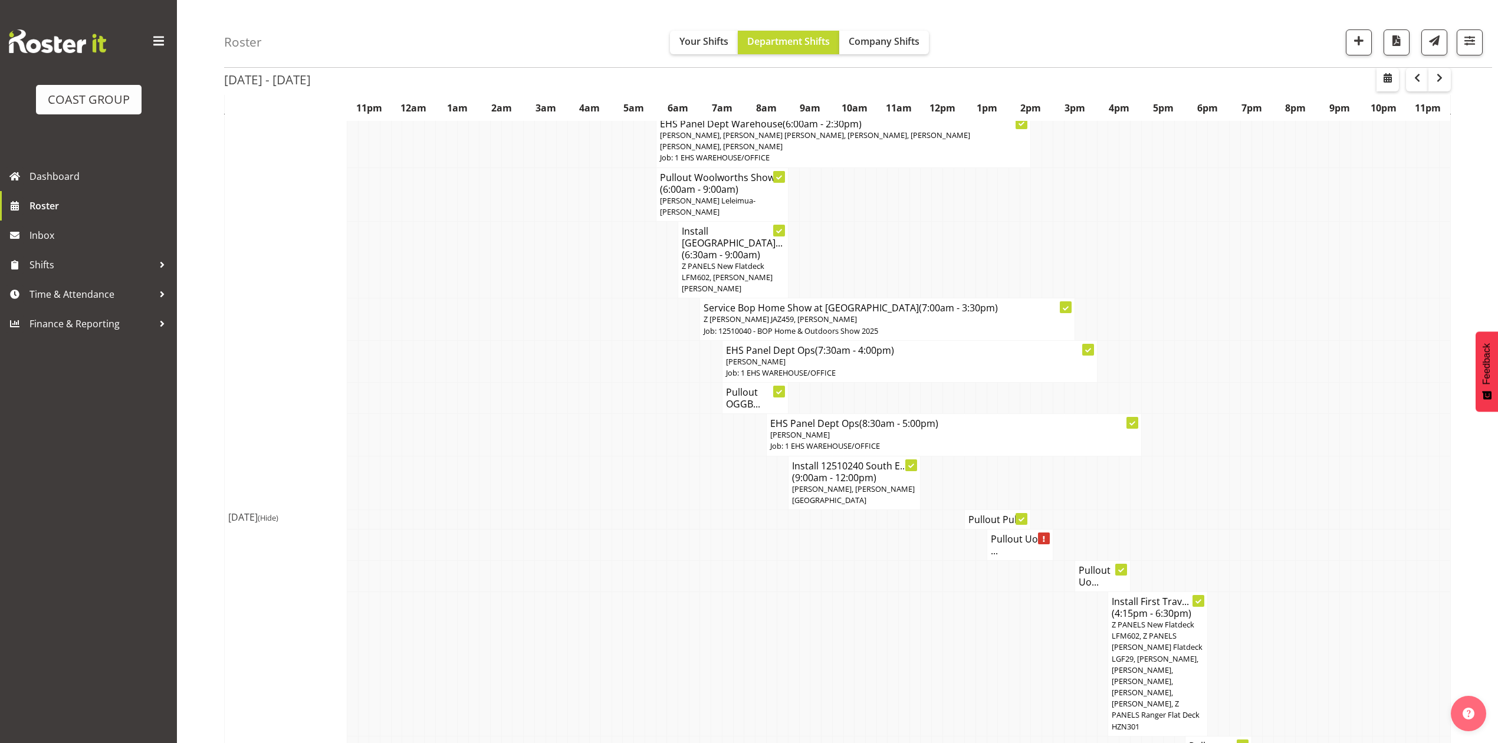
click at [886, 595] on td at bounding box center [882, 664] width 11 height 145
click at [998, 555] on td "Pullout UoA ..." at bounding box center [1020, 544] width 66 height 31
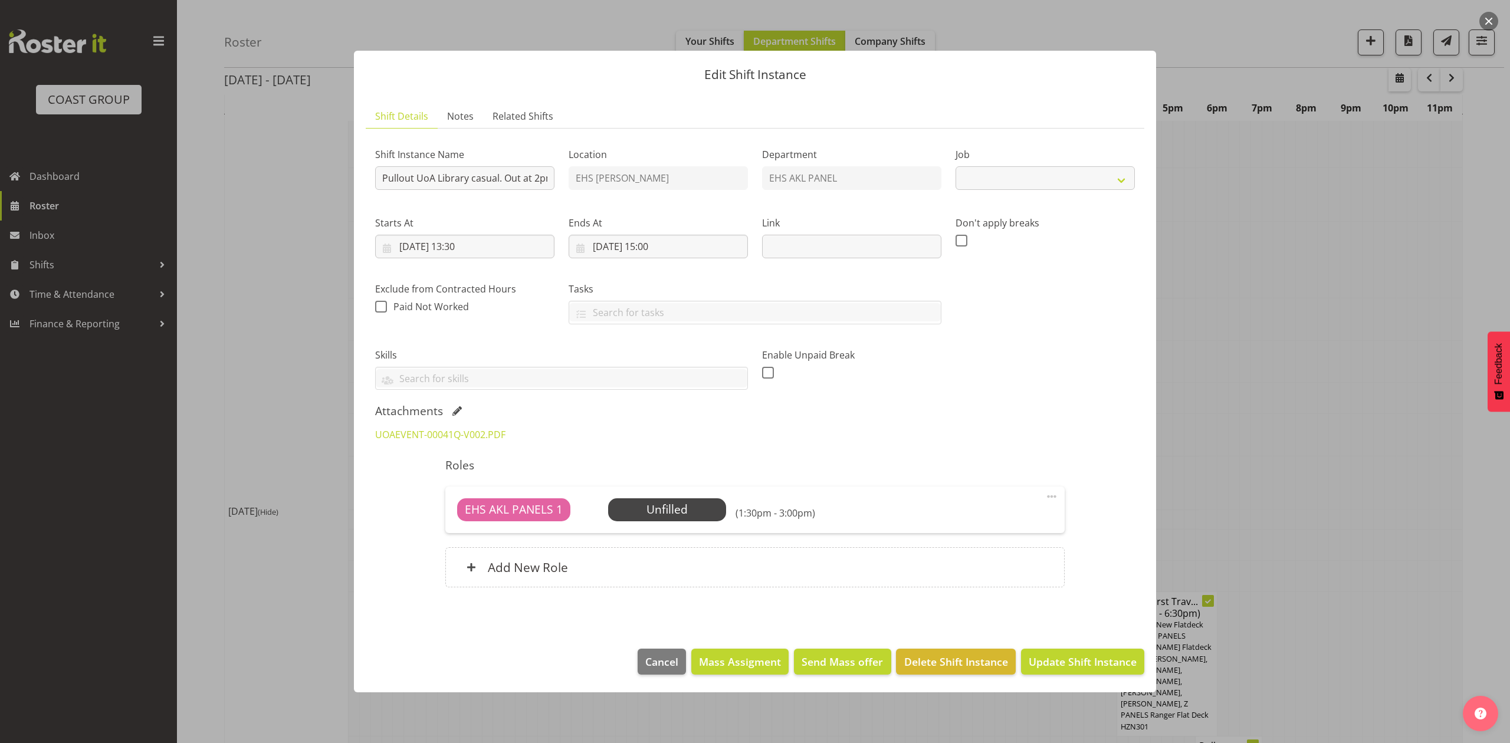
select select "8654"
click at [437, 432] on link "UOAEVENT-00041Q-V002.PDF" at bounding box center [440, 434] width 130 height 13
drag, startPoint x: 1291, startPoint y: 369, endPoint x: 1311, endPoint y: 424, distance: 58.4
click at [1294, 370] on div at bounding box center [755, 371] width 1510 height 743
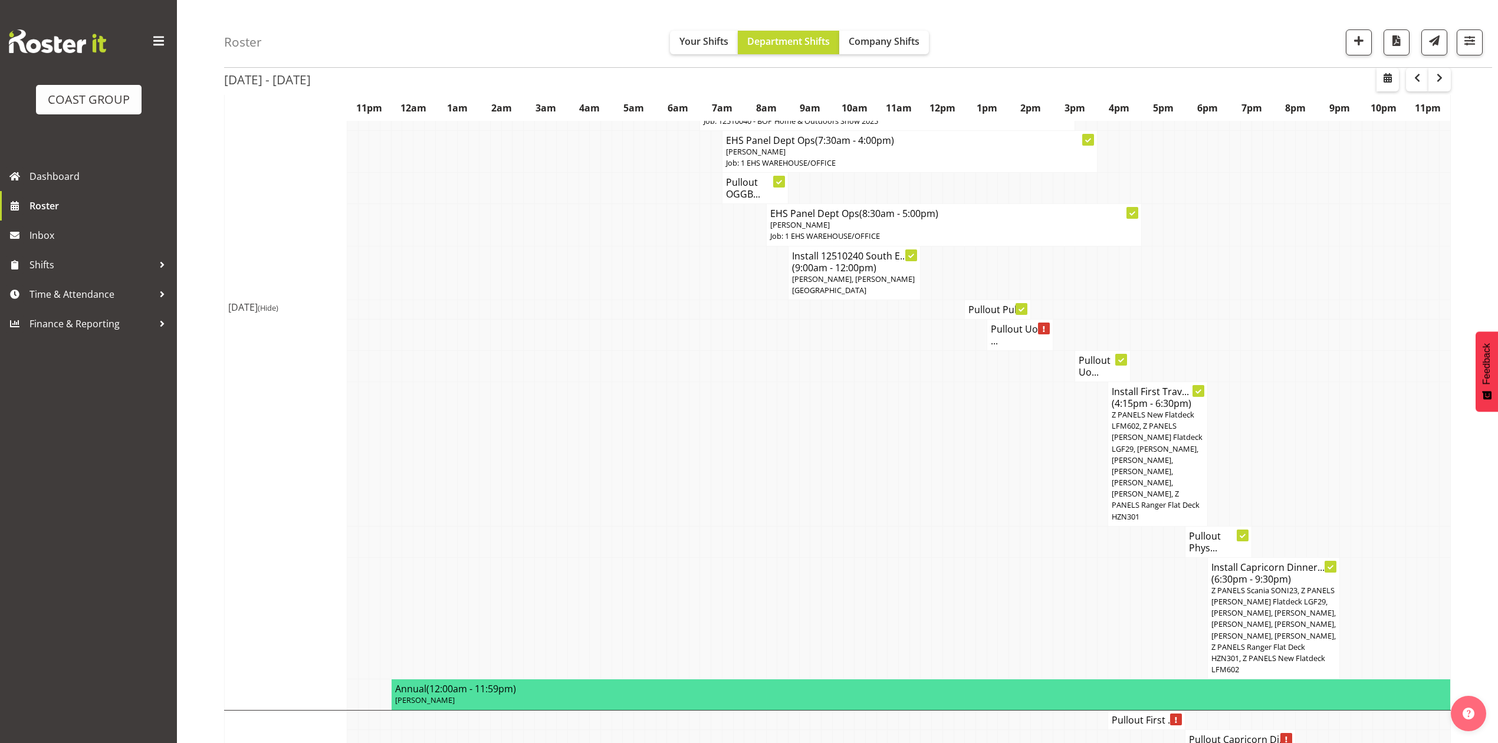
scroll to position [1258, 0]
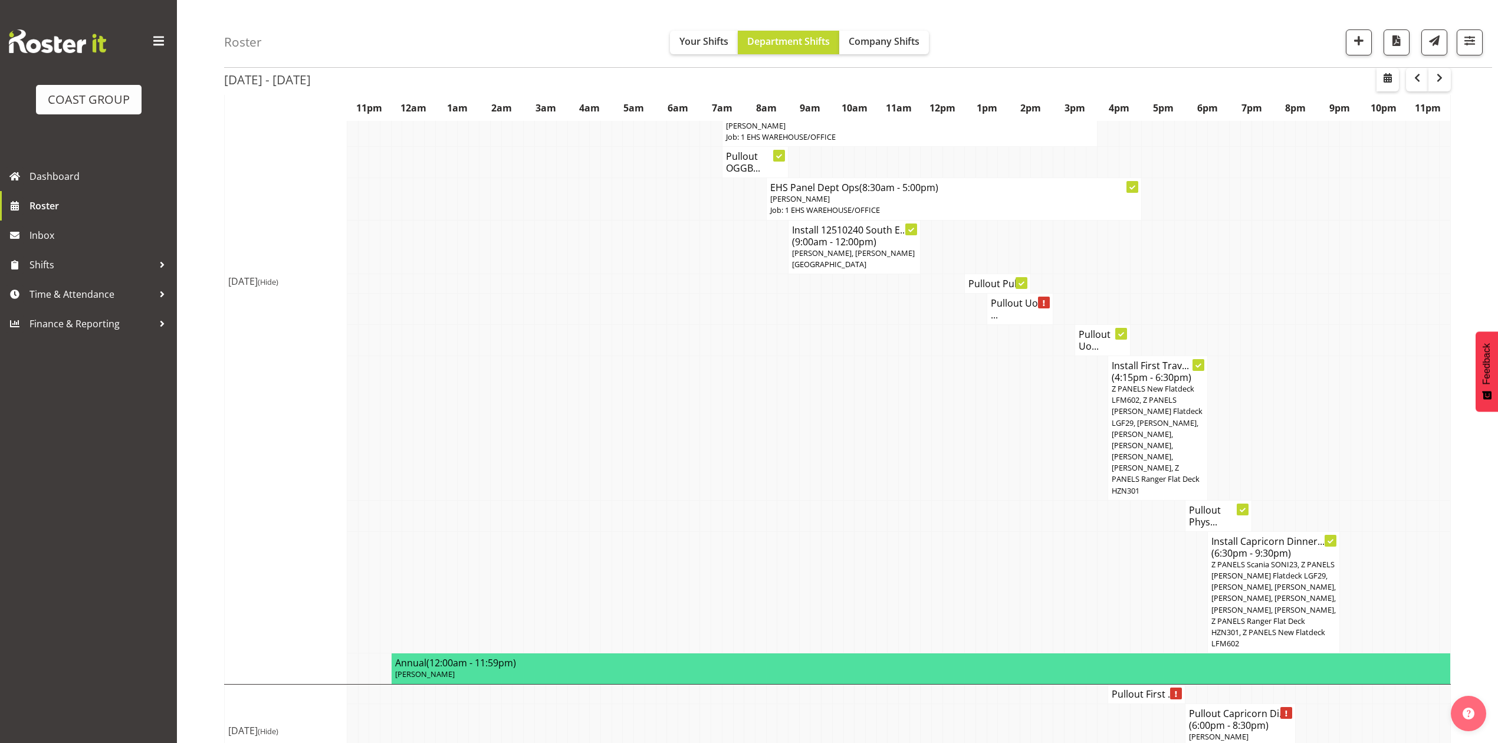
click at [1135, 418] on span "Z PANELS New Flatdeck LFM602, Z PANELS Mitsy Flatdeck LGF29, Jeremy Zhu, Takari…" at bounding box center [1157, 439] width 91 height 113
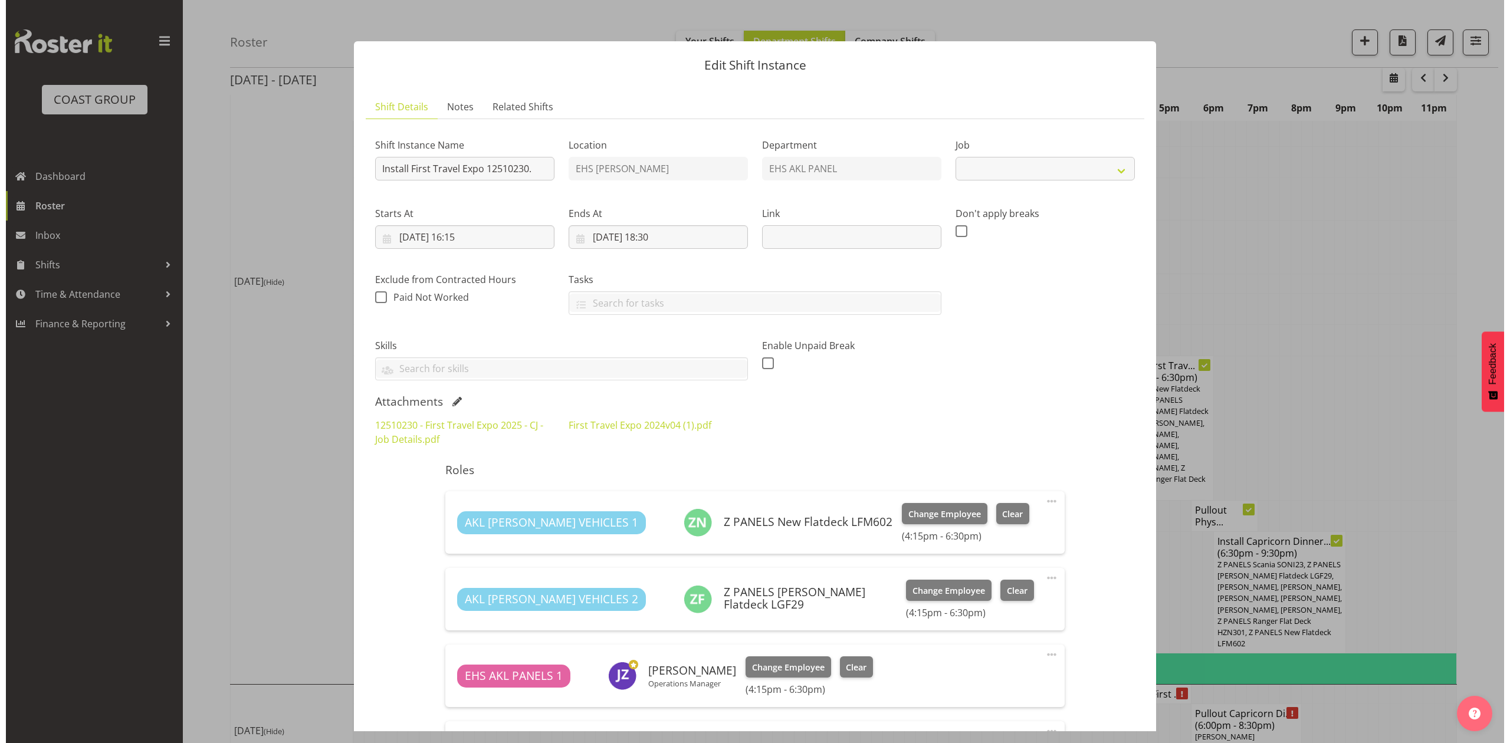
scroll to position [1247, 0]
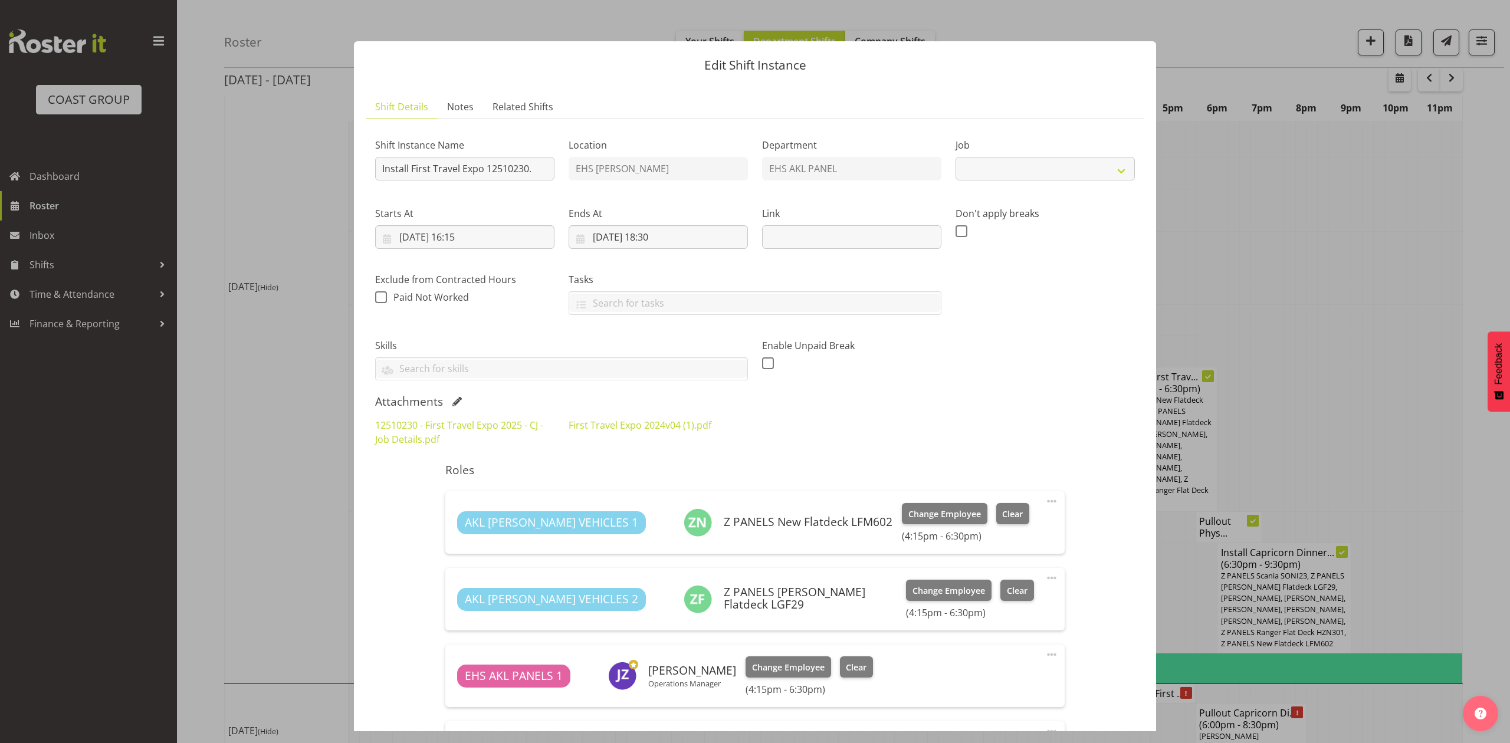
select select "10651"
click at [1353, 333] on div at bounding box center [755, 371] width 1510 height 743
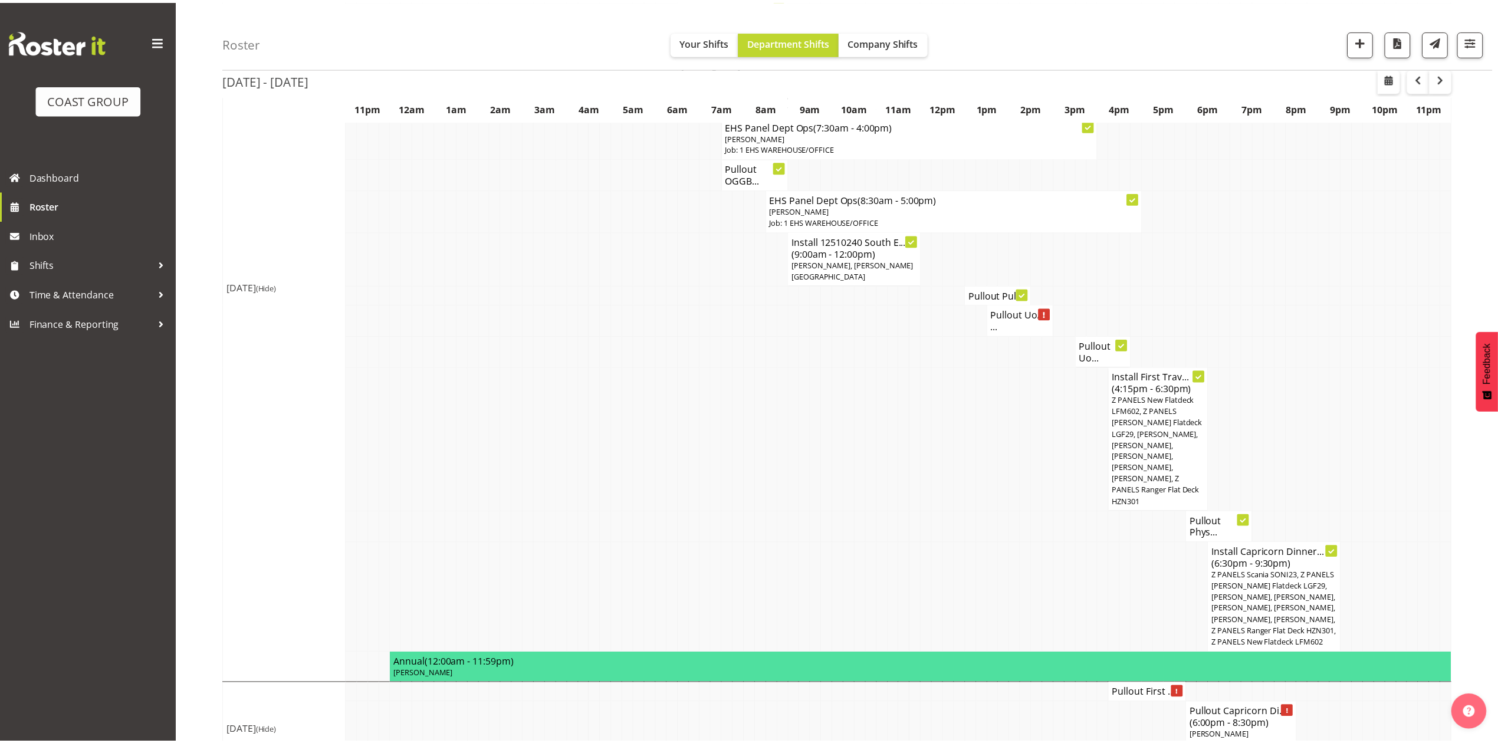
scroll to position [1258, 0]
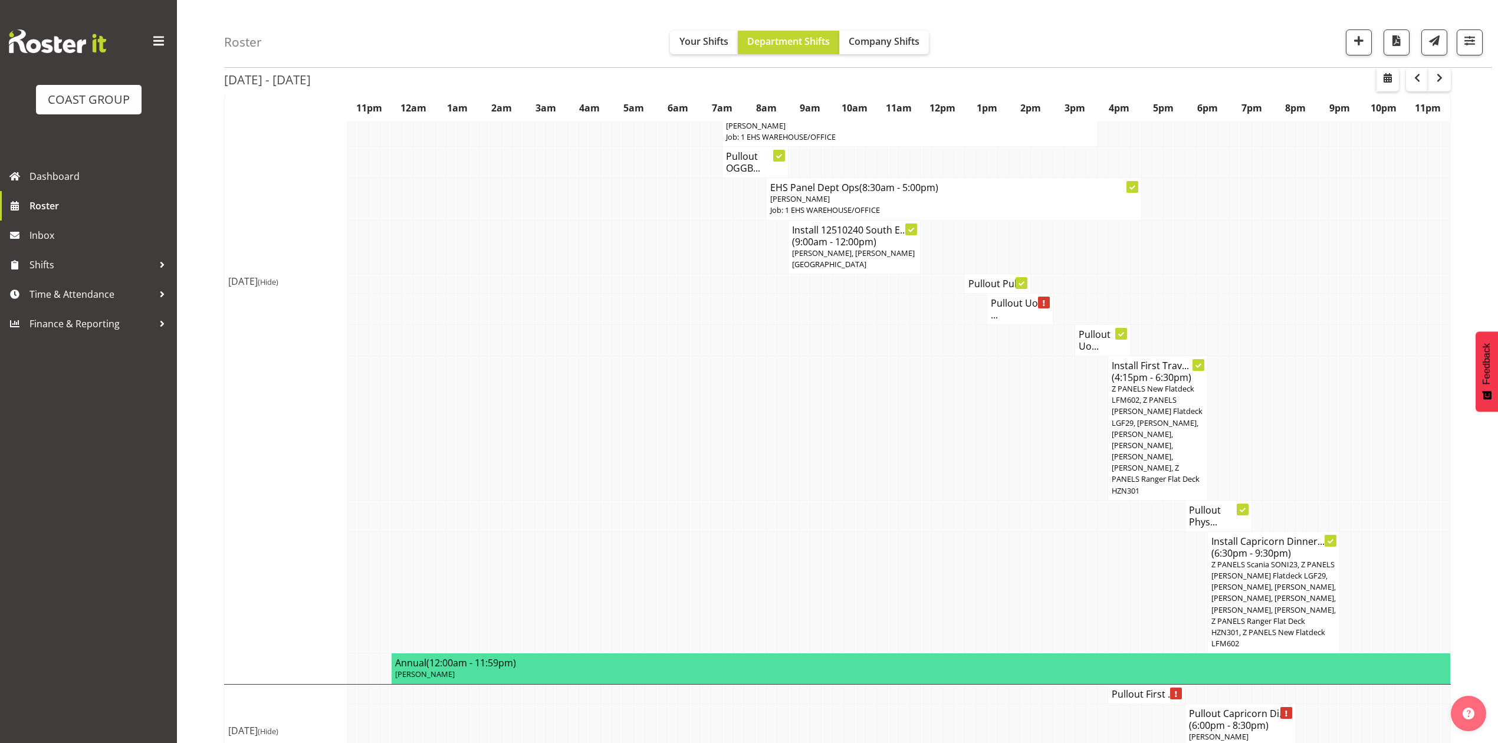
click at [1150, 371] on span "(4:15pm - 6:30pm)" at bounding box center [1152, 377] width 80 height 13
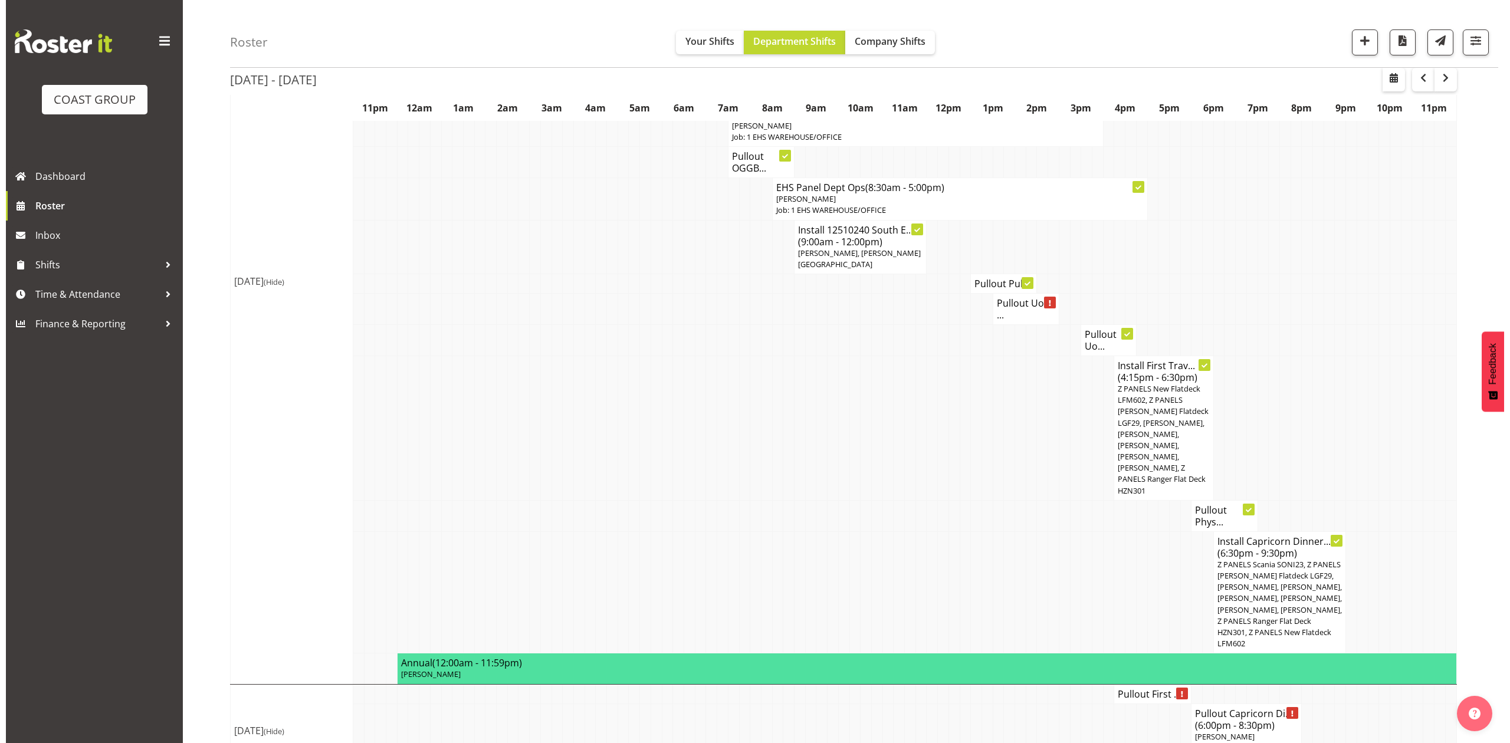
scroll to position [1247, 0]
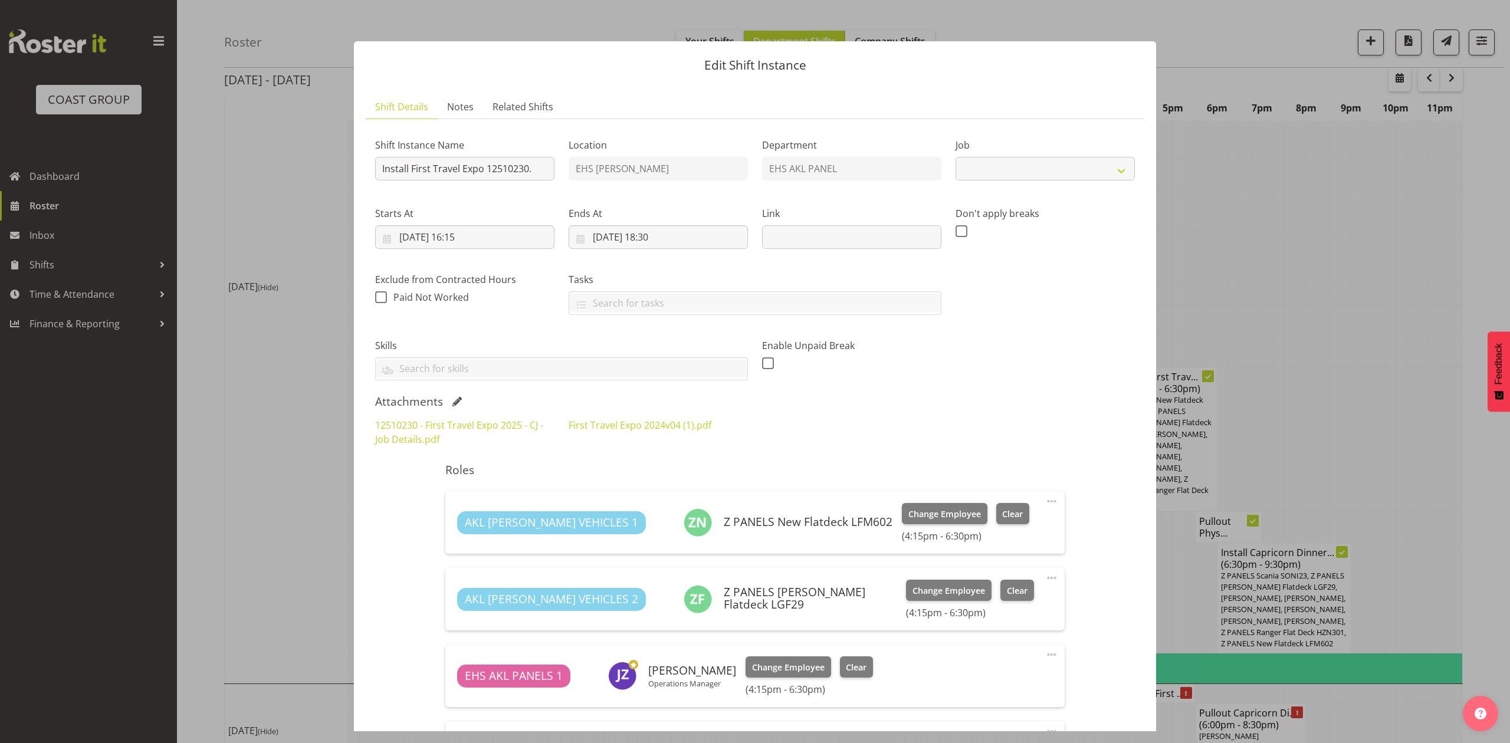
select select "10651"
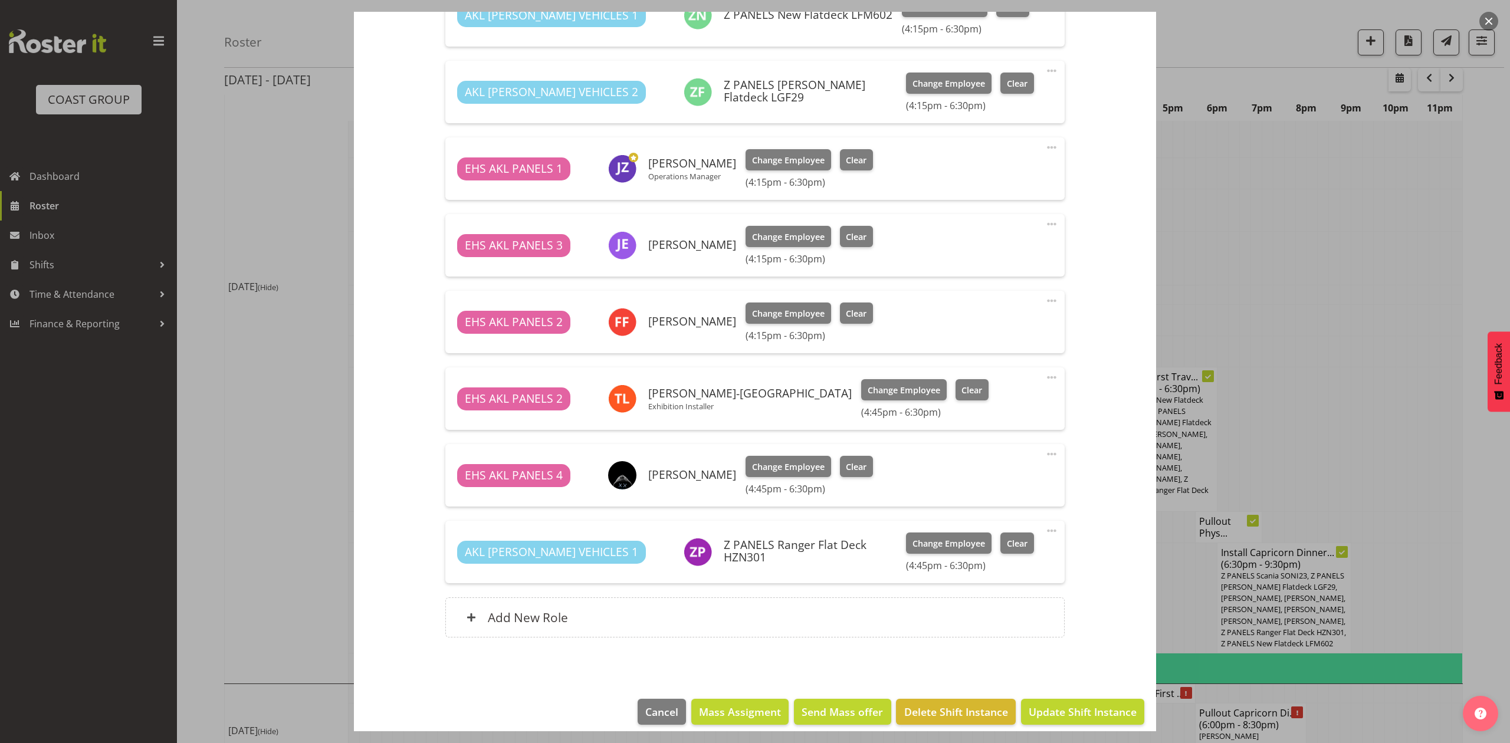
scroll to position [520, 0]
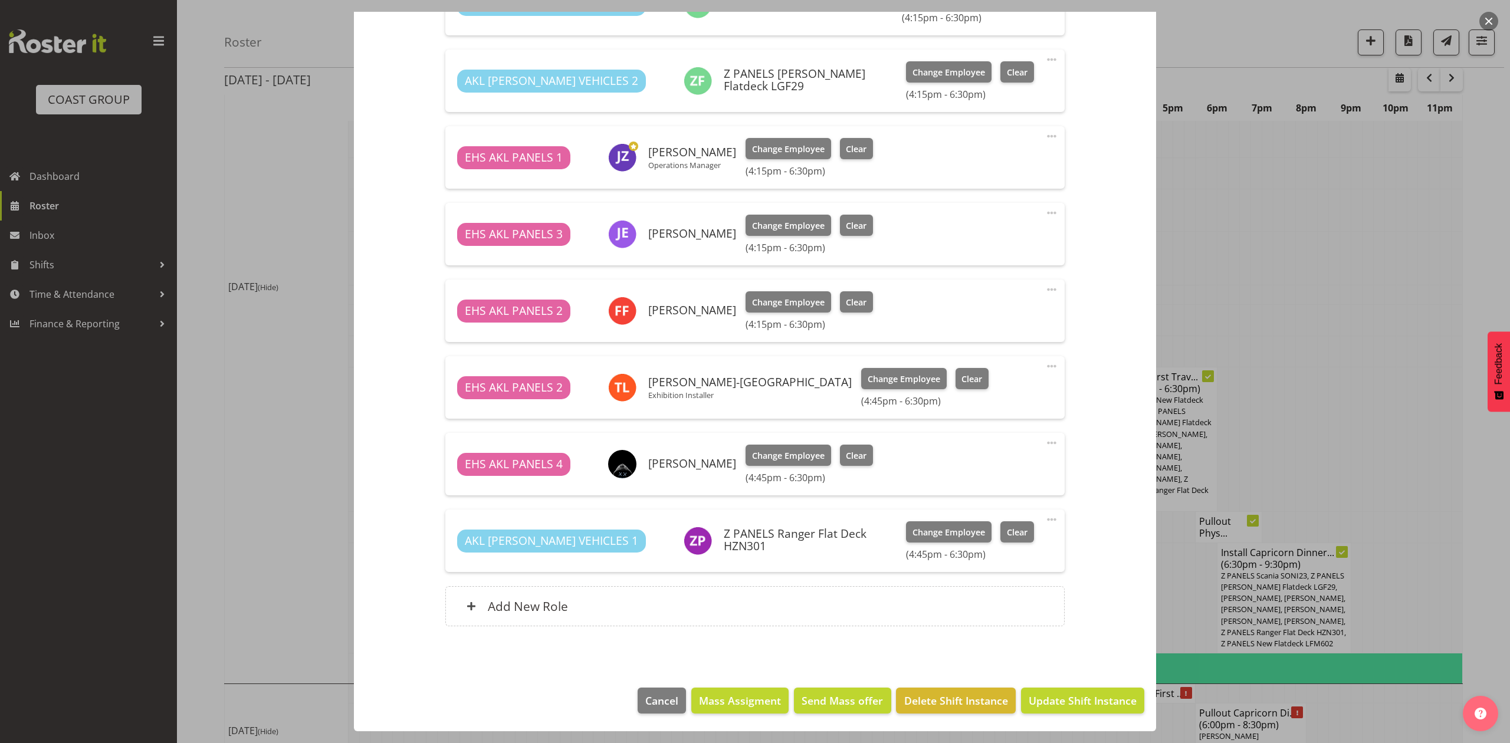
click at [1332, 270] on div at bounding box center [755, 371] width 1510 height 743
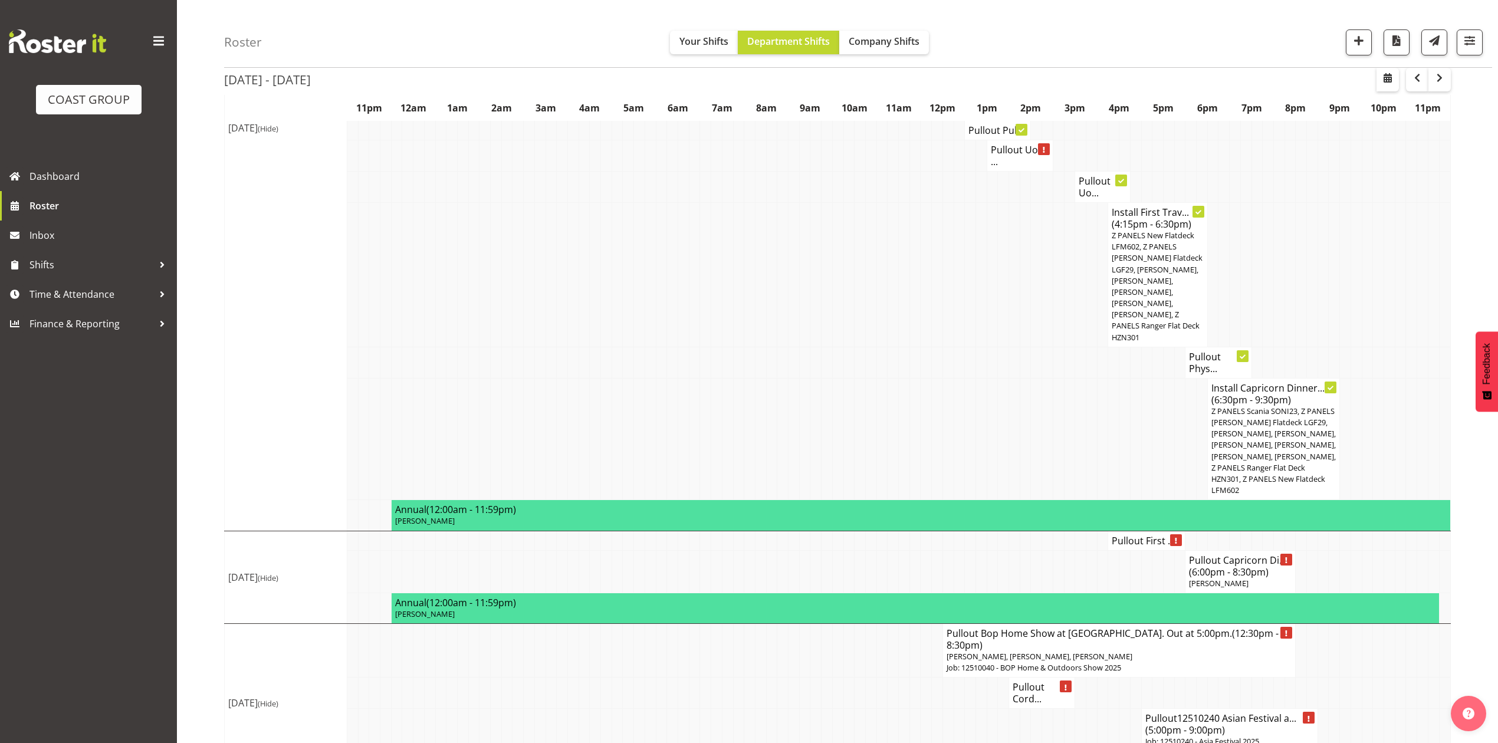
click at [1275, 393] on span "(6:30pm - 9:30pm)" at bounding box center [1252, 399] width 80 height 13
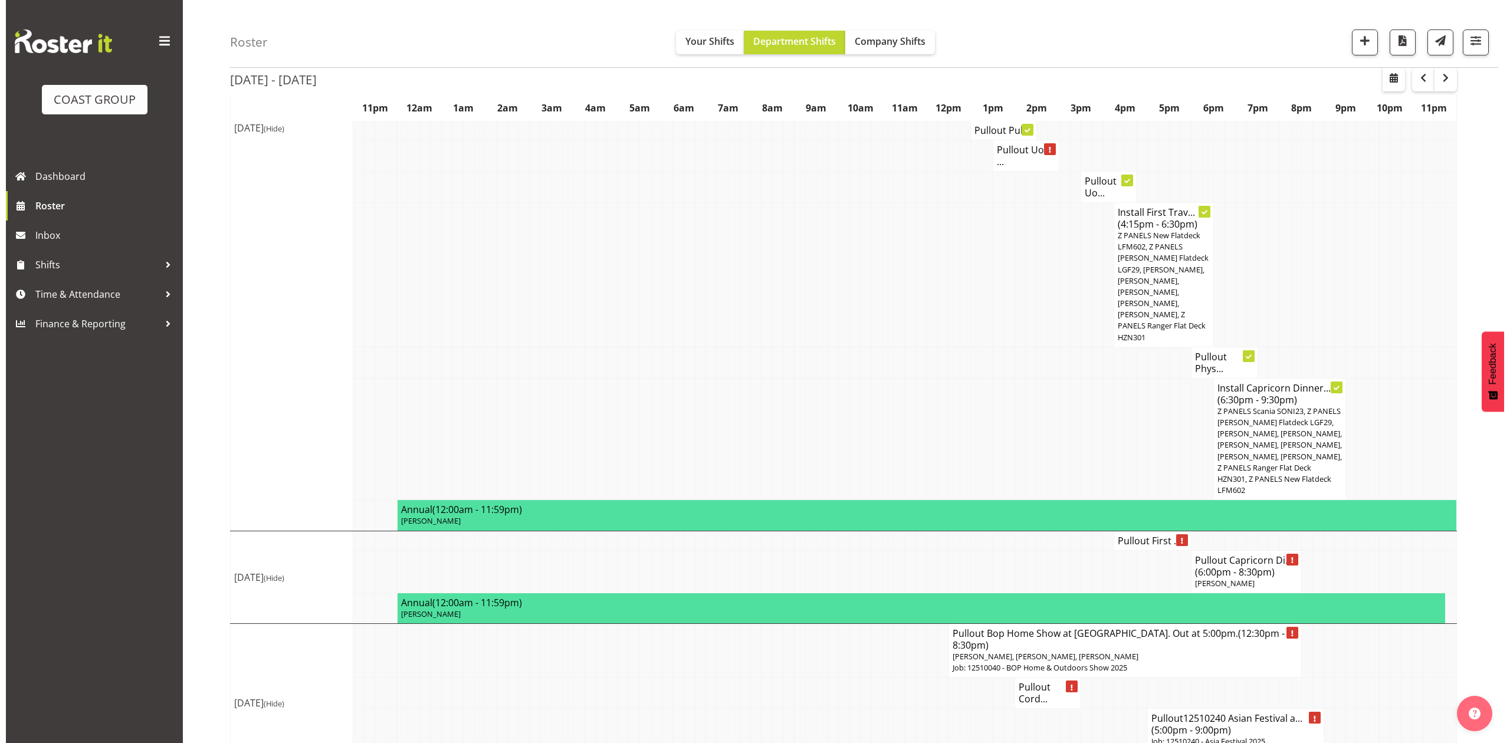
scroll to position [1400, 0]
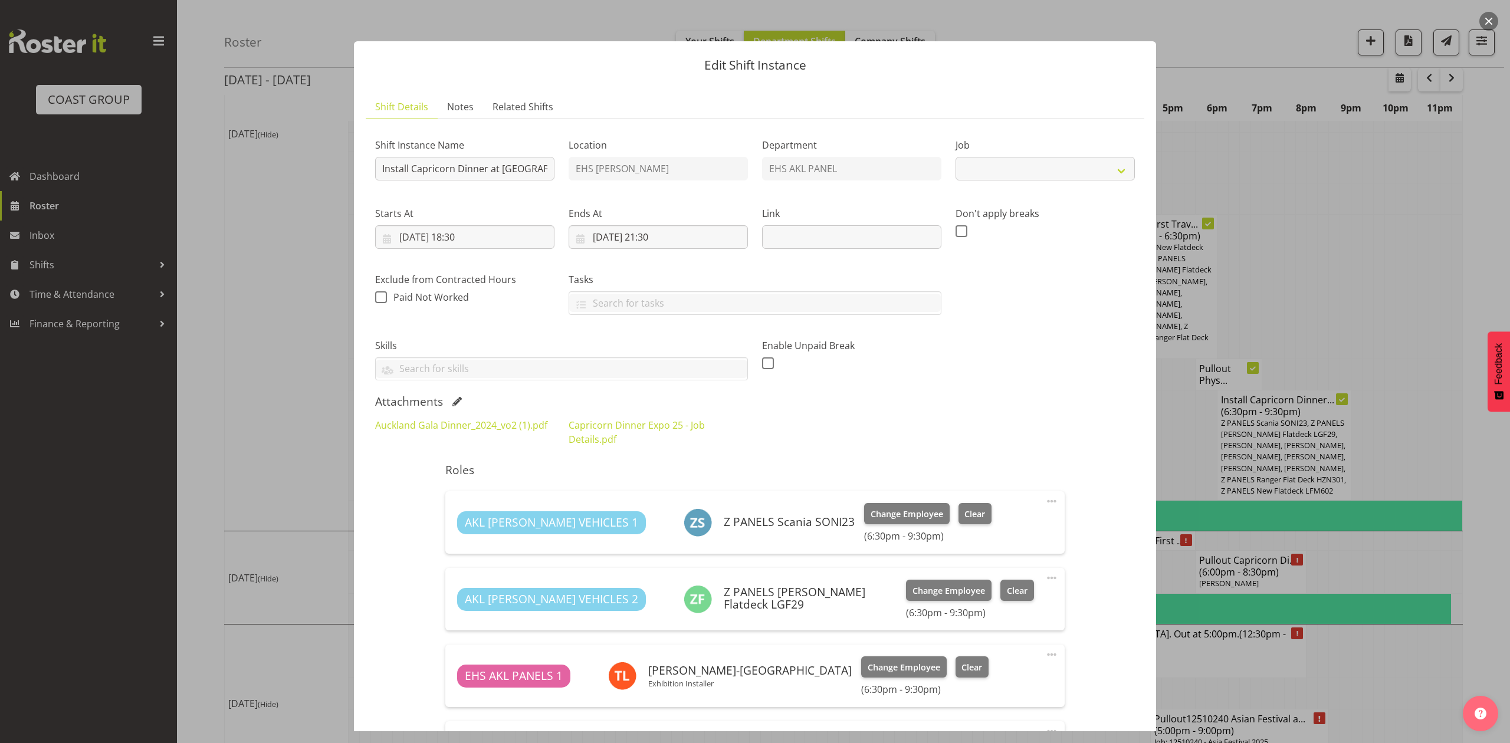
select select "9881"
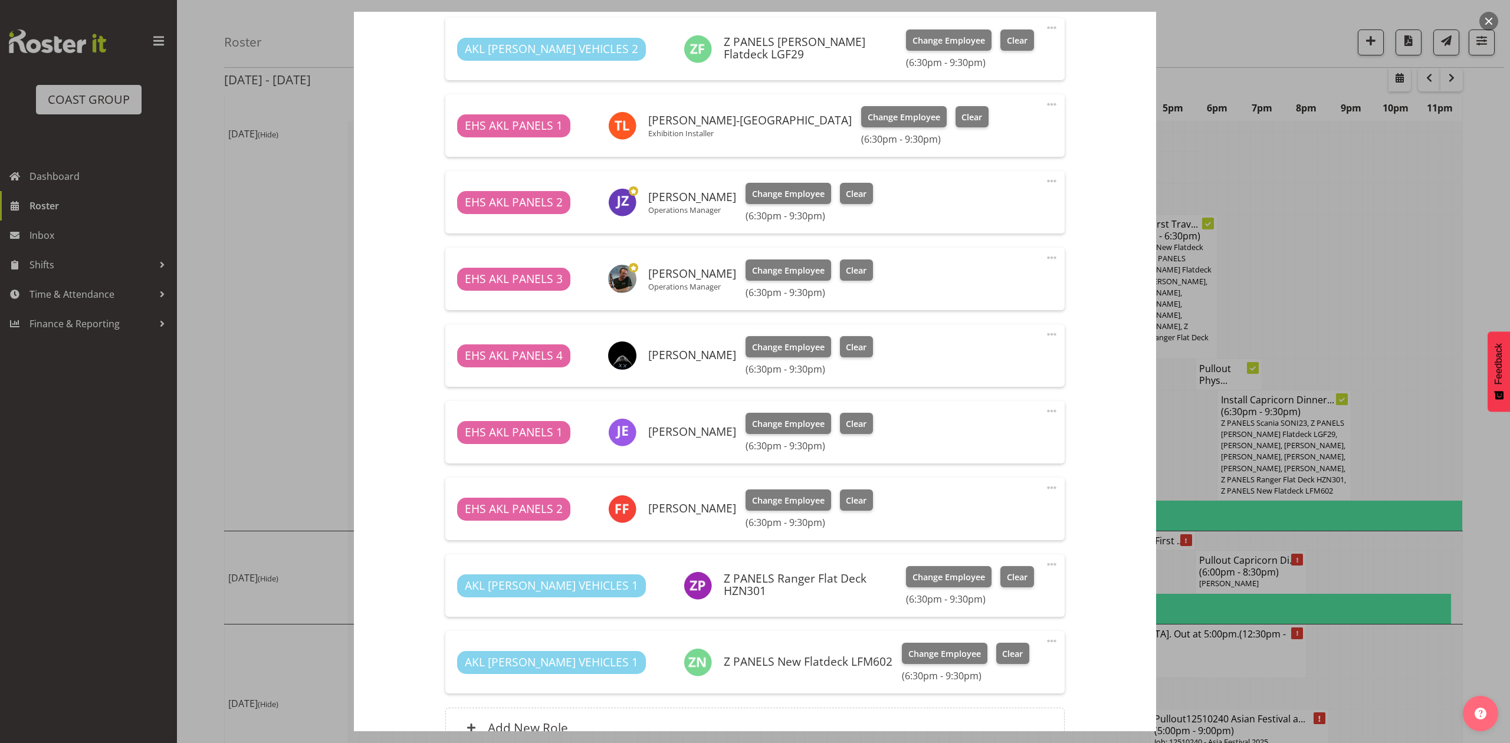
scroll to position [472, 0]
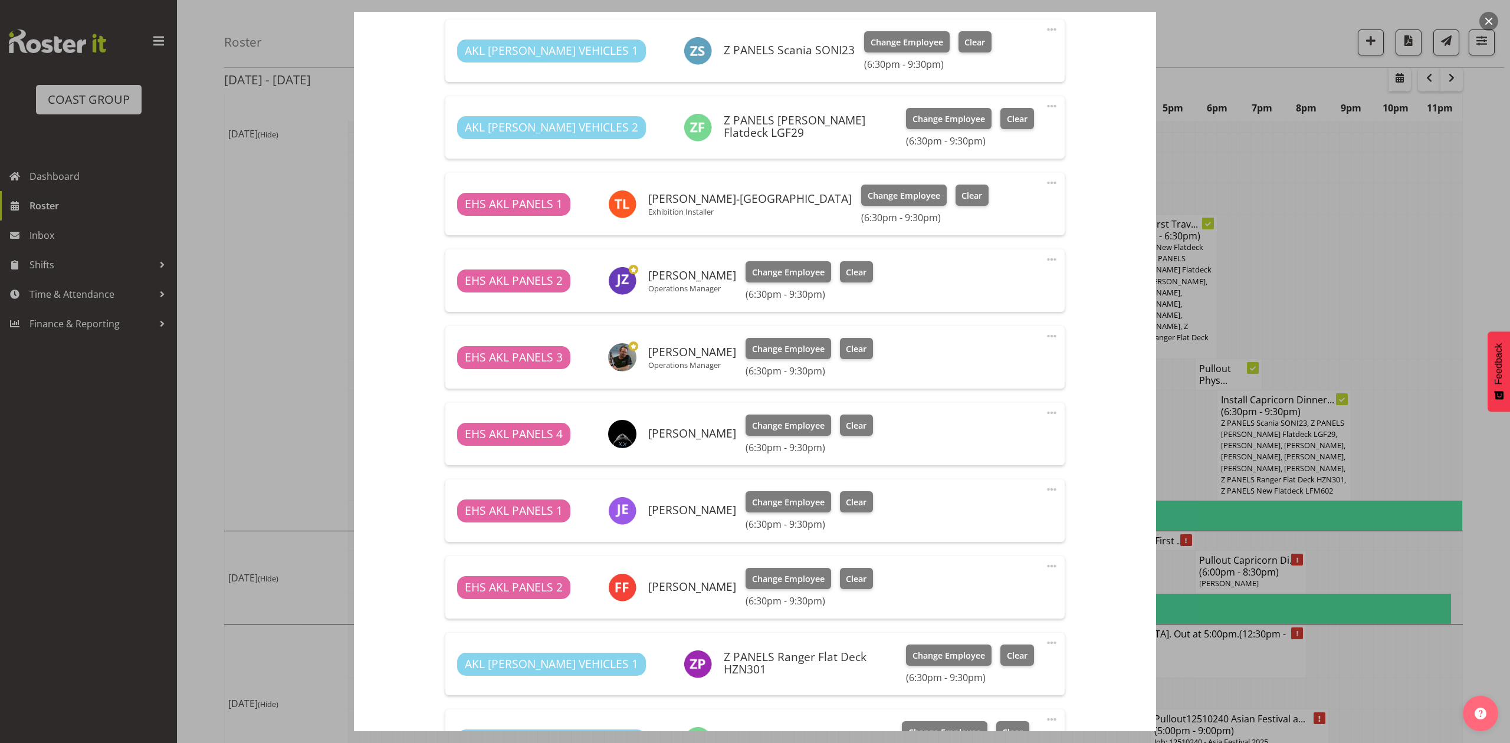
click at [1346, 188] on div at bounding box center [755, 371] width 1510 height 743
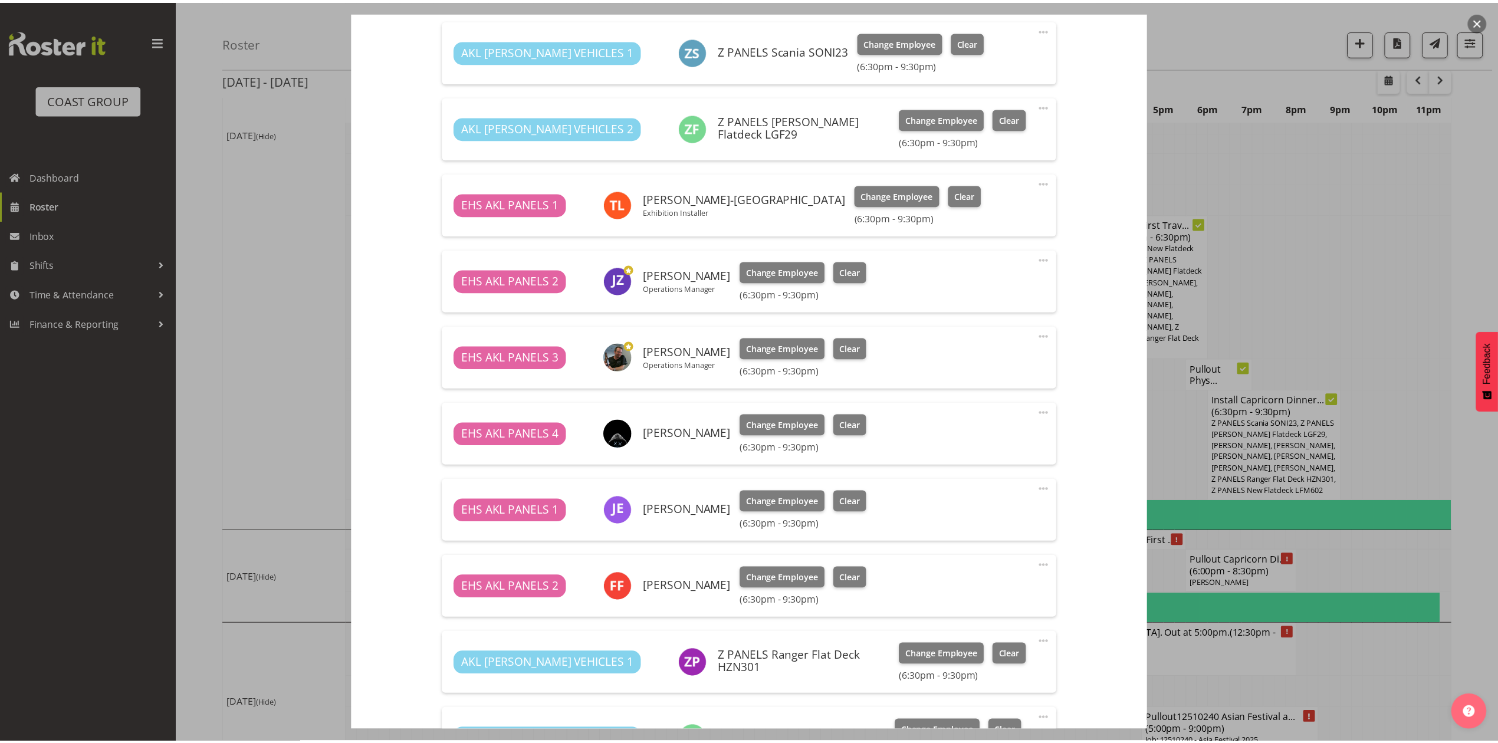
scroll to position [1411, 0]
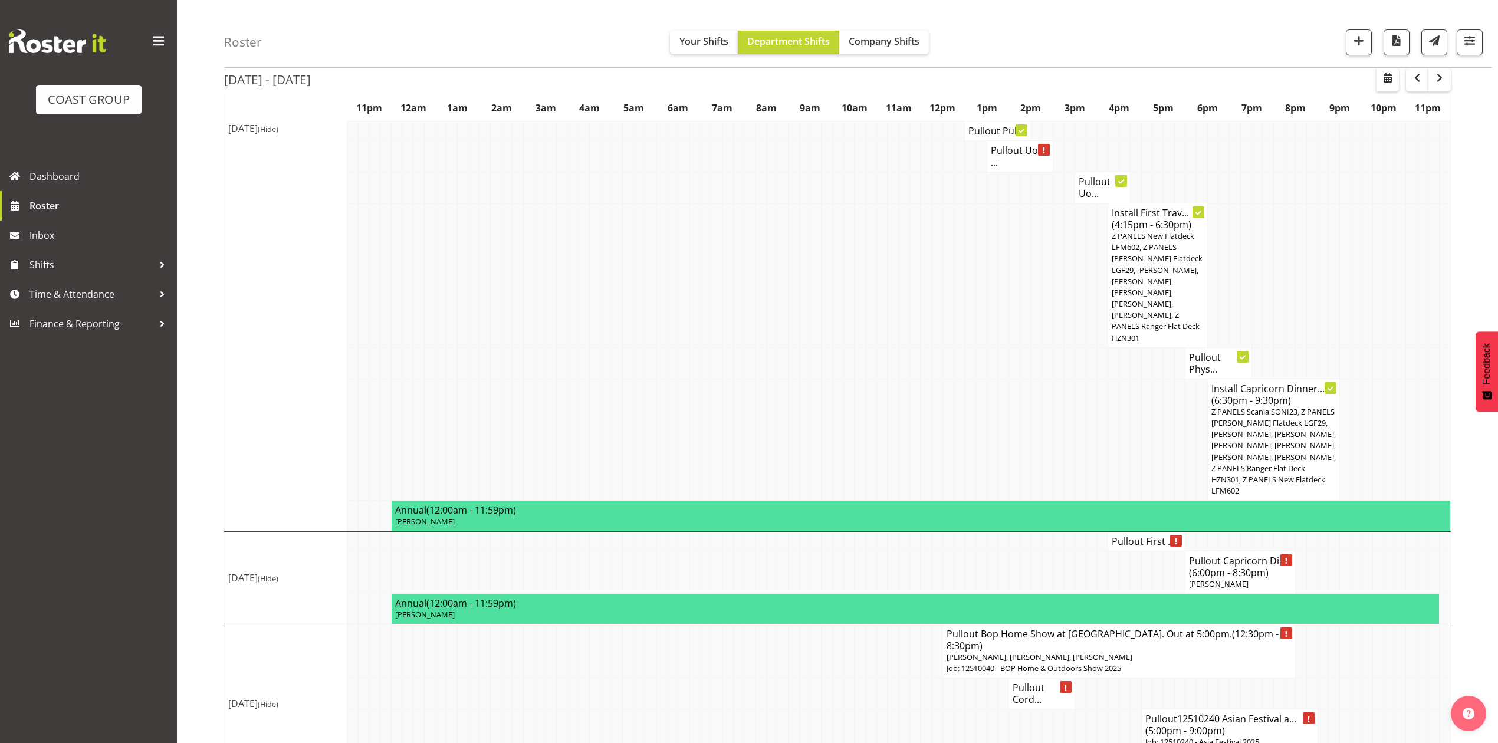
click at [1333, 225] on td at bounding box center [1334, 275] width 11 height 145
click at [1379, 551] on td at bounding box center [1378, 572] width 11 height 42
click at [1384, 409] on td at bounding box center [1389, 440] width 11 height 122
click at [1343, 710] on td at bounding box center [1345, 731] width 11 height 42
